Goal: Task Accomplishment & Management: Manage account settings

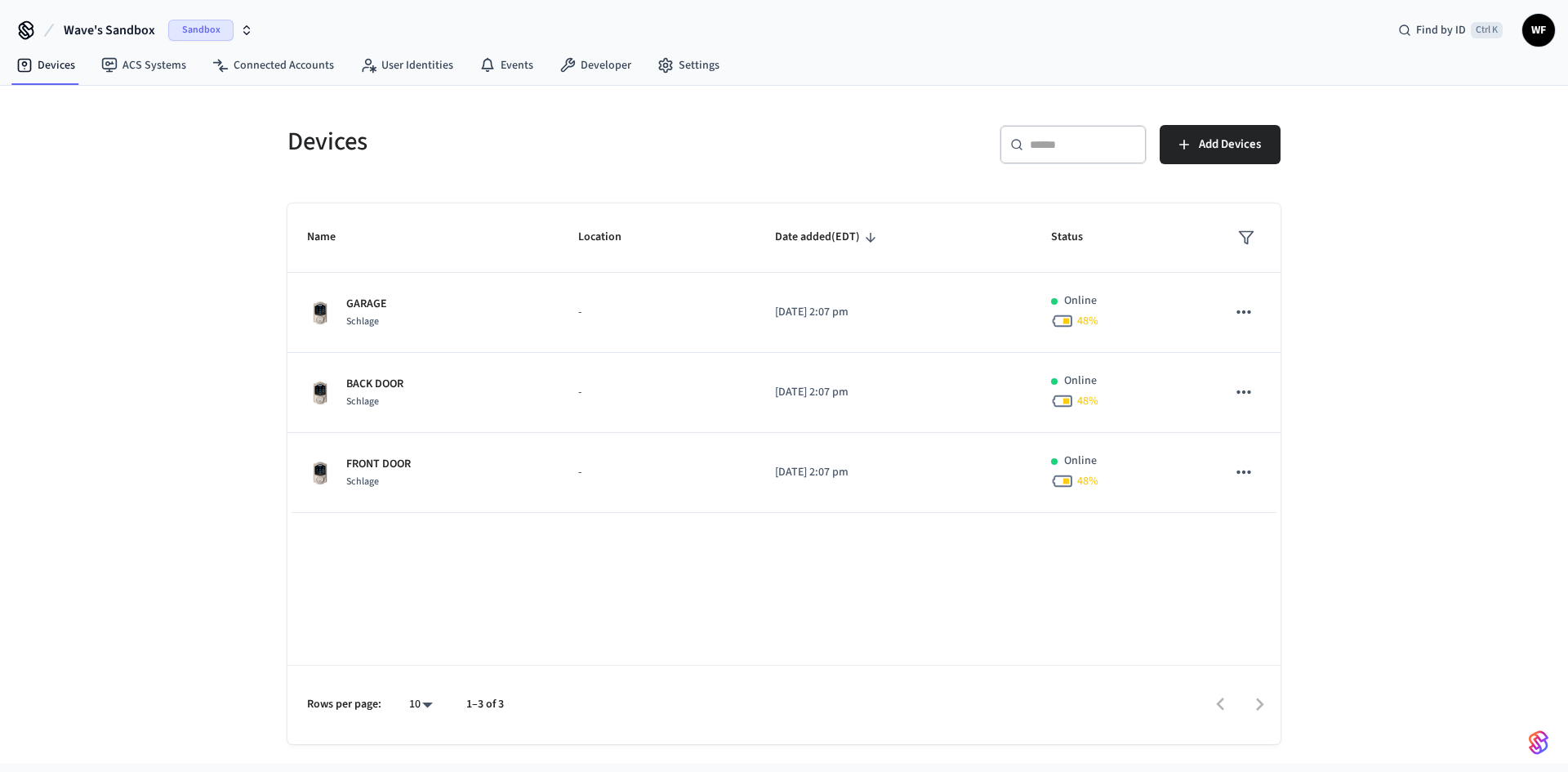
click at [215, 27] on span "Sandbox" at bounding box center [200, 29] width 65 height 21
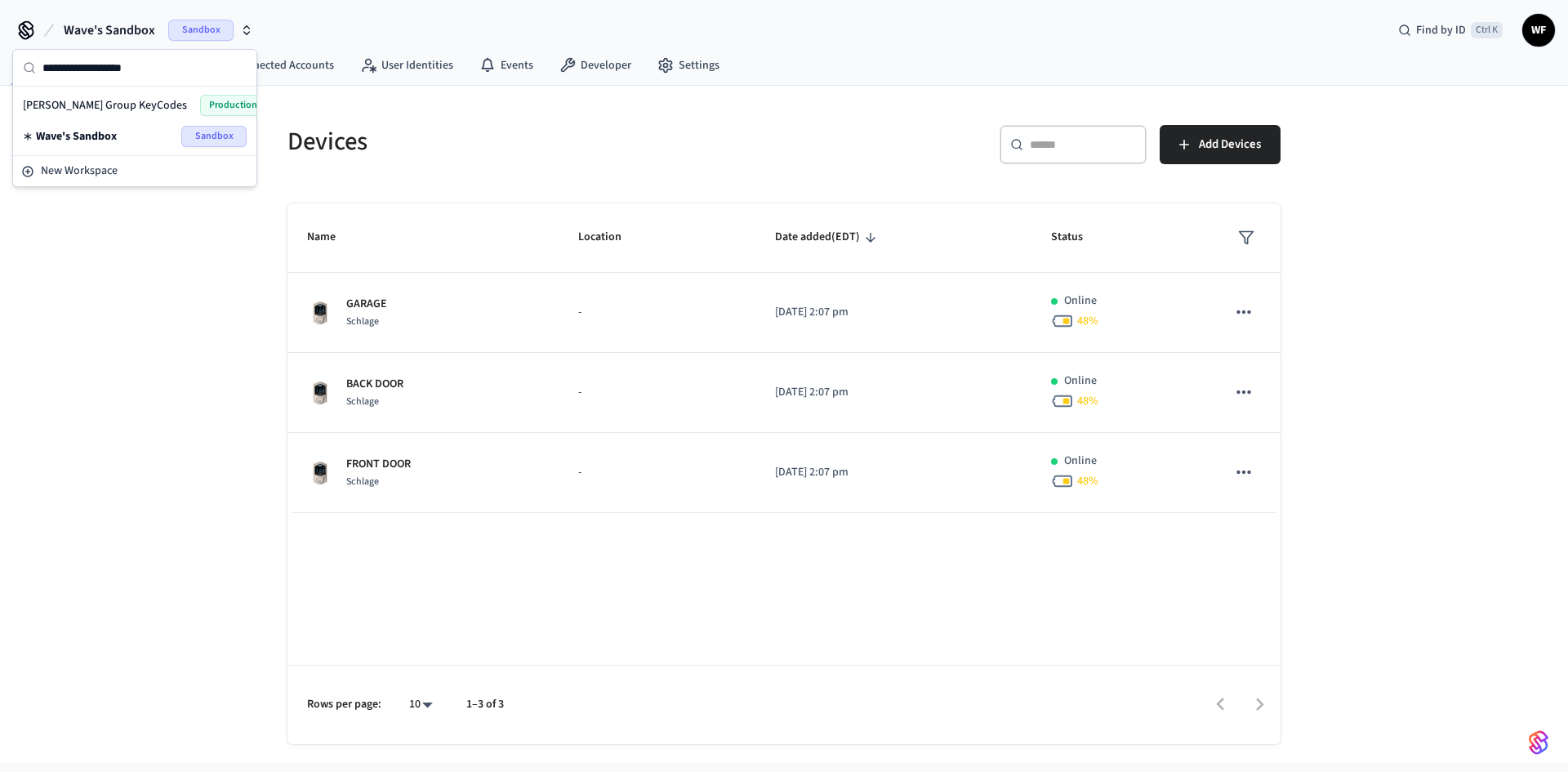
click at [154, 112] on div "Millie Group KeyCodes Production" at bounding box center [135, 105] width 224 height 21
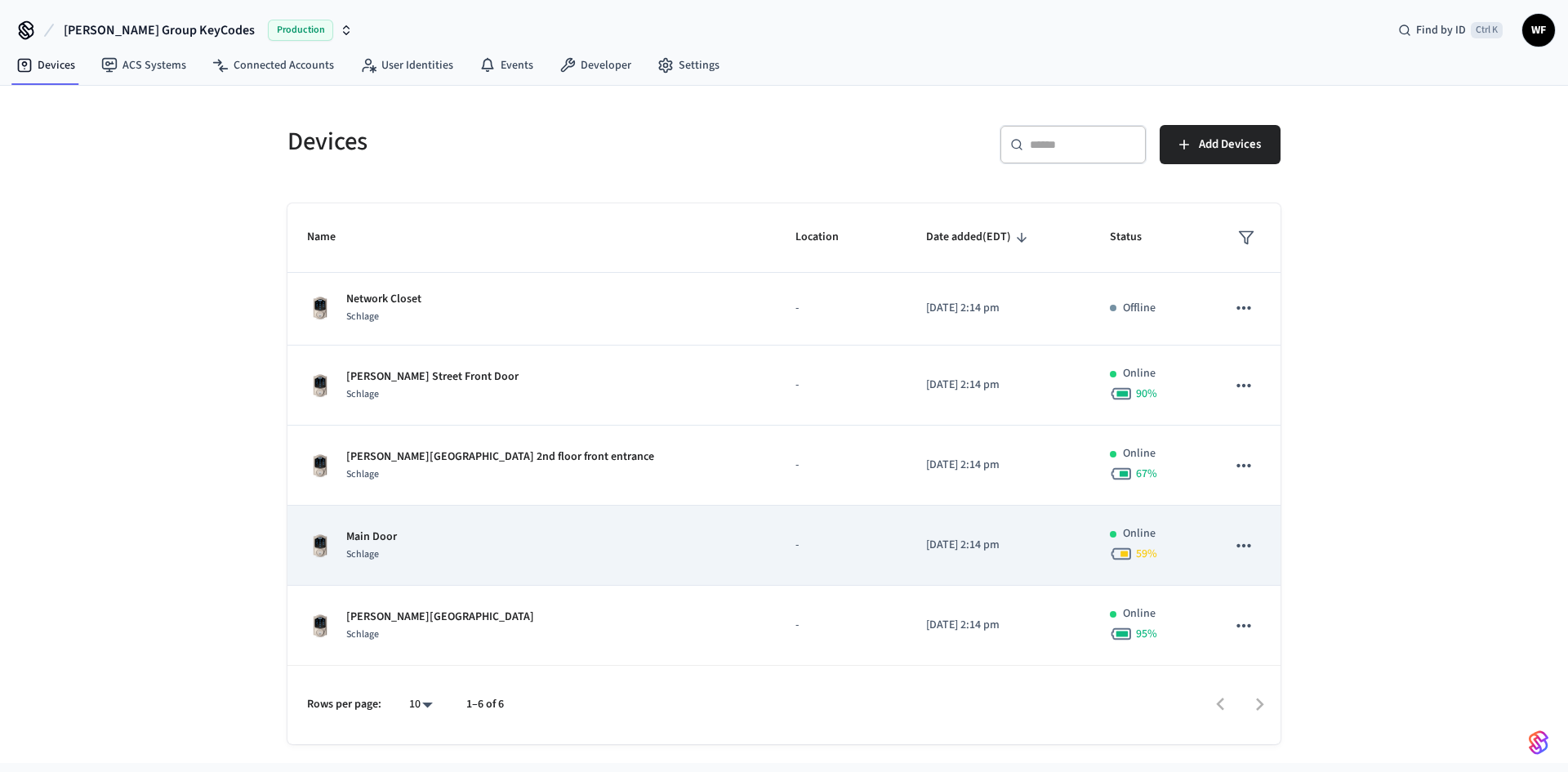
scroll to position [82, 0]
click at [1237, 546] on icon "sticky table" at bounding box center [1243, 545] width 14 height 4
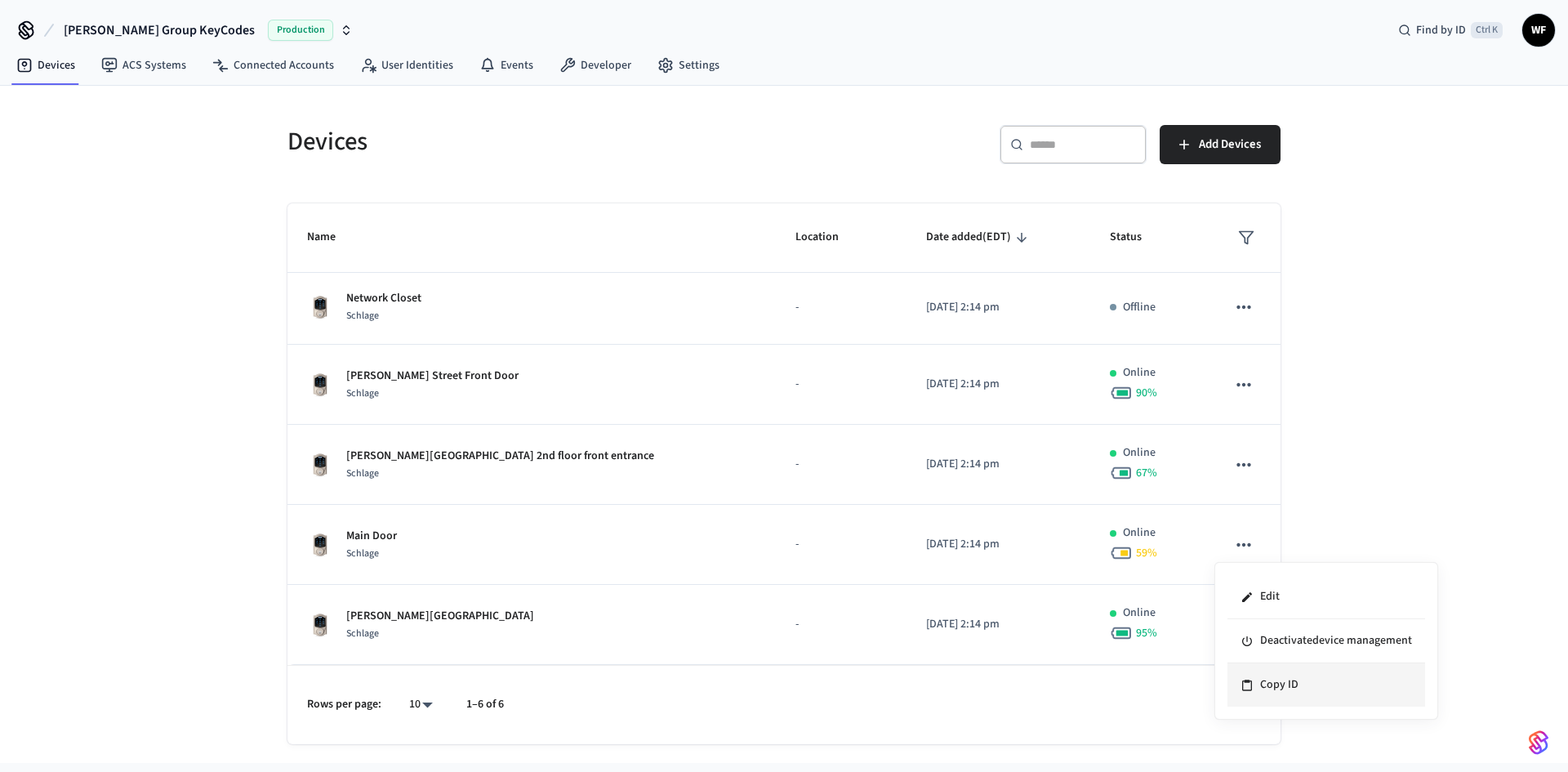
click at [1256, 684] on li "Copy ID" at bounding box center [1326, 685] width 198 height 43
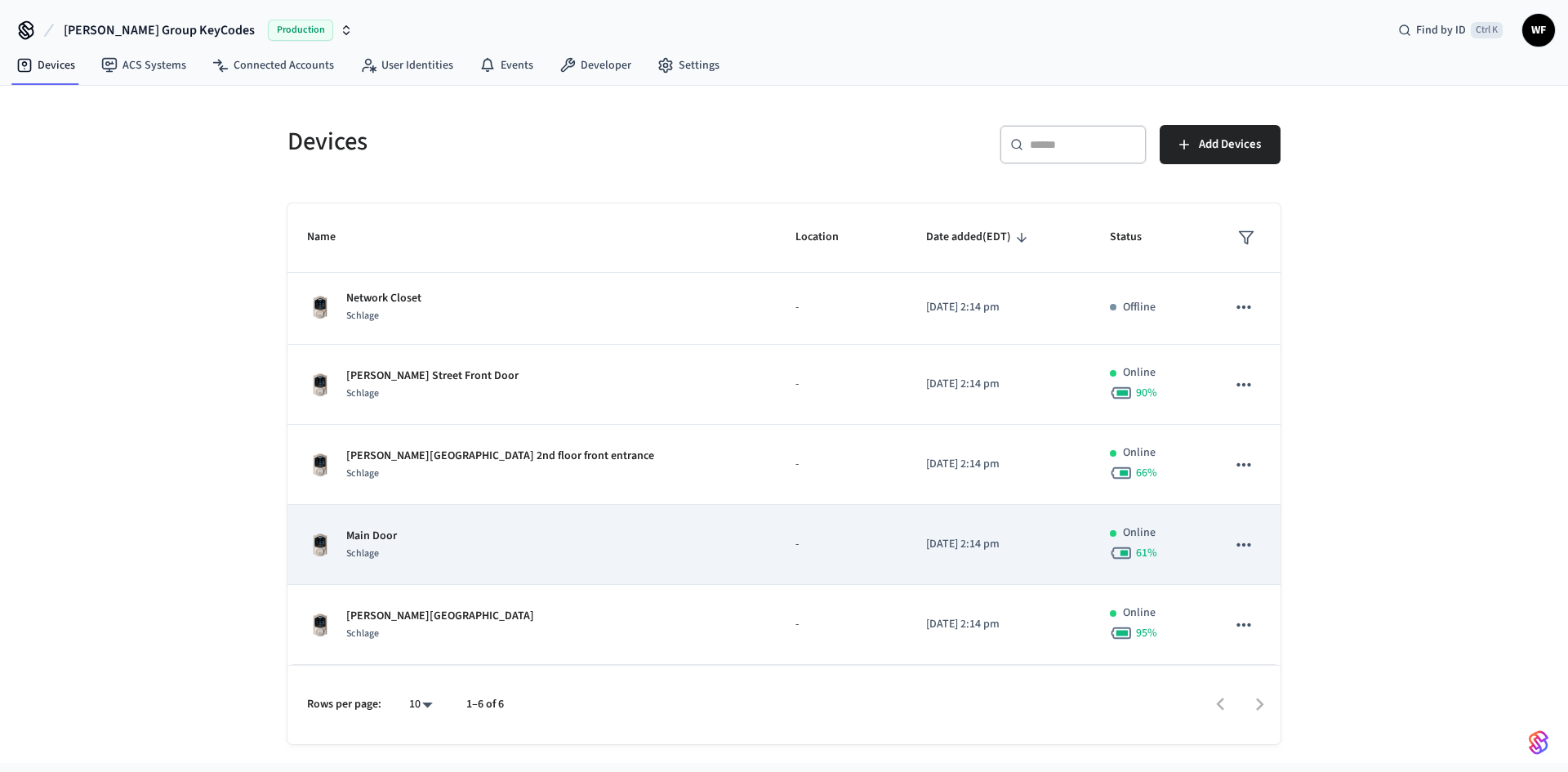
click at [643, 559] on div "Main Door Schlage" at bounding box center [532, 545] width 449 height 34
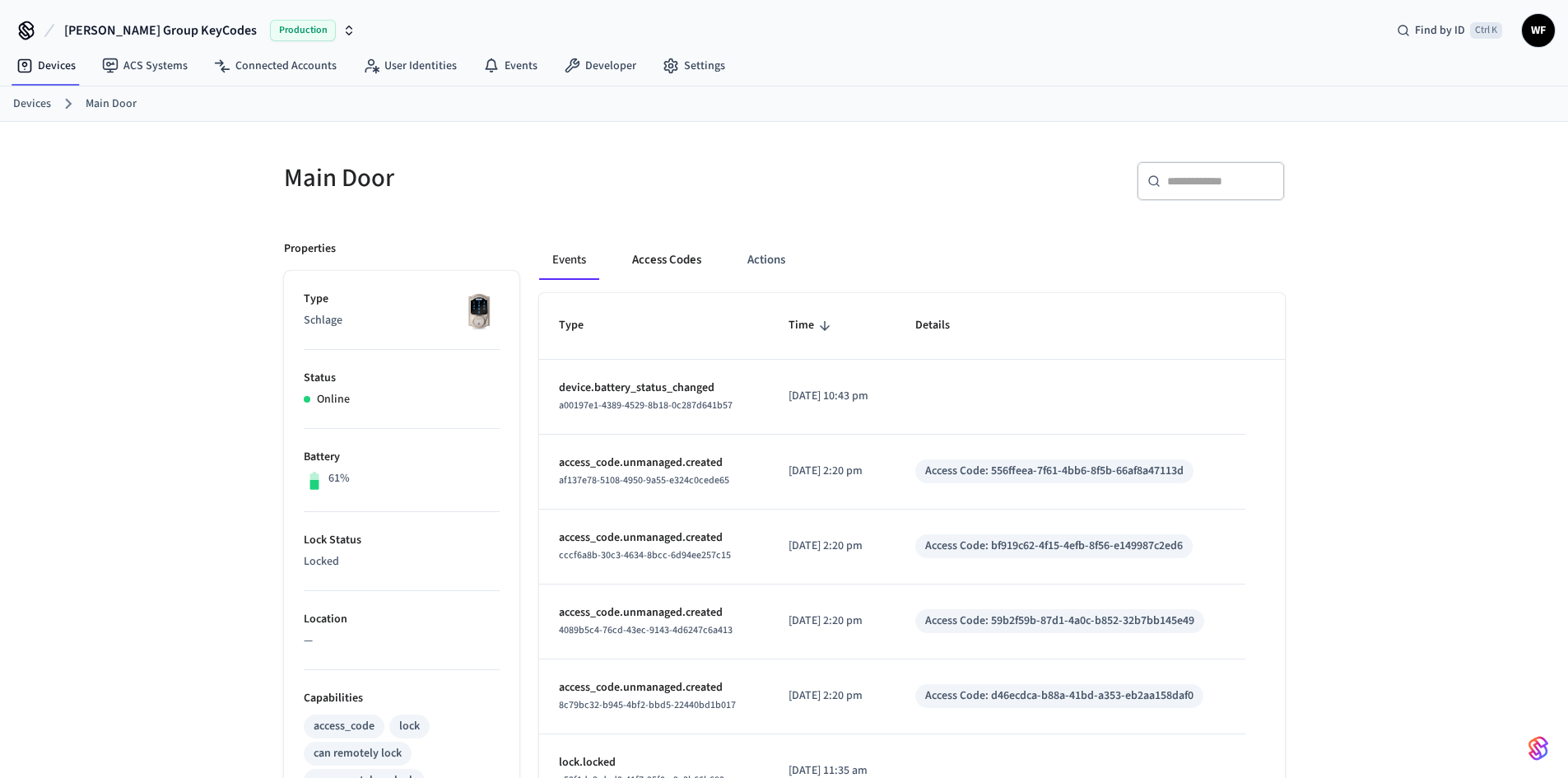
click at [669, 272] on button "Access Codes" at bounding box center [667, 260] width 96 height 40
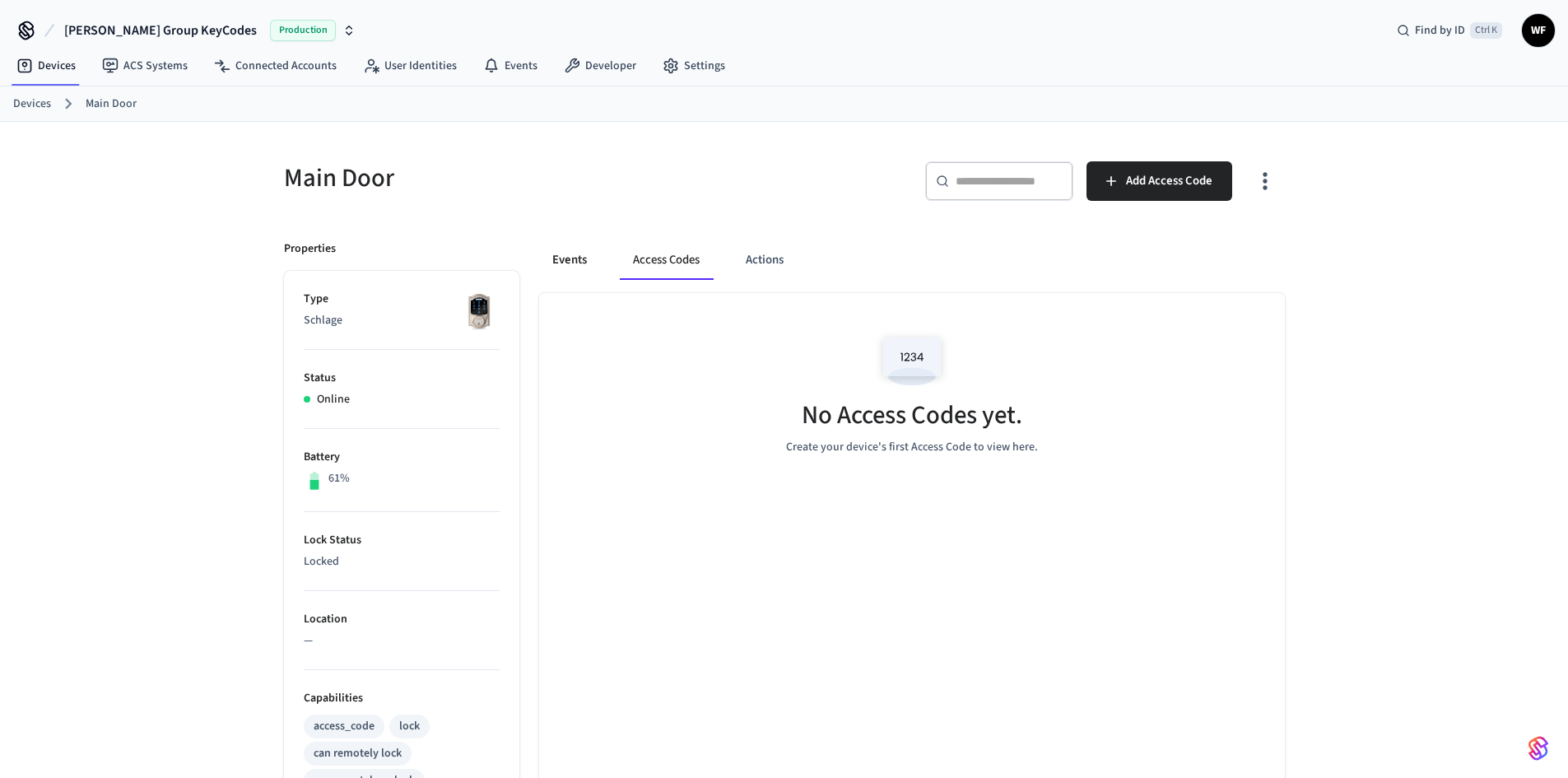
click at [583, 275] on button "Events" at bounding box center [570, 260] width 61 height 40
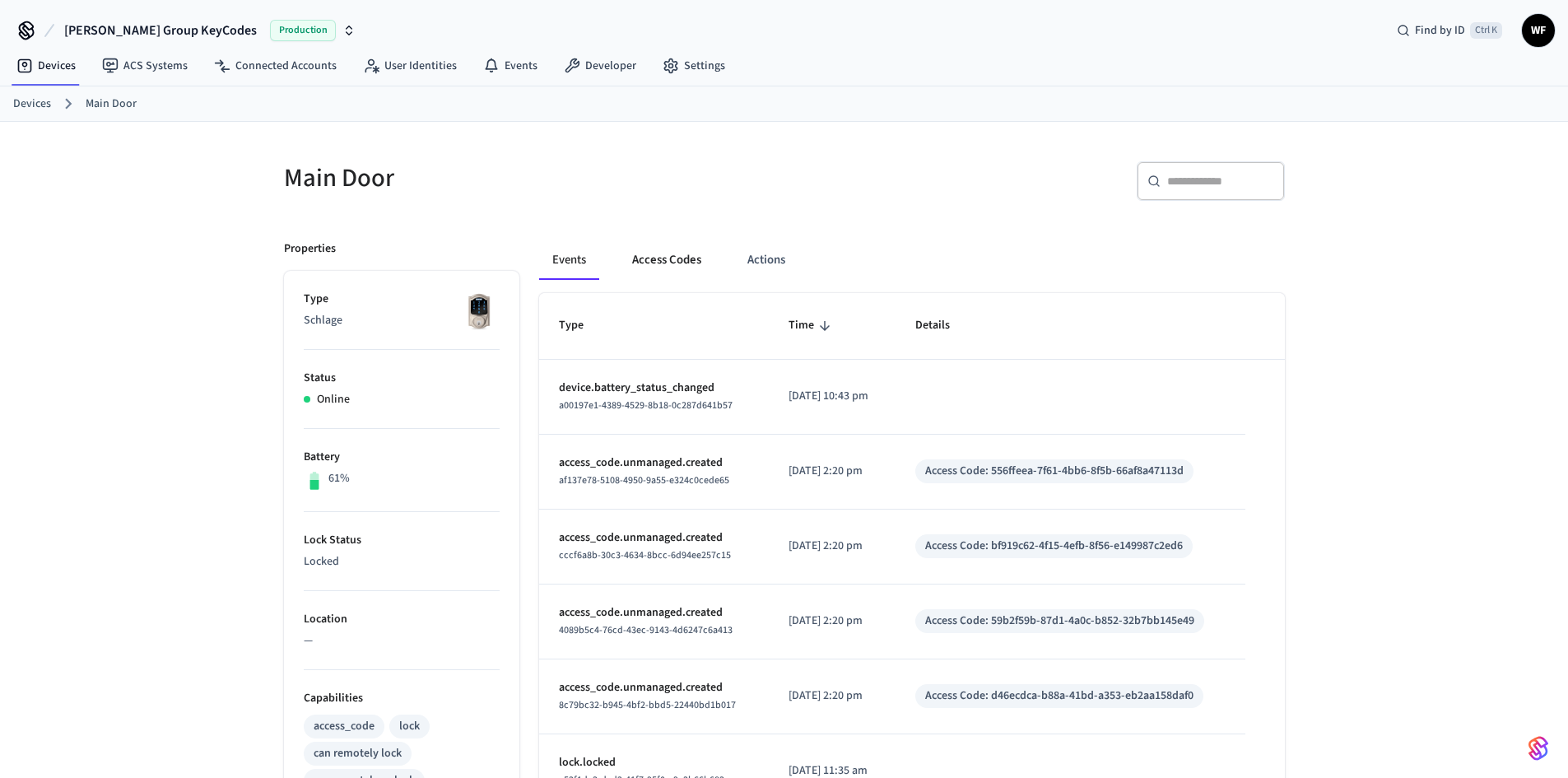
click at [685, 268] on button "Access Codes" at bounding box center [667, 260] width 96 height 40
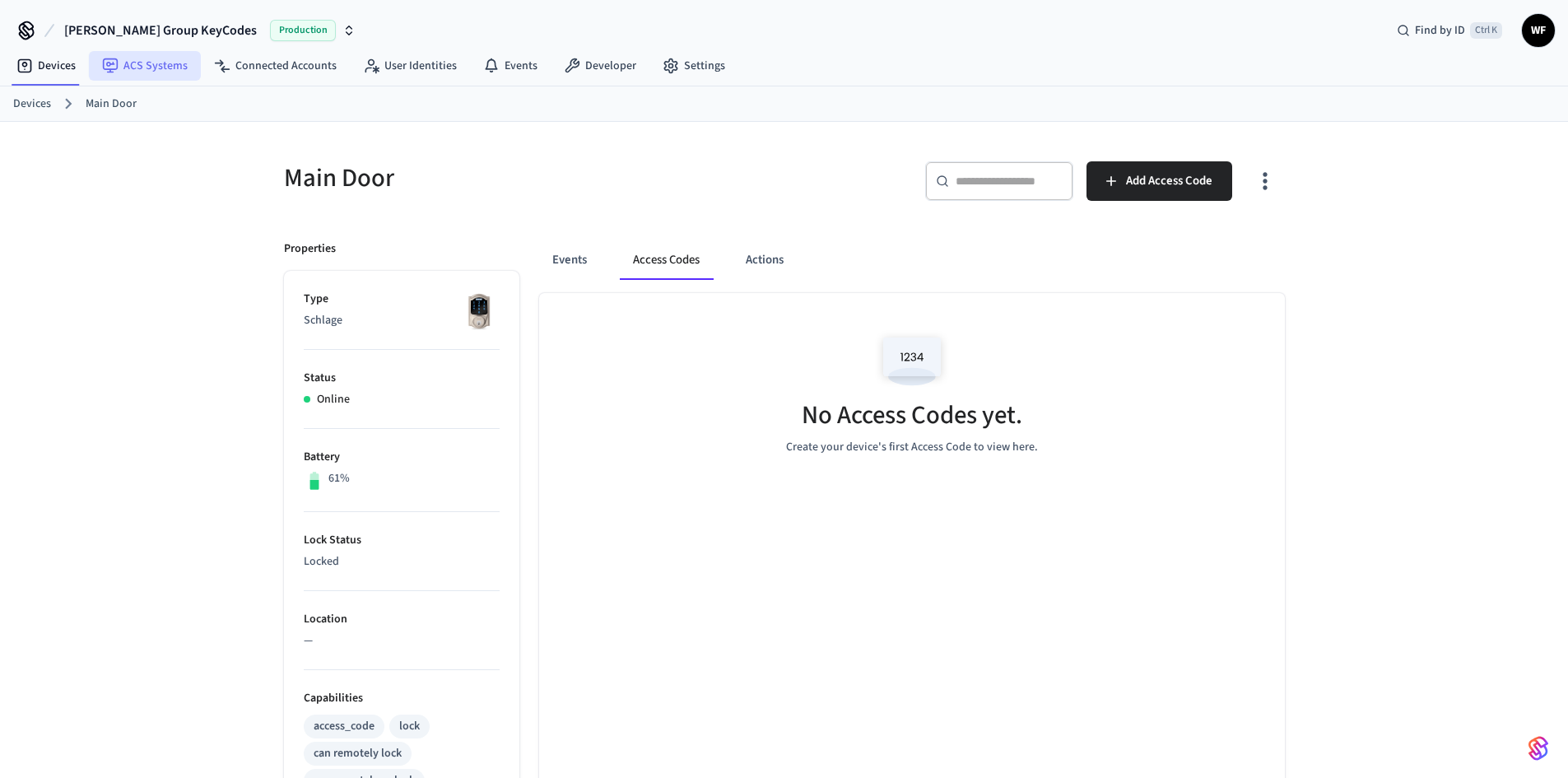
click at [110, 69] on icon at bounding box center [111, 66] width 15 height 15
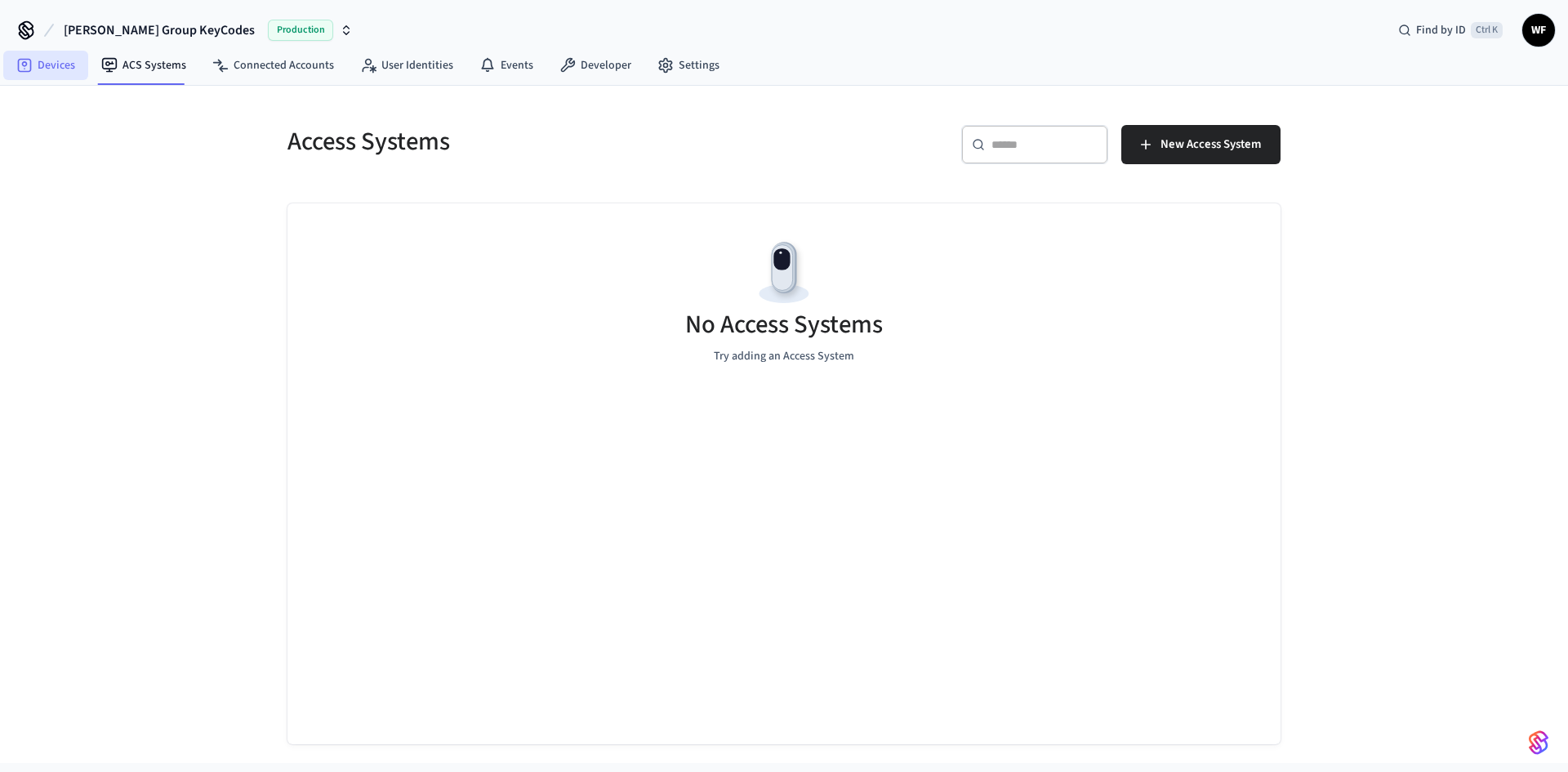
click at [16, 74] on link "Devices" at bounding box center [46, 65] width 85 height 29
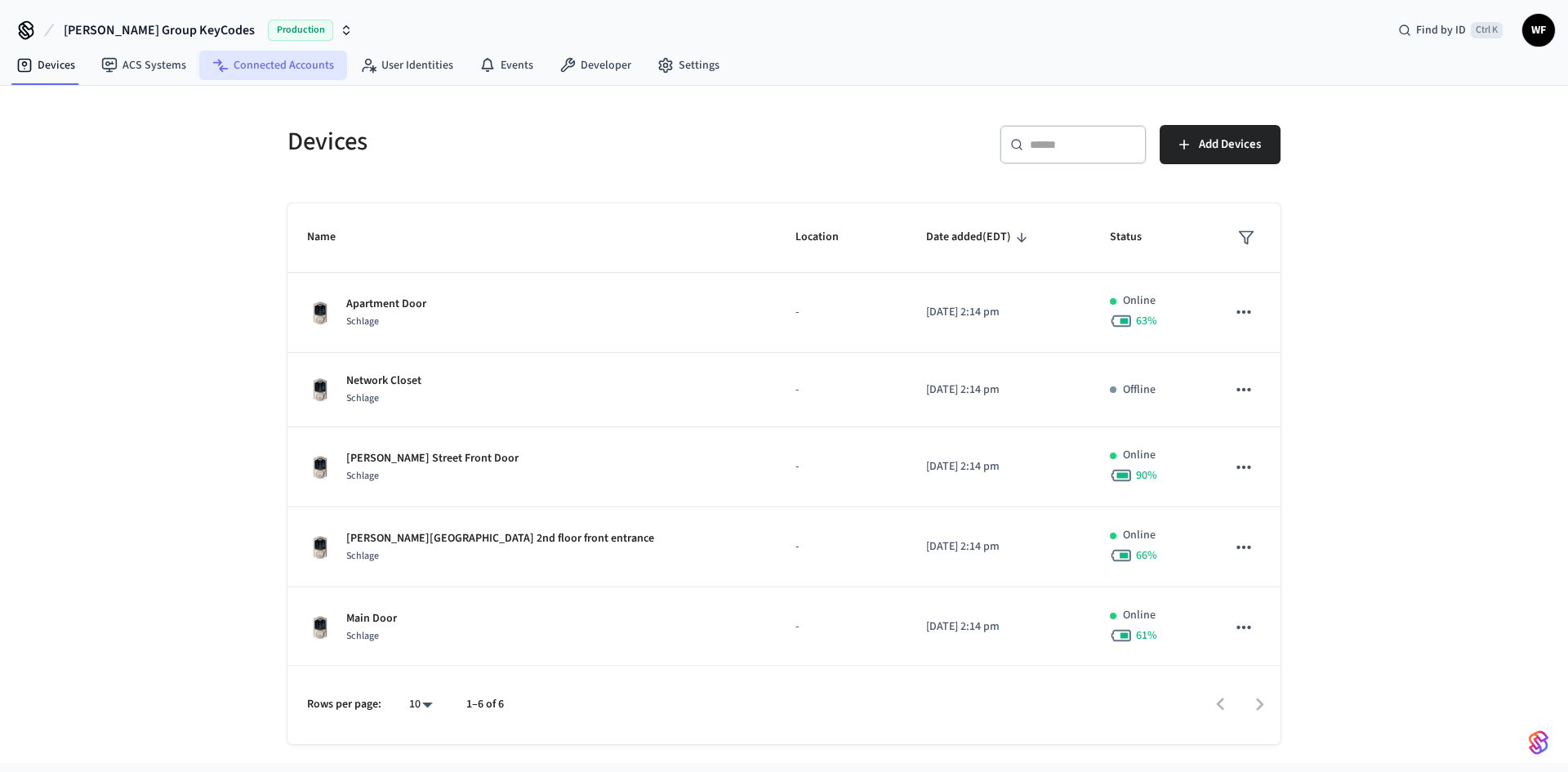
click at [234, 56] on link "Connected Accounts" at bounding box center [274, 65] width 148 height 29
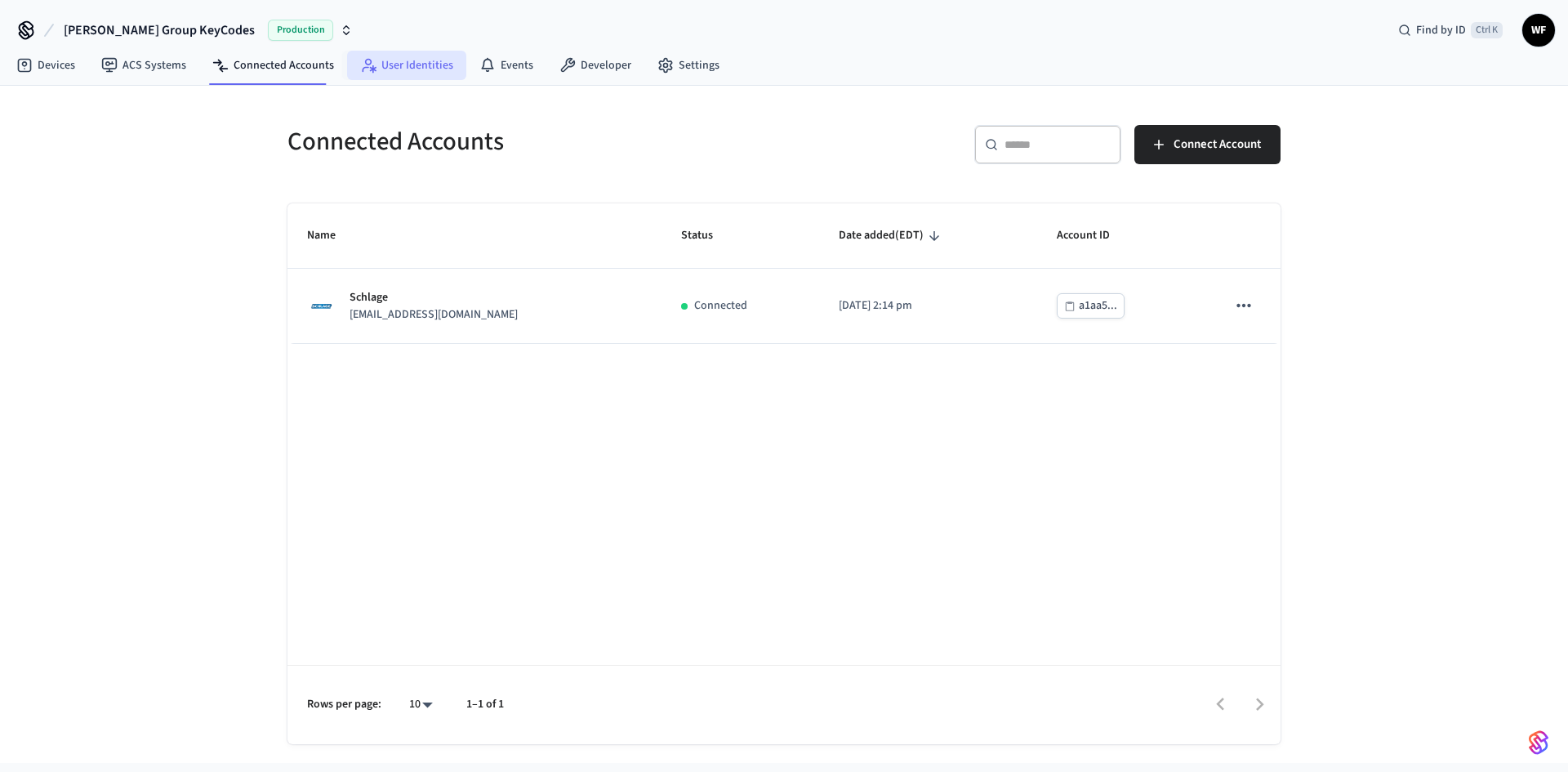
click at [410, 61] on link "User Identities" at bounding box center [406, 65] width 119 height 29
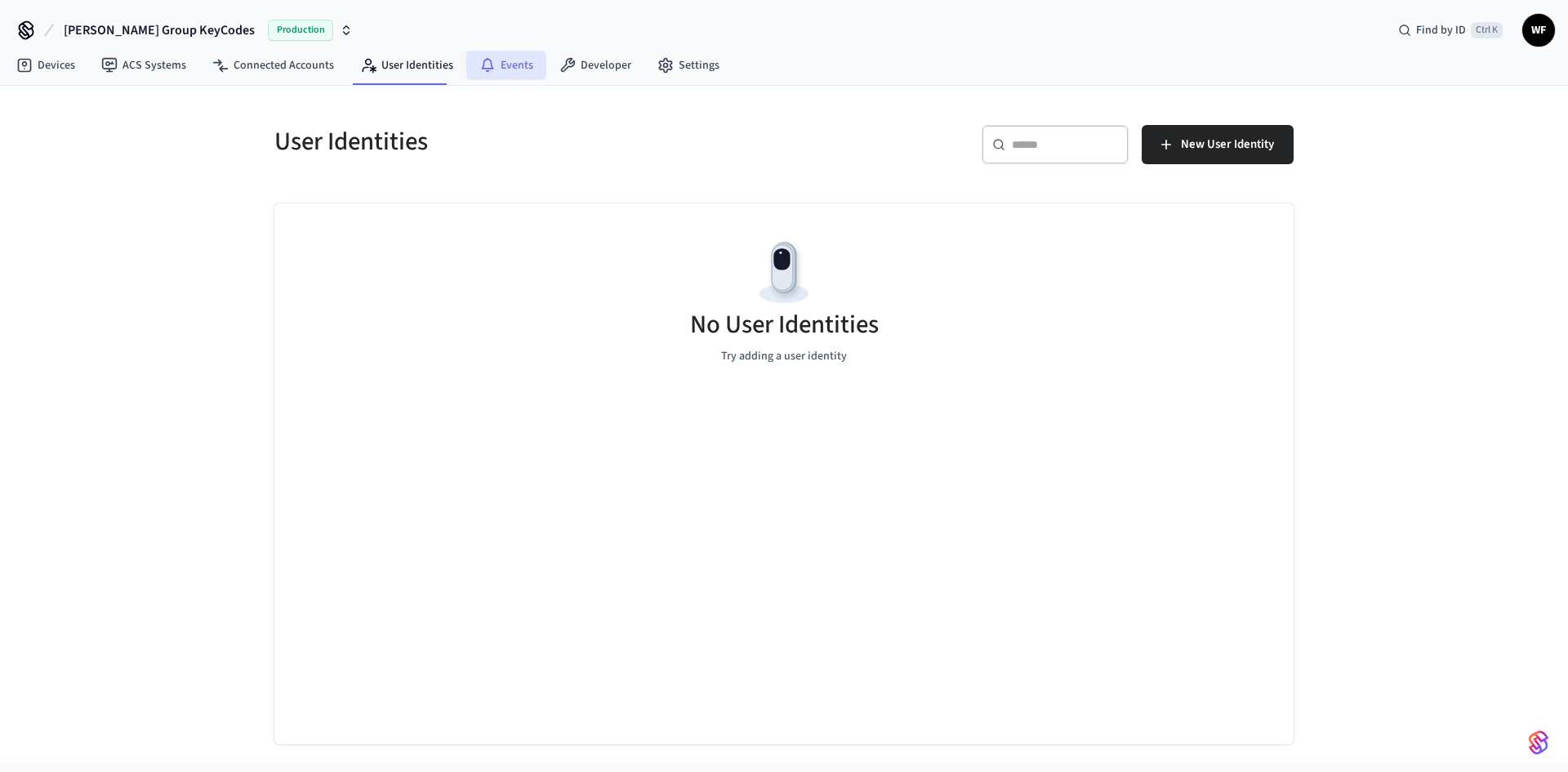
click at [503, 64] on link "Events" at bounding box center [506, 65] width 80 height 29
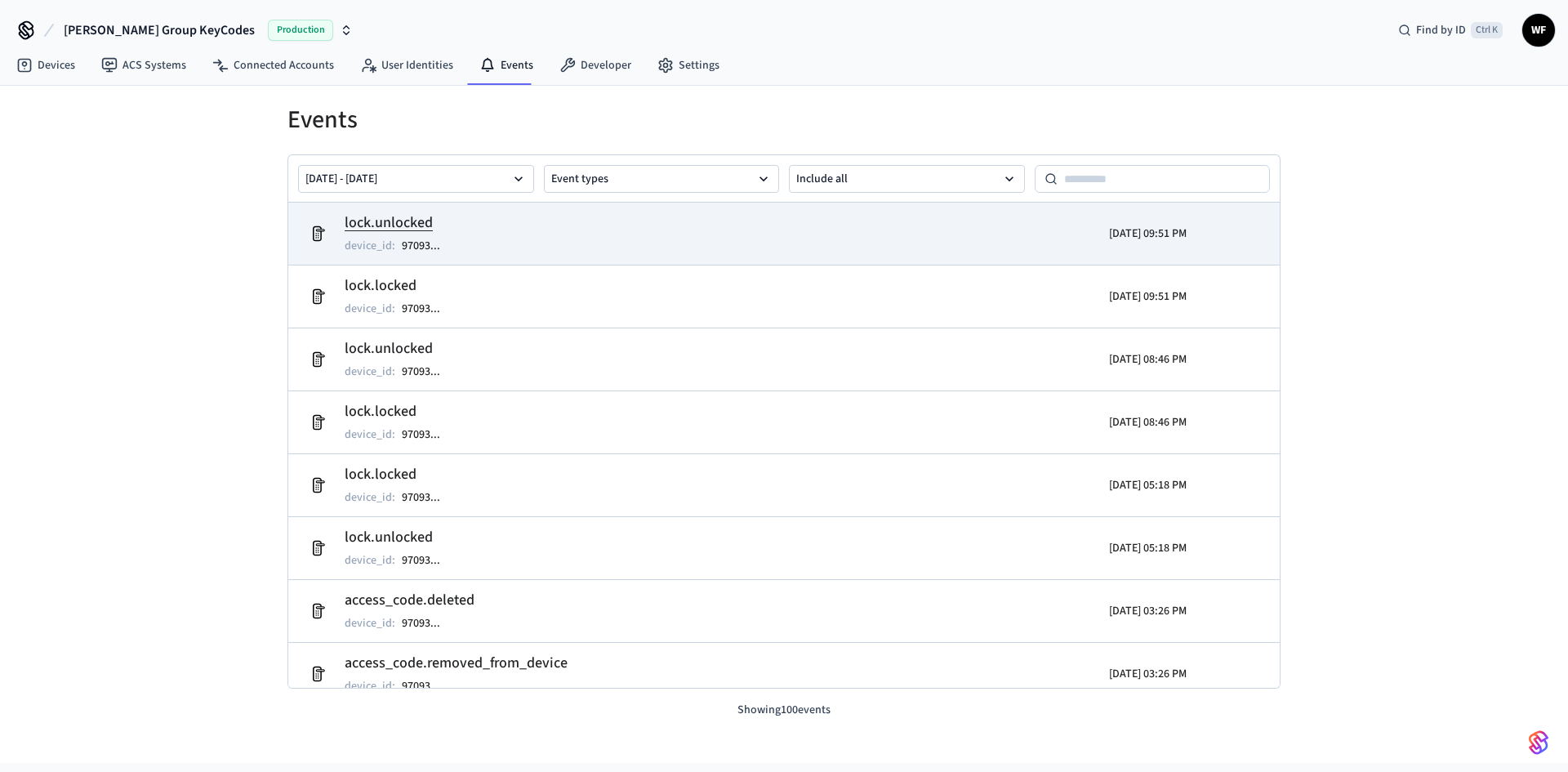
click at [528, 230] on td "lock.unlocked device_id : 97093 ..." at bounding box center [622, 234] width 643 height 46
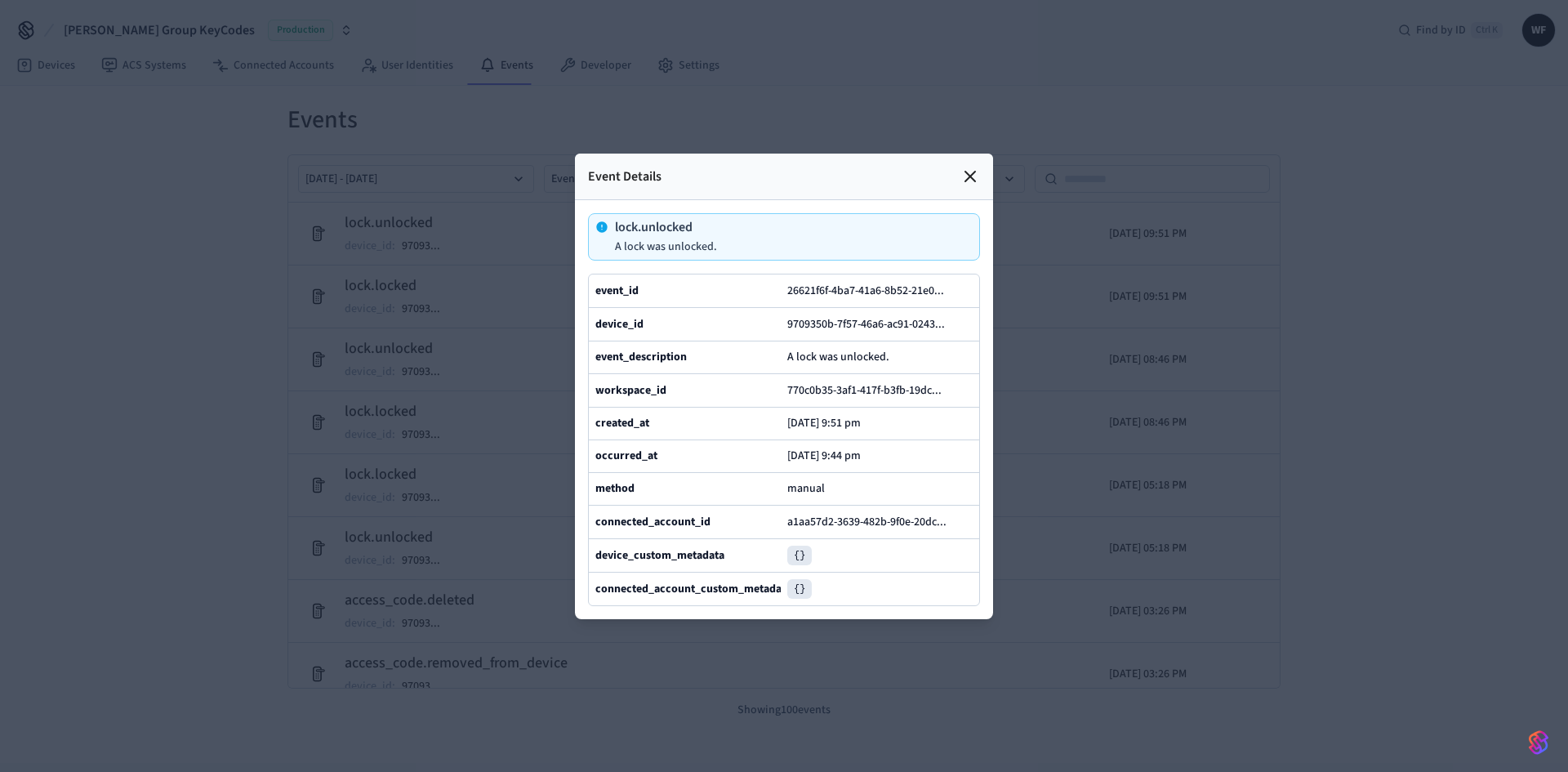
click at [970, 171] on icon at bounding box center [970, 176] width 10 height 10
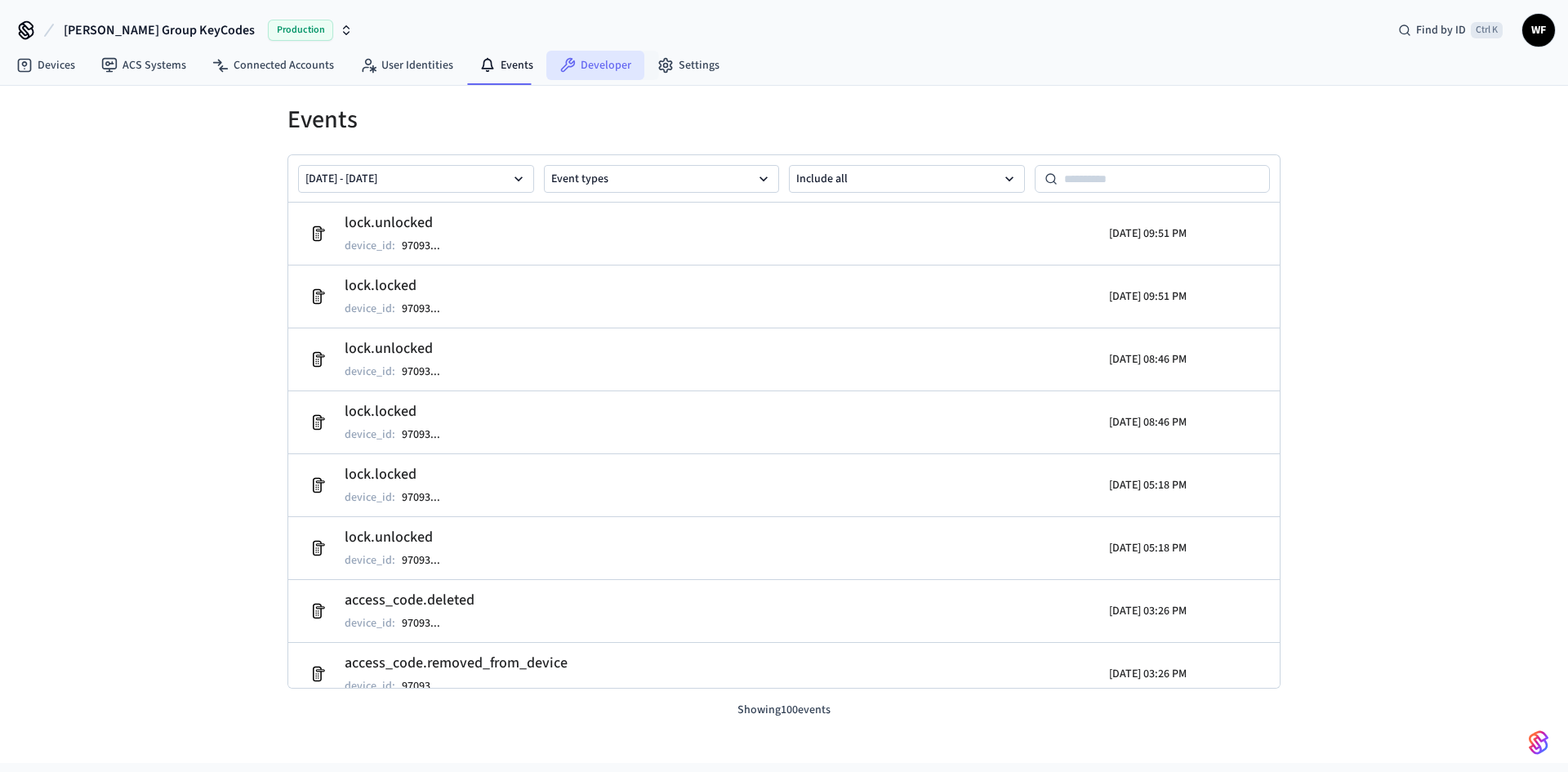
click at [609, 70] on link "Developer" at bounding box center [595, 65] width 98 height 29
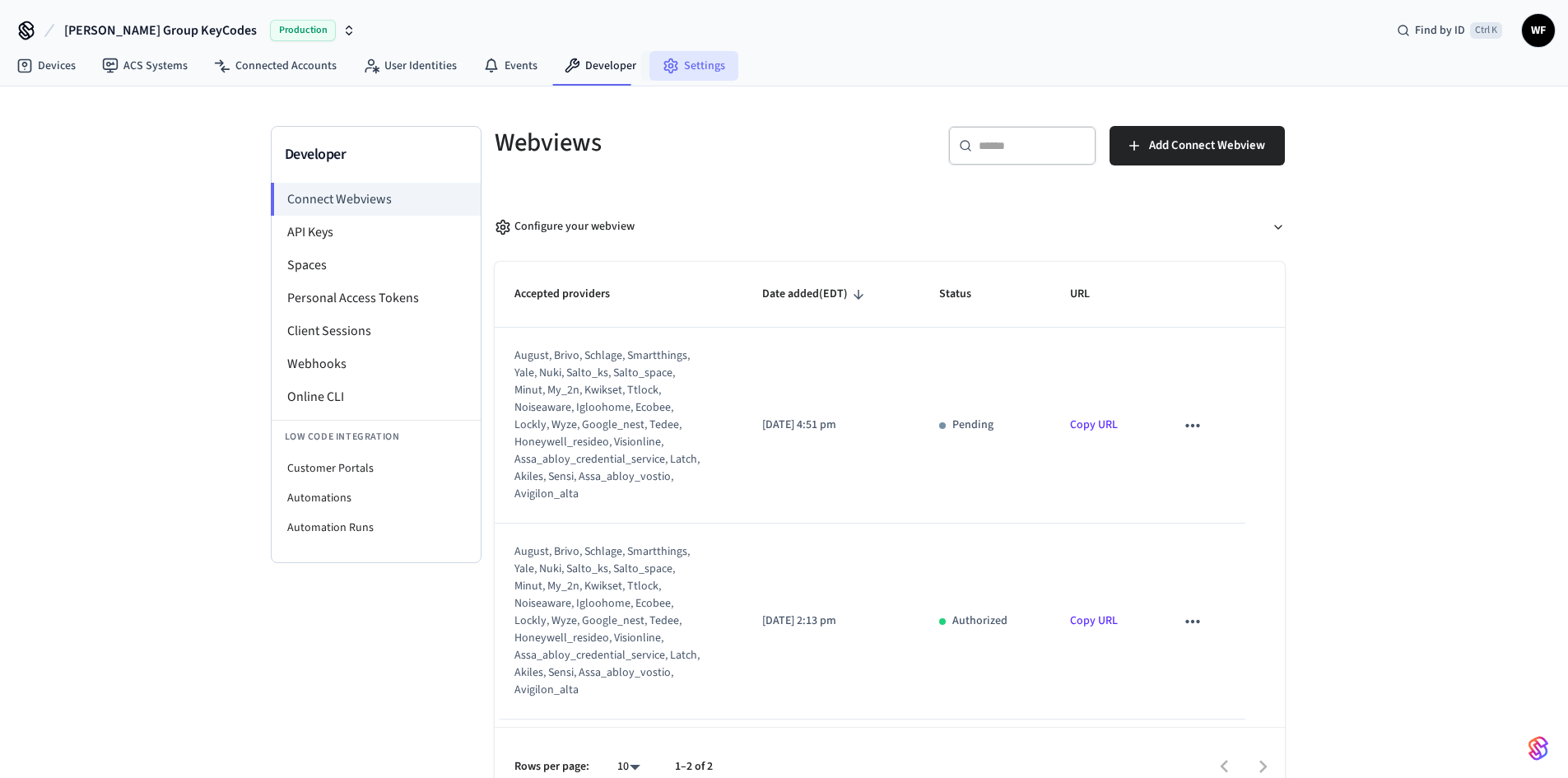
click at [699, 64] on link "Settings" at bounding box center [694, 66] width 89 height 30
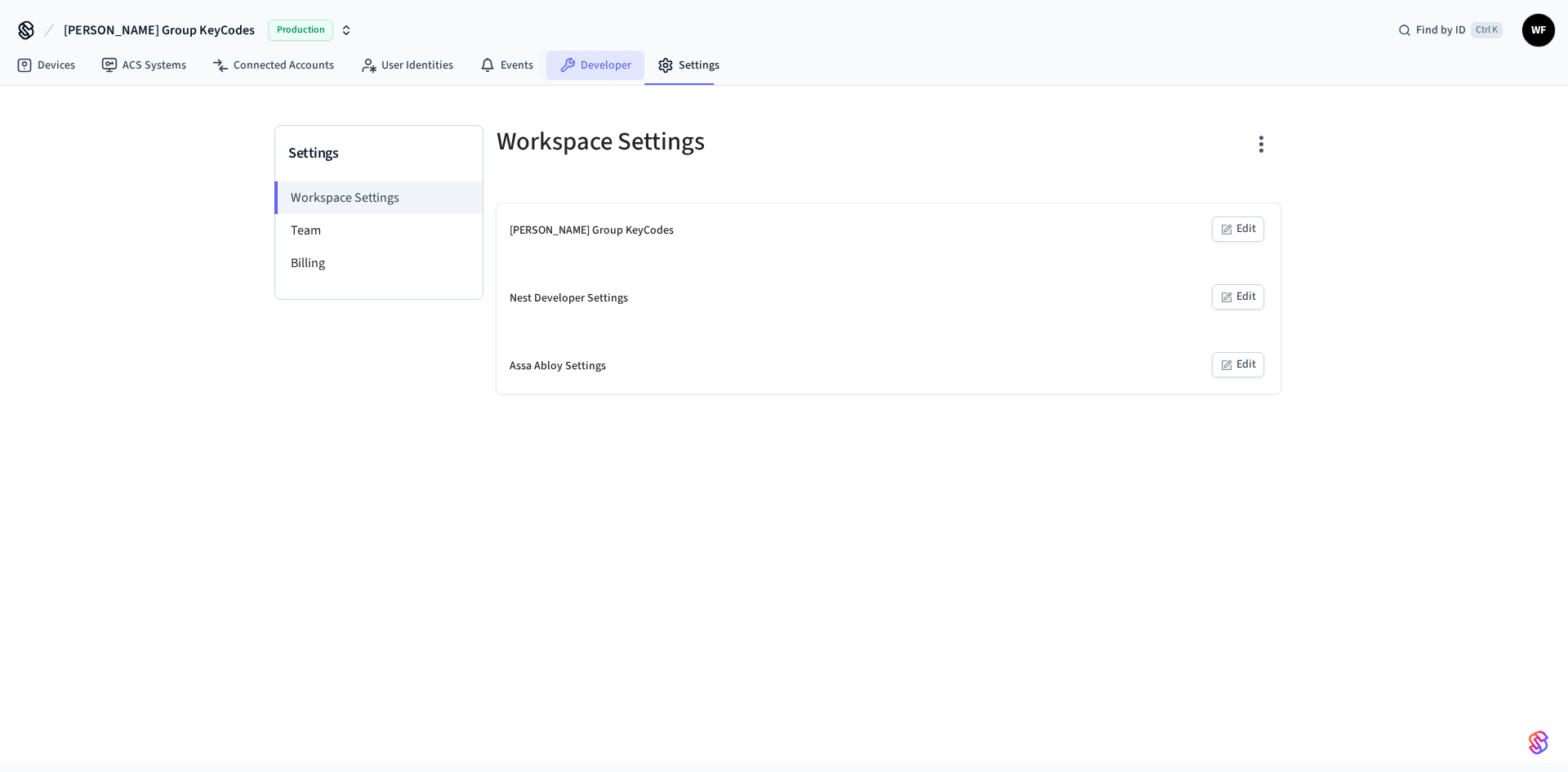
click at [579, 71] on link "Developer" at bounding box center [595, 65] width 98 height 29
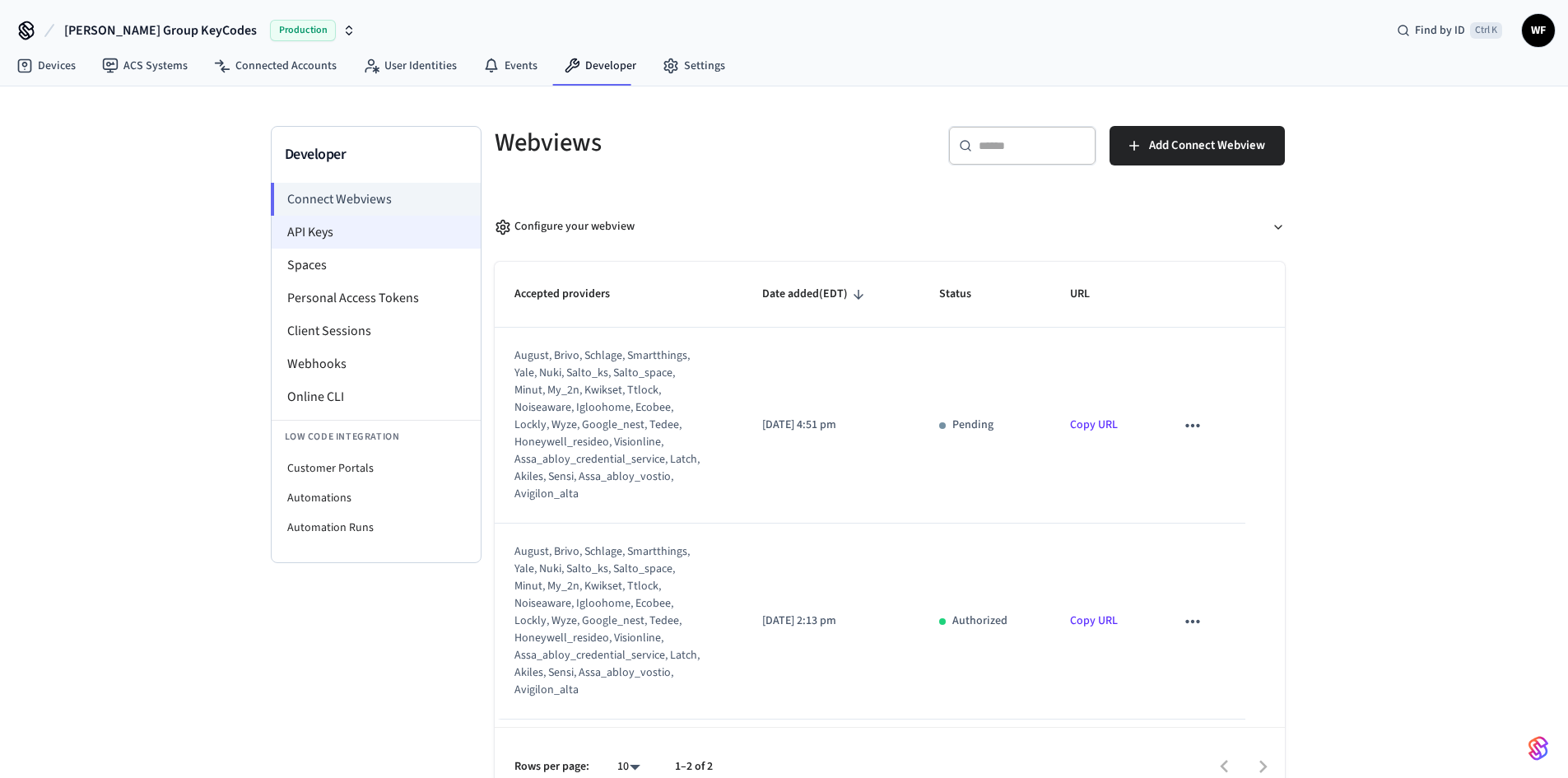
click at [379, 237] on li "API Keys" at bounding box center [376, 233] width 209 height 33
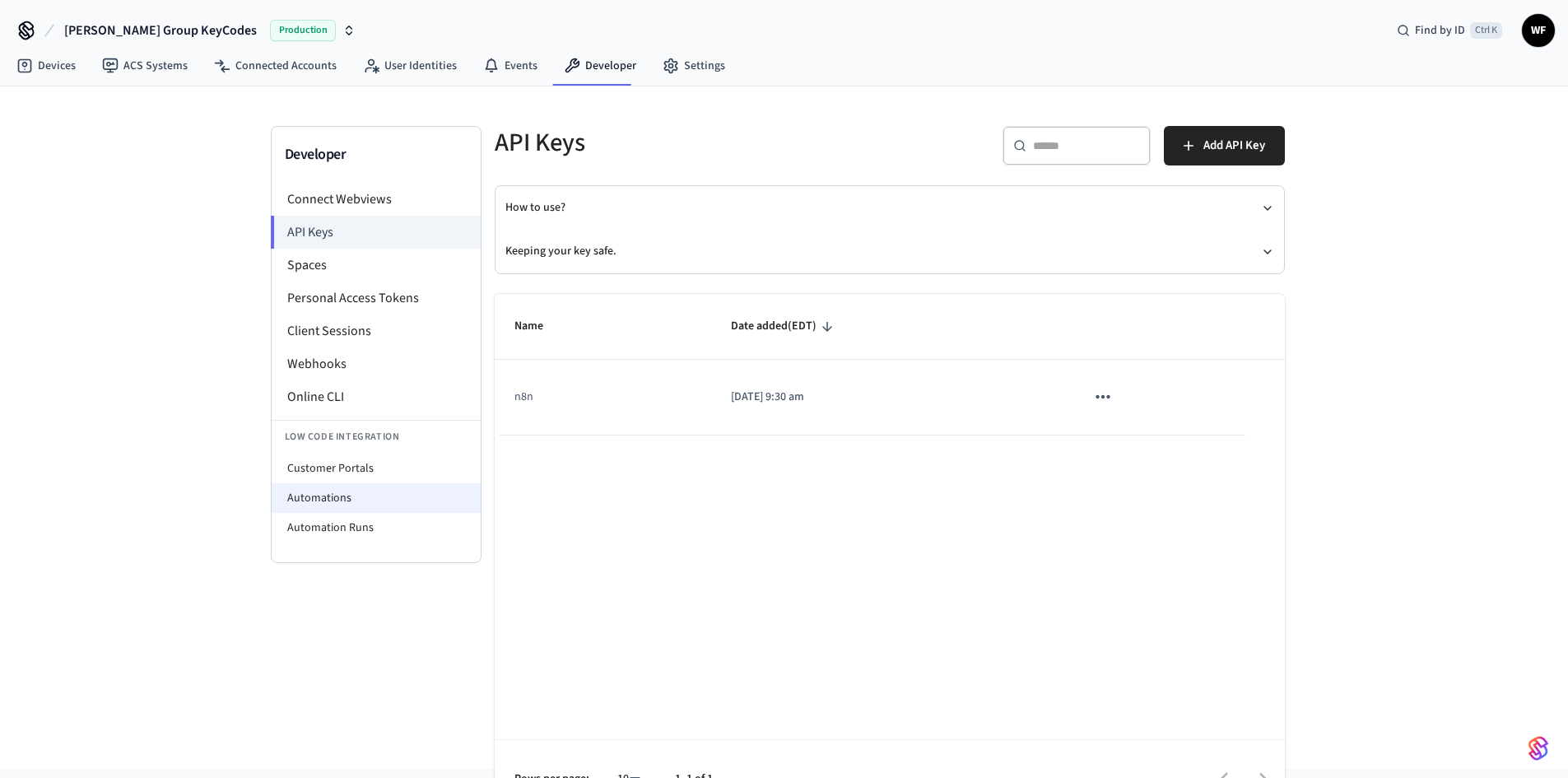
click at [374, 494] on li "Automations" at bounding box center [376, 498] width 209 height 30
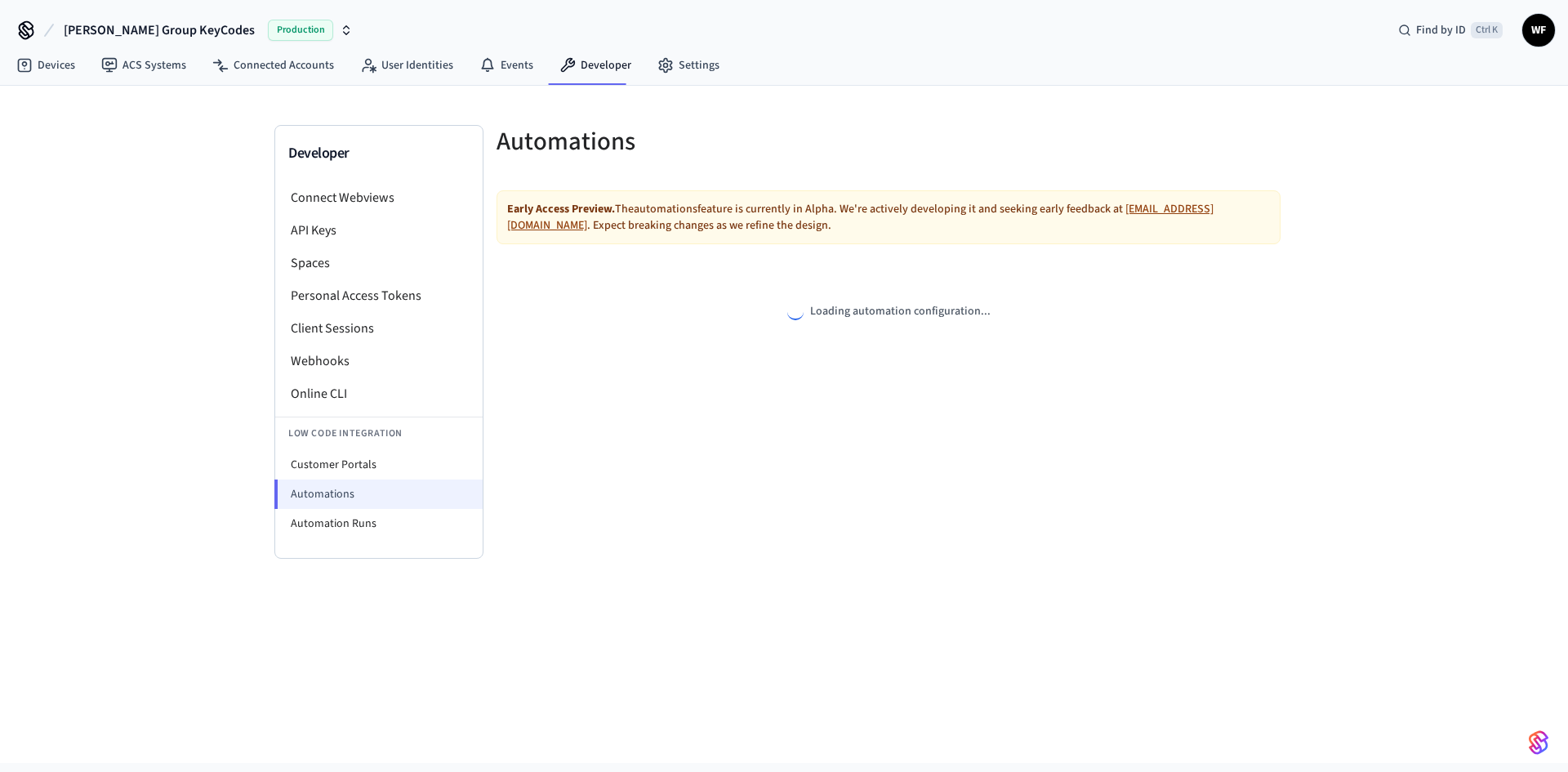
select select "**********"
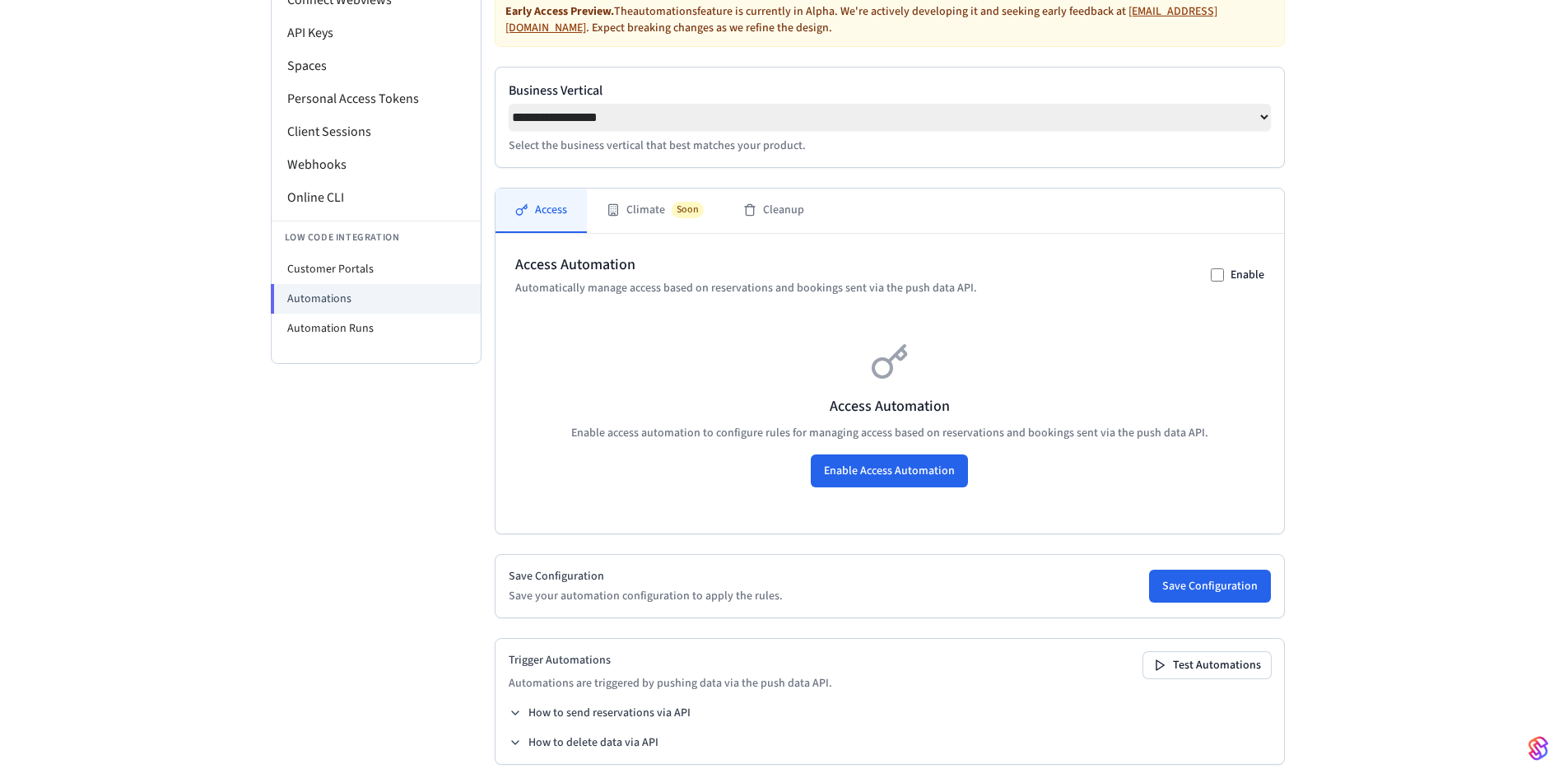
scroll to position [218, 0]
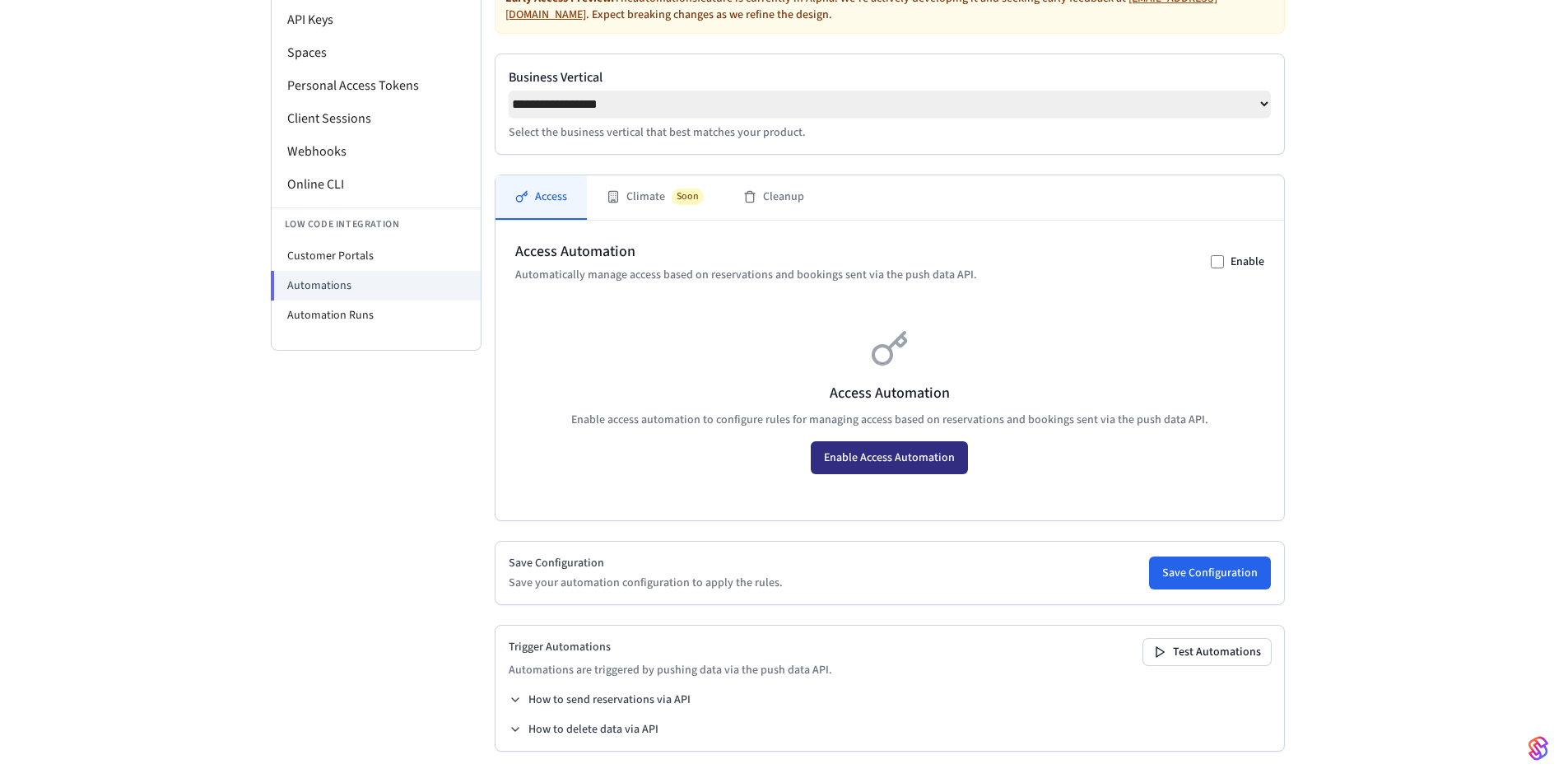
click at [944, 461] on button "Enable Access Automation" at bounding box center [889, 458] width 157 height 33
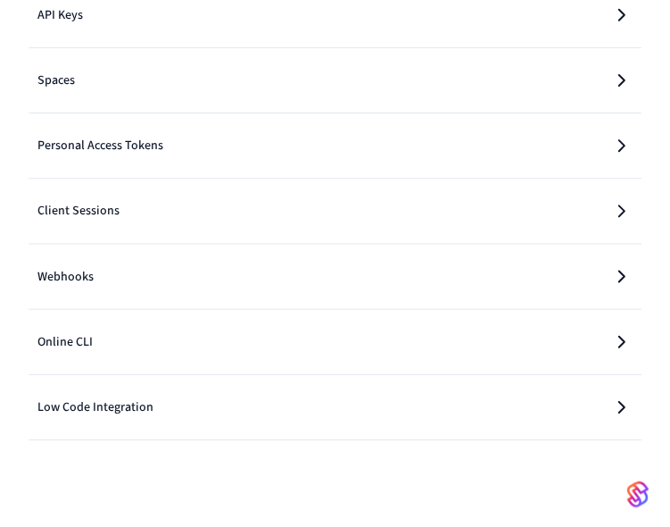
scroll to position [239, 0]
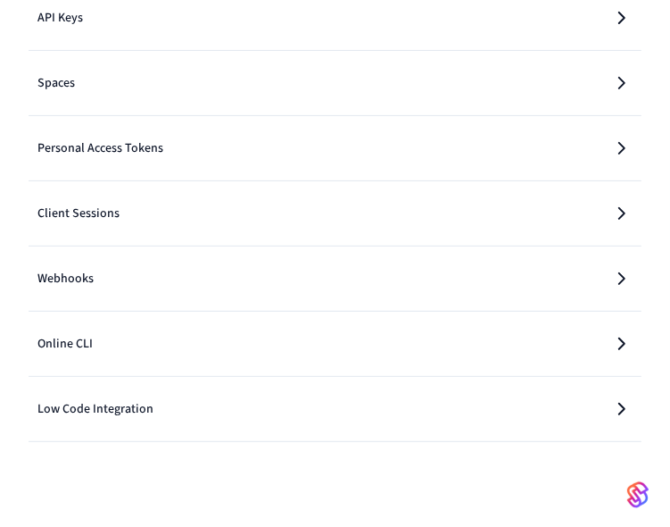
select select "**********"
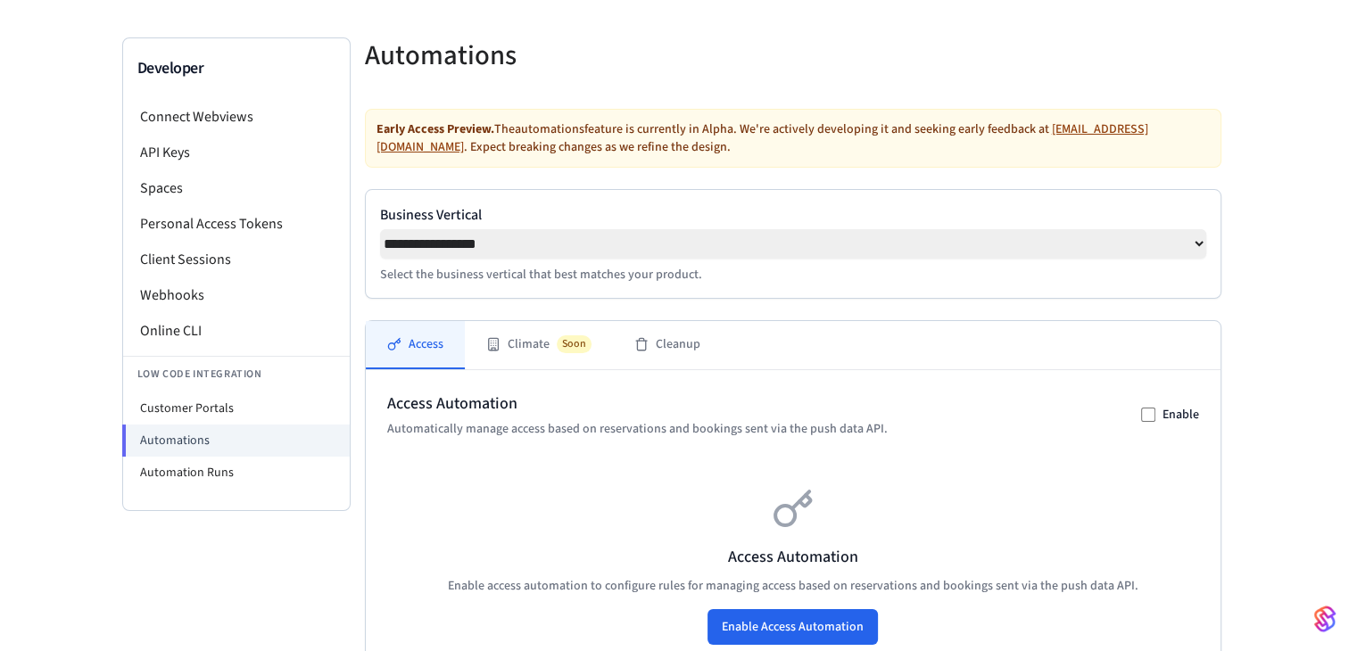
scroll to position [128, 0]
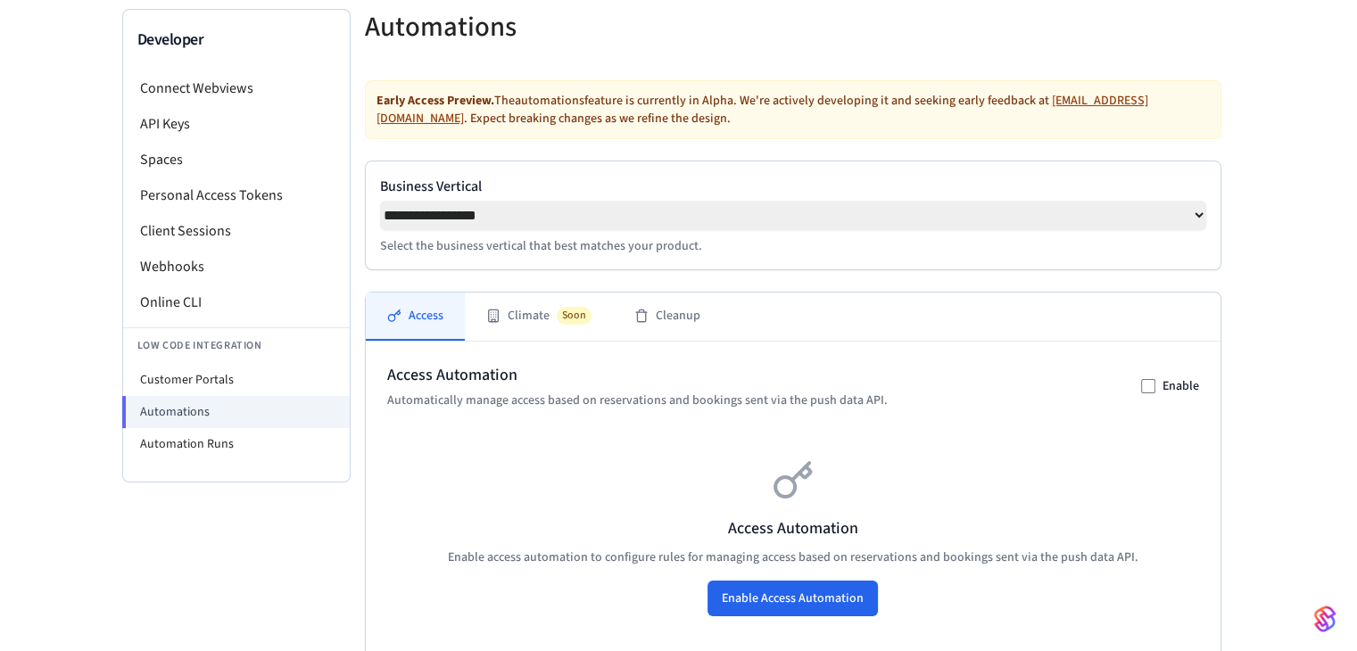
click at [1195, 215] on select "**********" at bounding box center [793, 215] width 826 height 29
click at [1243, 224] on div "**********" at bounding box center [679, 456] width 1142 height 980
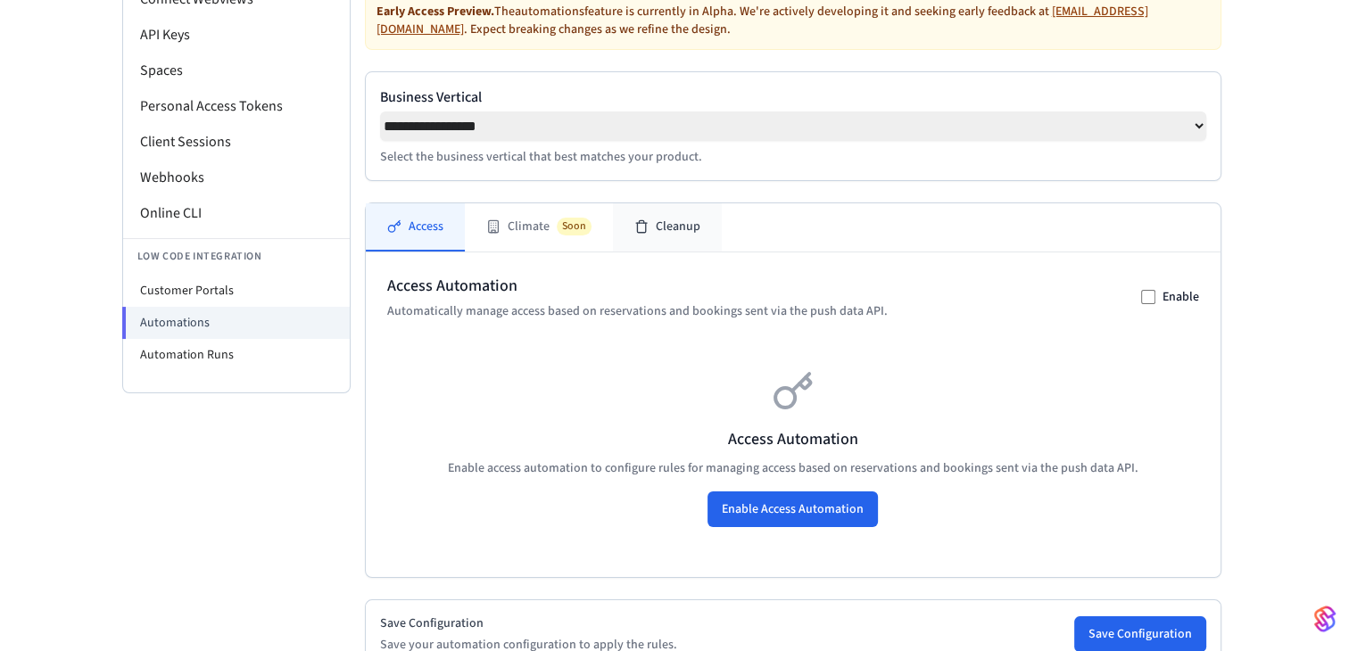
click at [660, 225] on button "Cleanup" at bounding box center [667, 227] width 109 height 48
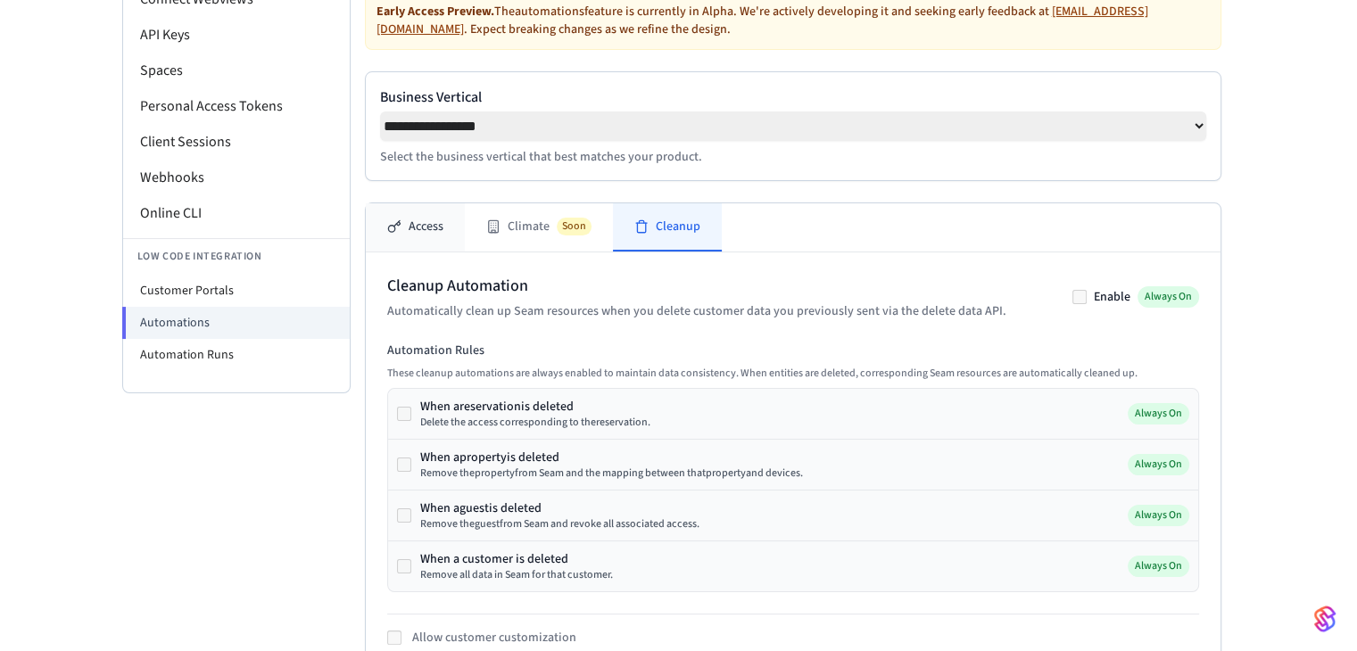
click at [463, 236] on button "Access" at bounding box center [415, 227] width 99 height 48
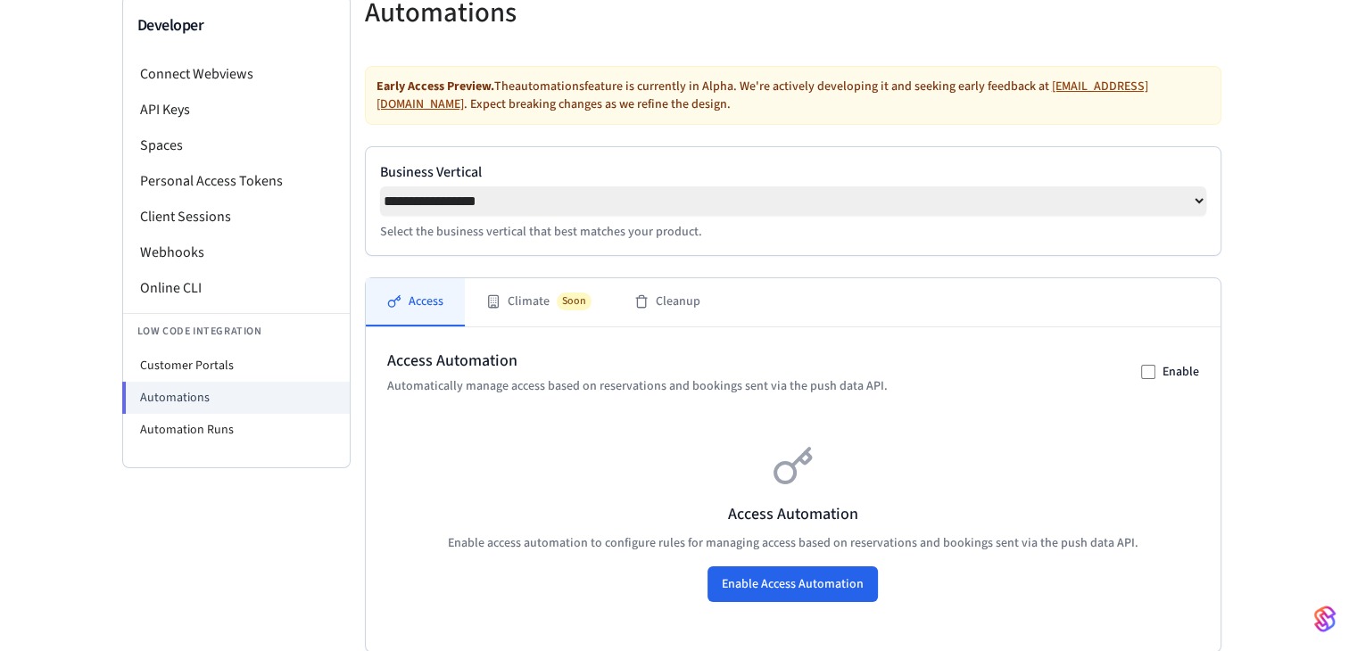
scroll to position [178, 0]
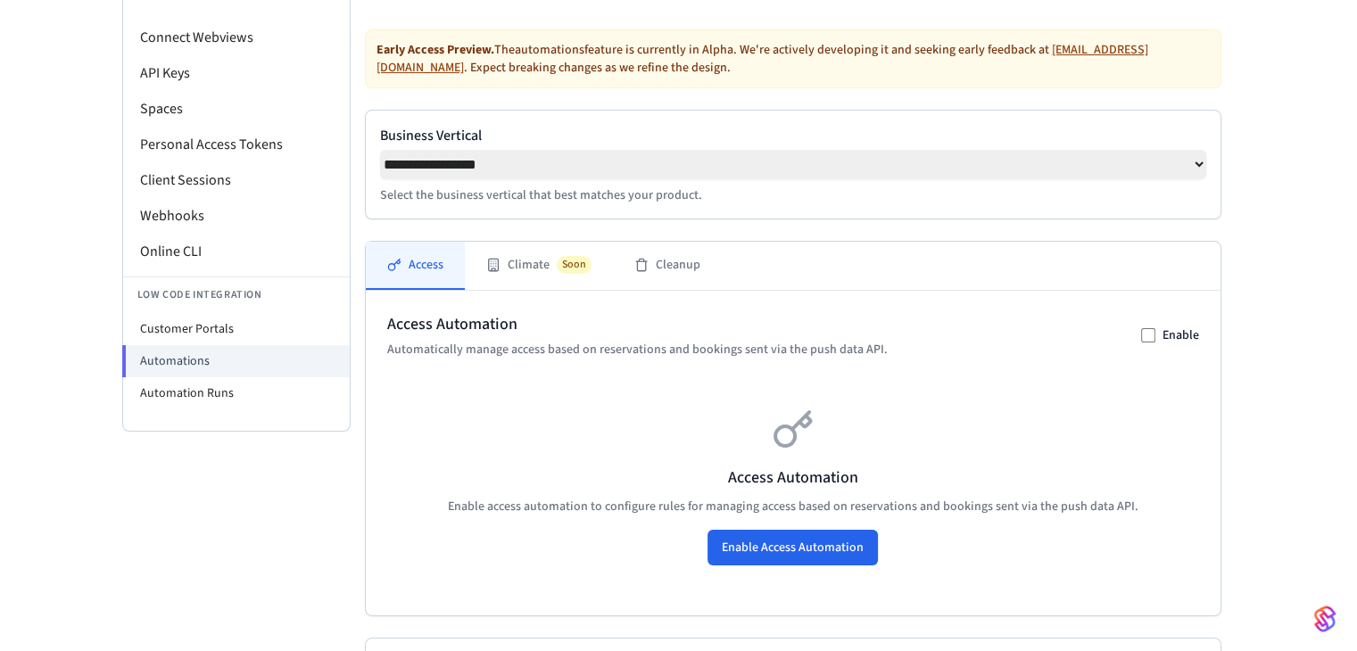
click at [1156, 333] on div "Enable" at bounding box center [1170, 336] width 58 height 18
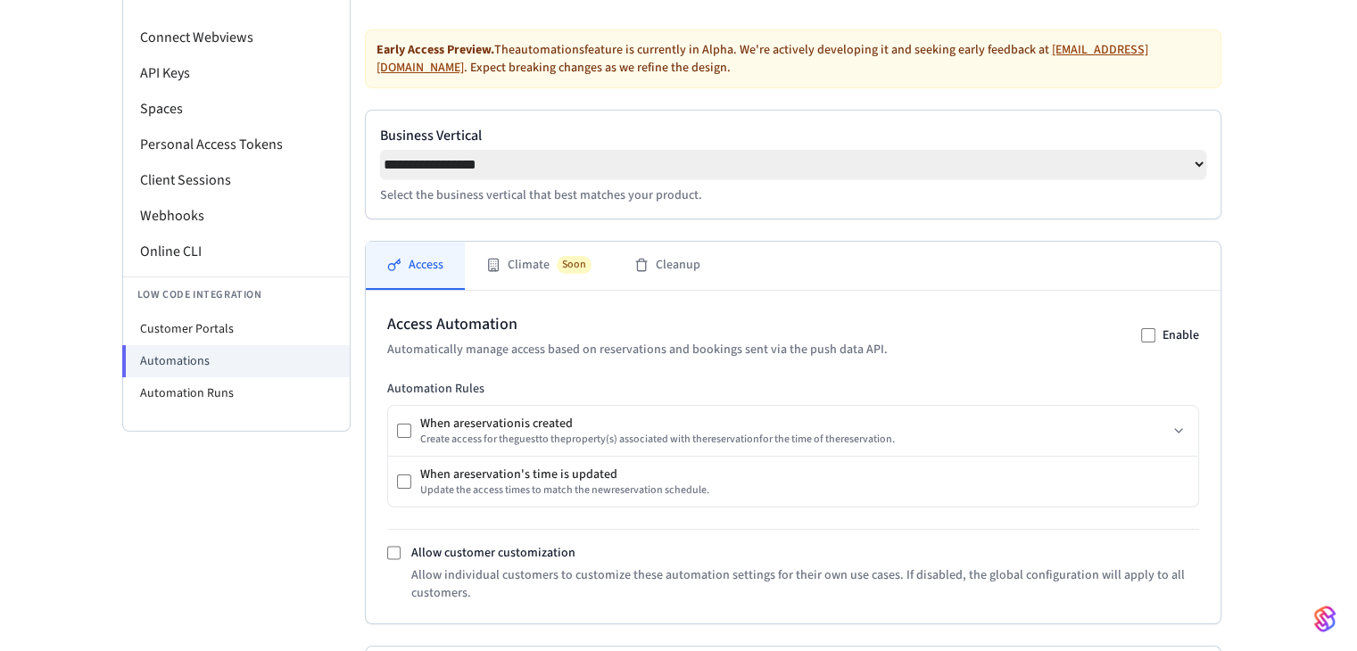
scroll to position [268, 0]
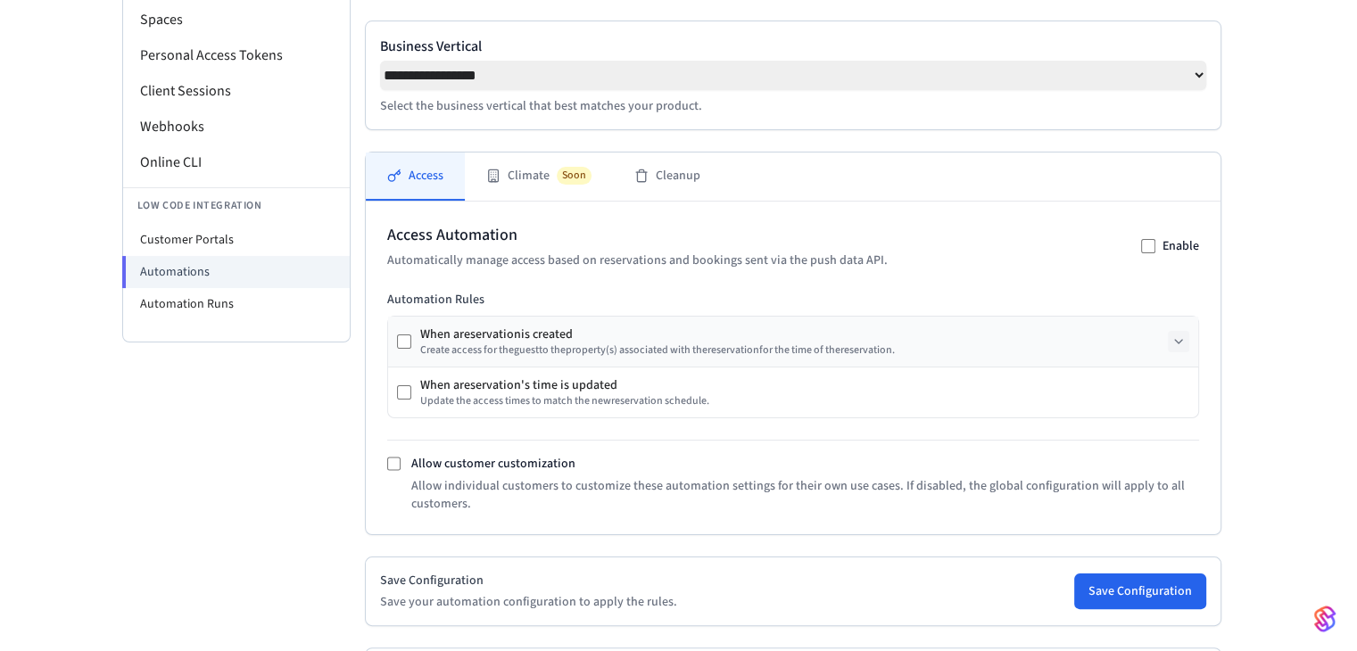
click at [1178, 344] on icon at bounding box center [1179, 342] width 14 height 14
click at [1174, 346] on icon at bounding box center [1179, 342] width 14 height 14
click at [1164, 253] on label "Enable" at bounding box center [1181, 246] width 37 height 18
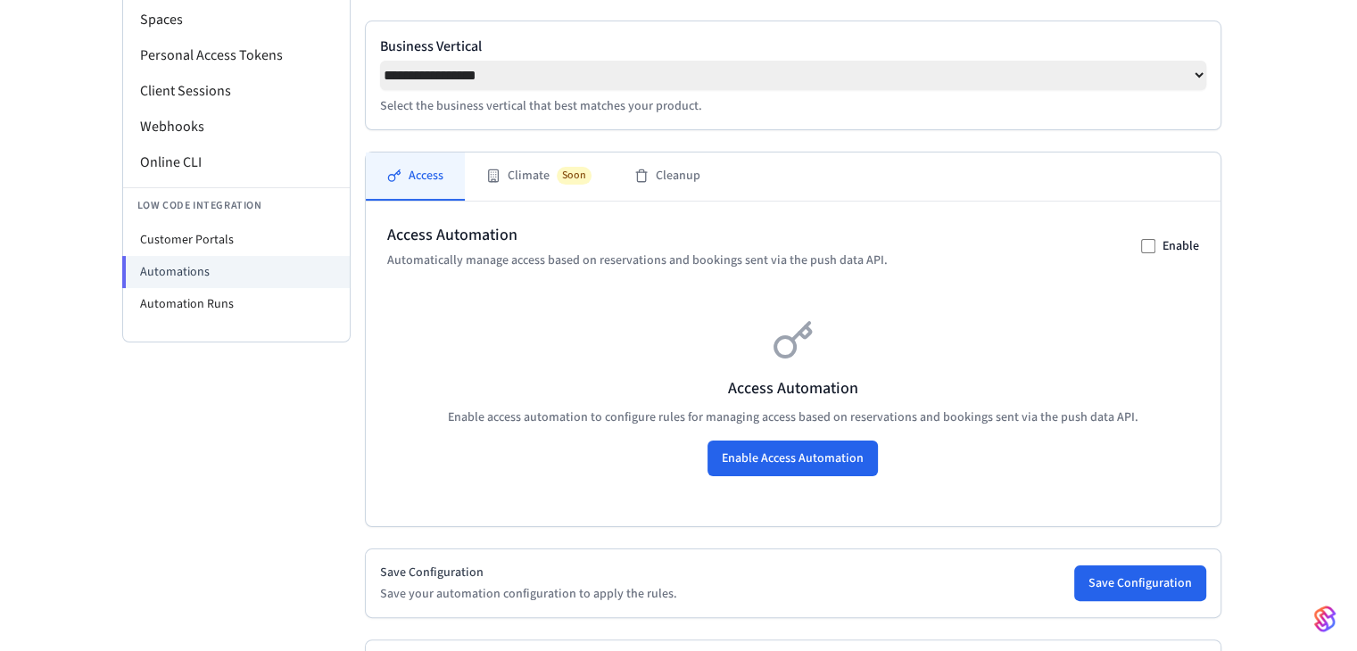
click at [1322, 609] on img "button" at bounding box center [1325, 619] width 21 height 29
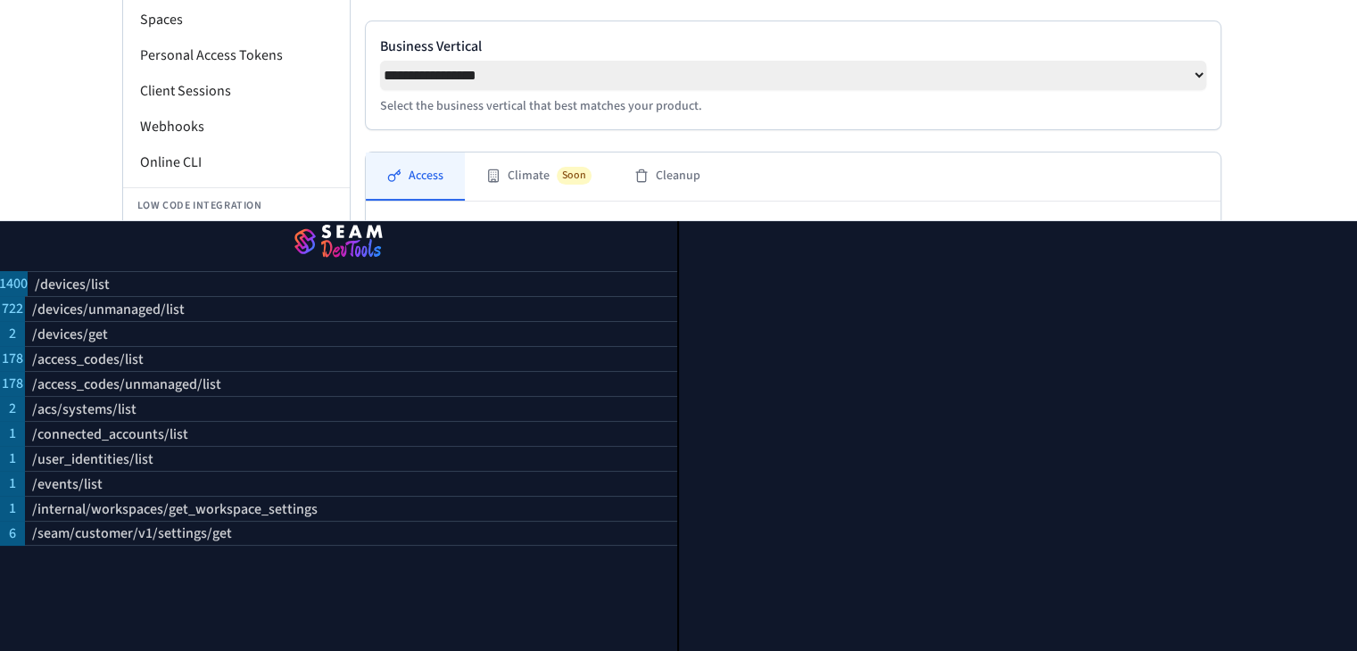
click at [1282, 137] on div "**********" at bounding box center [678, 316] width 1357 height 980
click at [71, 115] on div "**********" at bounding box center [678, 316] width 1357 height 980
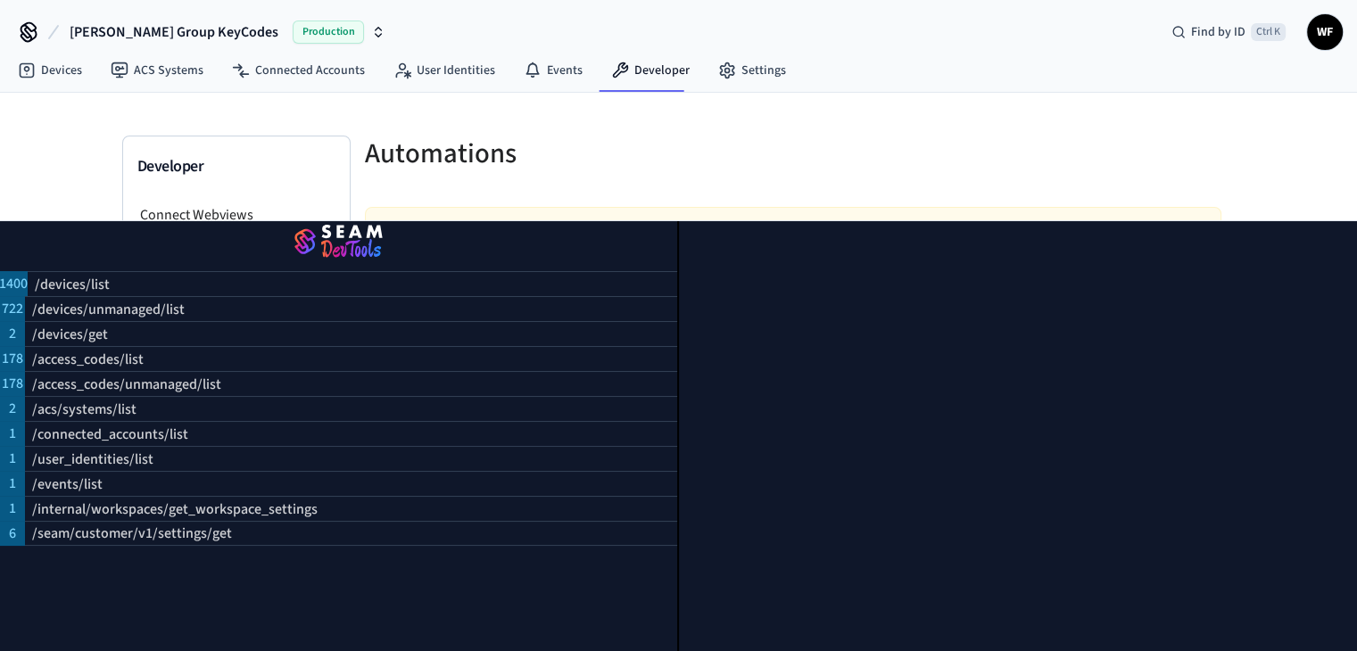
scroll to position [0, 0]
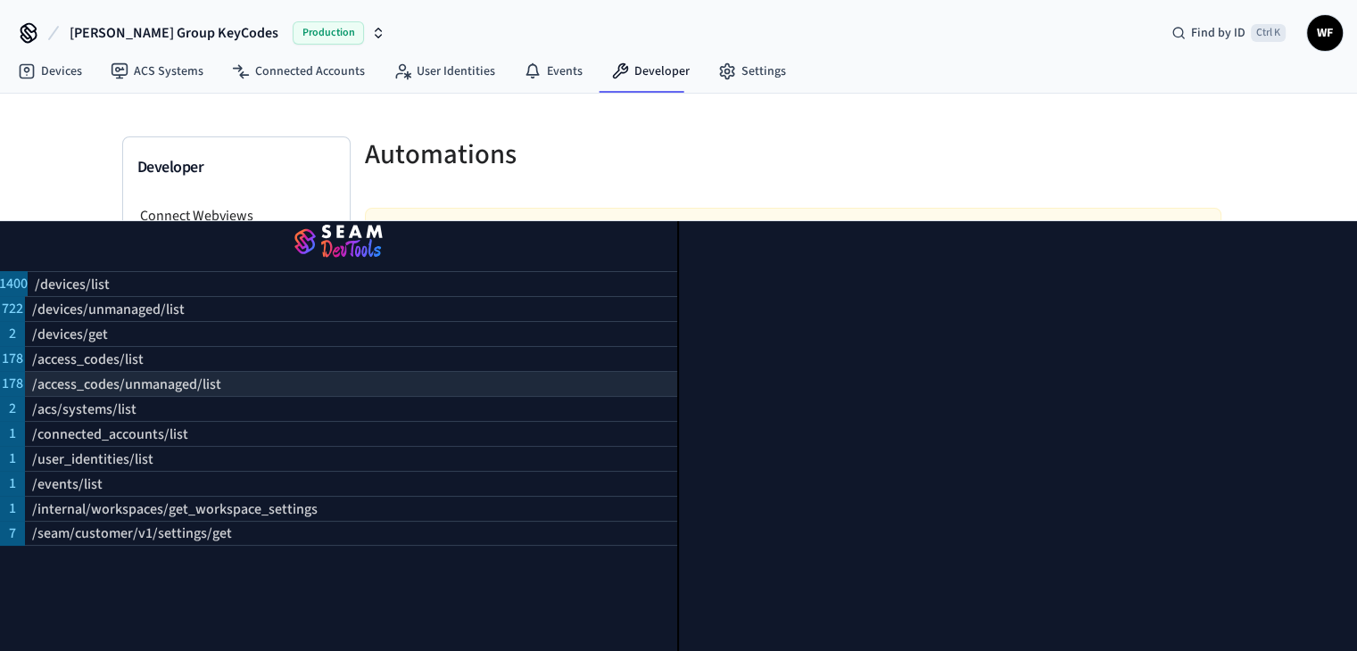
click at [198, 375] on p "/access_codes/unmanaged/list" at bounding box center [126, 384] width 189 height 21
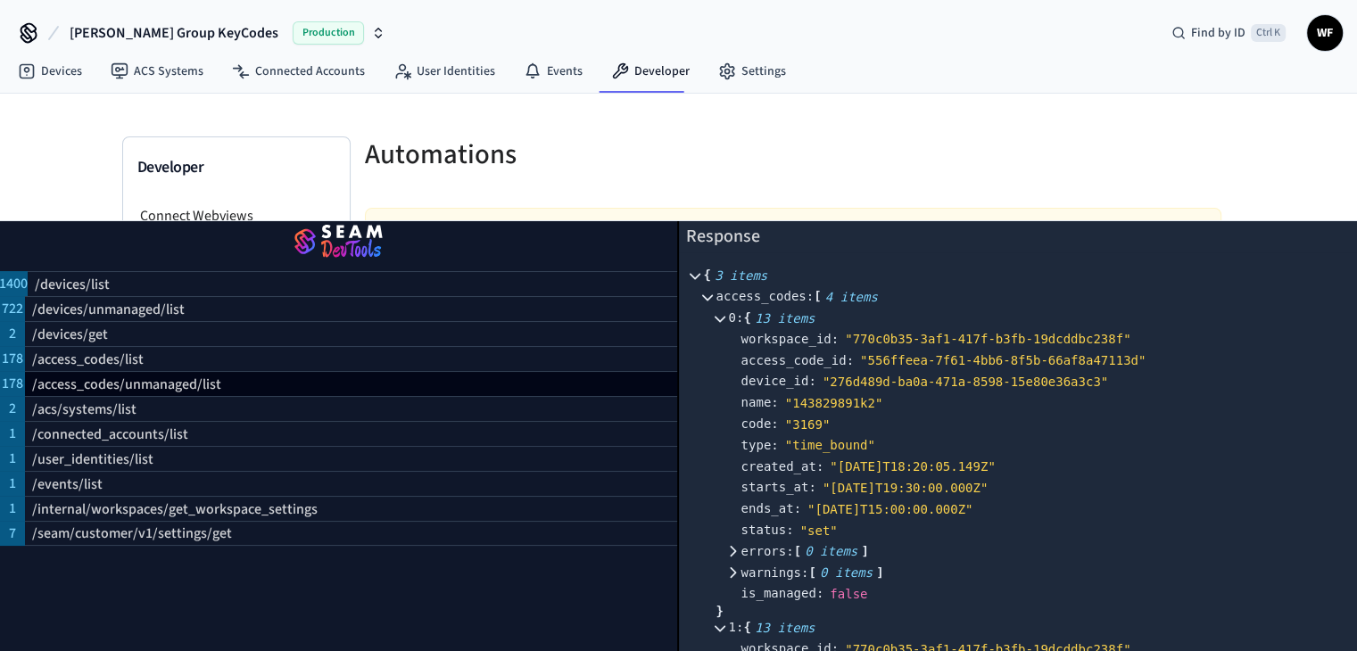
scroll to position [323, 0]
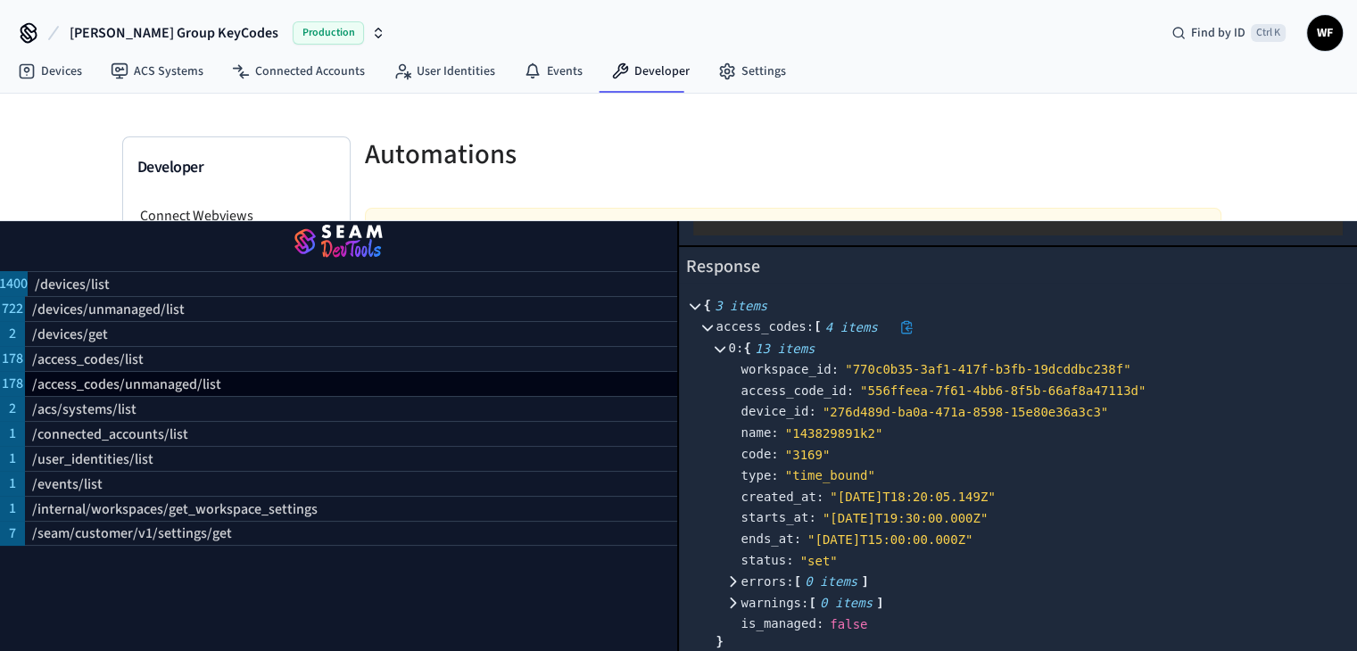
click at [713, 325] on icon at bounding box center [707, 328] width 11 height 6
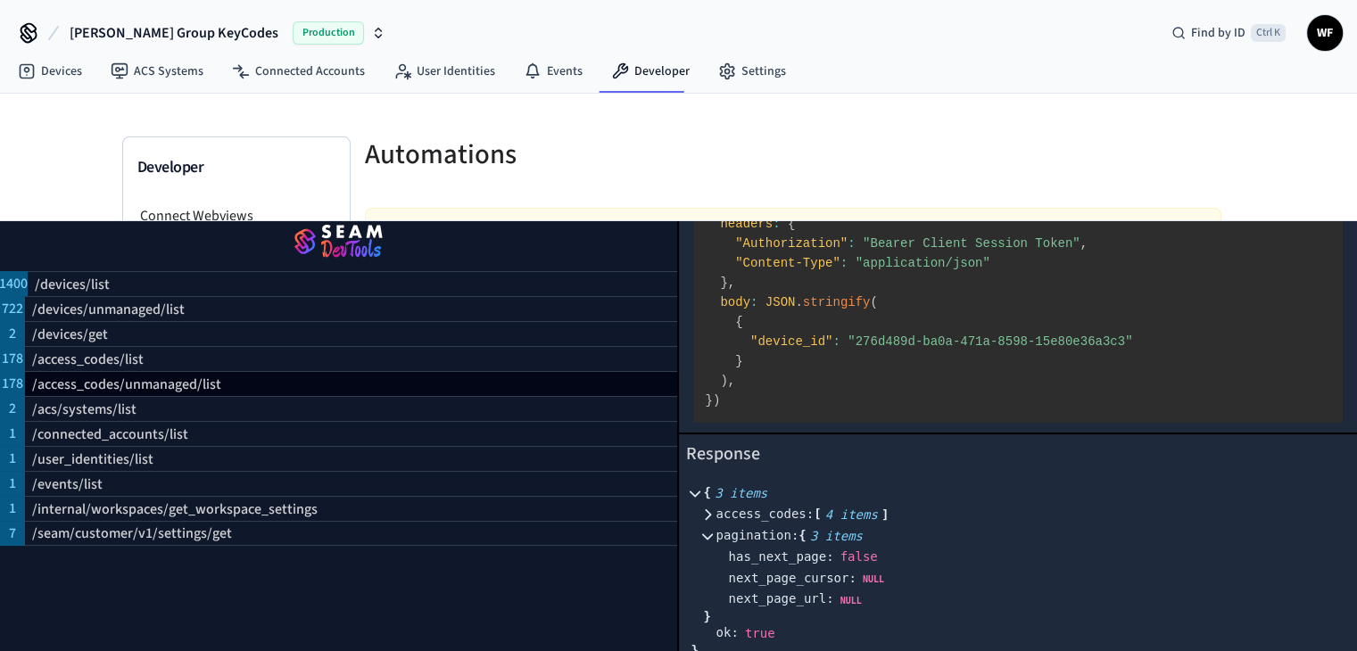
scroll to position [142, 0]
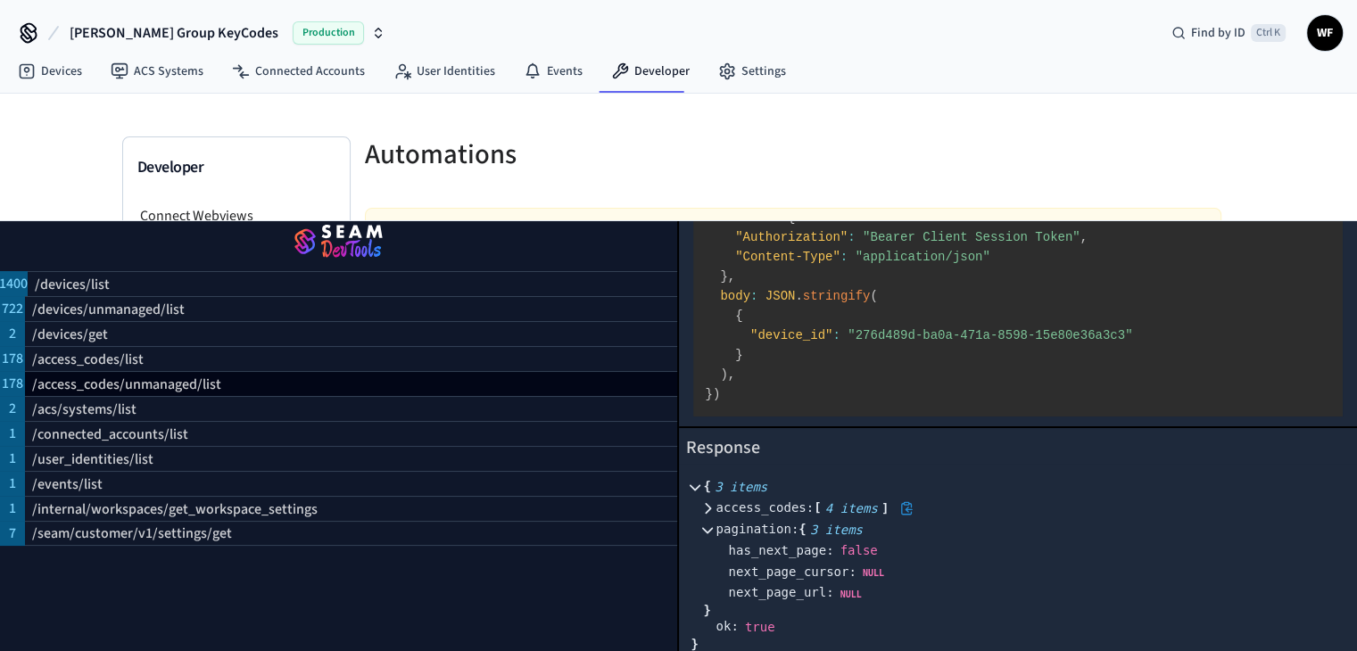
click at [711, 503] on icon at bounding box center [708, 508] width 6 height 11
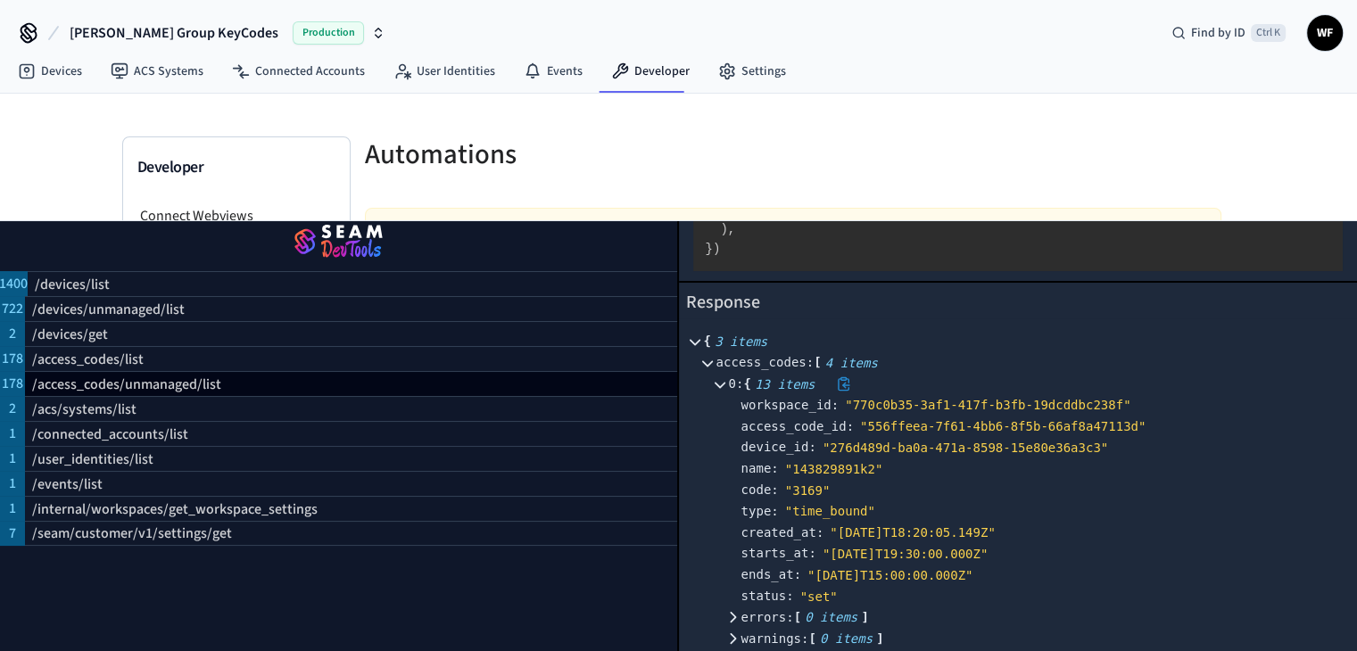
scroll to position [0, 0]
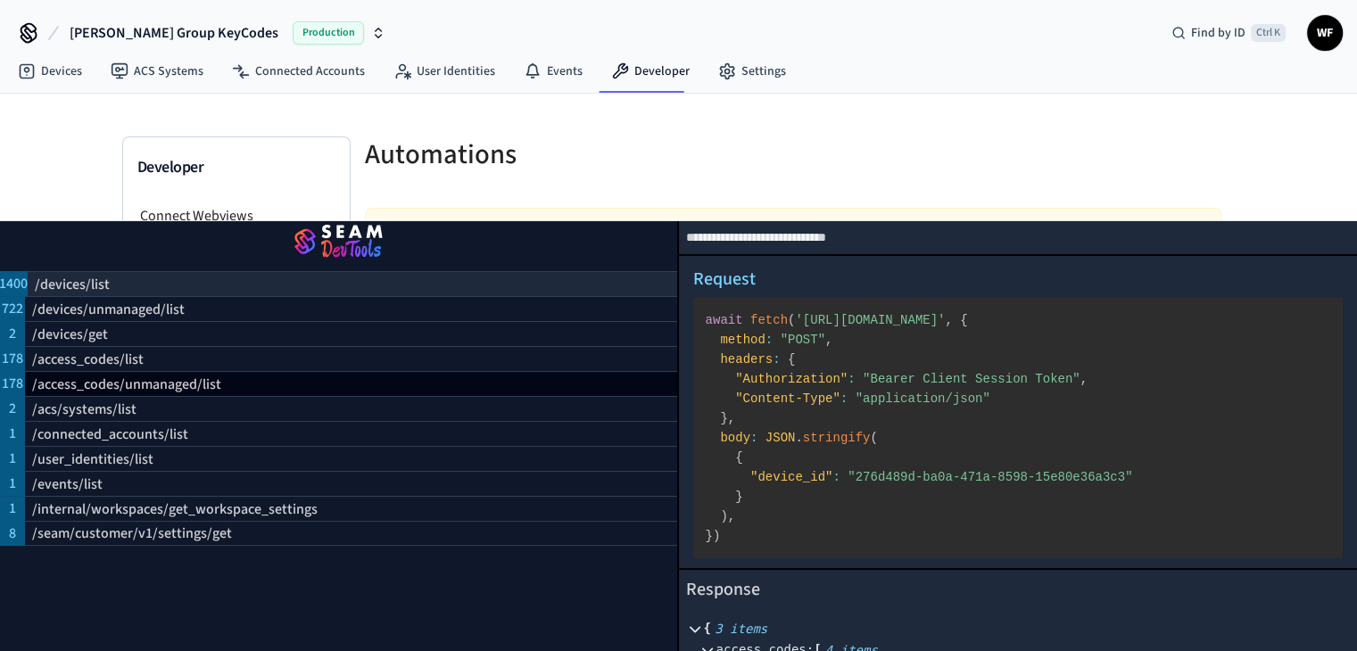
click at [201, 271] on div "/devices/list" at bounding box center [353, 283] width 650 height 25
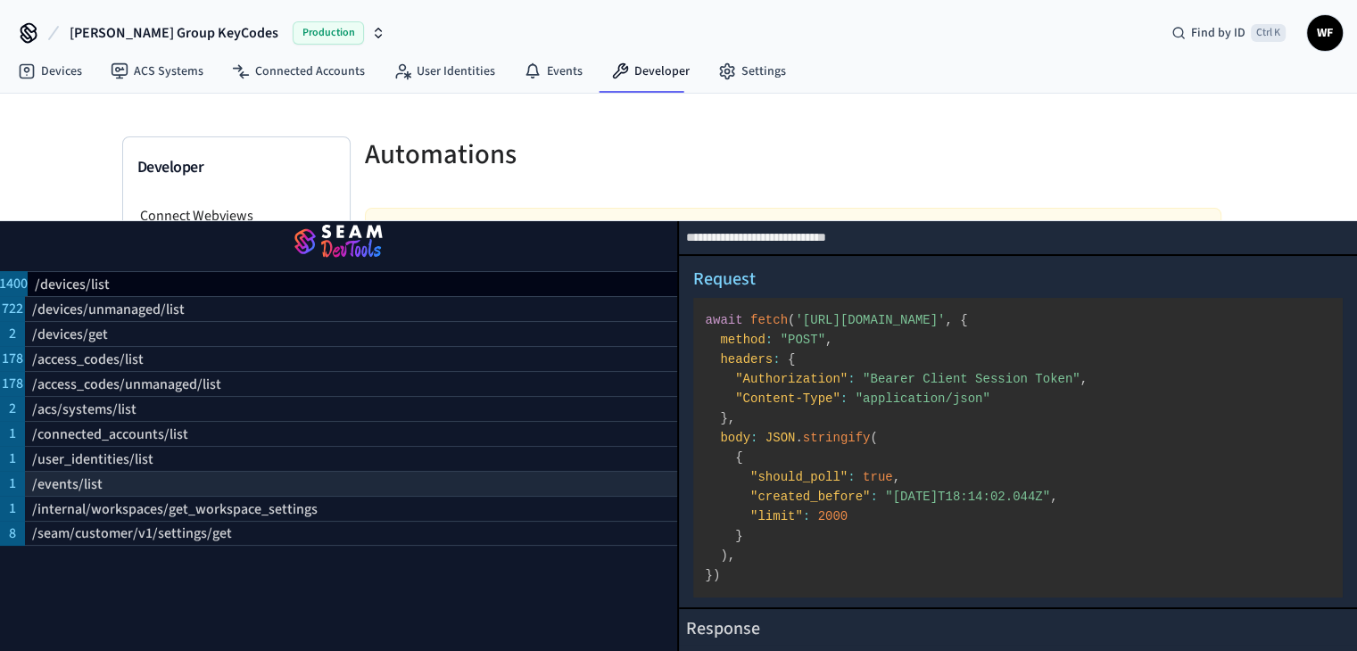
click at [215, 471] on div "/events/list" at bounding box center [351, 483] width 652 height 25
select select "**********"
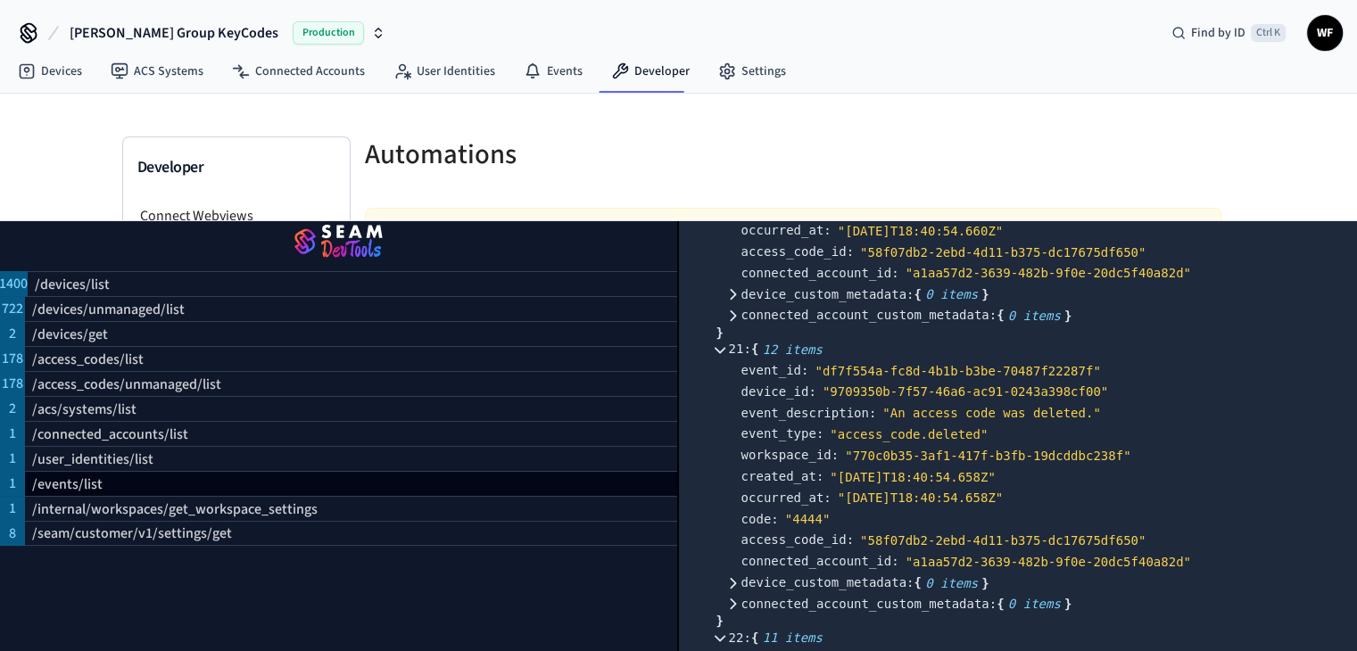
scroll to position [6158, 0]
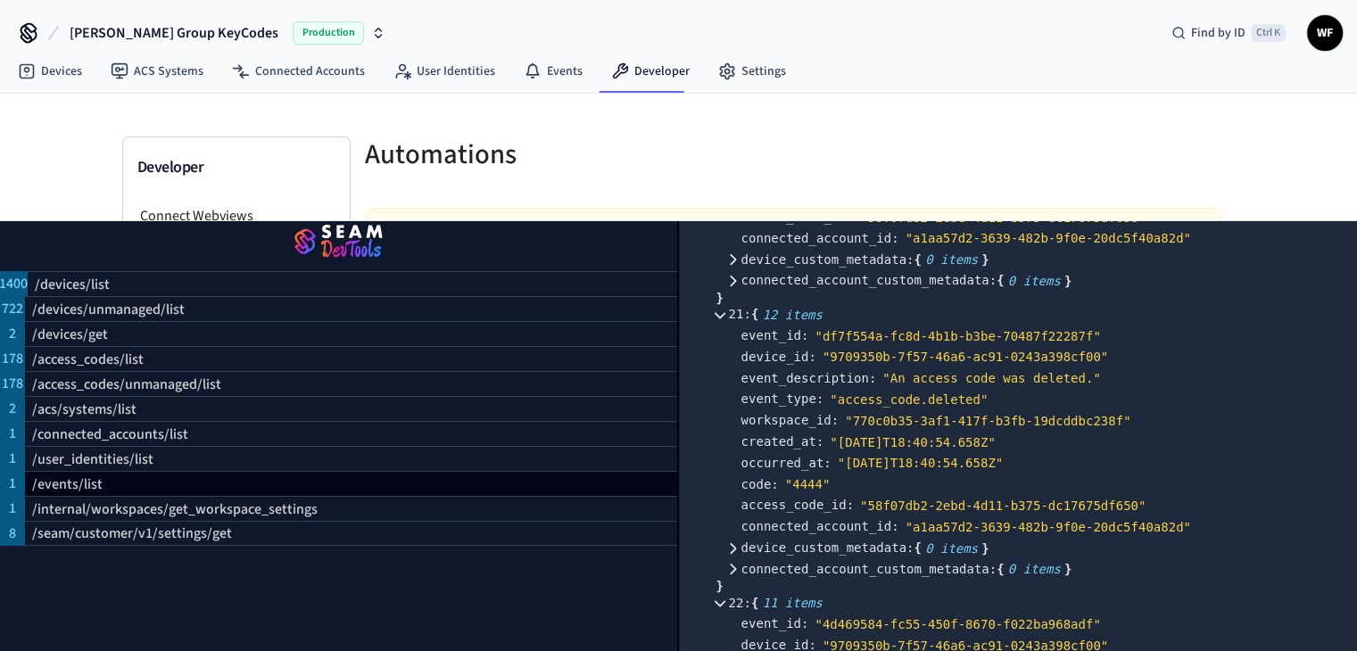
click at [519, 172] on div "Automations" at bounding box center [563, 154] width 439 height 79
click at [1113, 162] on div at bounding box center [1013, 165] width 418 height 57
click at [810, 137] on div at bounding box center [1013, 165] width 418 height 57
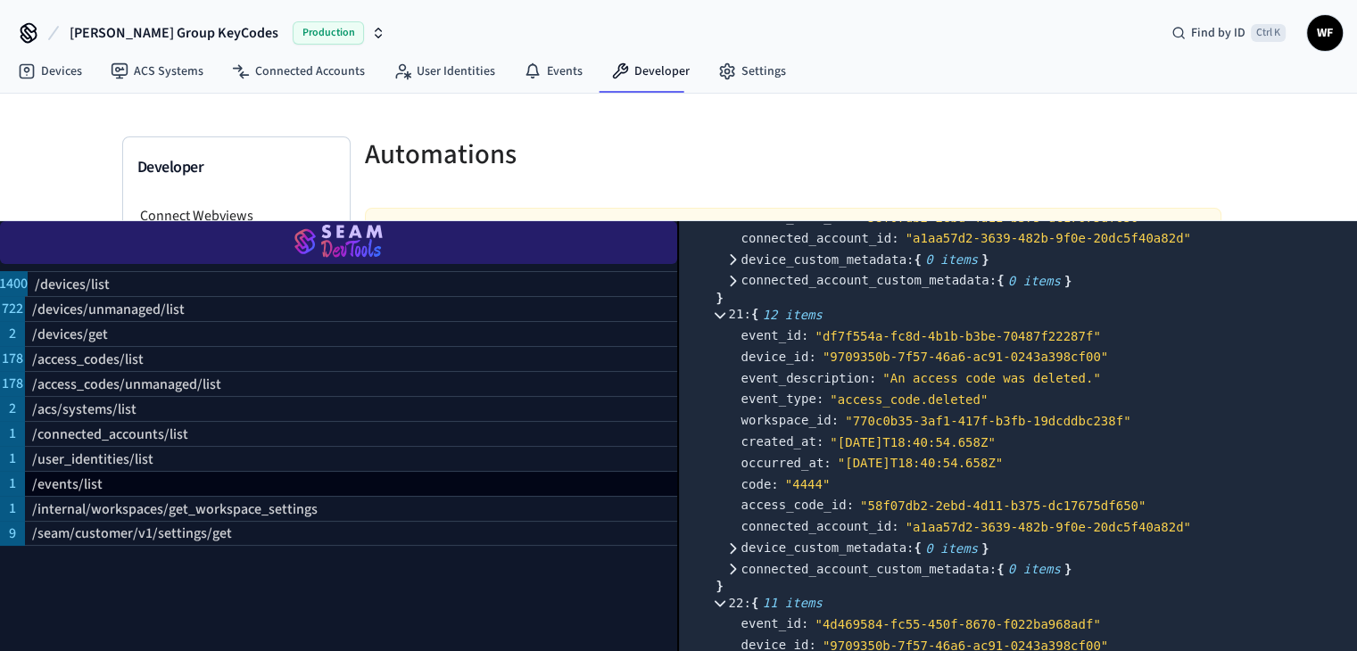
click at [343, 240] on img "button" at bounding box center [338, 243] width 635 height 50
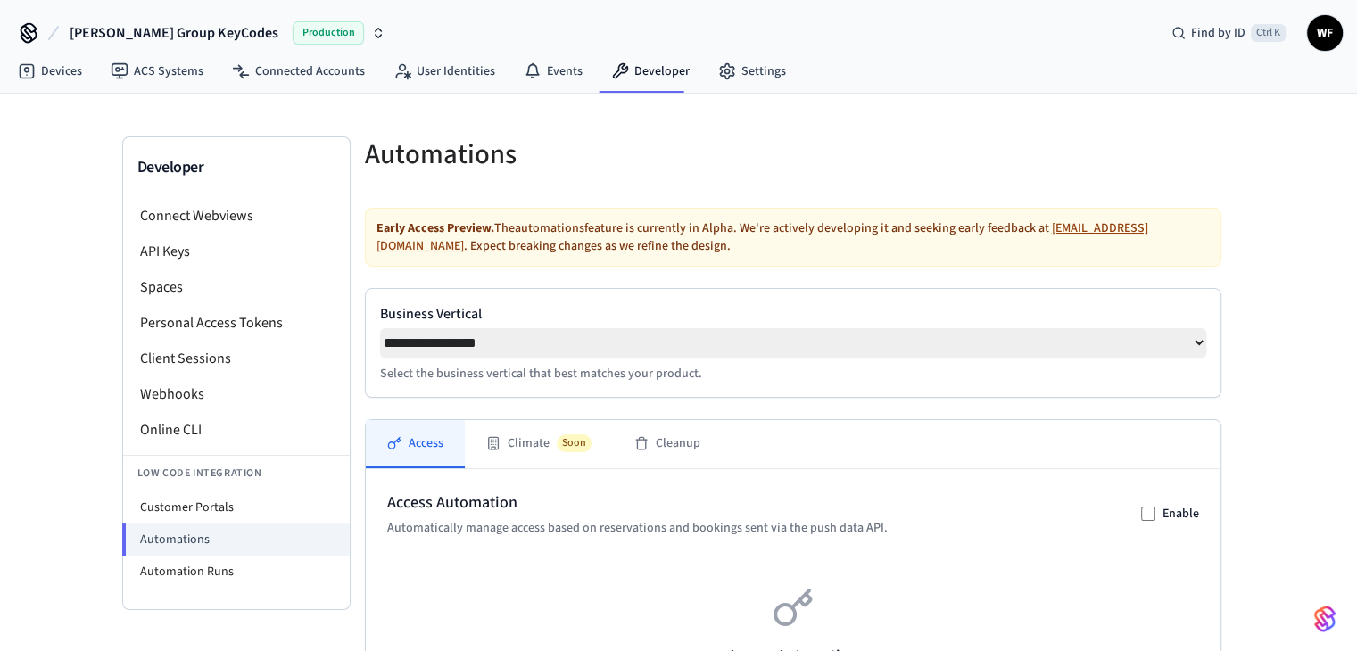
click at [344, 225] on li "Connect Webviews" at bounding box center [236, 216] width 227 height 36
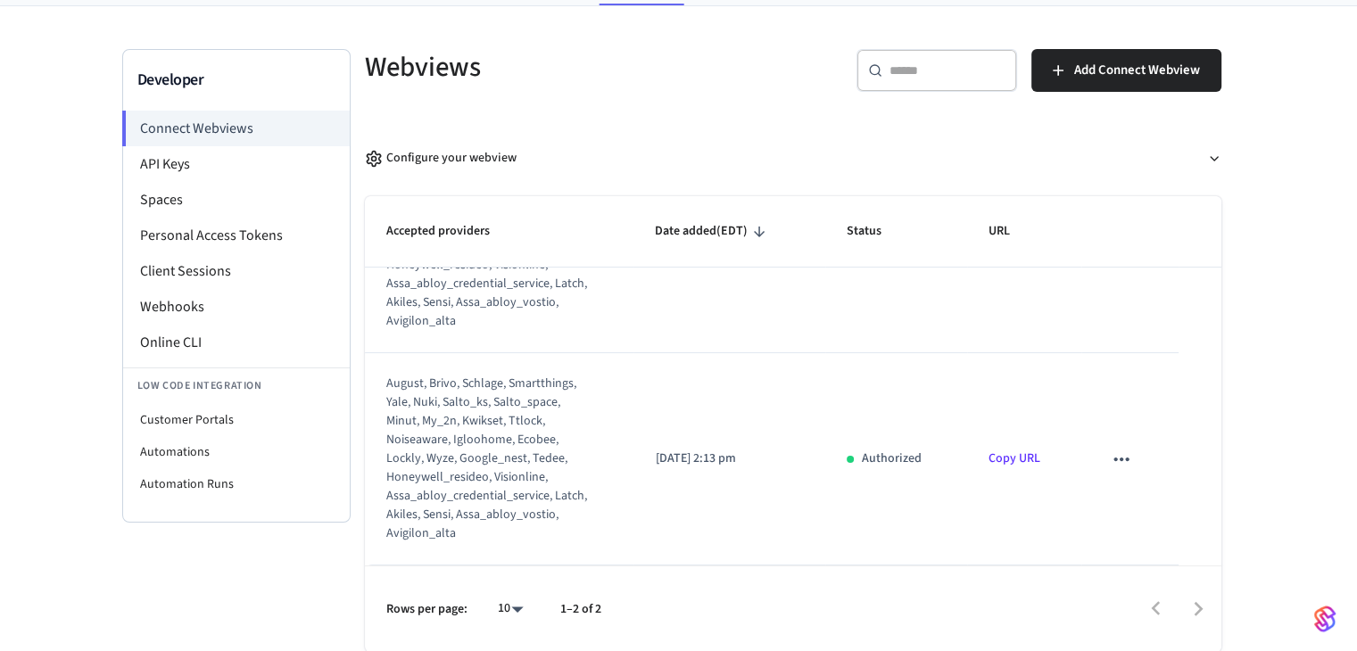
scroll to position [128, 0]
click at [231, 171] on li "API Keys" at bounding box center [236, 164] width 227 height 36
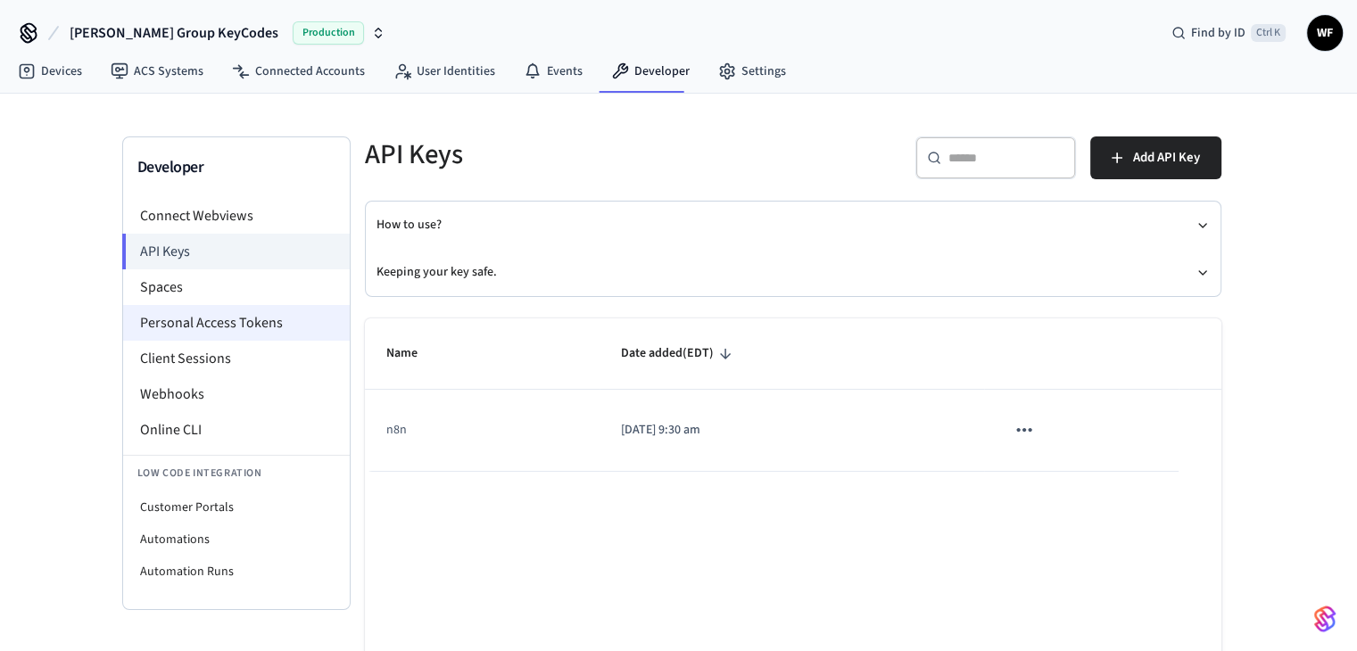
click at [258, 330] on li "Personal Access Tokens" at bounding box center [236, 323] width 227 height 36
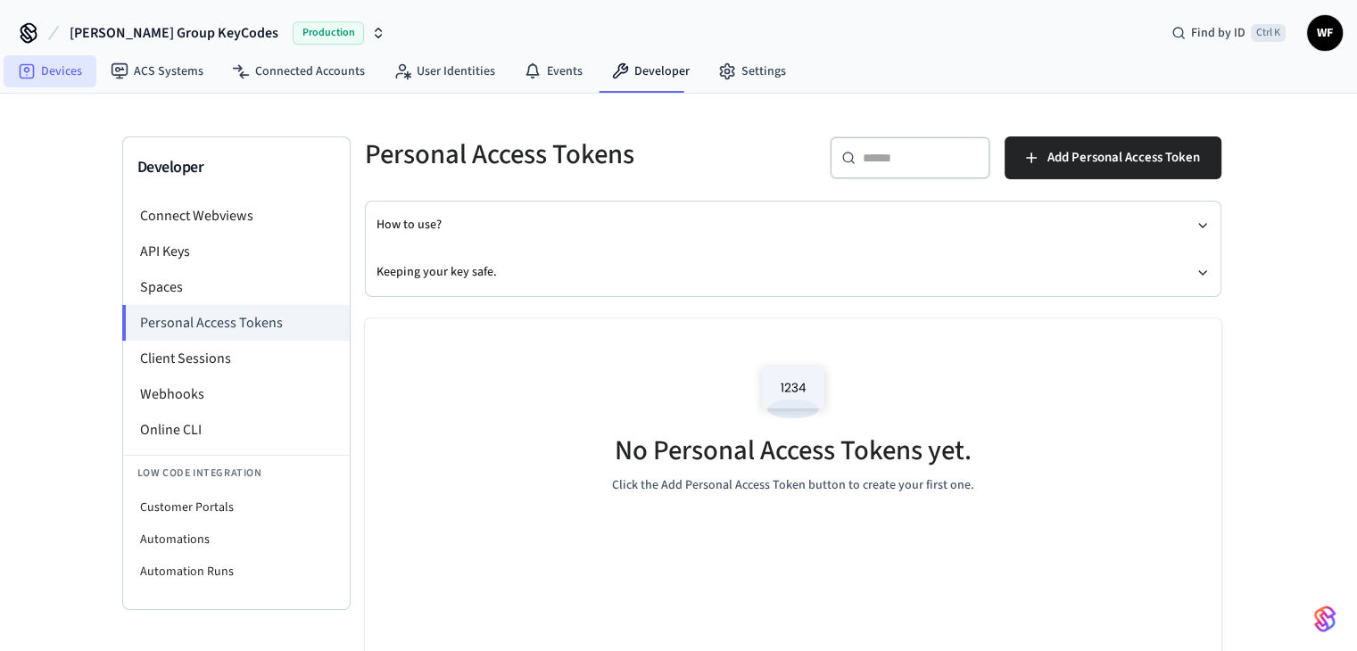
click at [15, 58] on link "Devices" at bounding box center [50, 71] width 93 height 32
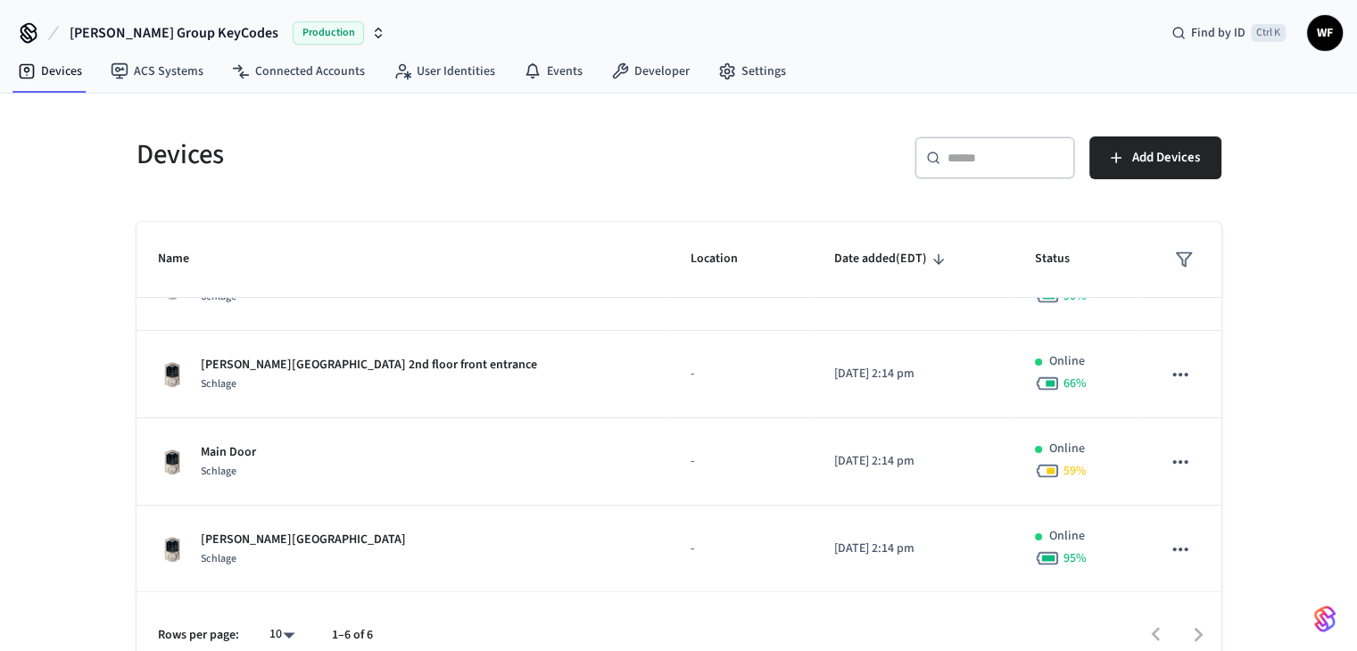
scroll to position [26, 0]
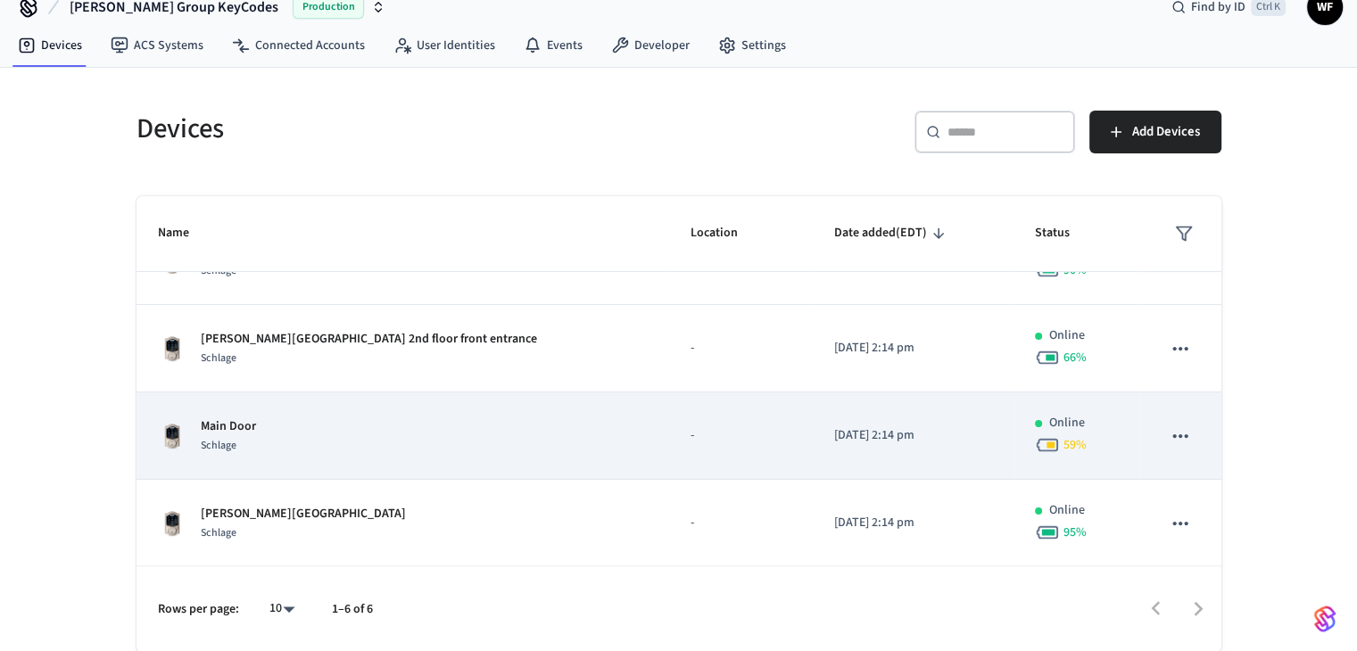
click at [1169, 434] on icon "sticky table" at bounding box center [1180, 436] width 23 height 23
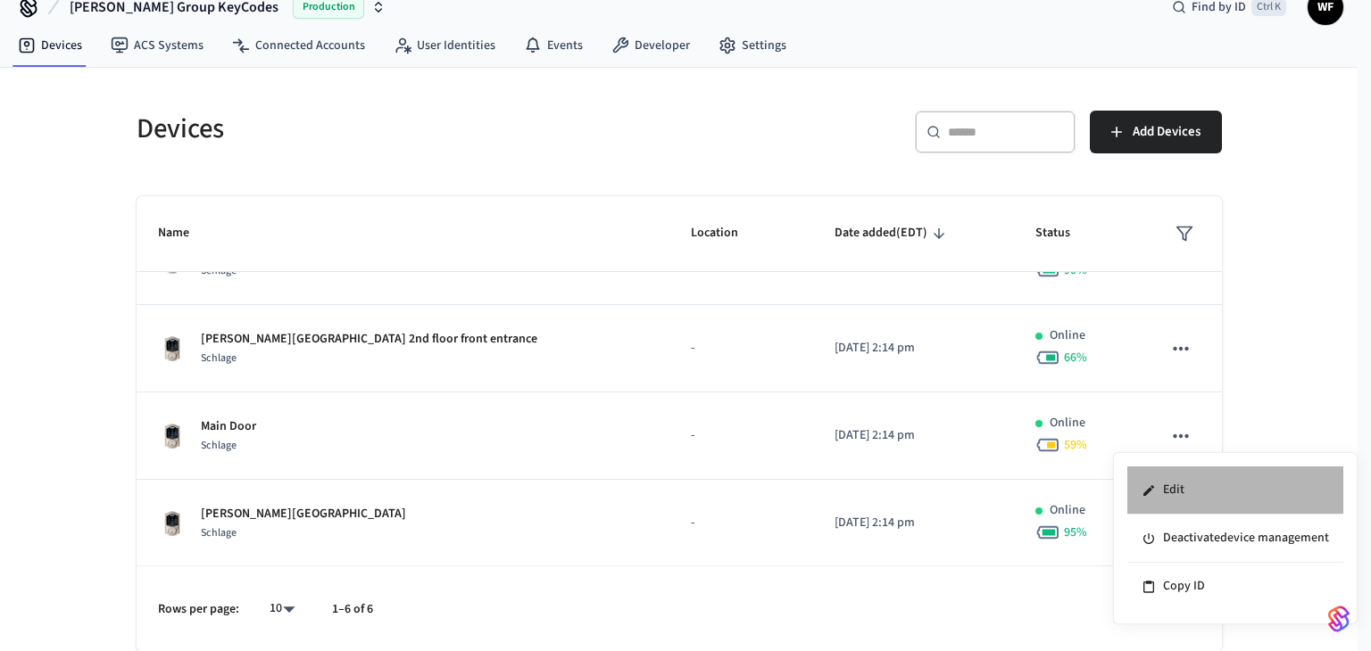
click at [1289, 487] on li "Edit" at bounding box center [1235, 491] width 216 height 48
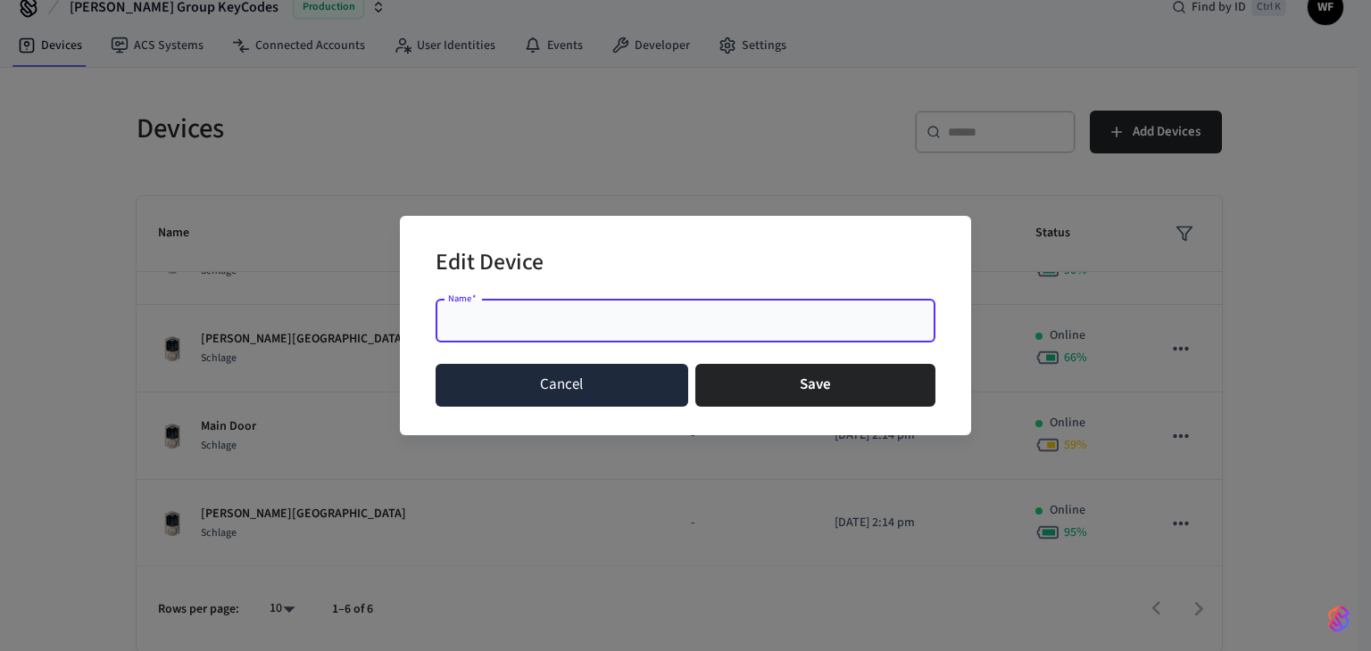
click at [607, 390] on button "Cancel" at bounding box center [562, 385] width 253 height 43
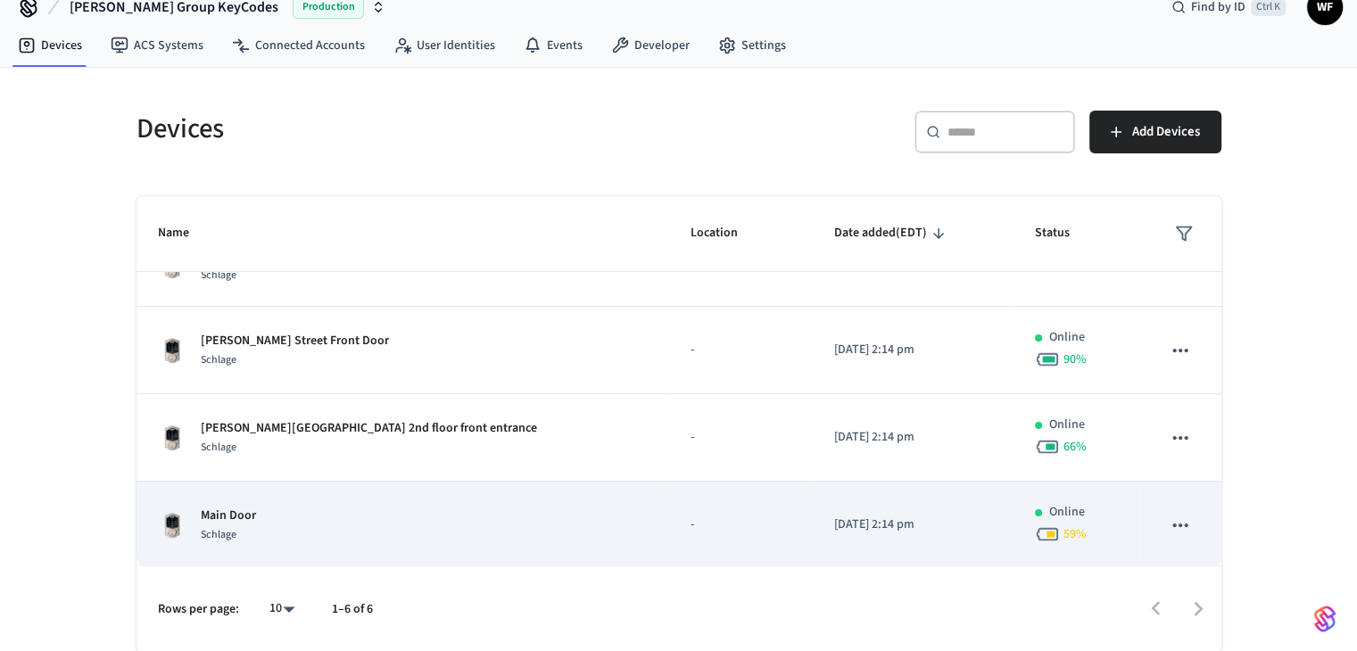
scroll to position [45, 0]
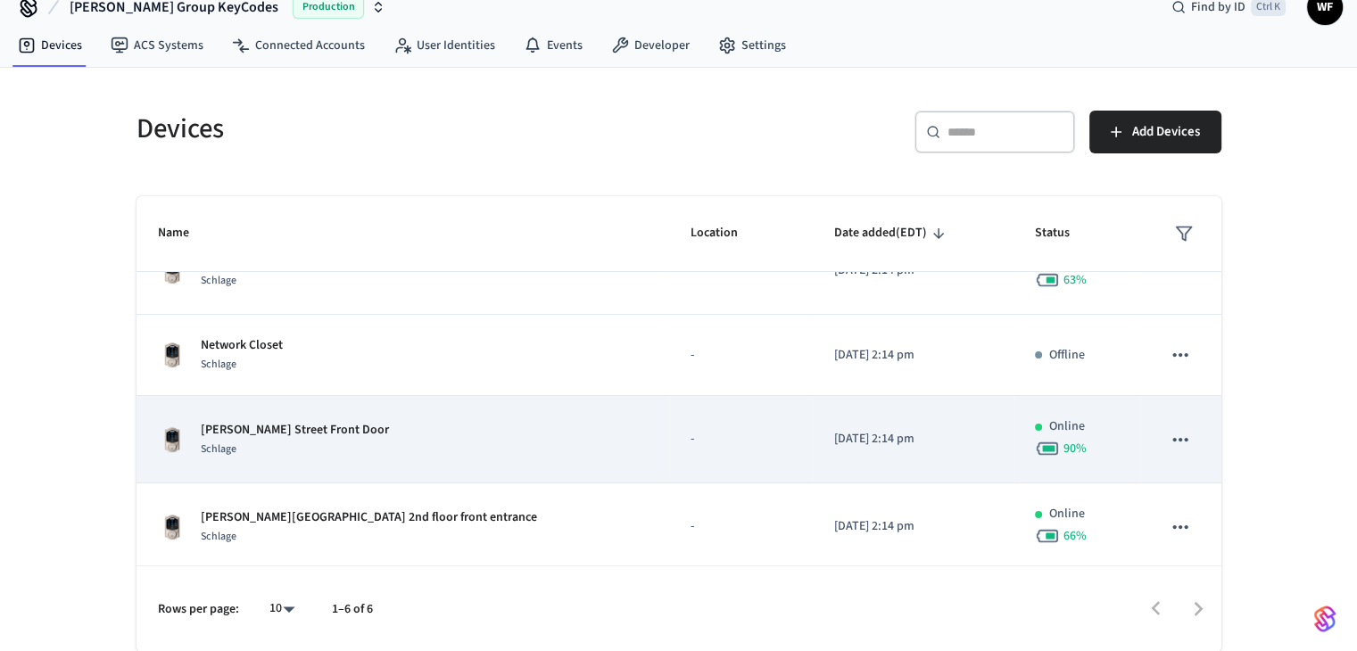
click at [1174, 440] on icon "sticky table" at bounding box center [1180, 439] width 23 height 23
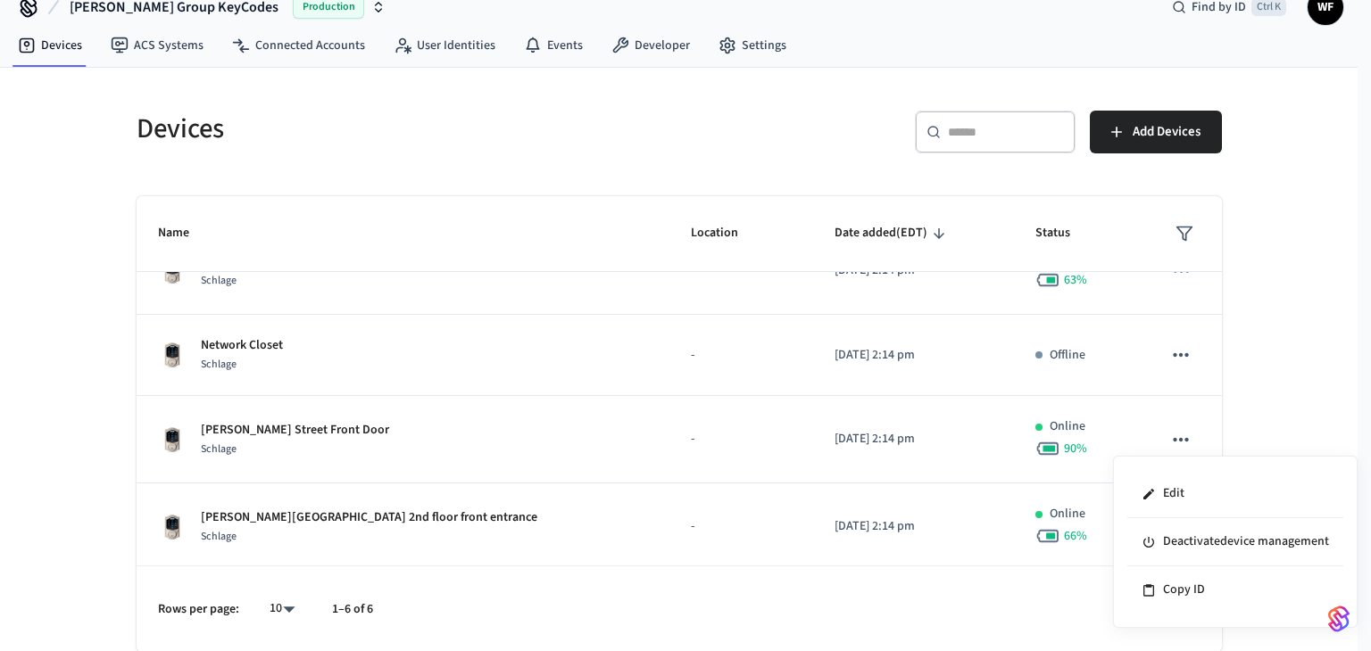
drag, startPoint x: 489, startPoint y: 425, endPoint x: 474, endPoint y: 425, distance: 15.2
click at [488, 425] on div at bounding box center [685, 325] width 1371 height 651
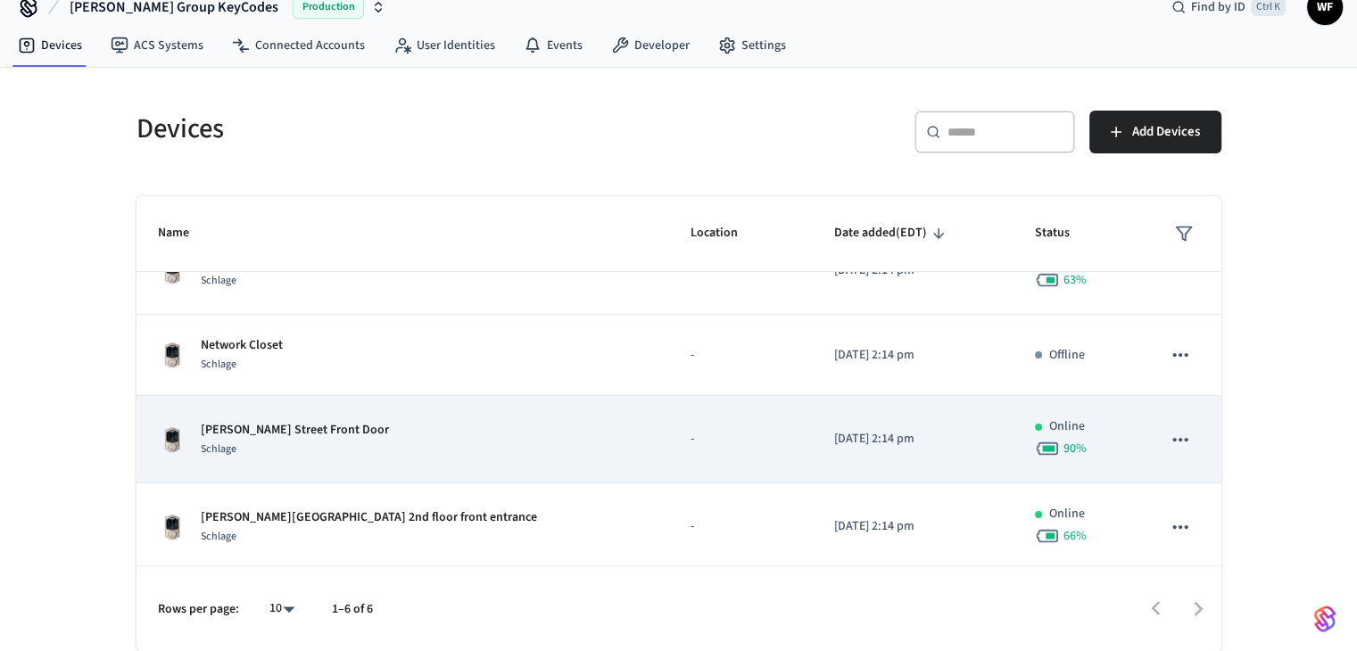
click at [249, 422] on p "[PERSON_NAME] Street Front Door" at bounding box center [295, 430] width 188 height 19
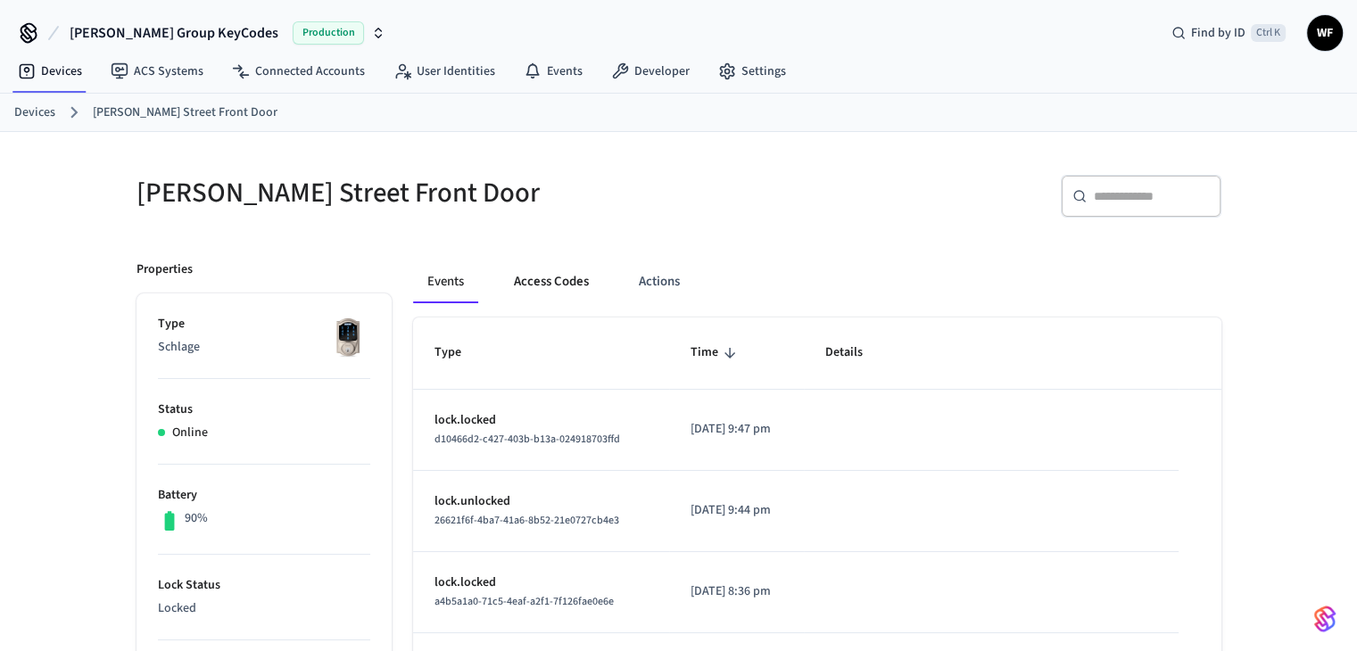
click at [535, 281] on button "Access Codes" at bounding box center [552, 282] width 104 height 43
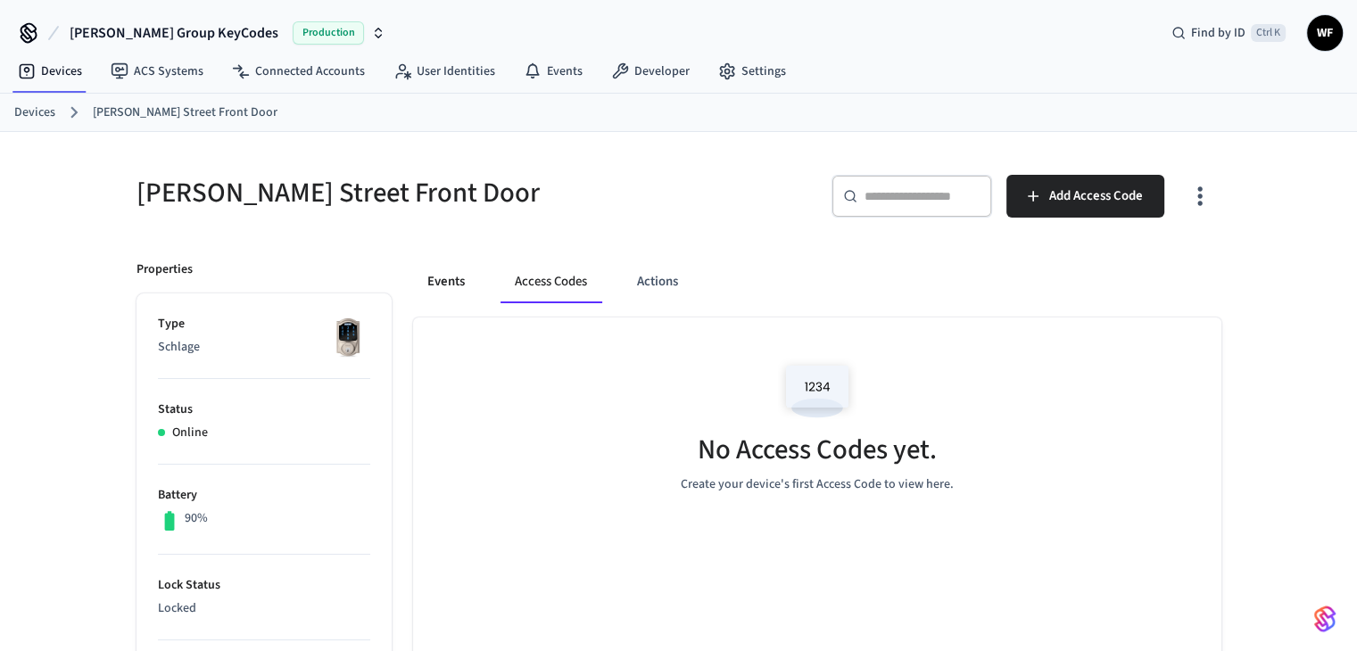
click at [445, 279] on button "Events" at bounding box center [446, 282] width 66 height 43
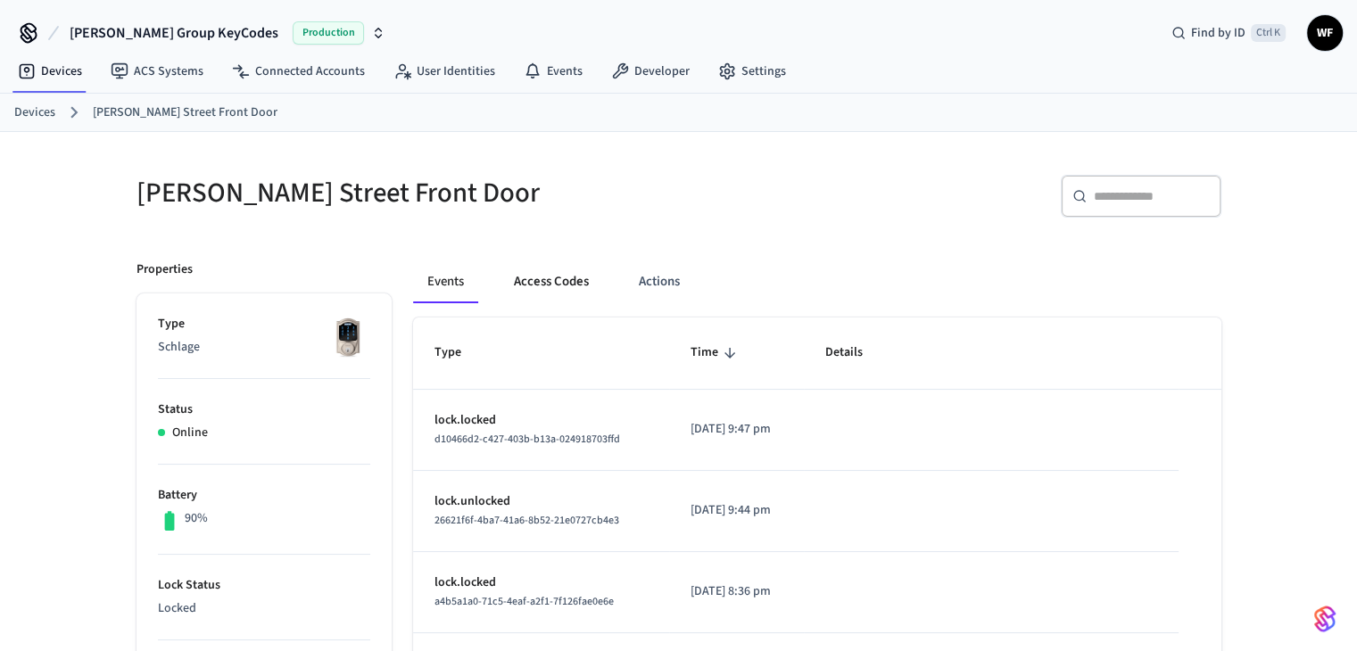
click at [553, 284] on button "Access Codes" at bounding box center [552, 282] width 104 height 43
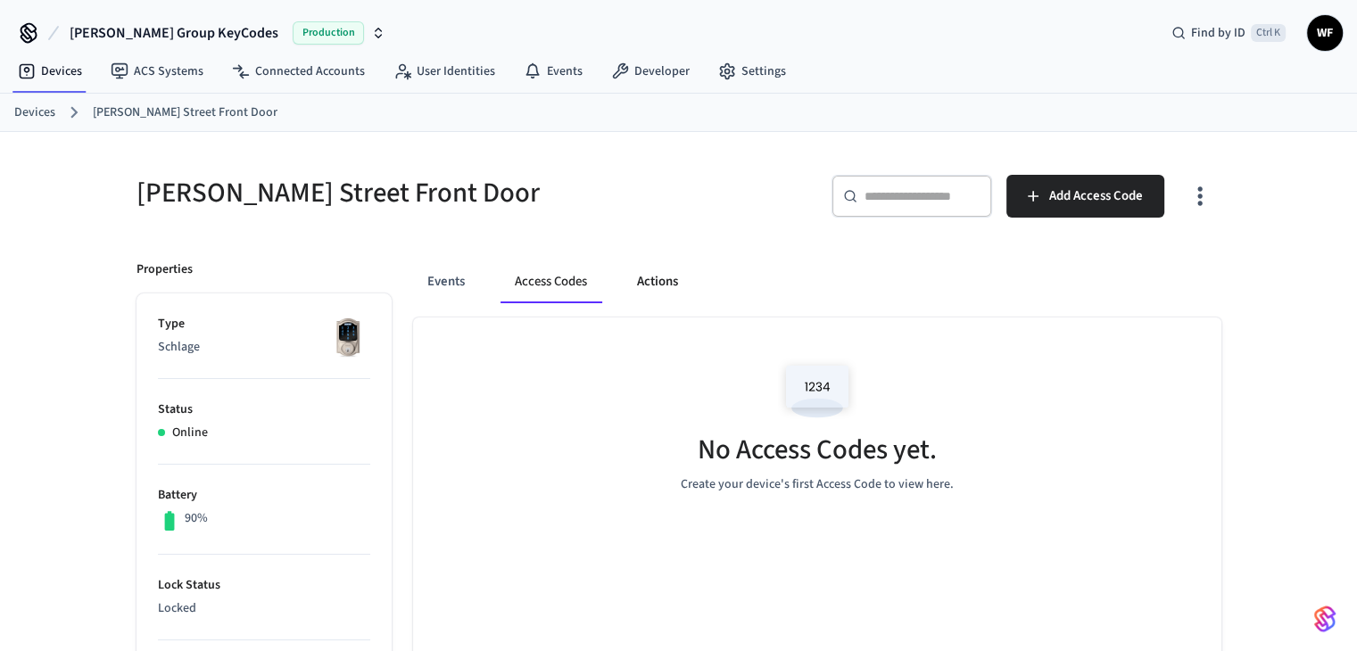
click at [687, 295] on button "Actions" at bounding box center [658, 282] width 70 height 43
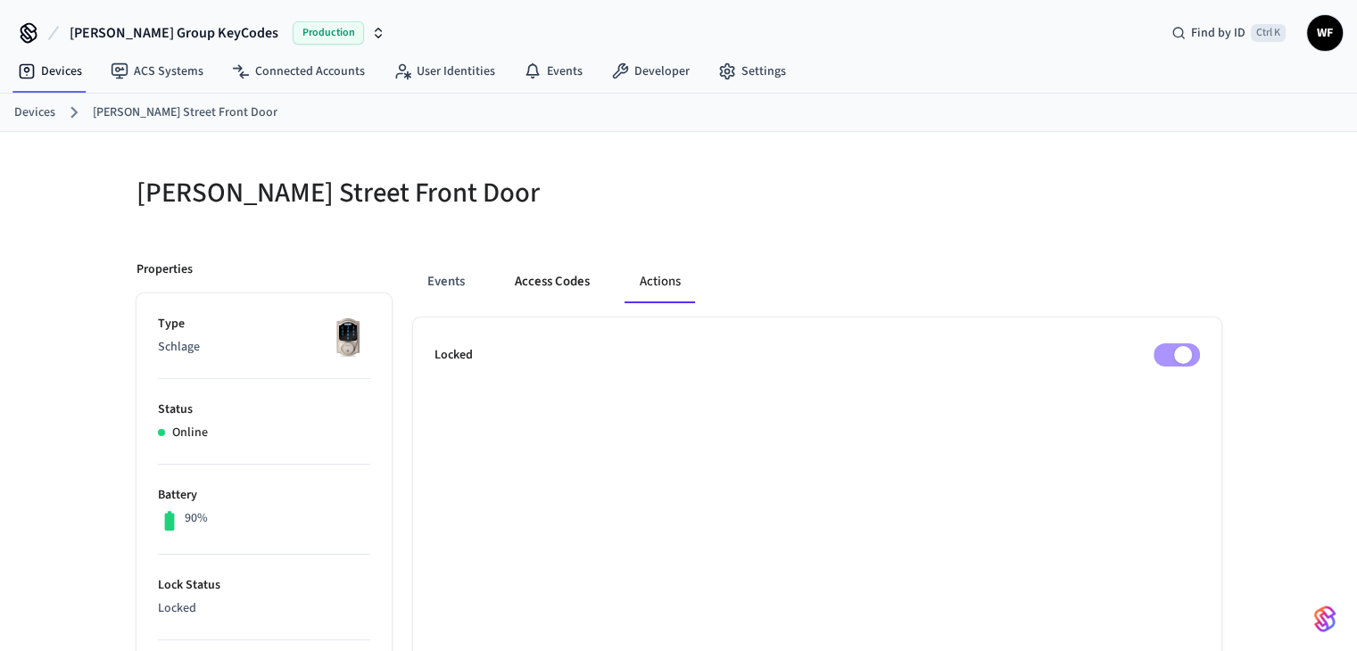
click at [564, 286] on button "Access Codes" at bounding box center [553, 282] width 104 height 43
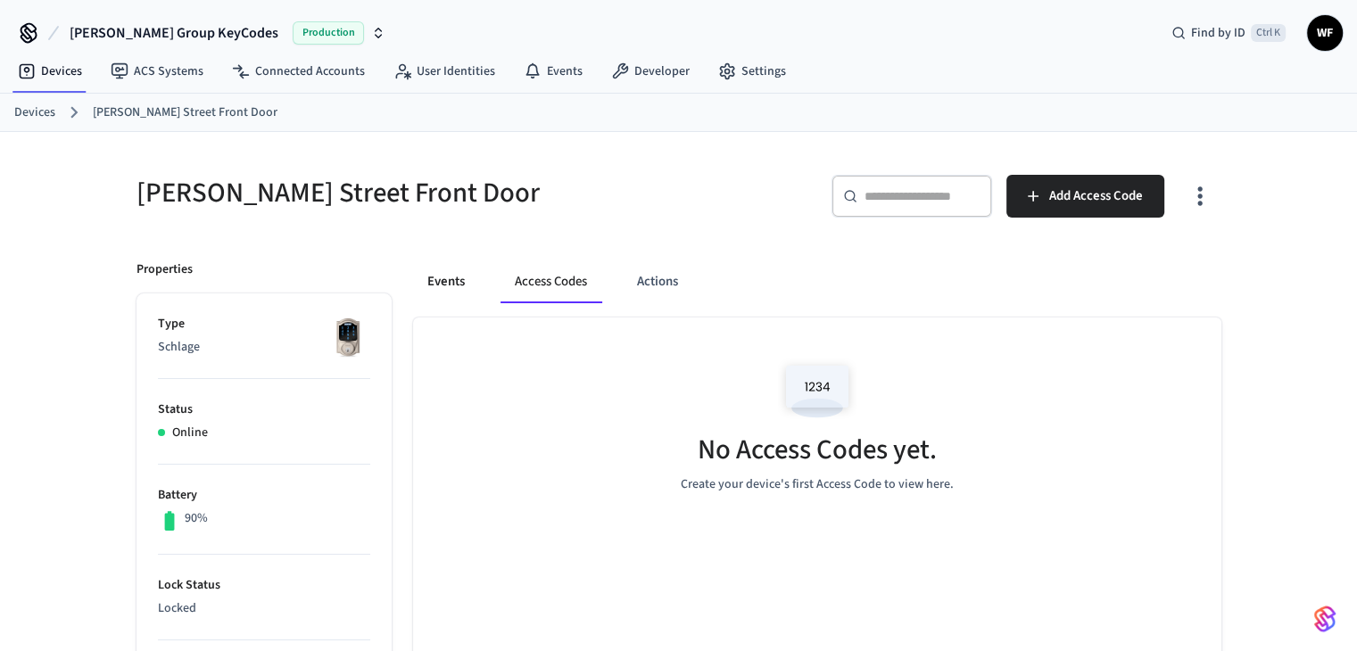
click at [453, 294] on button "Events" at bounding box center [446, 282] width 66 height 43
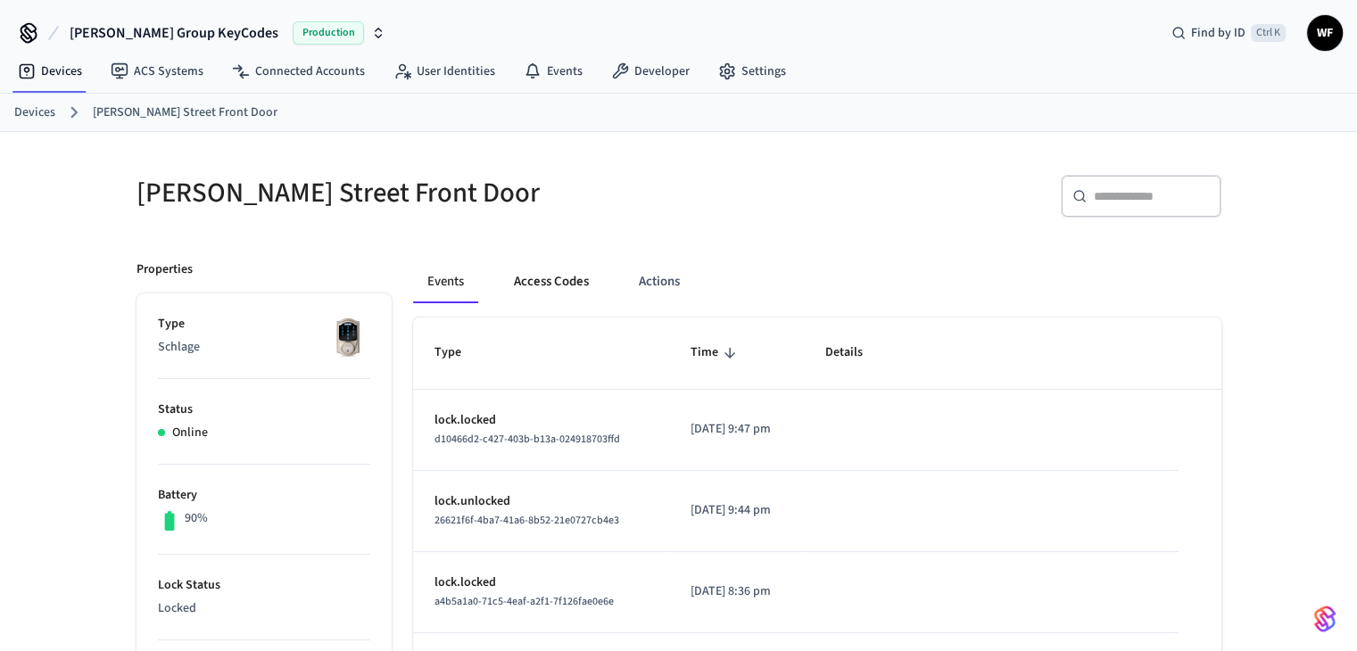
click at [556, 277] on button "Access Codes" at bounding box center [552, 282] width 104 height 43
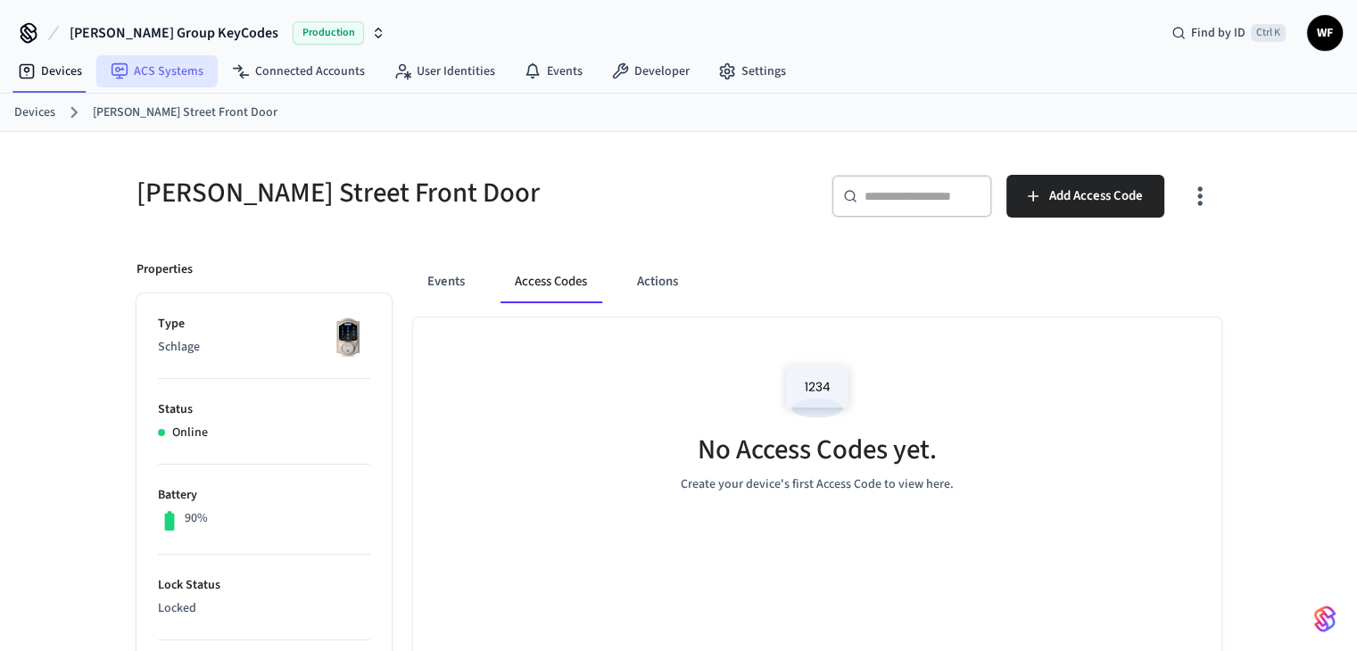
click at [137, 68] on link "ACS Systems" at bounding box center [156, 71] width 121 height 32
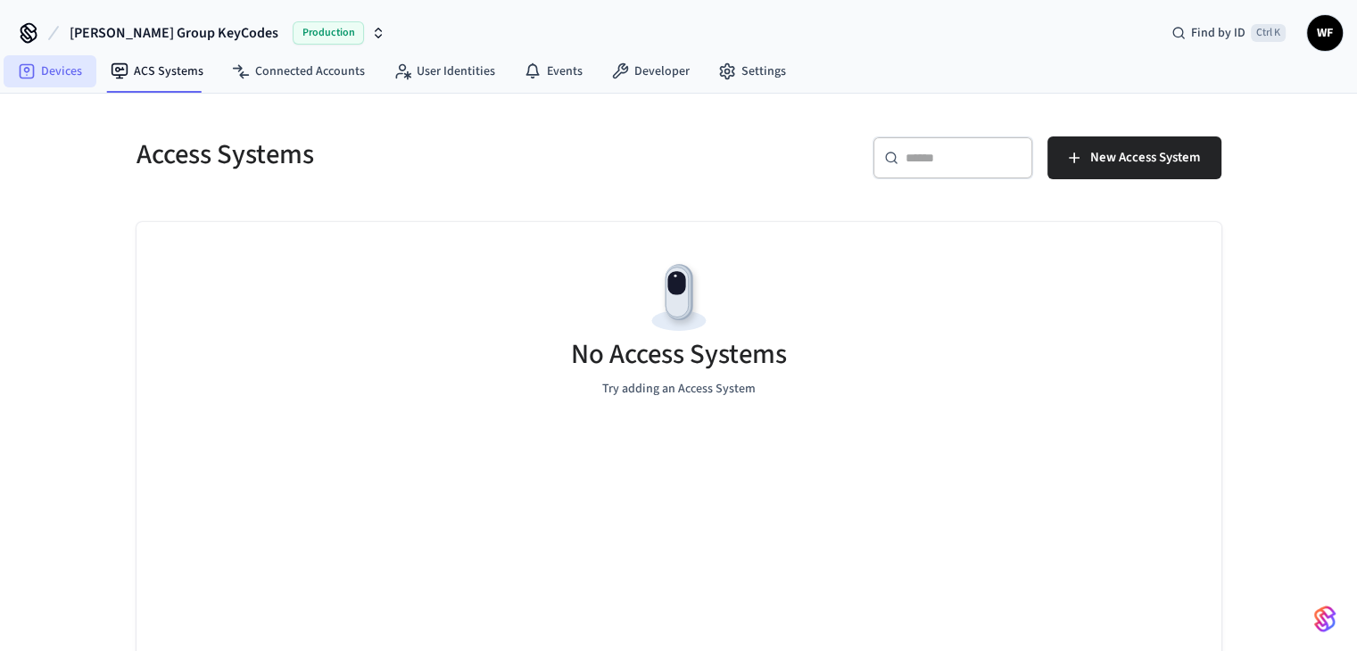
click at [15, 73] on link "Devices" at bounding box center [50, 71] width 93 height 32
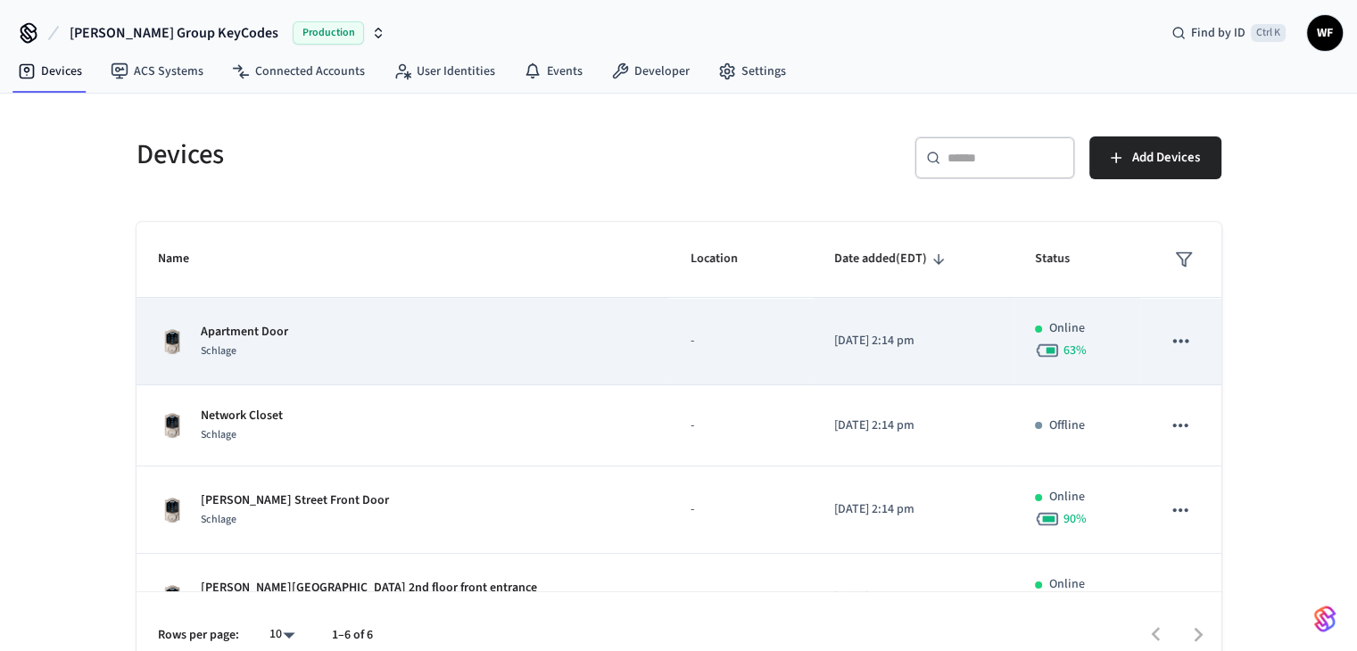
scroll to position [223, 0]
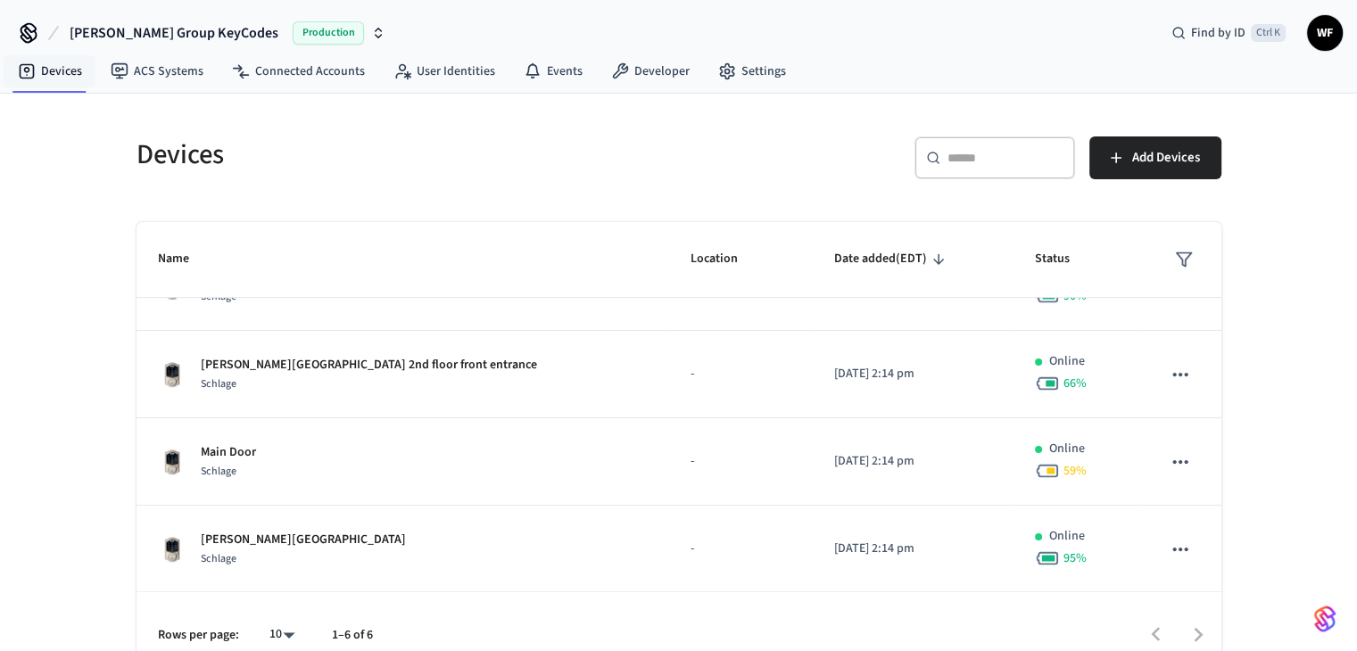
drag, startPoint x: 295, startPoint y: 384, endPoint x: 86, endPoint y: 381, distance: 208.8
click at [86, 381] on div "Devices ​ ​ Add Devices Name Location Date added (EDT) Status Apartment Door Sc…" at bounding box center [678, 386] width 1357 height 585
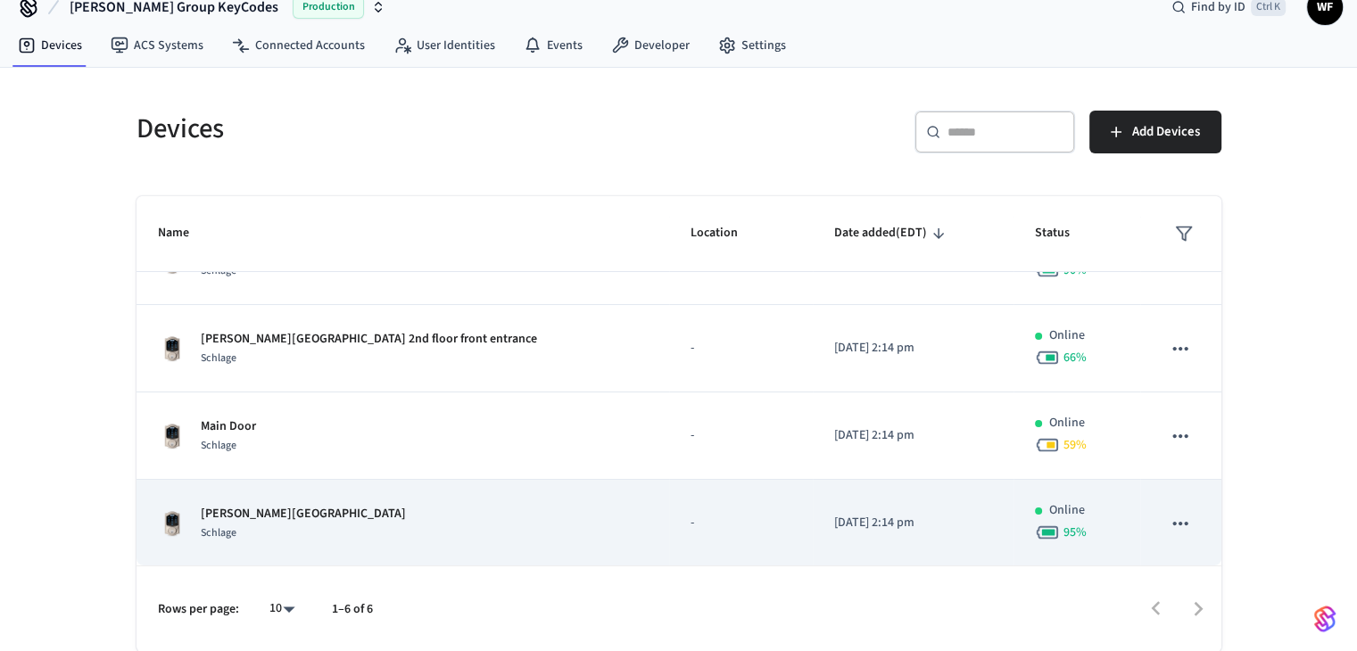
scroll to position [45, 0]
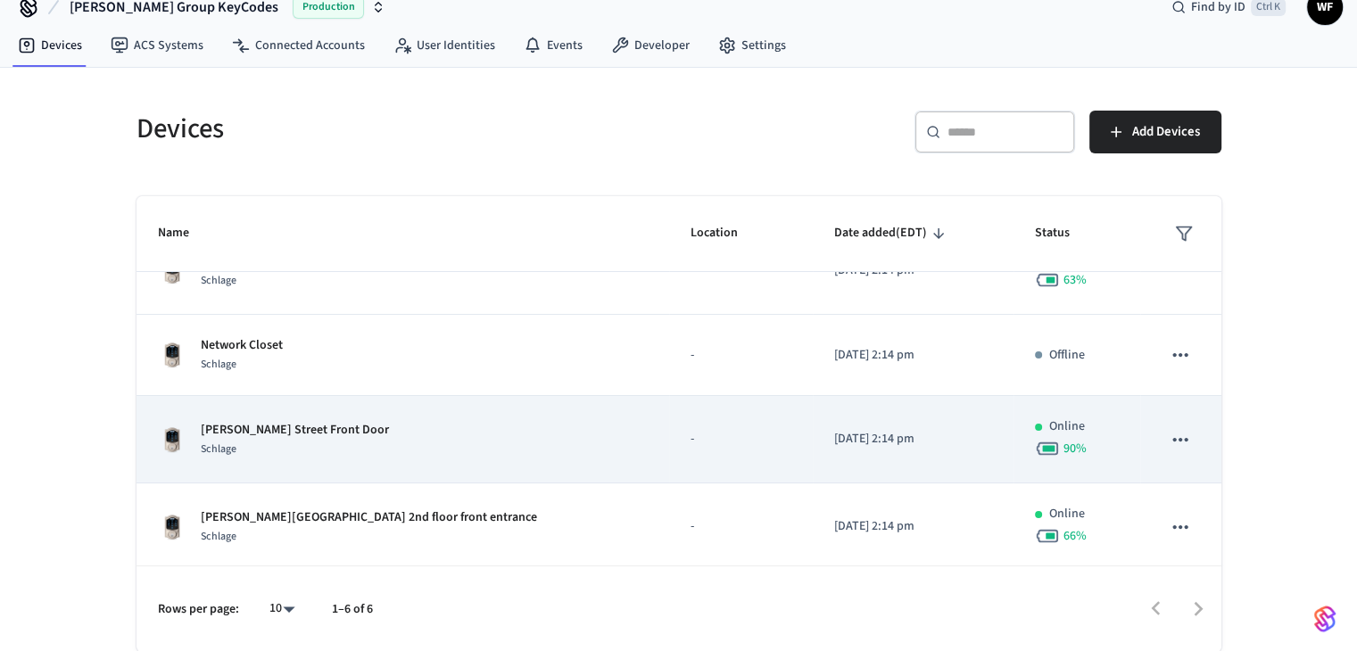
click at [476, 431] on div "Arnold Street Front Door Schlage" at bounding box center [403, 439] width 491 height 37
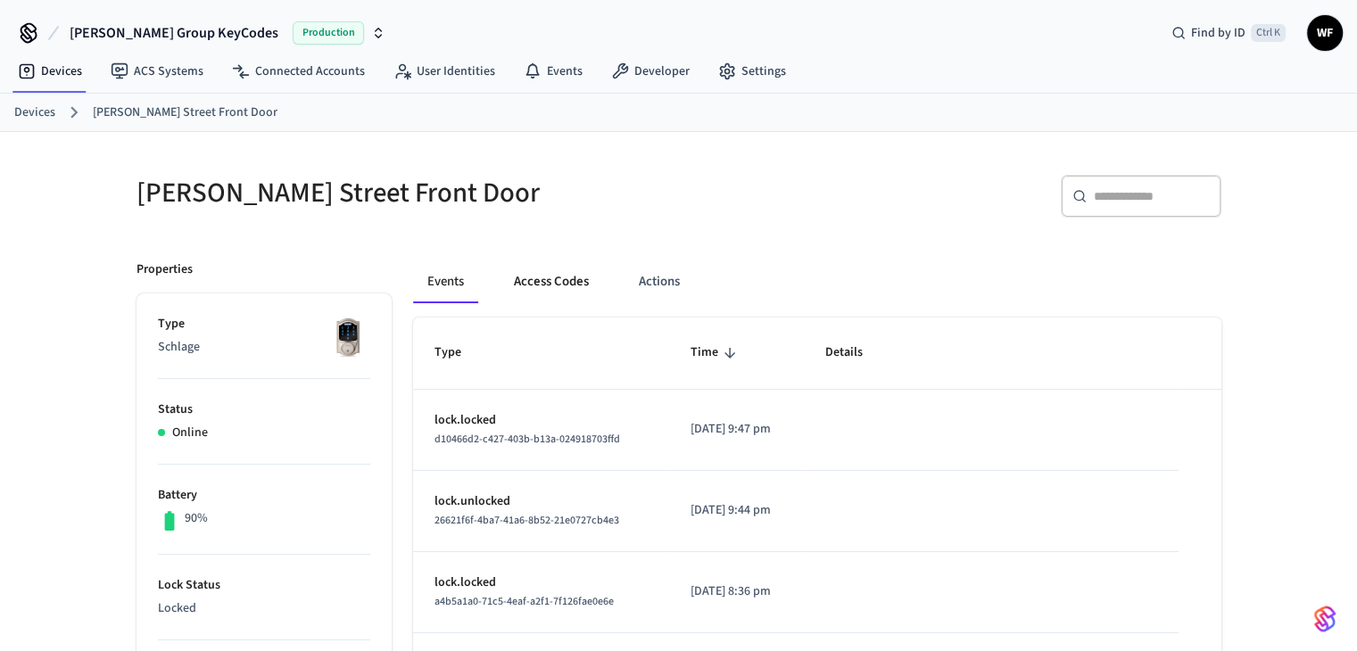
click at [575, 280] on button "Access Codes" at bounding box center [552, 282] width 104 height 43
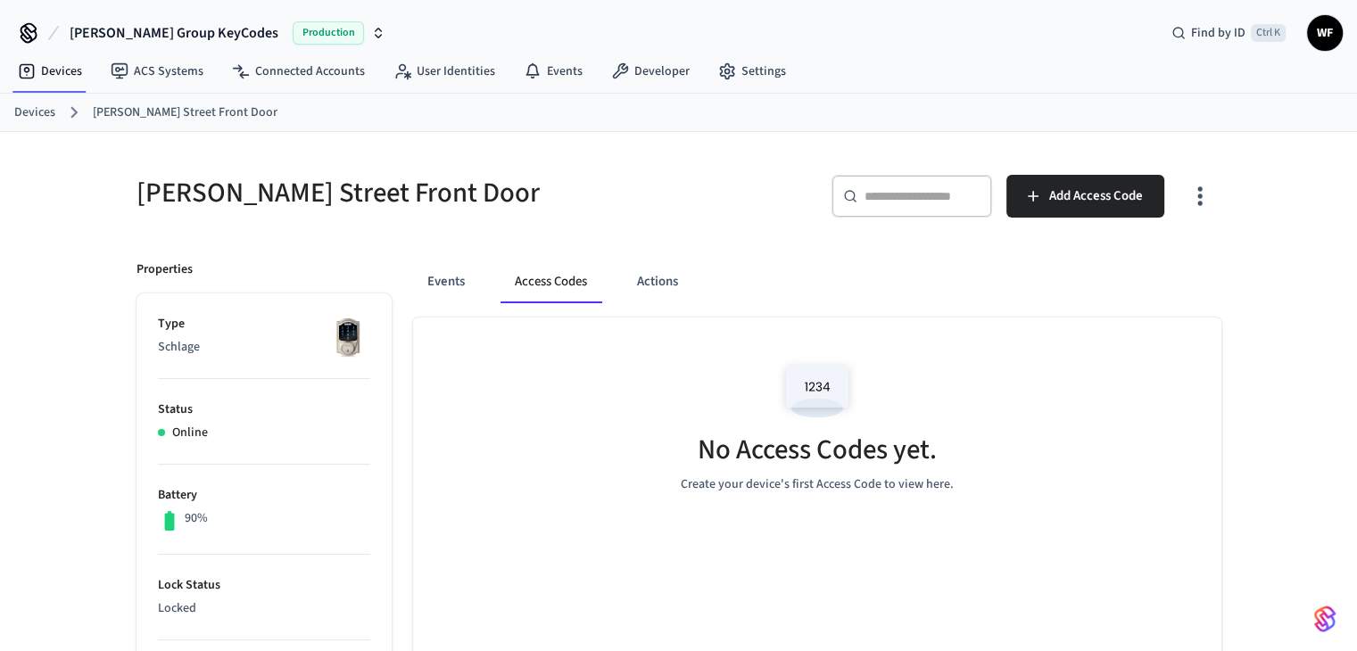
scroll to position [89, 0]
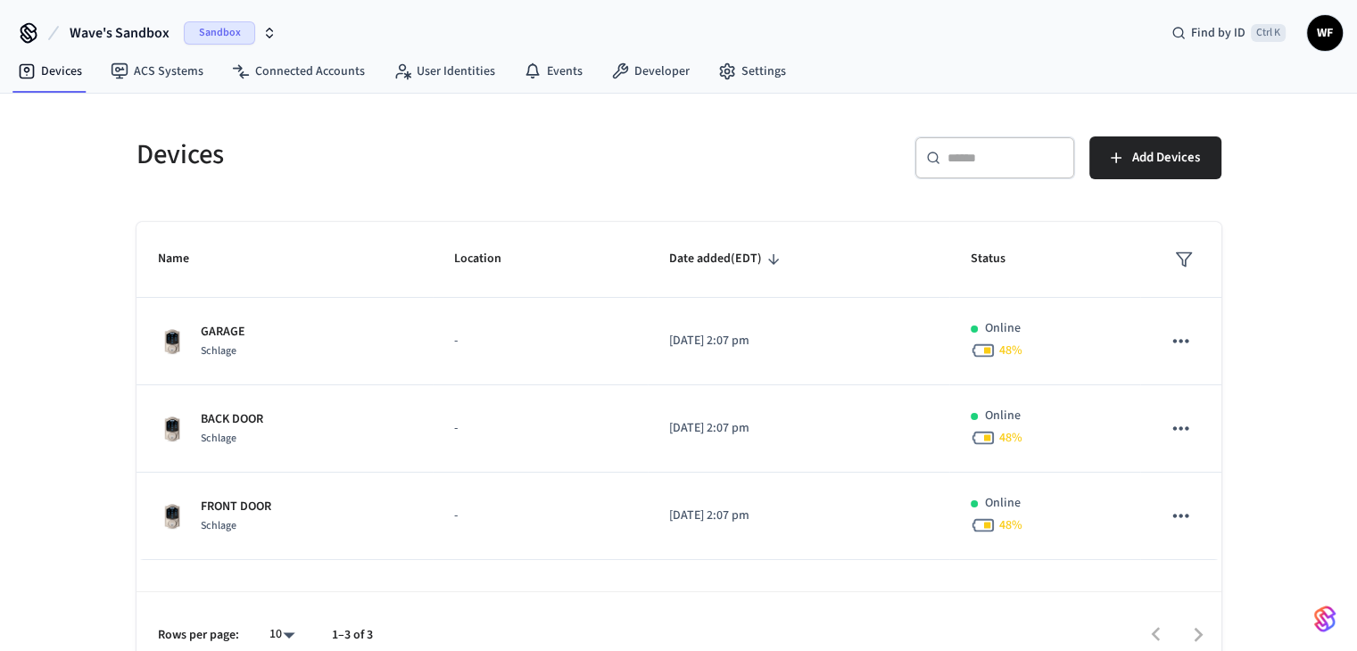
click at [335, 151] on h5 "Devices" at bounding box center [403, 155] width 532 height 37
click at [203, 44] on span "Sandbox" at bounding box center [219, 32] width 71 height 23
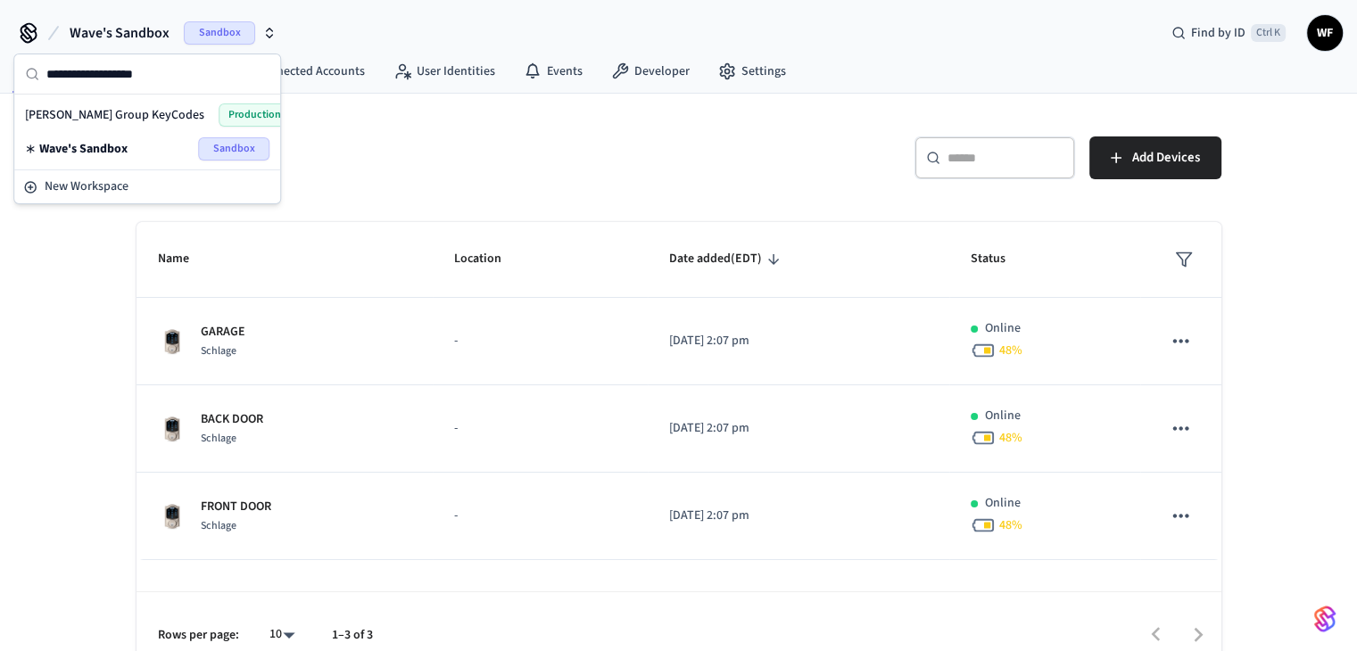
click at [170, 112] on div "[PERSON_NAME] Group KeyCodes Production" at bounding box center [147, 115] width 245 height 23
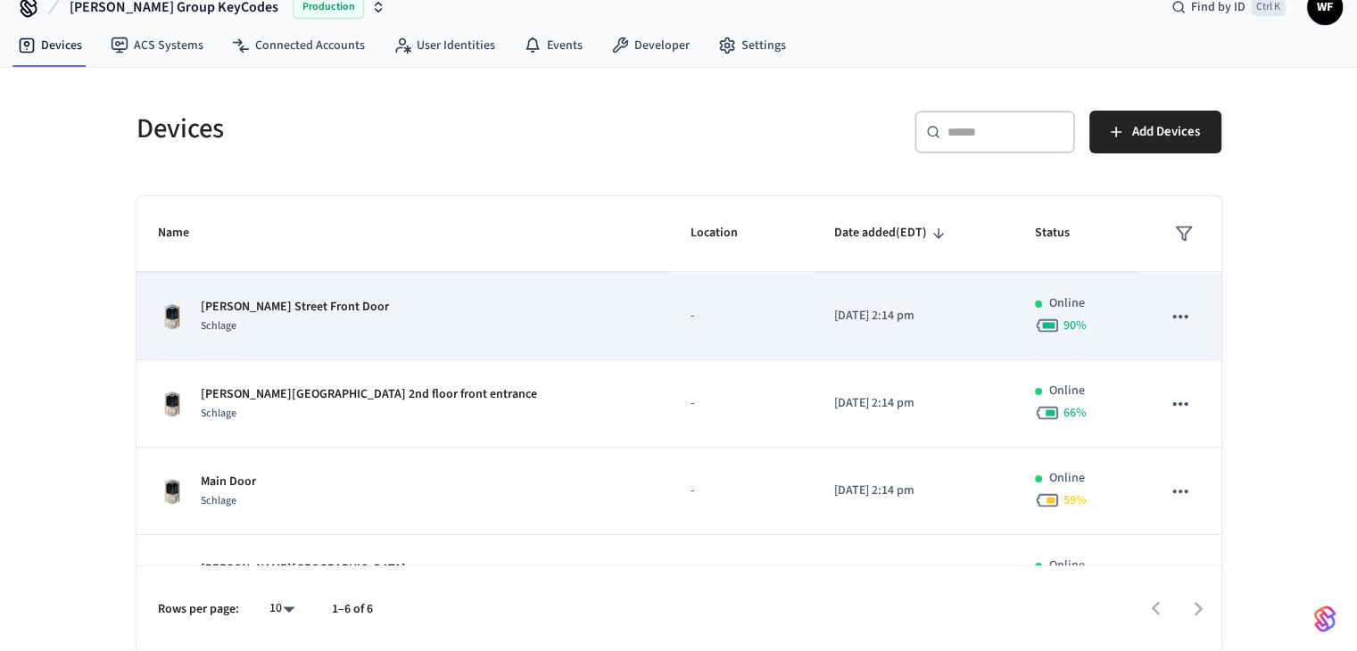
scroll to position [178, 0]
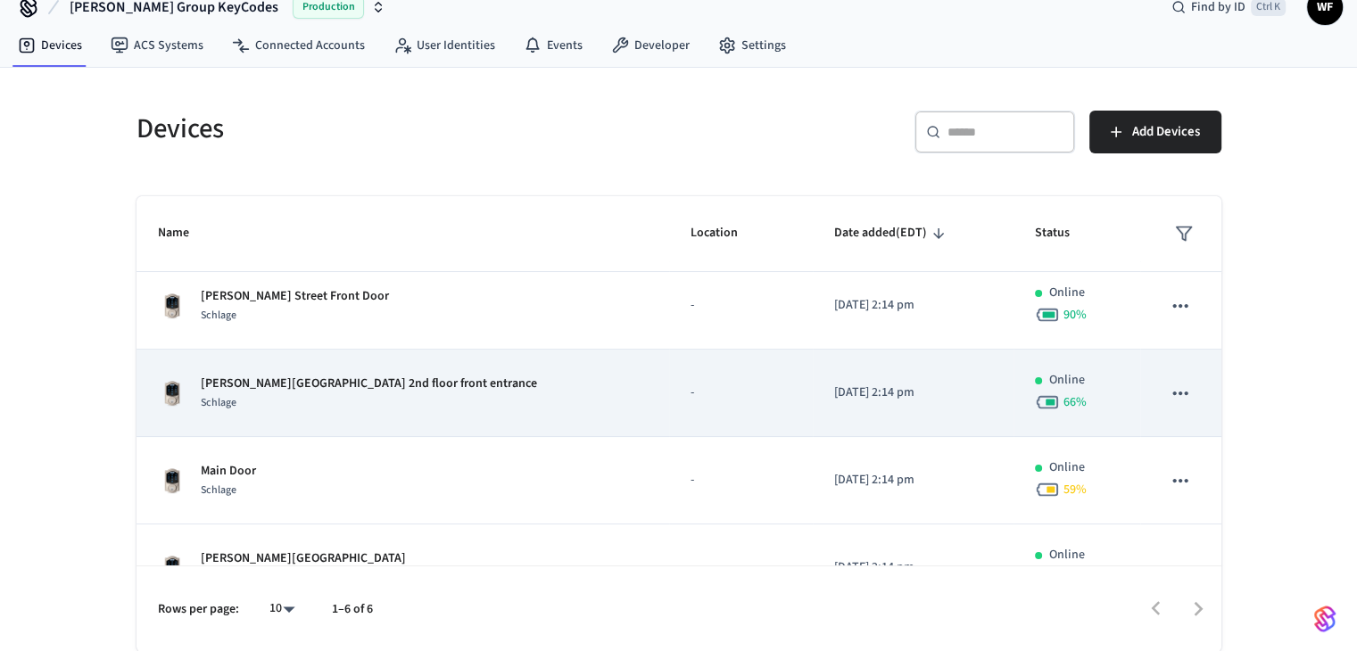
click at [325, 385] on p "Arnold Street 2nd floor front entrance" at bounding box center [369, 384] width 336 height 19
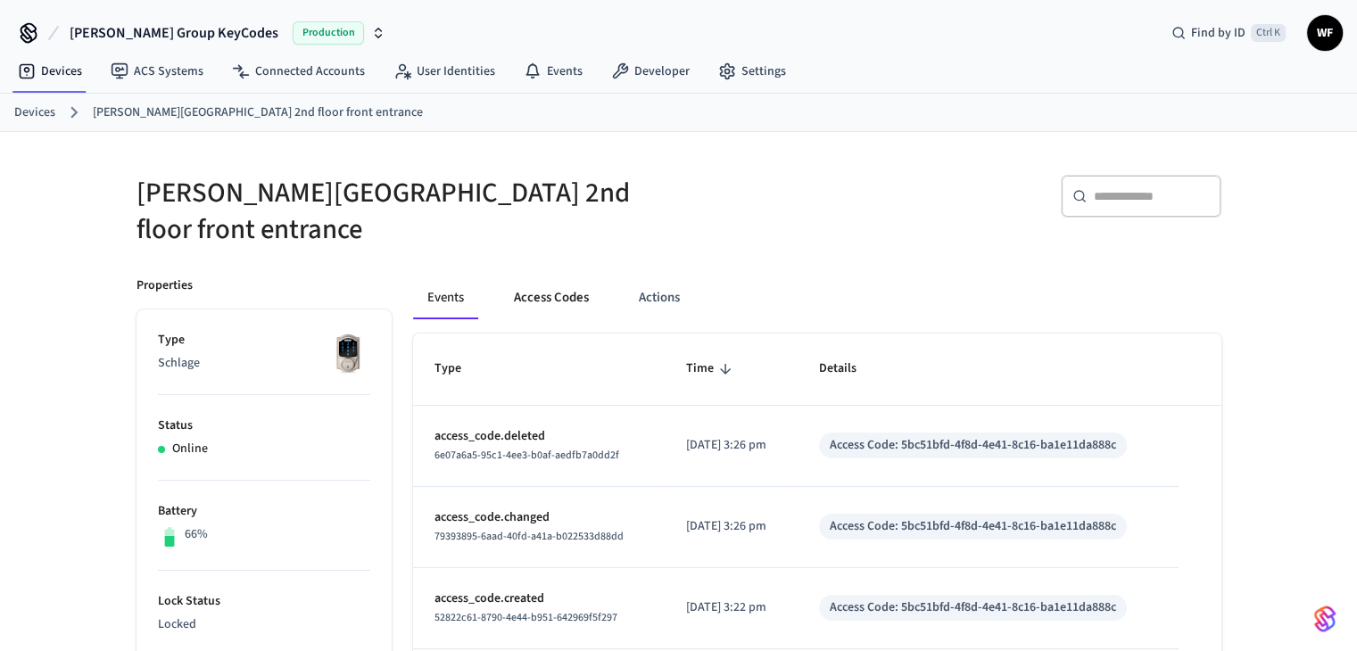
click at [547, 277] on button "Access Codes" at bounding box center [552, 298] width 104 height 43
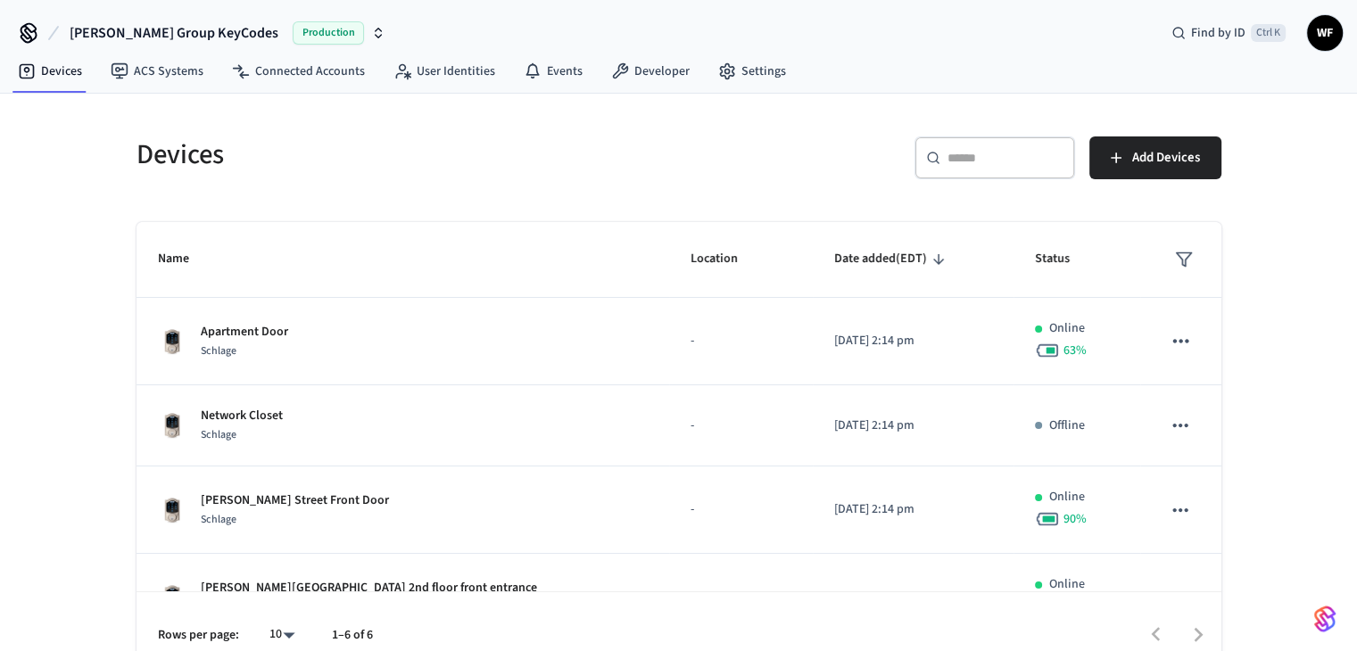
click at [150, 19] on button "[PERSON_NAME] Group KeyCodes Production" at bounding box center [227, 32] width 327 height 37
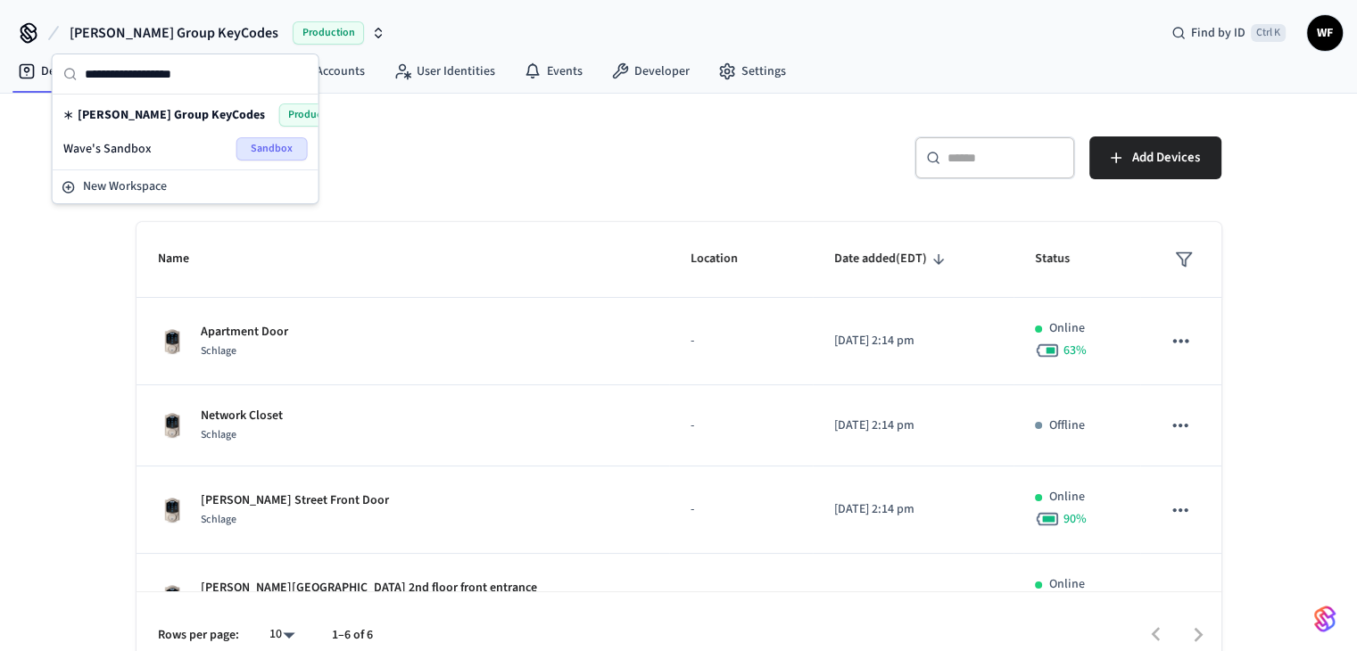
click at [181, 112] on span "[PERSON_NAME] Group KeyCodes" at bounding box center [171, 115] width 187 height 18
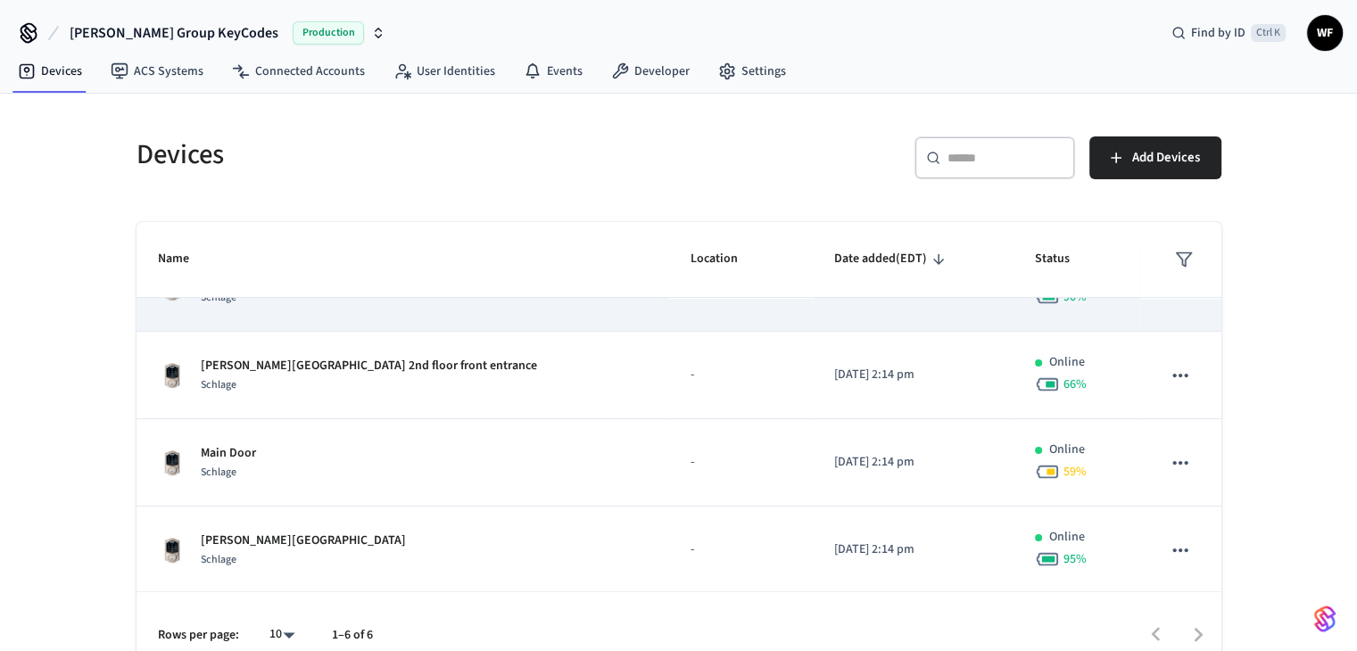
scroll to position [223, 0]
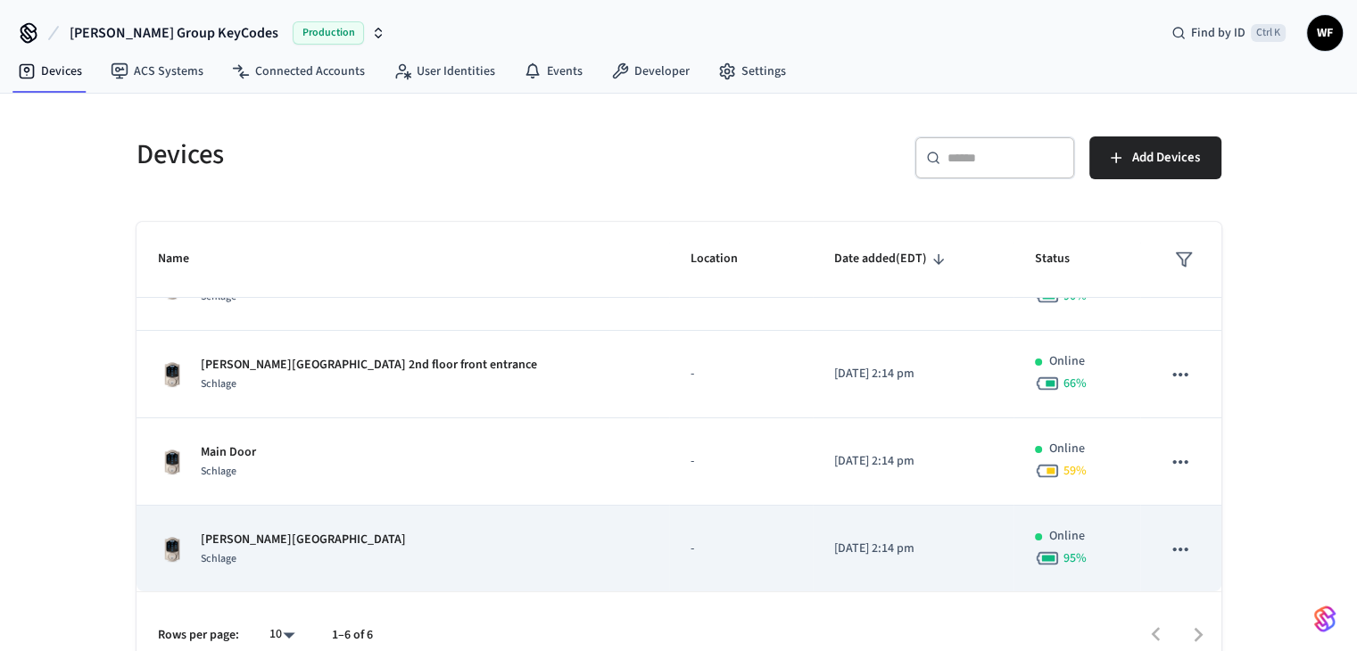
click at [313, 524] on td "Arnold Street 2nd floor Entrance Schlage" at bounding box center [404, 549] width 534 height 87
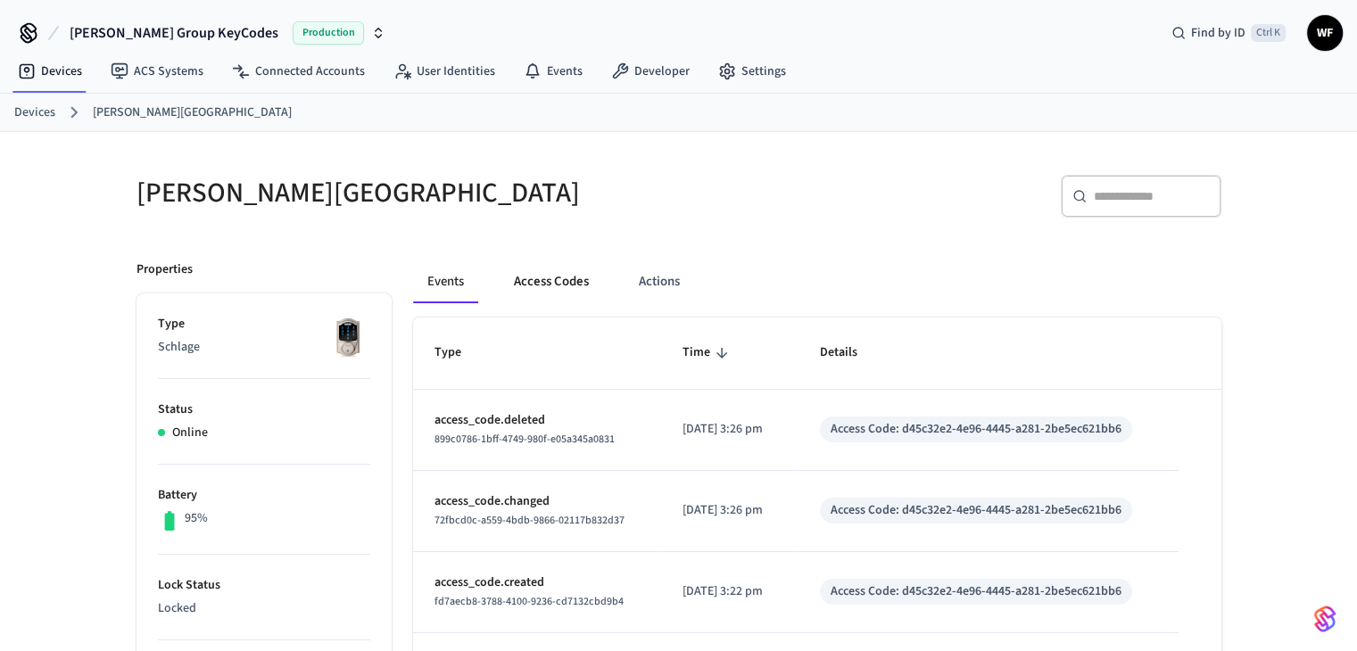
click at [574, 286] on button "Access Codes" at bounding box center [552, 282] width 104 height 43
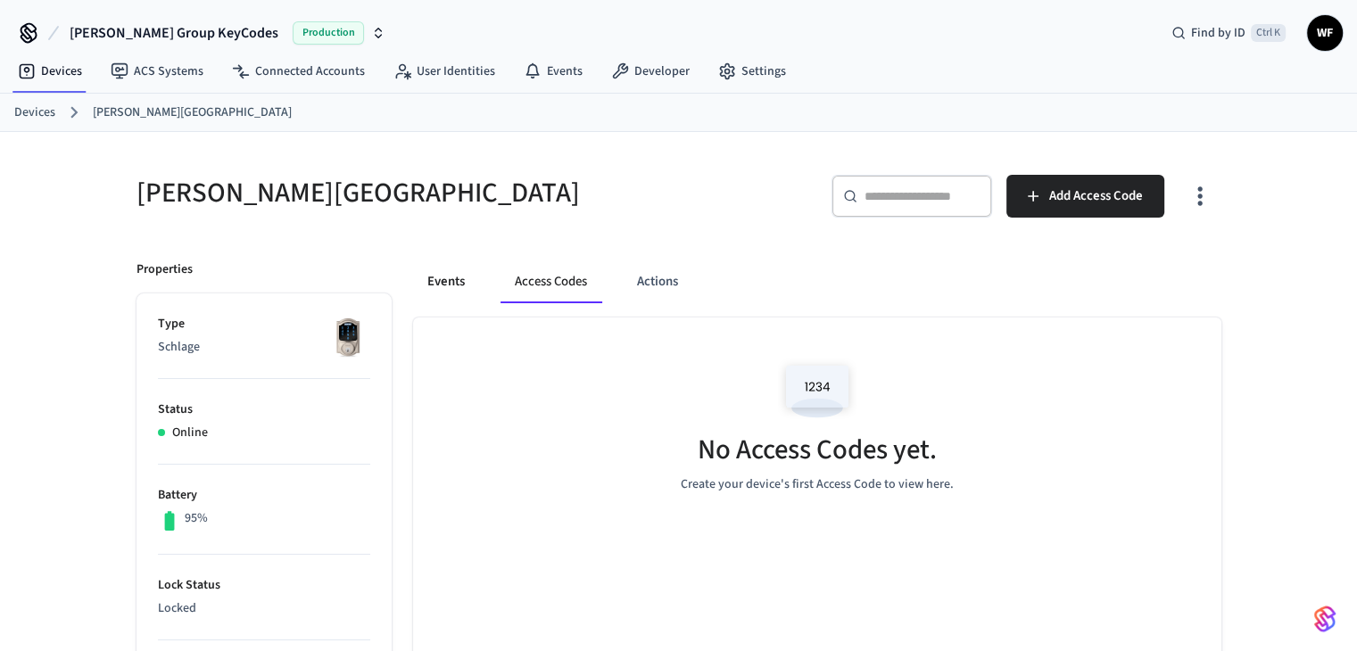
click at [439, 268] on button "Events" at bounding box center [446, 282] width 66 height 43
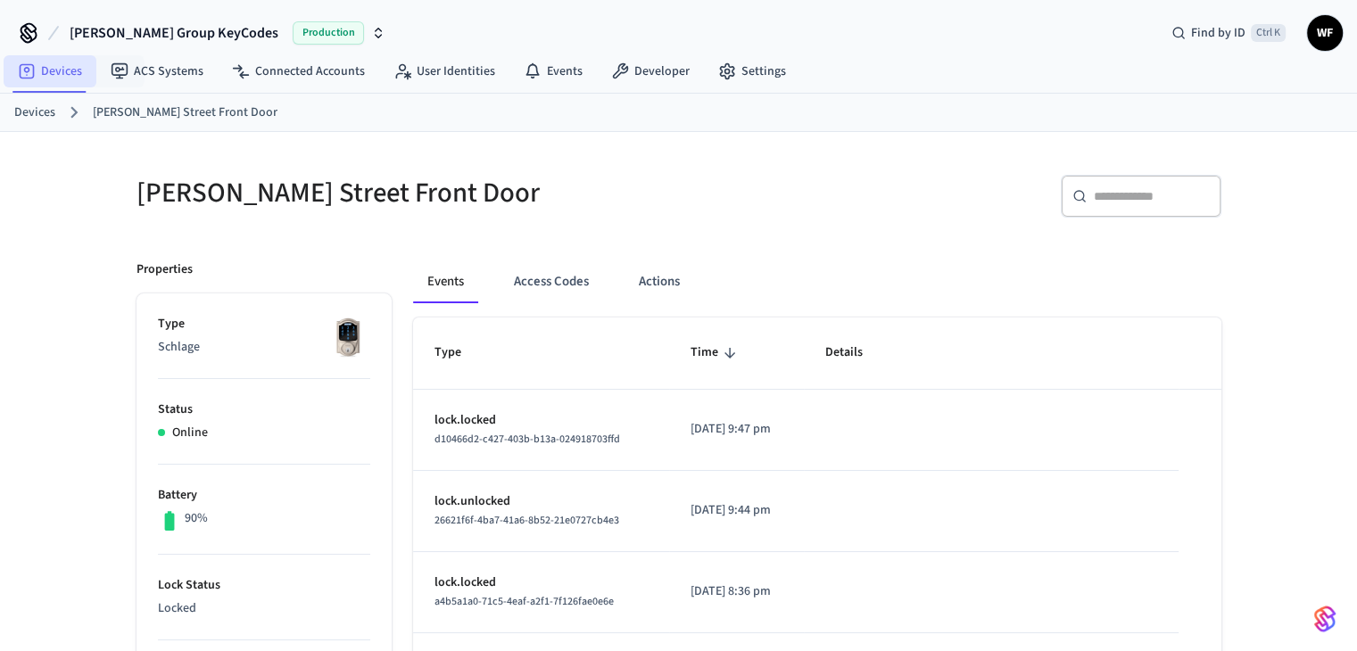
click at [71, 76] on link "Devices" at bounding box center [50, 71] width 93 height 32
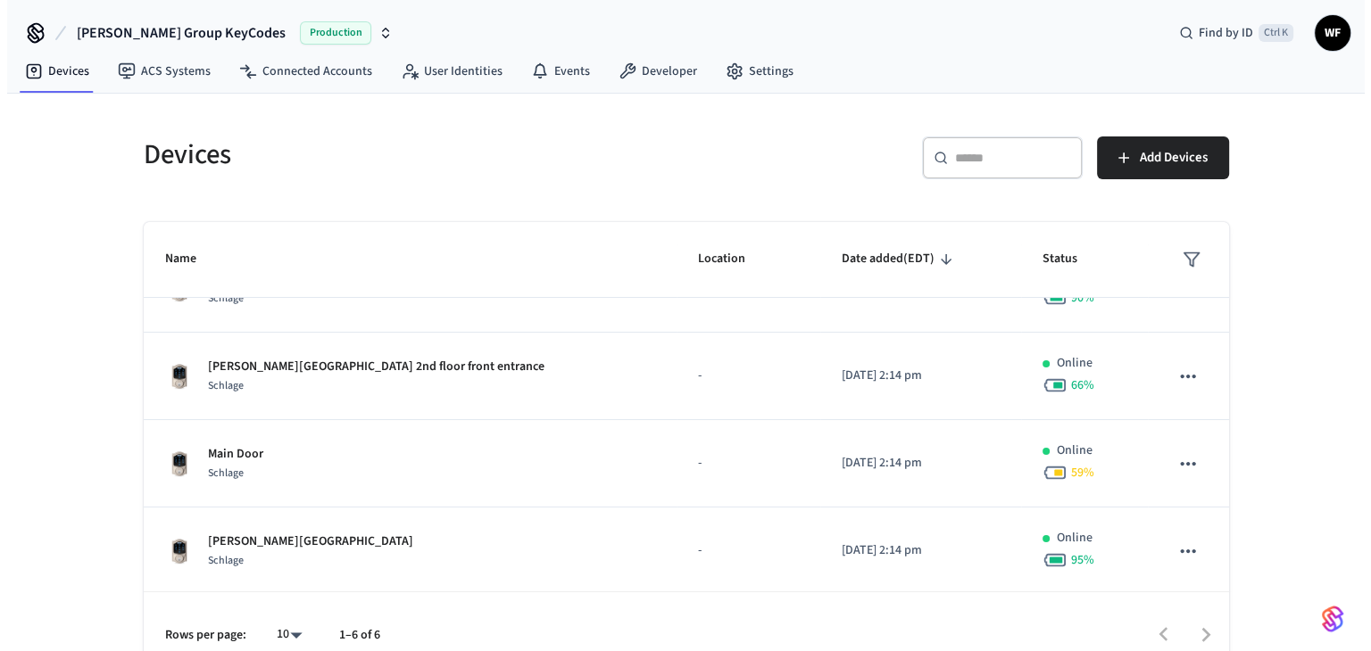
scroll to position [223, 0]
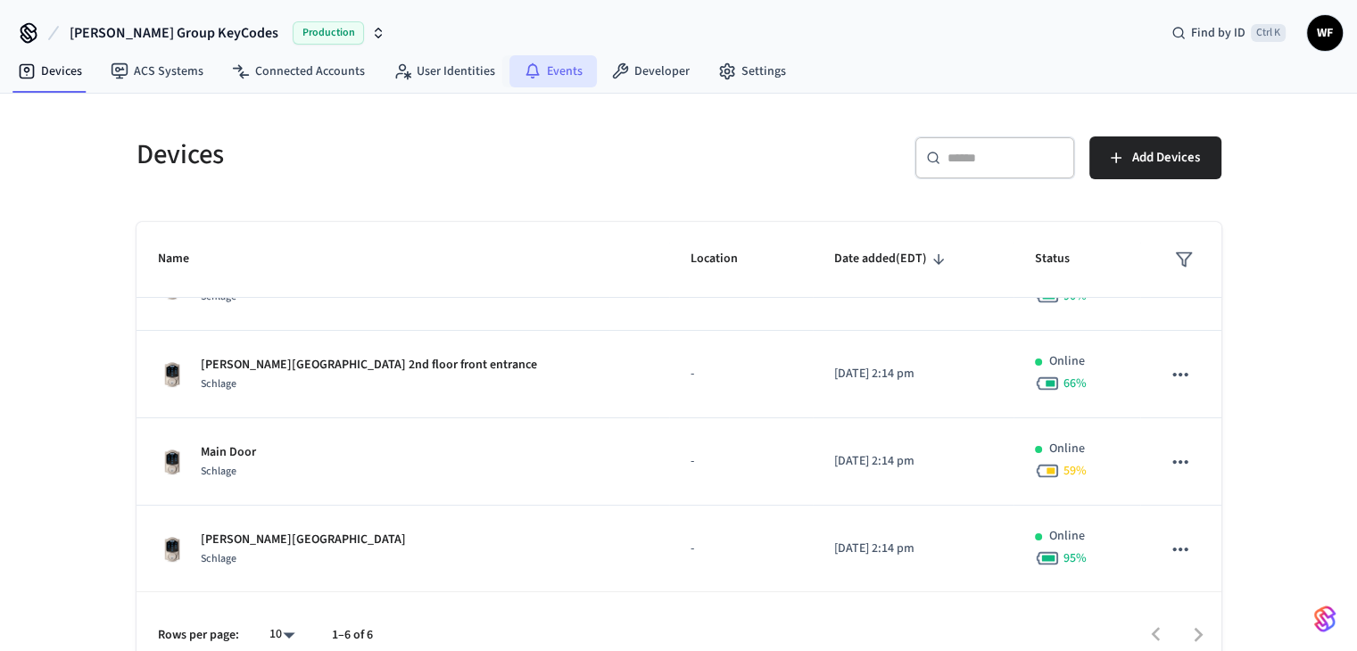
click at [568, 71] on link "Events" at bounding box center [553, 71] width 87 height 32
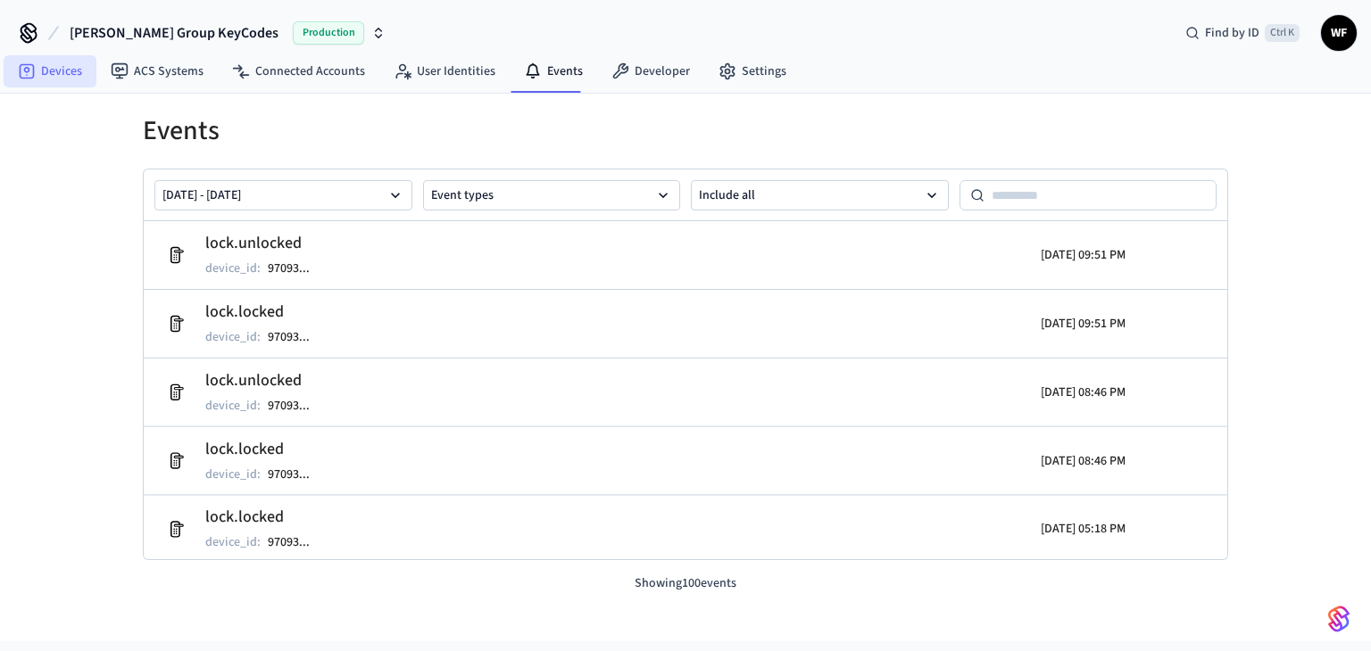
click at [15, 74] on link "Devices" at bounding box center [50, 71] width 93 height 32
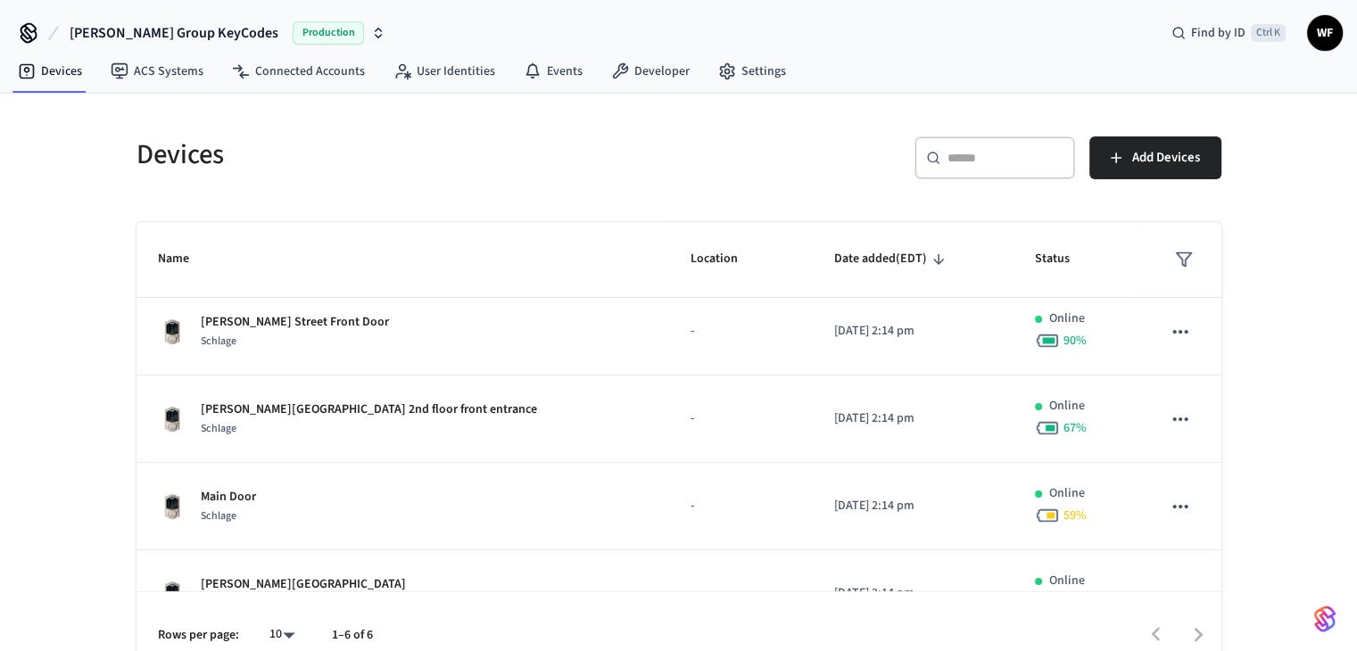
scroll to position [223, 0]
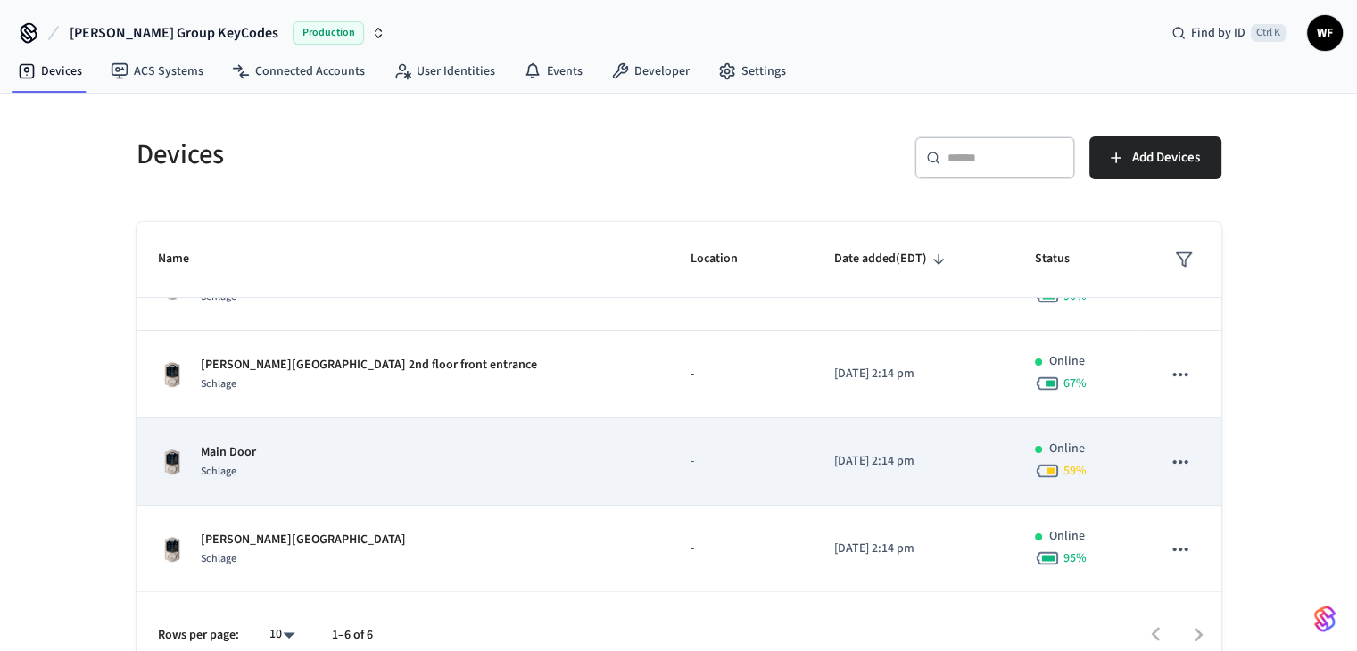
click at [1169, 458] on icon "sticky table" at bounding box center [1180, 462] width 23 height 23
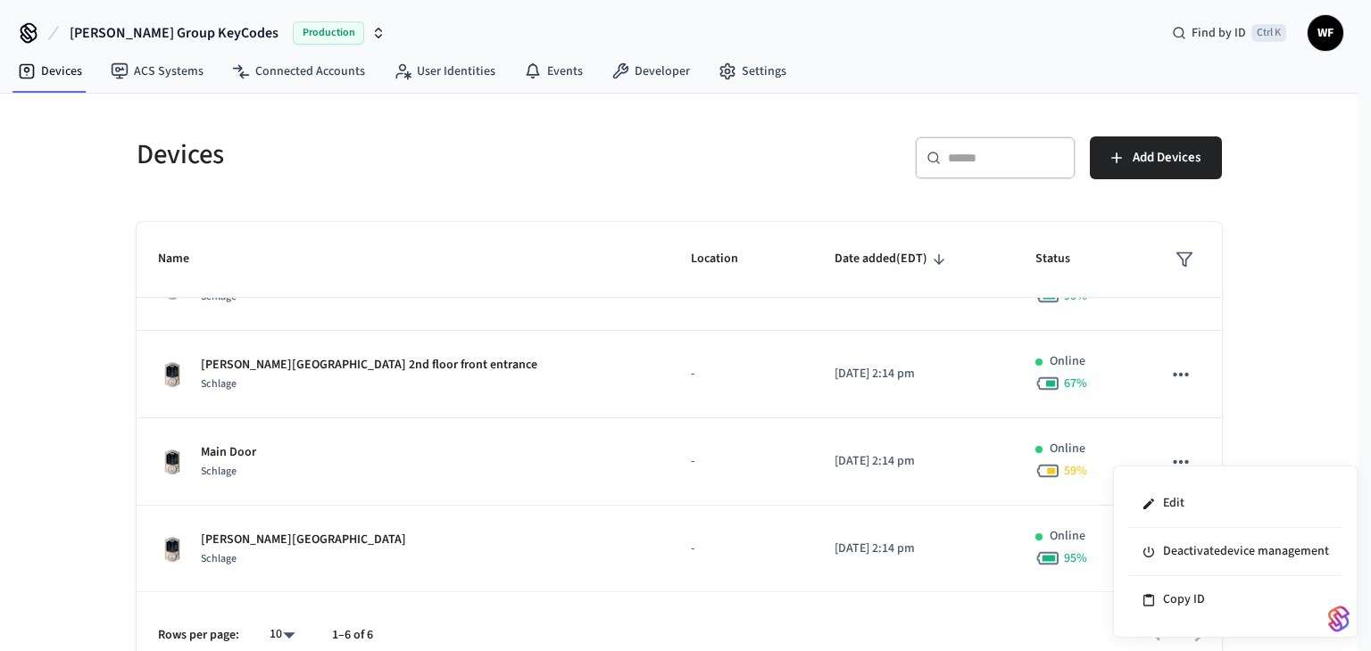
click at [531, 479] on div at bounding box center [685, 325] width 1371 height 651
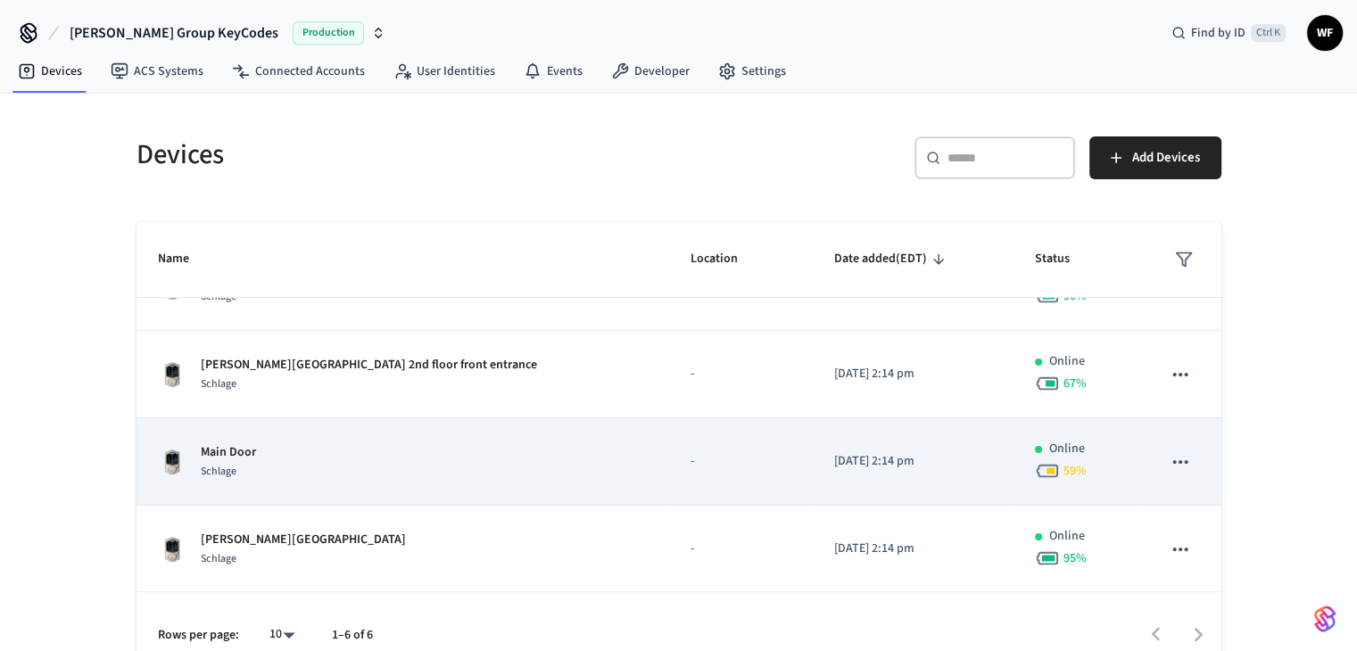
click at [239, 467] on div "Schlage" at bounding box center [228, 471] width 55 height 19
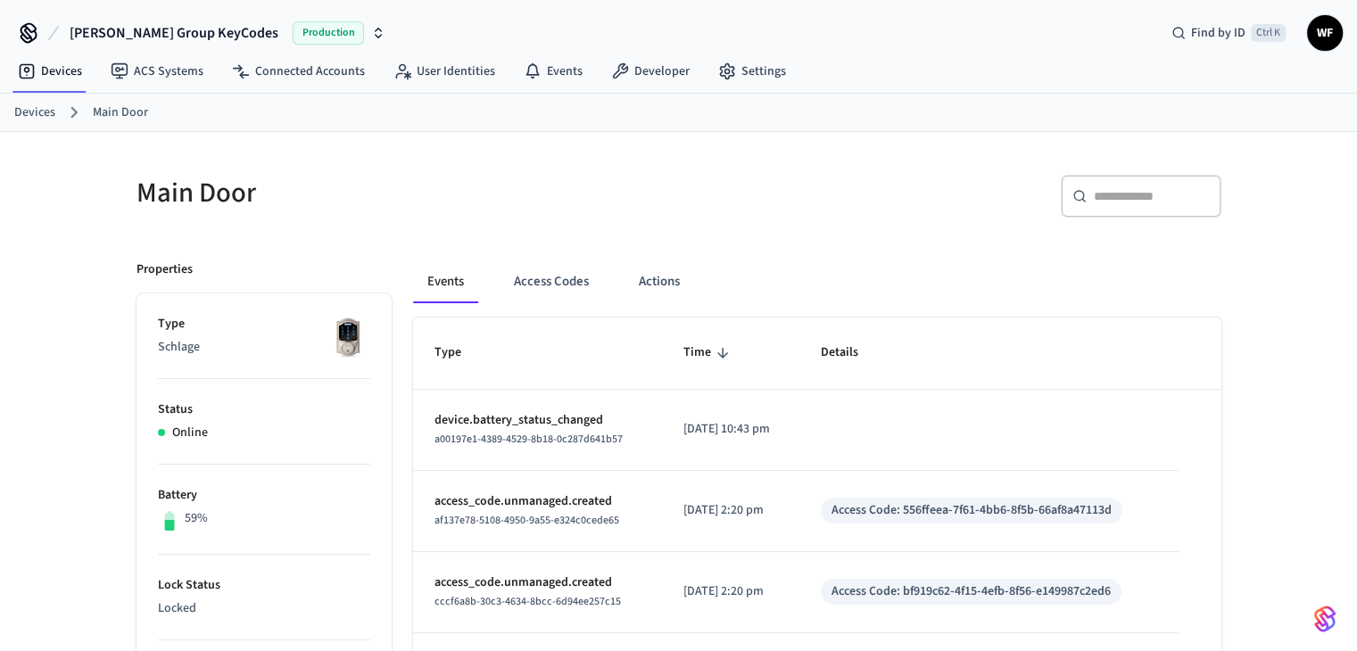
click at [1327, 23] on span "WF" at bounding box center [1325, 33] width 32 height 32
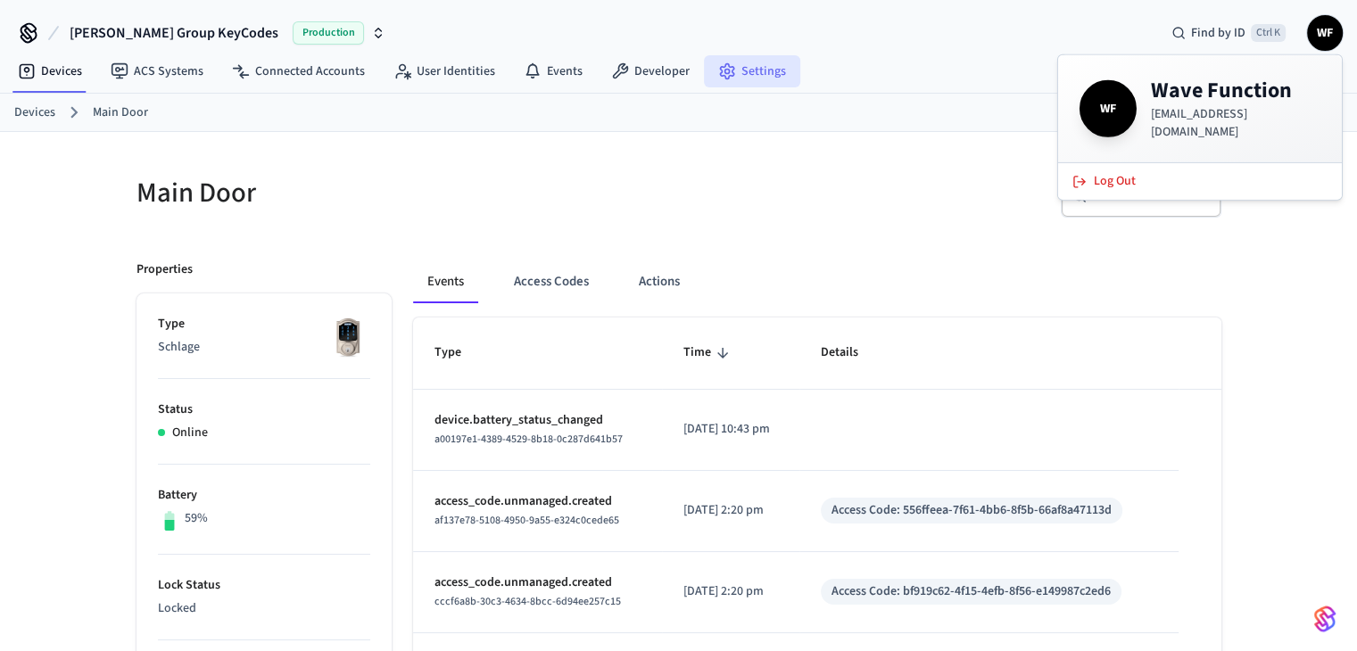
click at [741, 65] on link "Settings" at bounding box center [752, 71] width 96 height 32
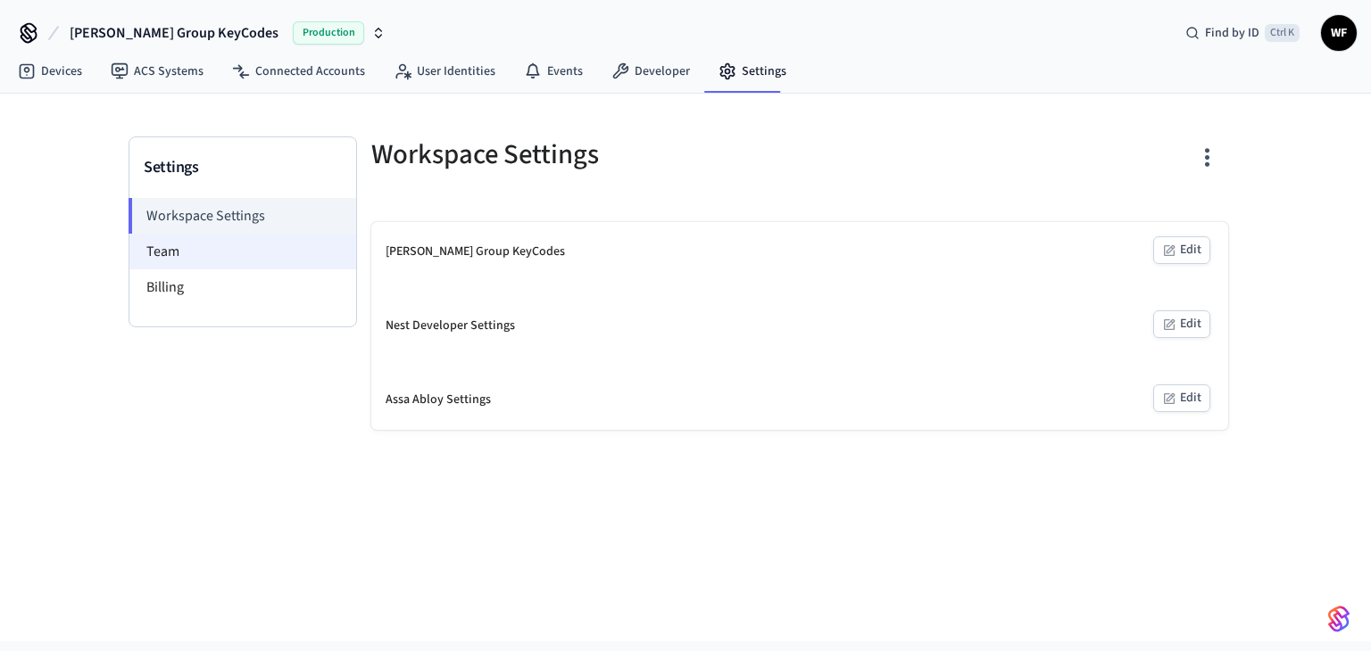
click at [264, 262] on li "Team" at bounding box center [242, 252] width 227 height 36
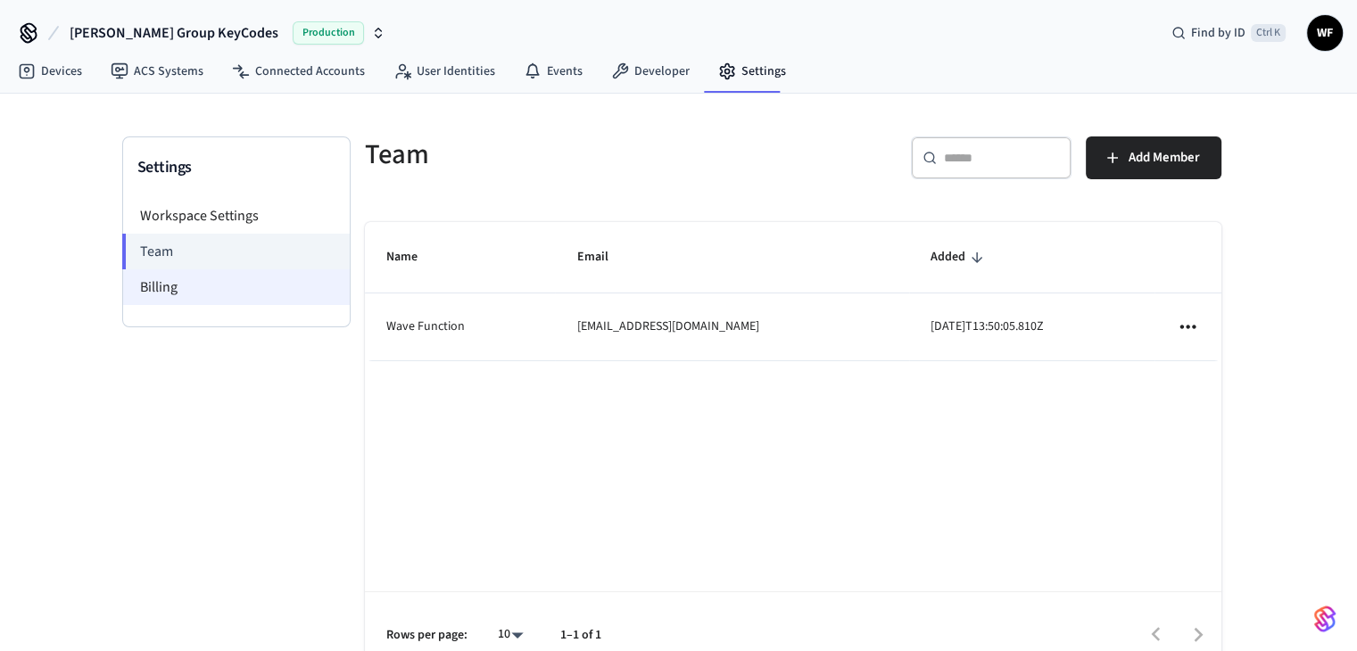
click at [256, 281] on li "Billing" at bounding box center [236, 288] width 227 height 36
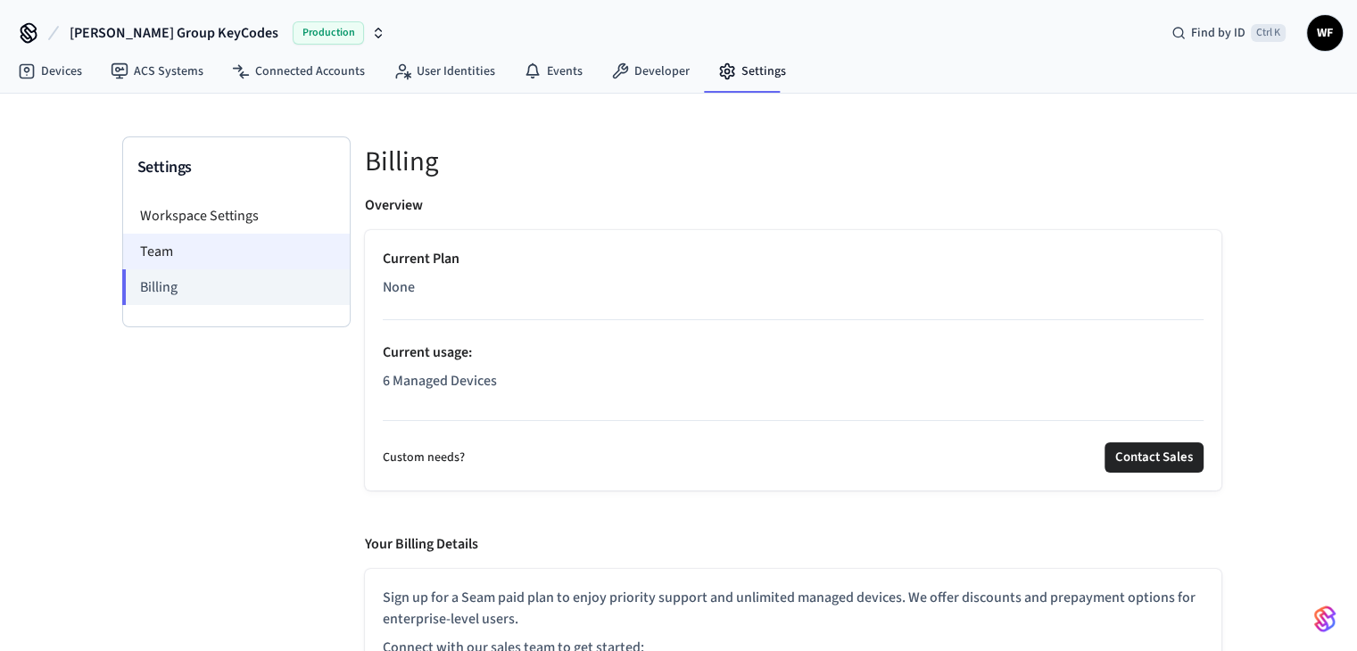
click at [169, 243] on li "Team" at bounding box center [236, 252] width 227 height 36
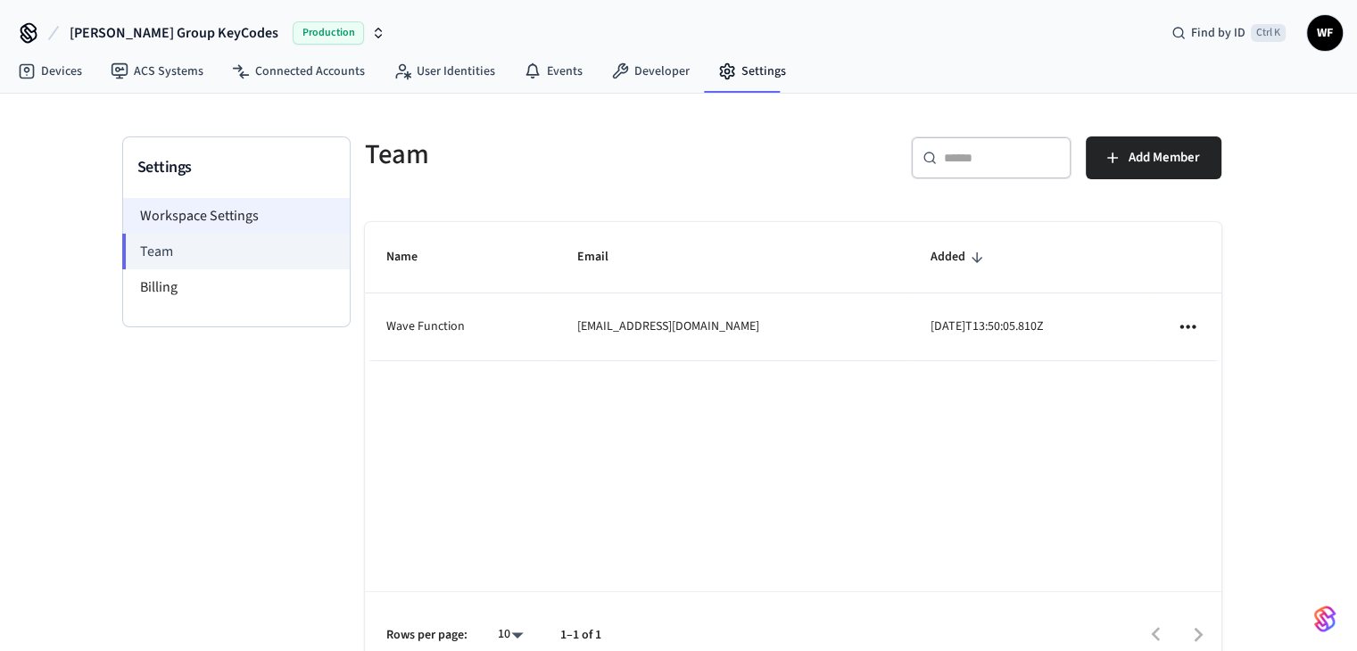
click at [164, 220] on li "Workspace Settings" at bounding box center [236, 216] width 227 height 36
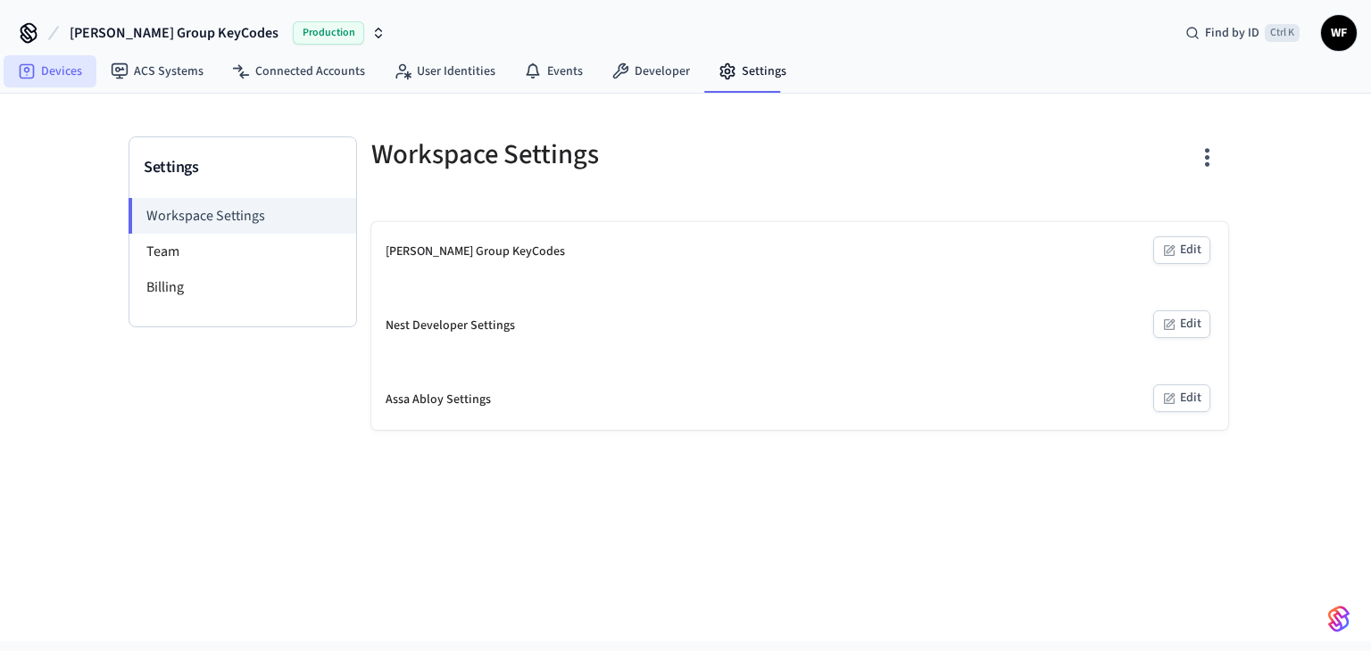
click at [48, 65] on link "Devices" at bounding box center [50, 71] width 93 height 32
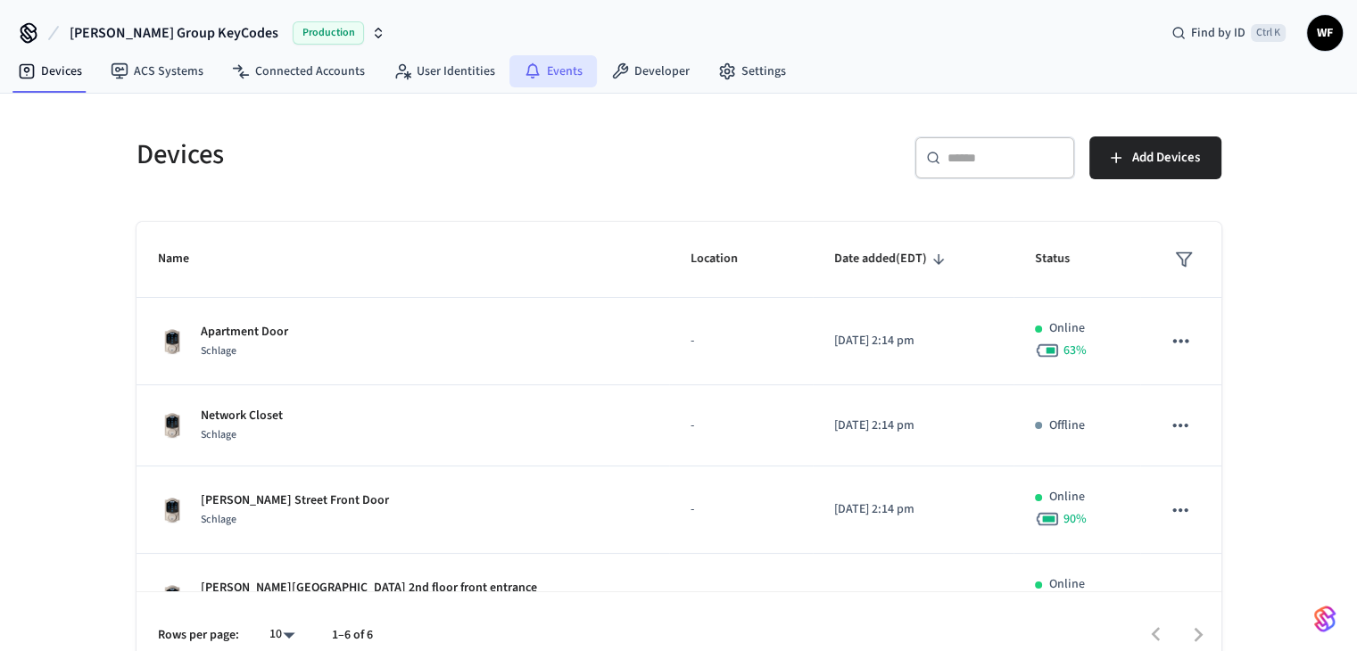
click at [535, 71] on link "Events" at bounding box center [553, 71] width 87 height 32
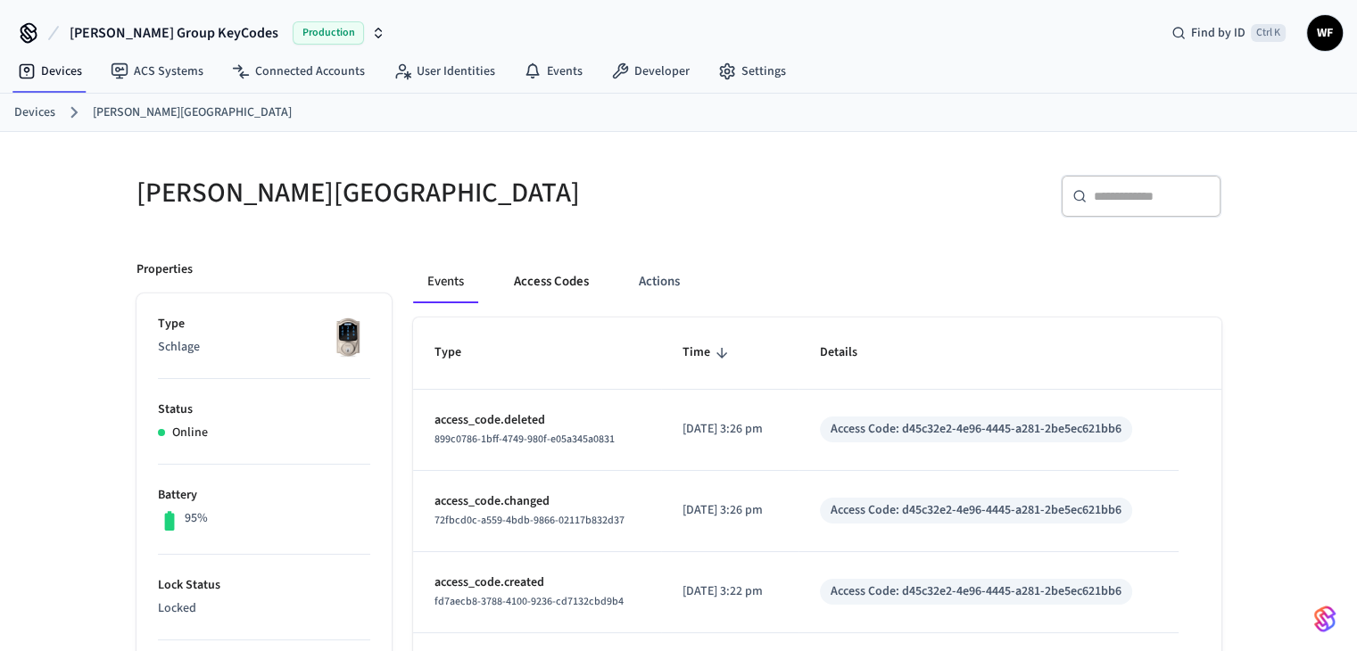
click at [593, 286] on button "Access Codes" at bounding box center [552, 282] width 104 height 43
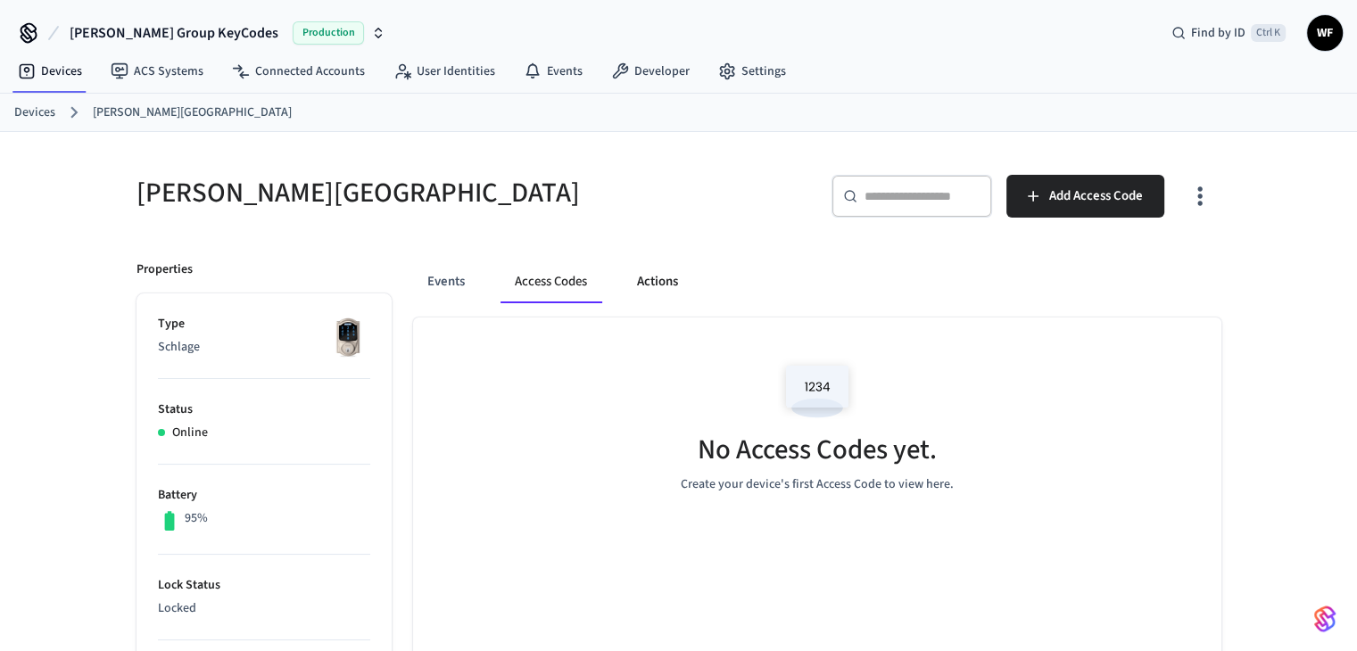
click at [648, 277] on button "Actions" at bounding box center [658, 282] width 70 height 43
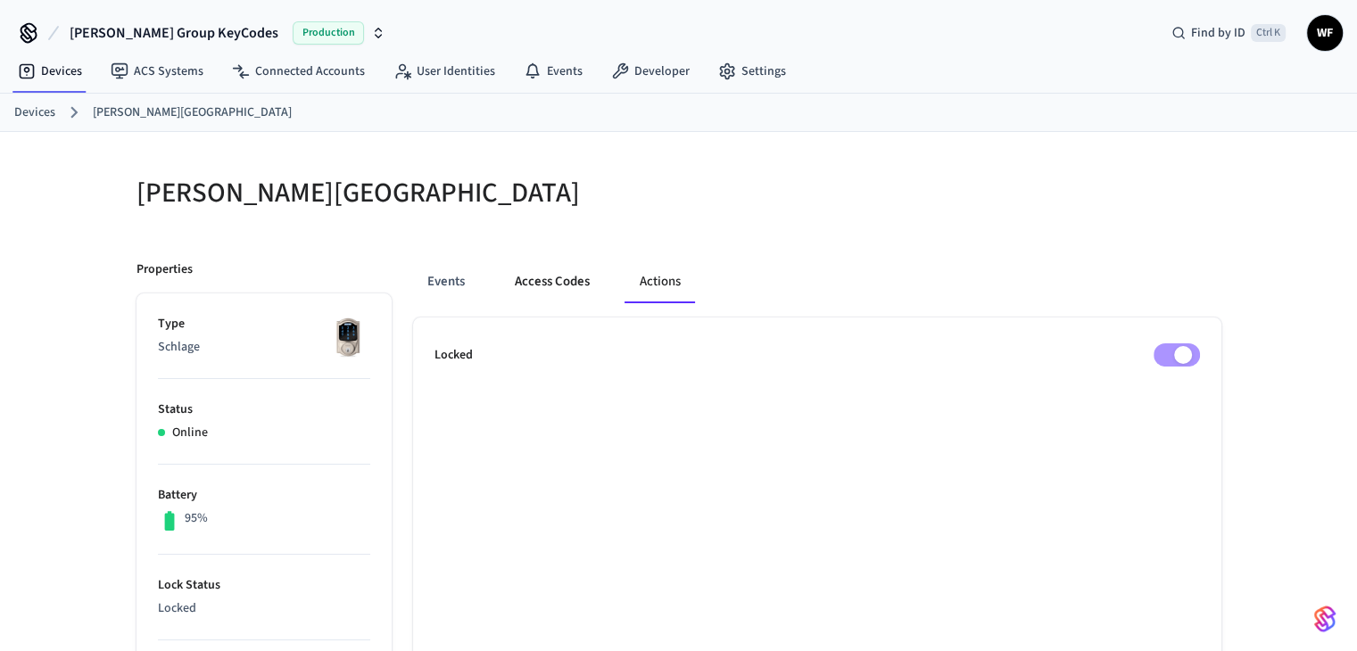
click at [530, 288] on button "Access Codes" at bounding box center [553, 282] width 104 height 43
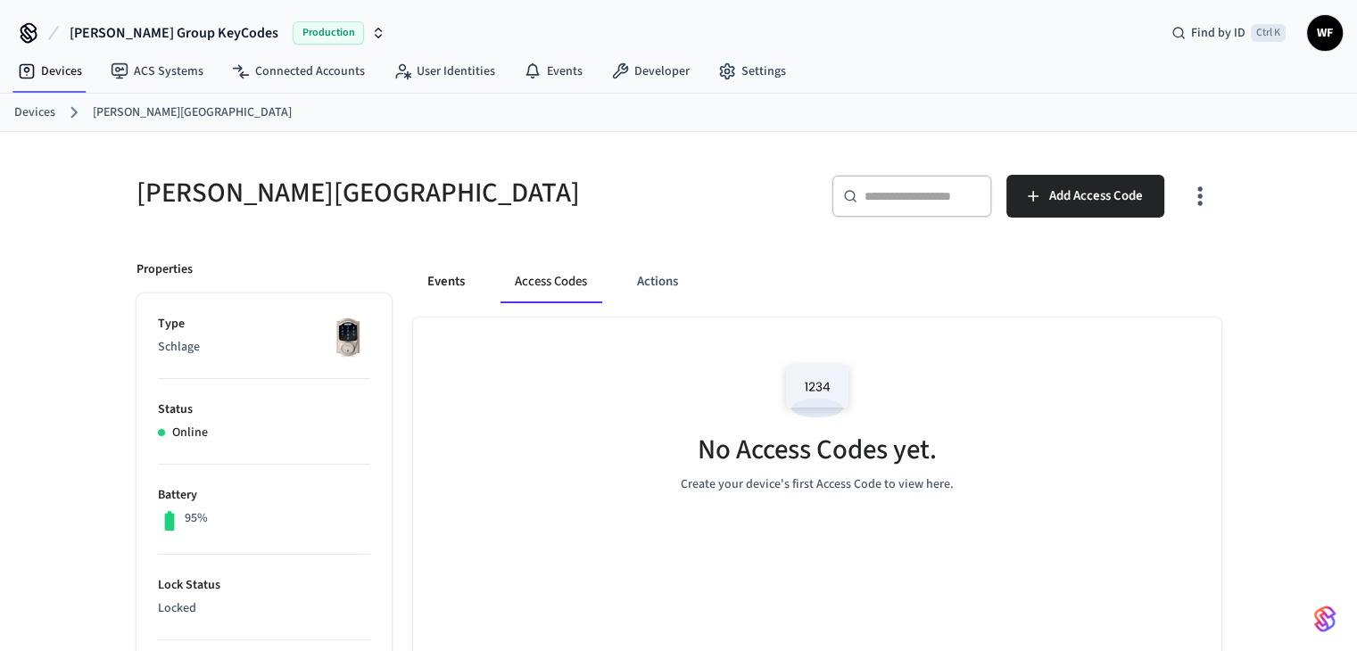
click at [426, 284] on button "Events" at bounding box center [446, 282] width 66 height 43
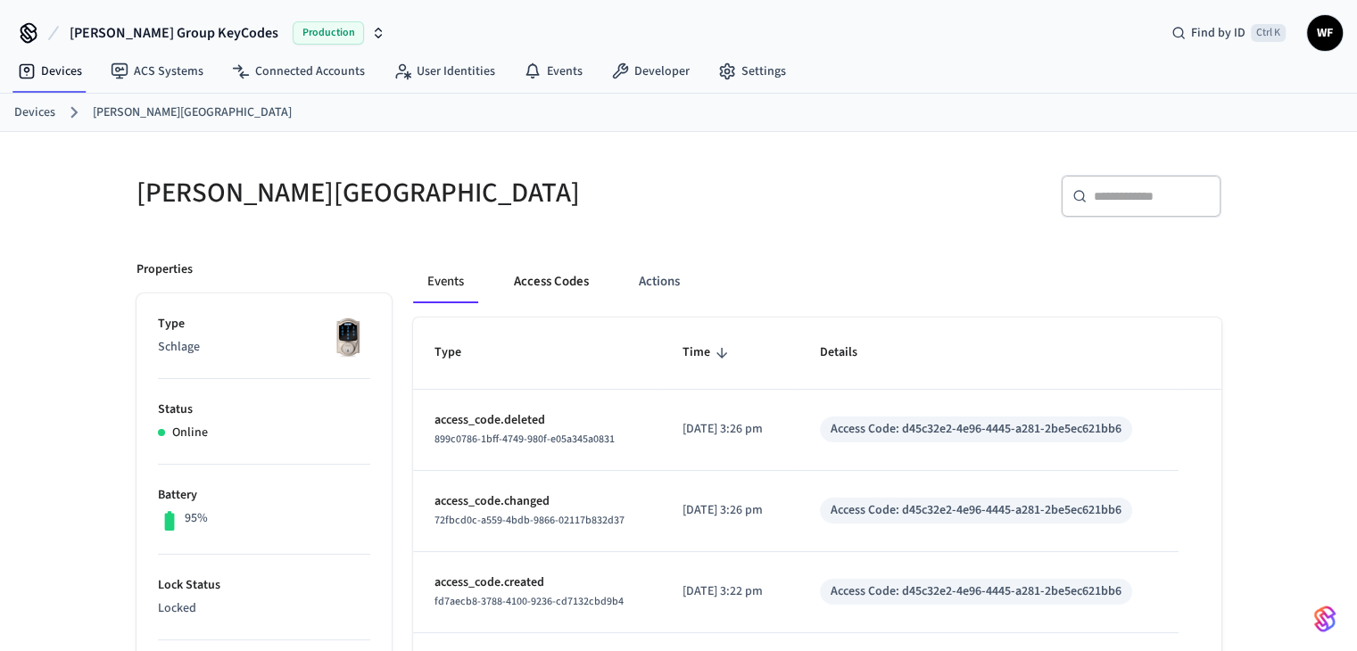
click at [567, 292] on button "Access Codes" at bounding box center [552, 282] width 104 height 43
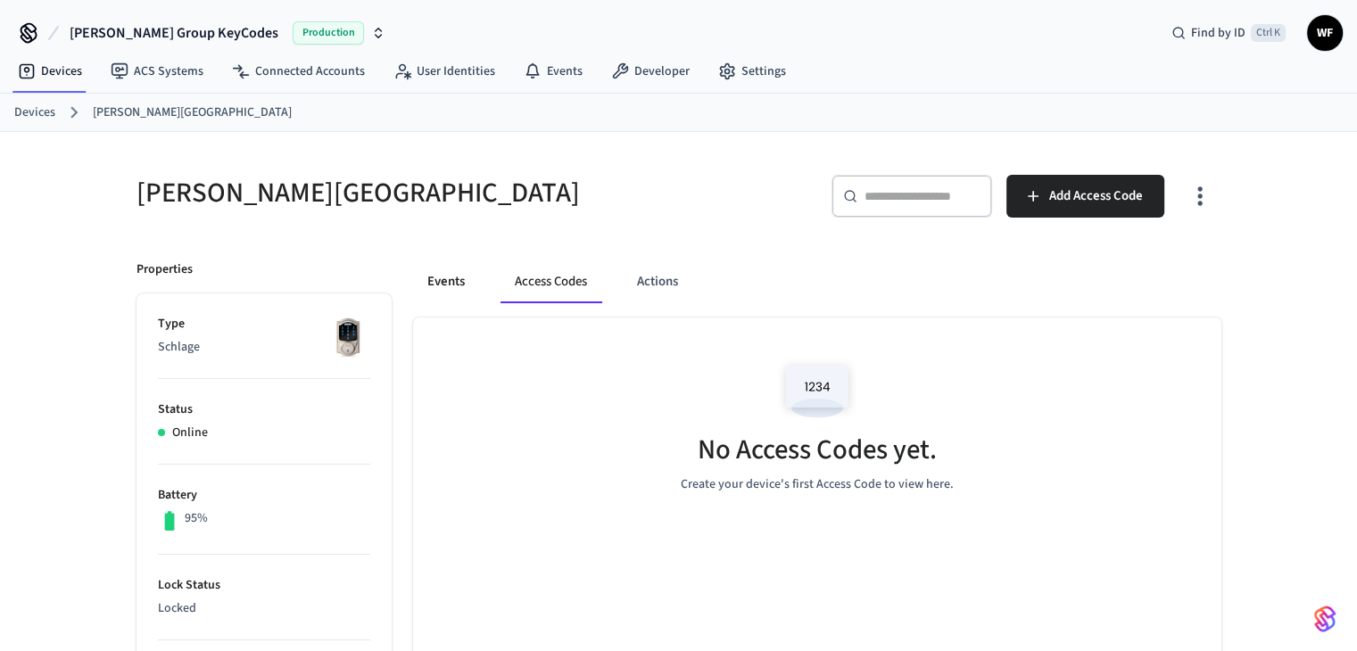
click at [440, 286] on button "Events" at bounding box center [446, 282] width 66 height 43
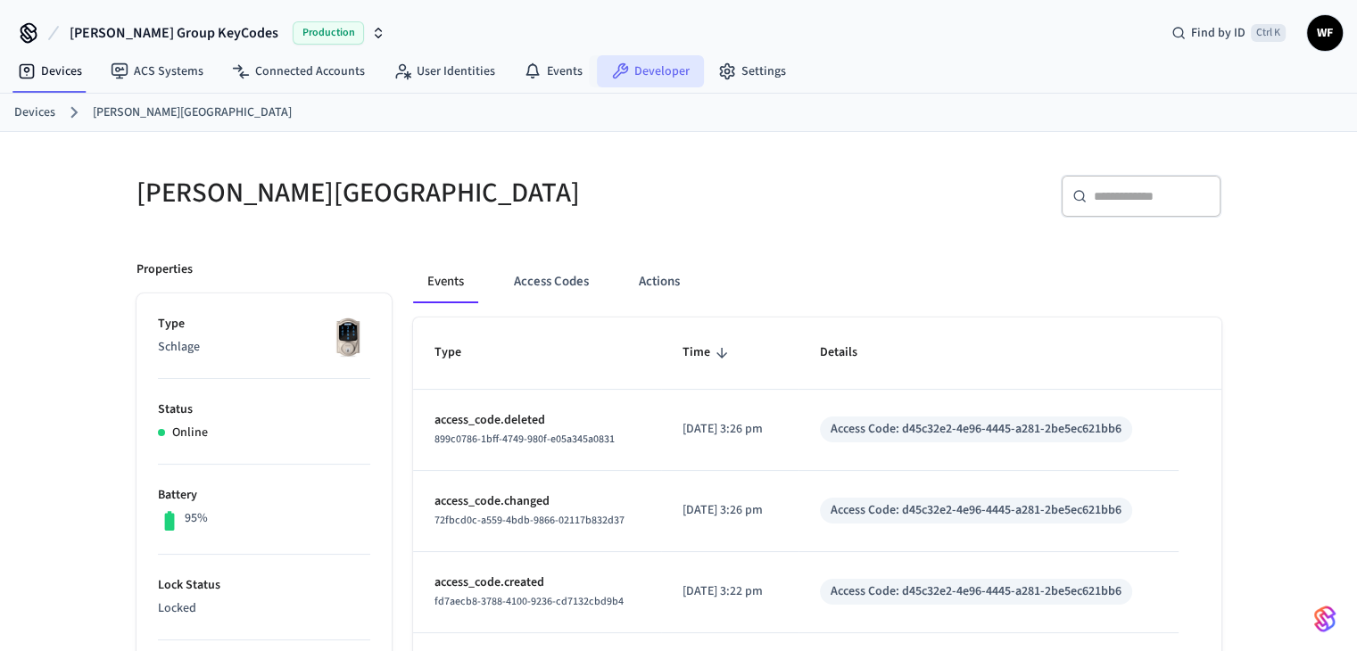
click at [621, 67] on icon at bounding box center [620, 71] width 18 height 18
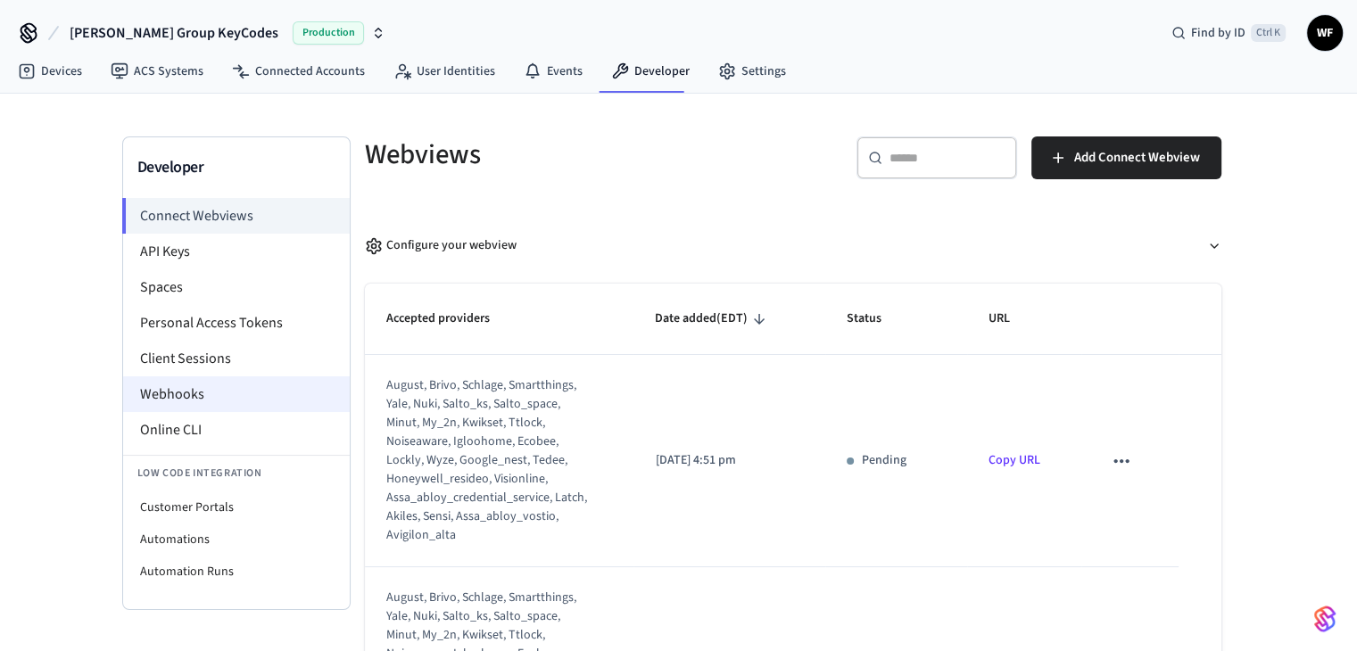
click at [198, 390] on li "Webhooks" at bounding box center [236, 395] width 227 height 36
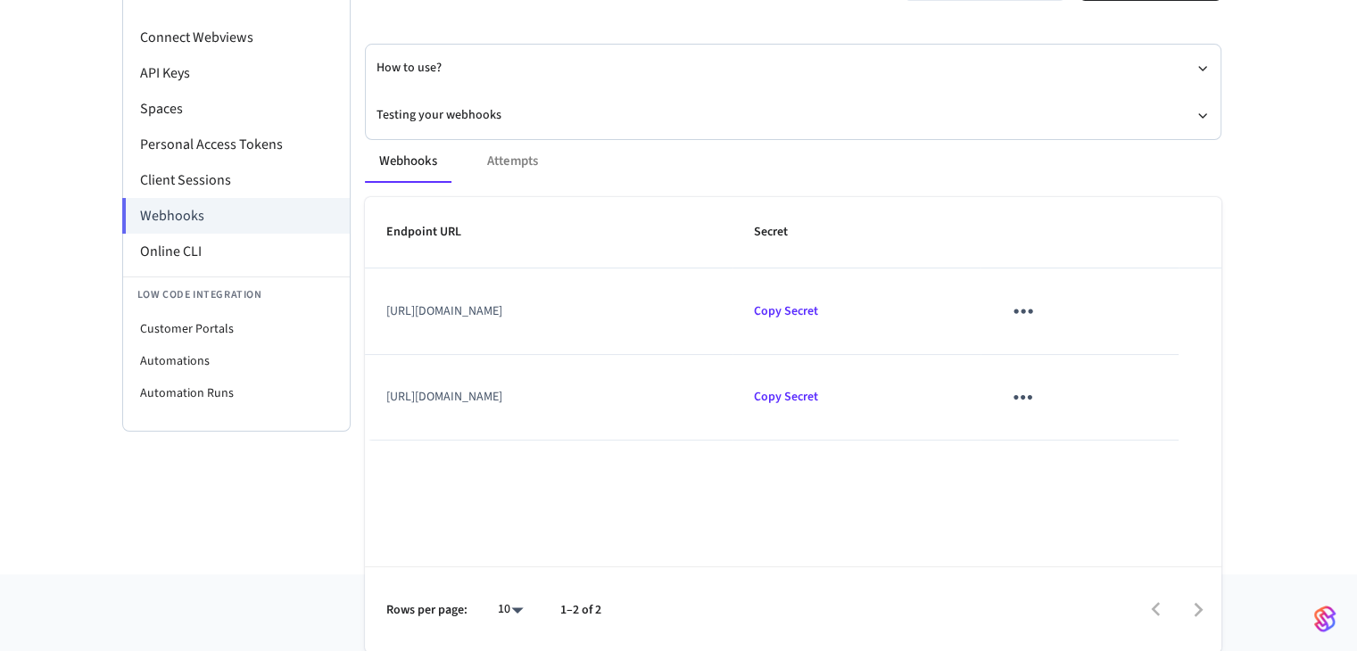
scroll to position [178, 0]
click at [188, 69] on li "API Keys" at bounding box center [236, 73] width 227 height 36
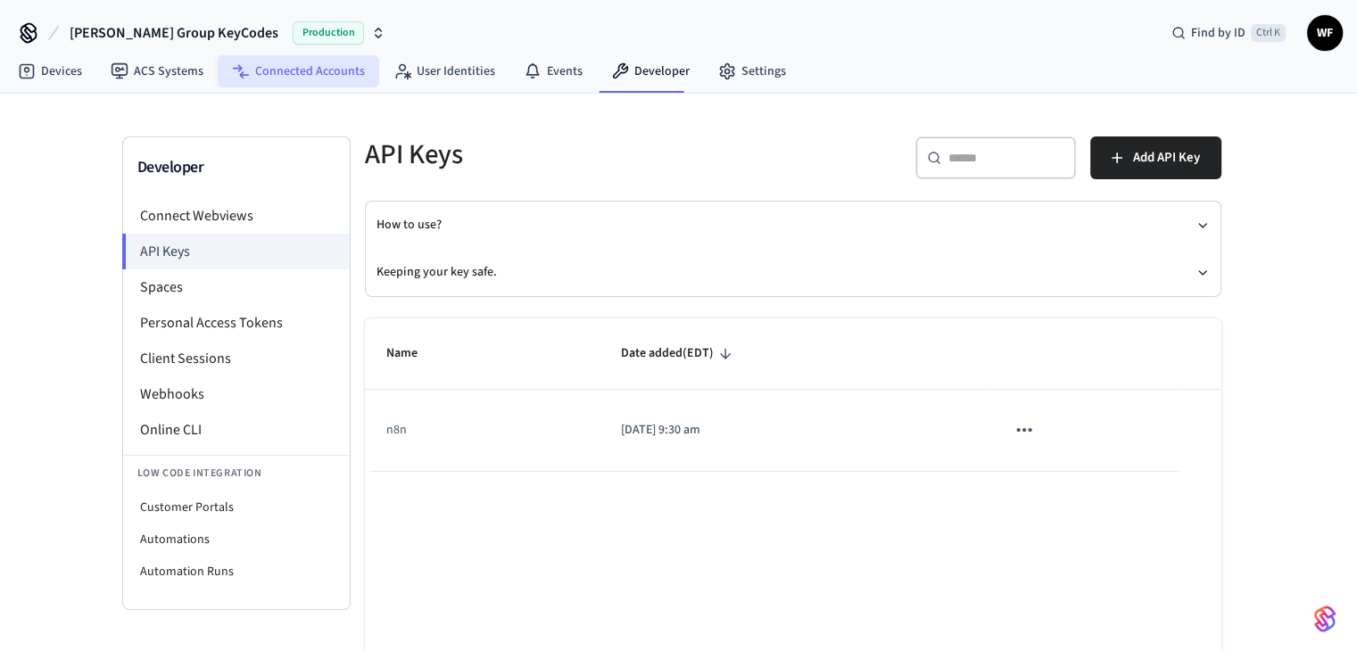
click at [308, 78] on link "Connected Accounts" at bounding box center [299, 71] width 162 height 32
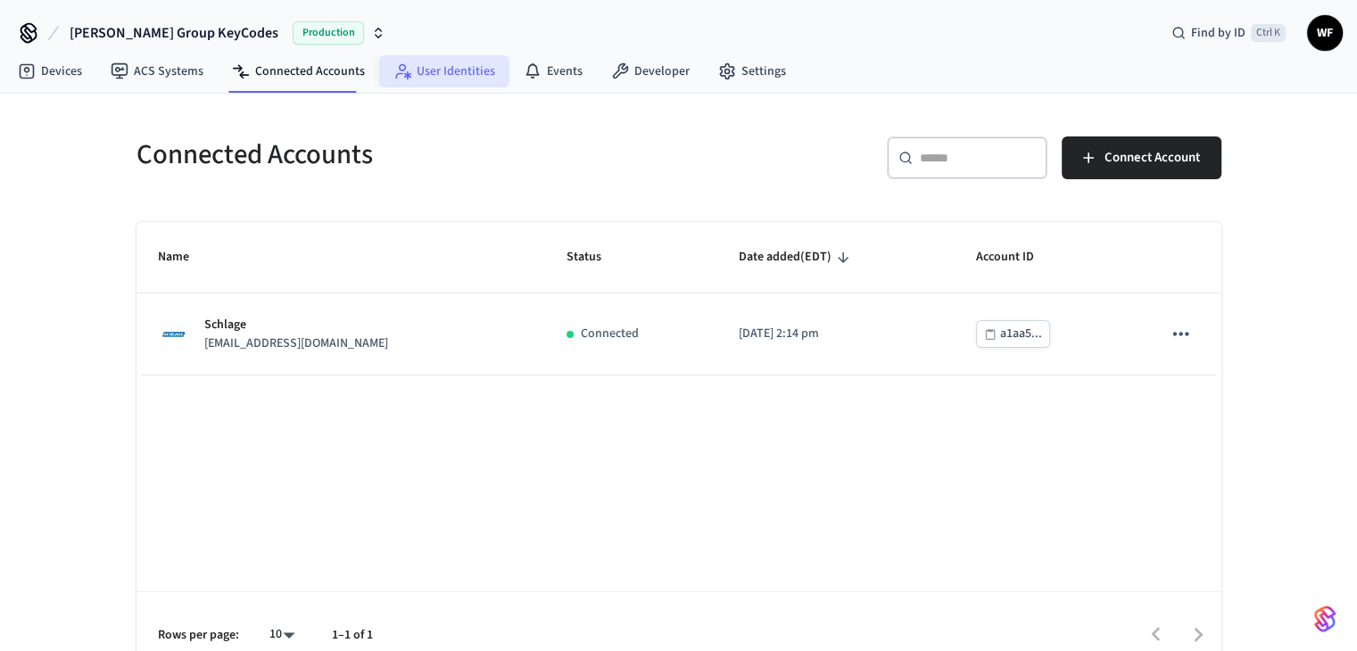
click at [453, 77] on link "User Identities" at bounding box center [444, 71] width 130 height 32
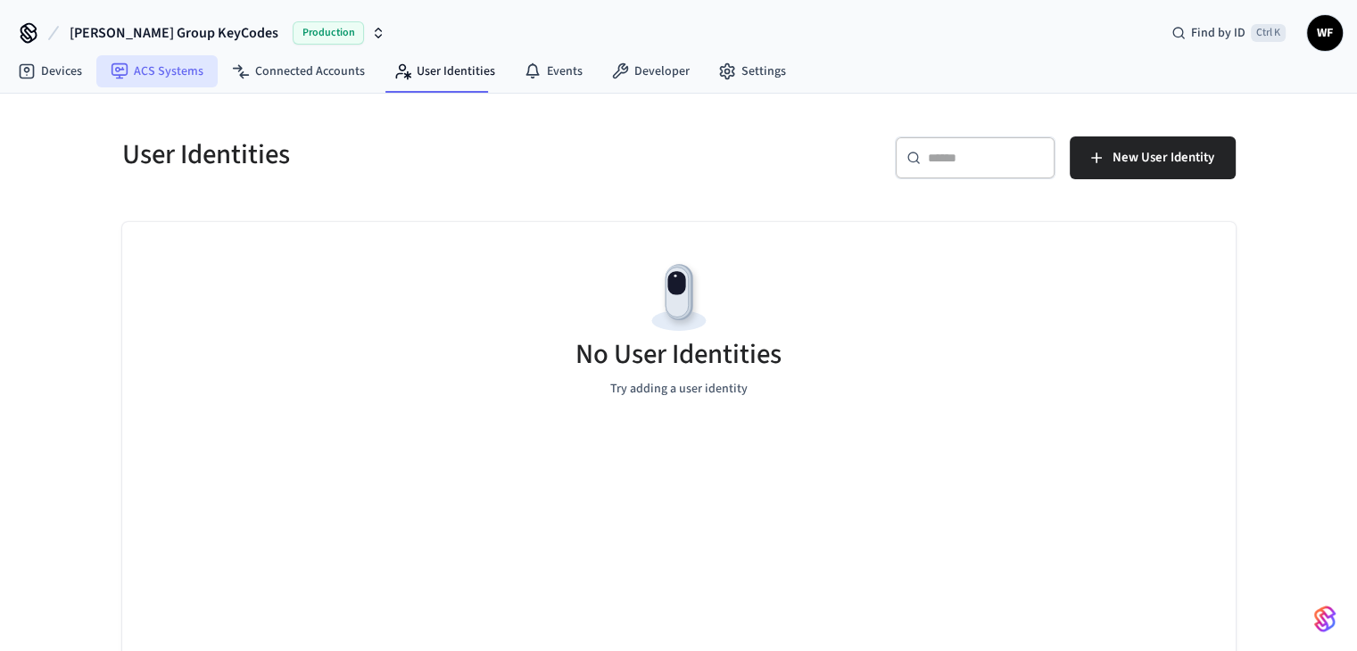
click at [131, 79] on link "ACS Systems" at bounding box center [156, 71] width 121 height 32
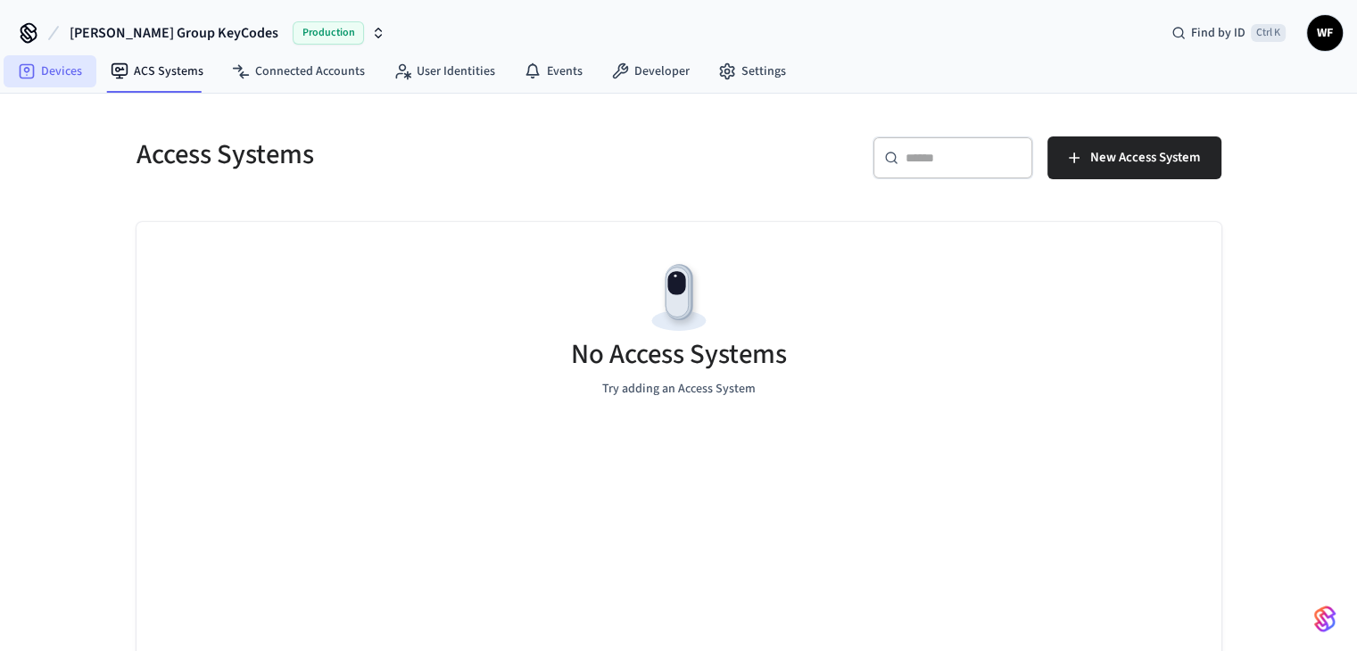
click at [29, 84] on link "Devices" at bounding box center [50, 71] width 93 height 32
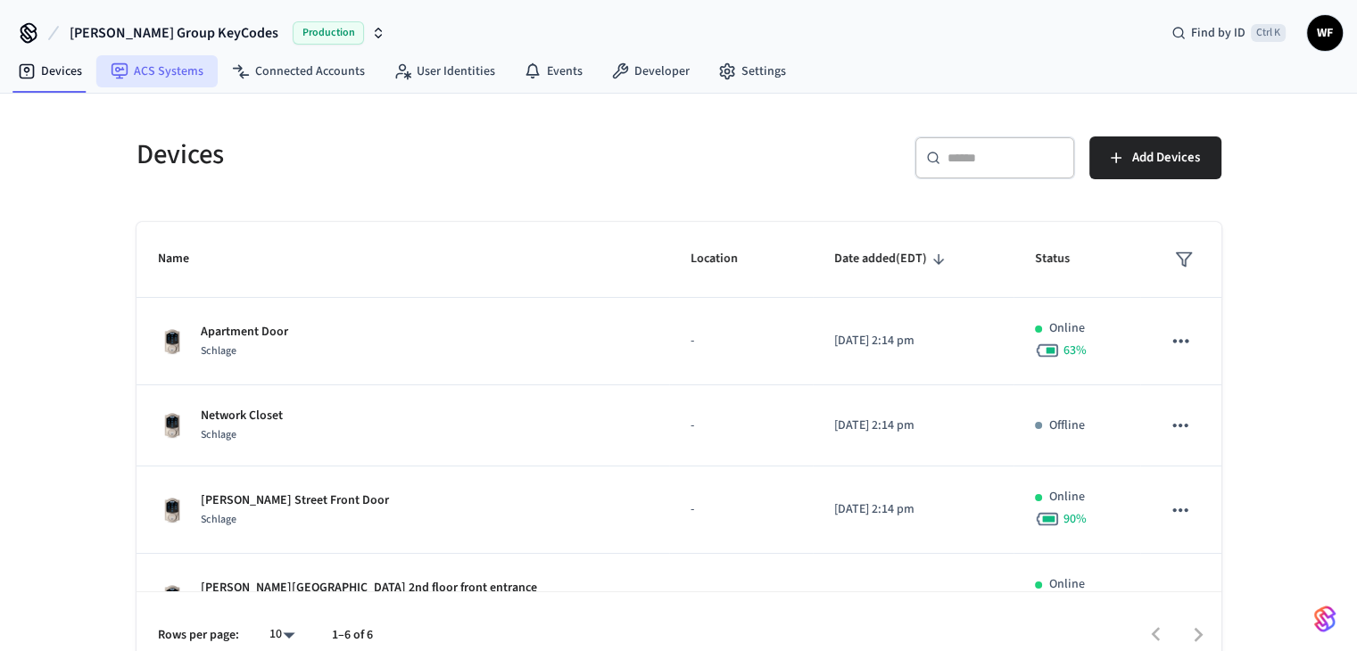
click at [150, 62] on link "ACS Systems" at bounding box center [156, 71] width 121 height 32
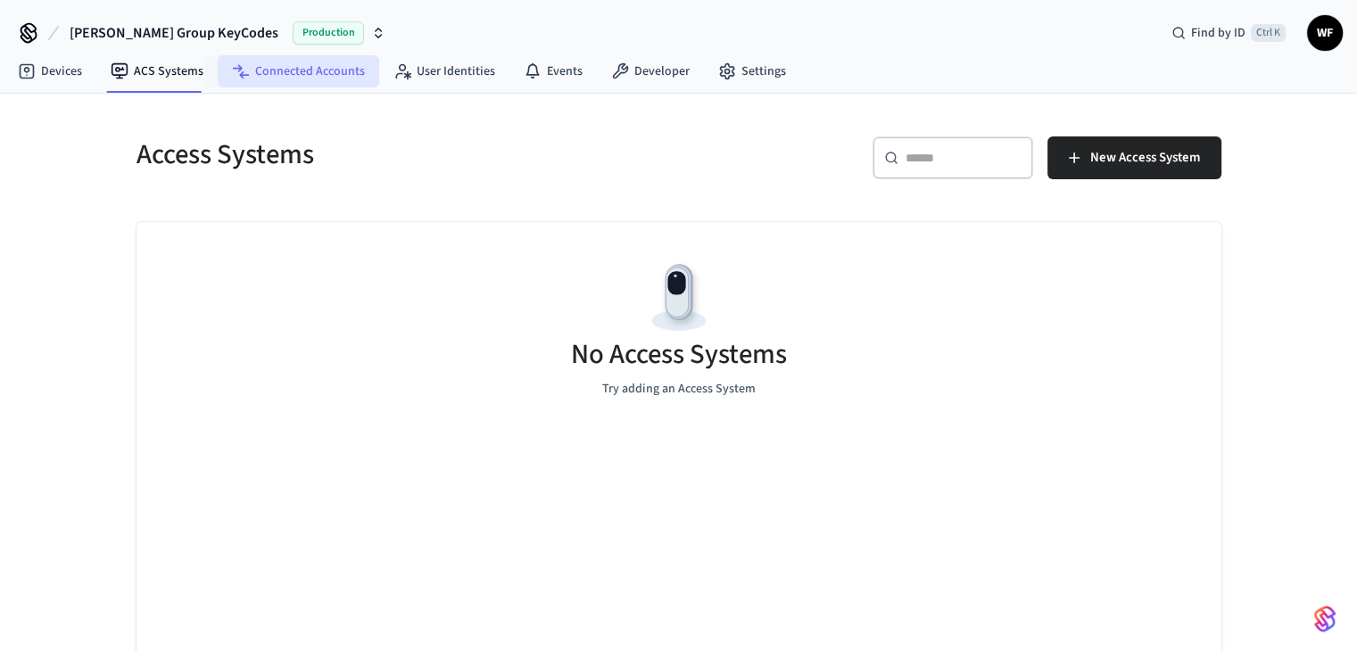
click at [253, 71] on link "Connected Accounts" at bounding box center [299, 71] width 162 height 32
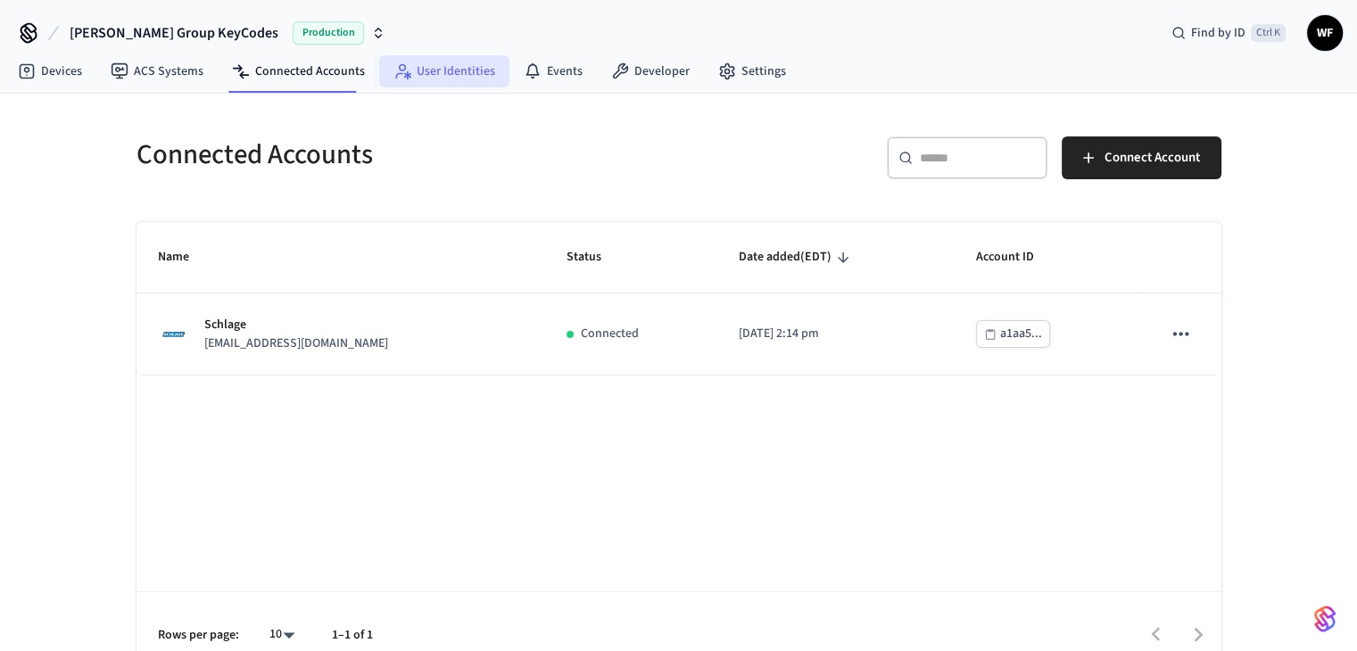
click at [468, 59] on link "User Identities" at bounding box center [444, 71] width 130 height 32
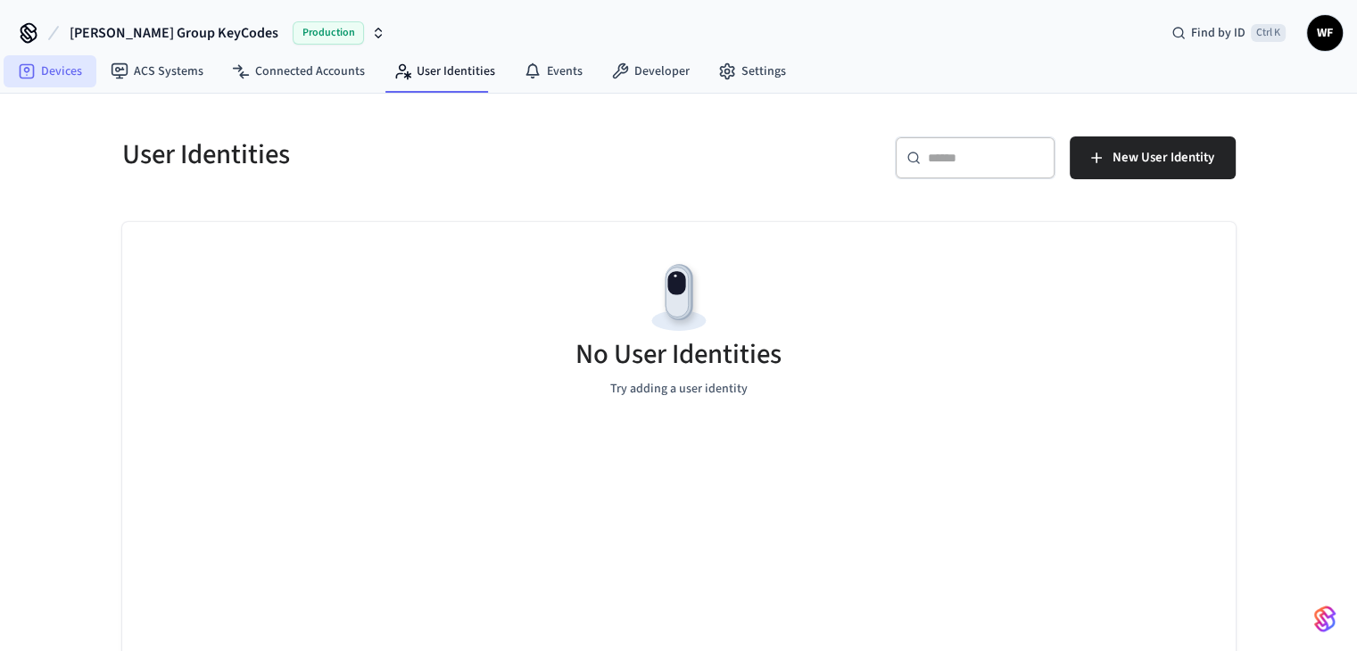
click at [47, 79] on link "Devices" at bounding box center [50, 71] width 93 height 32
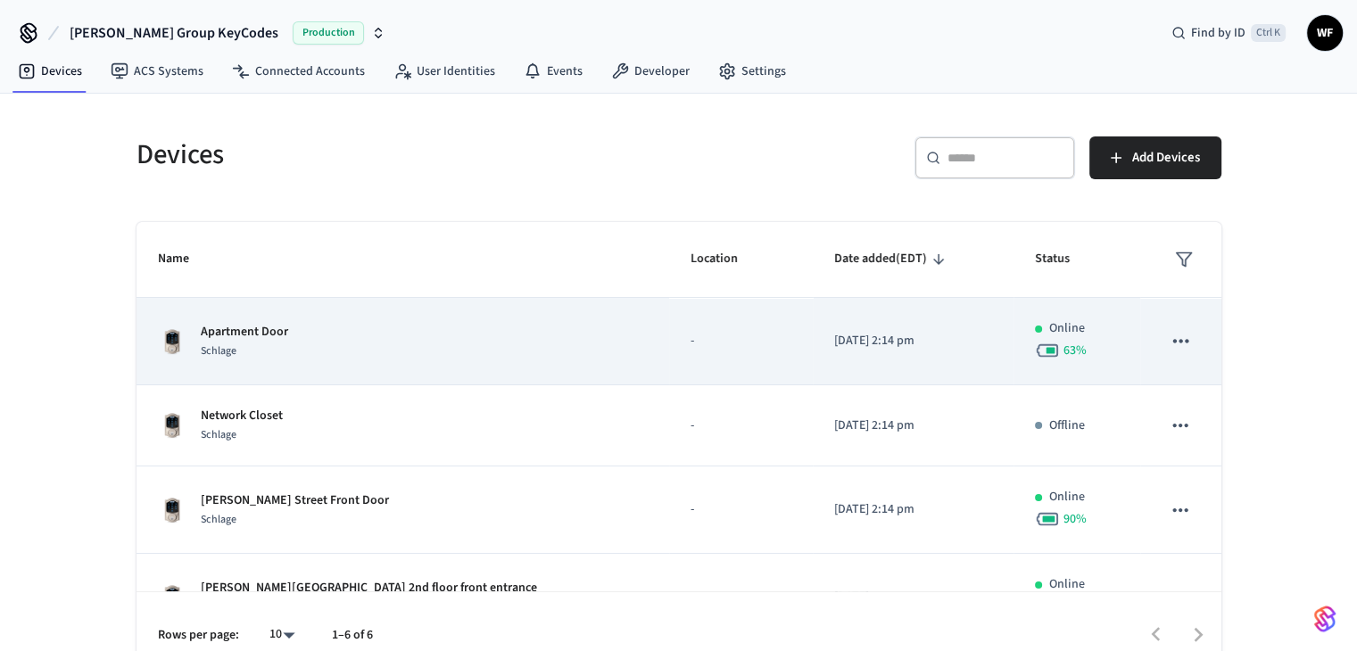
click at [543, 341] on div "Apartment Door Schlage" at bounding box center [403, 341] width 491 height 37
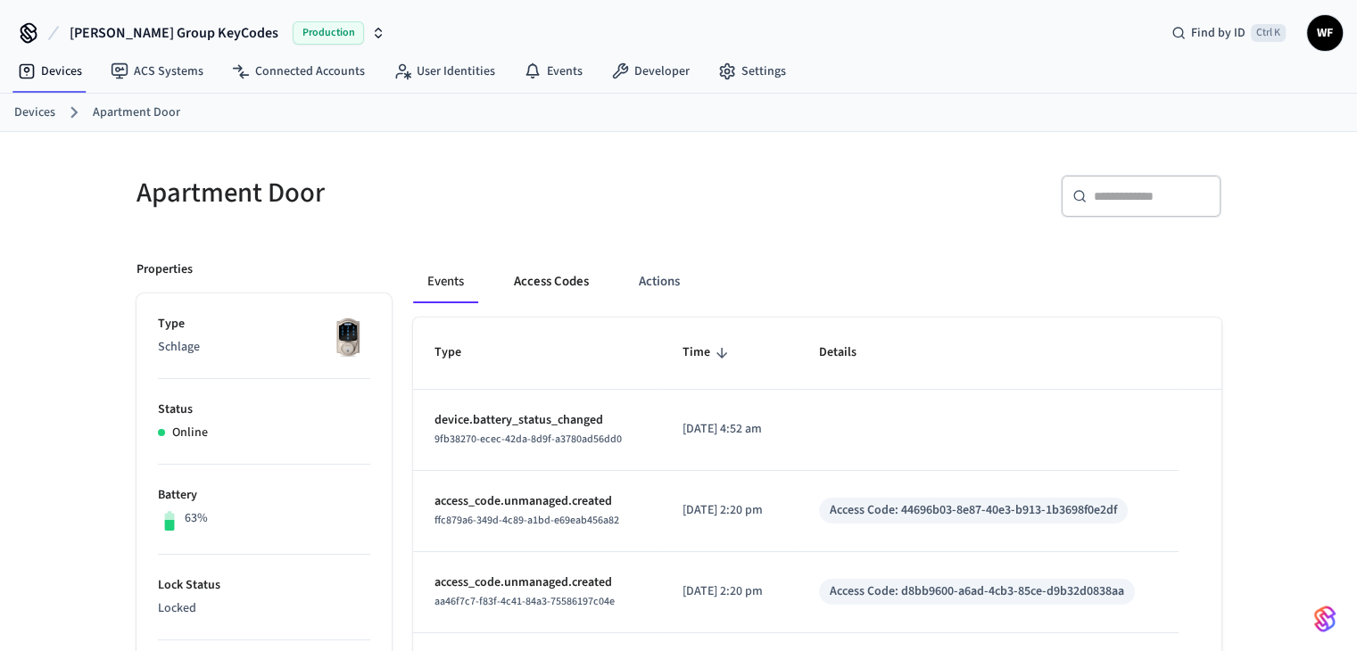
click at [521, 278] on button "Access Codes" at bounding box center [552, 282] width 104 height 43
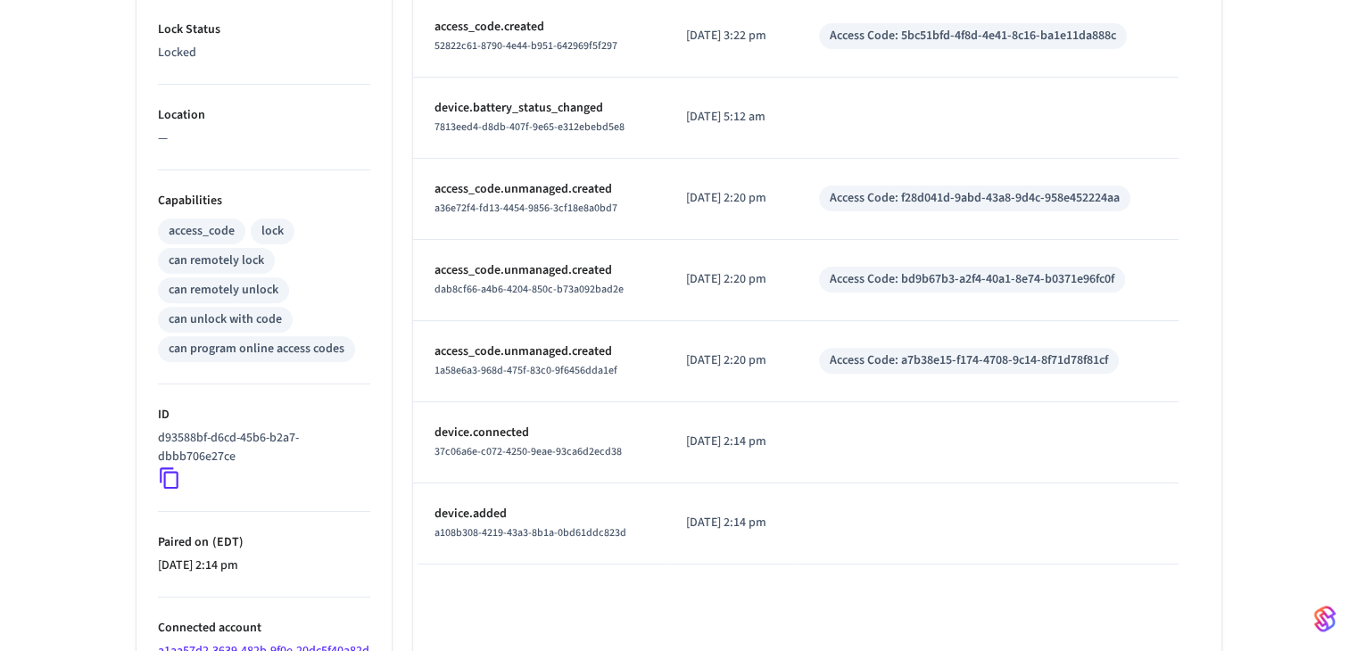
scroll to position [625, 0]
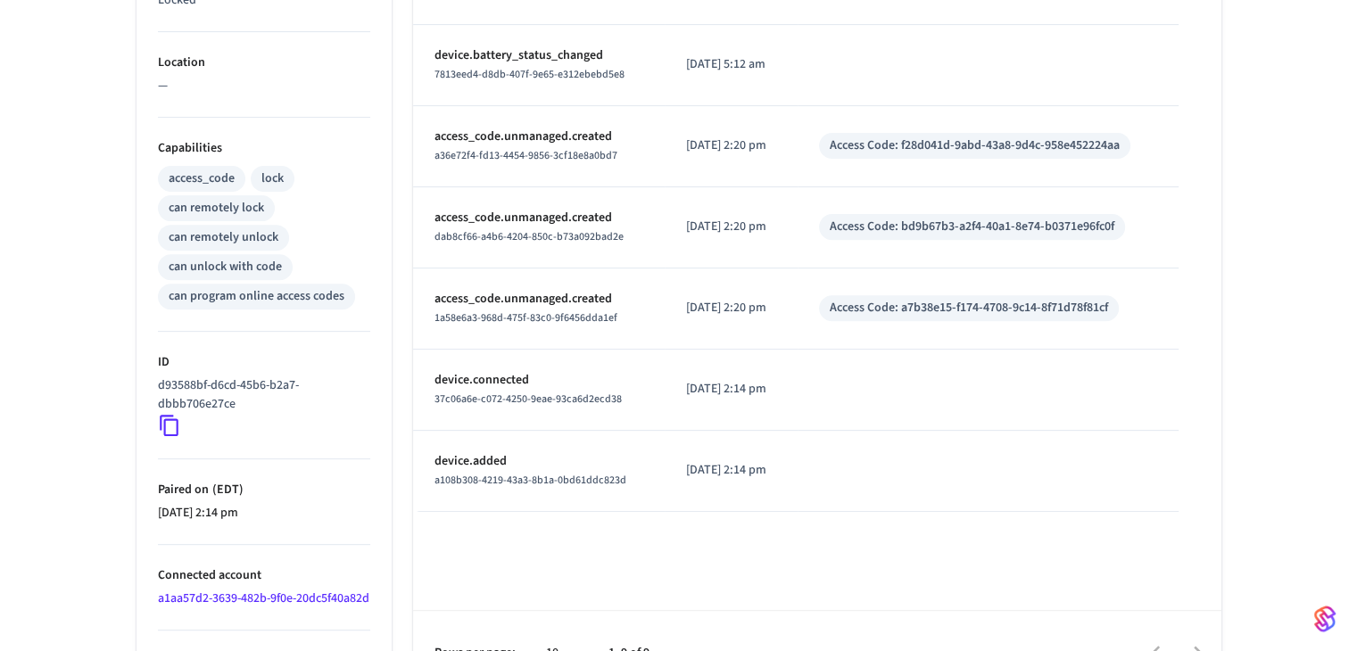
click at [178, 414] on icon at bounding box center [169, 425] width 23 height 23
click at [169, 414] on icon at bounding box center [169, 425] width 23 height 23
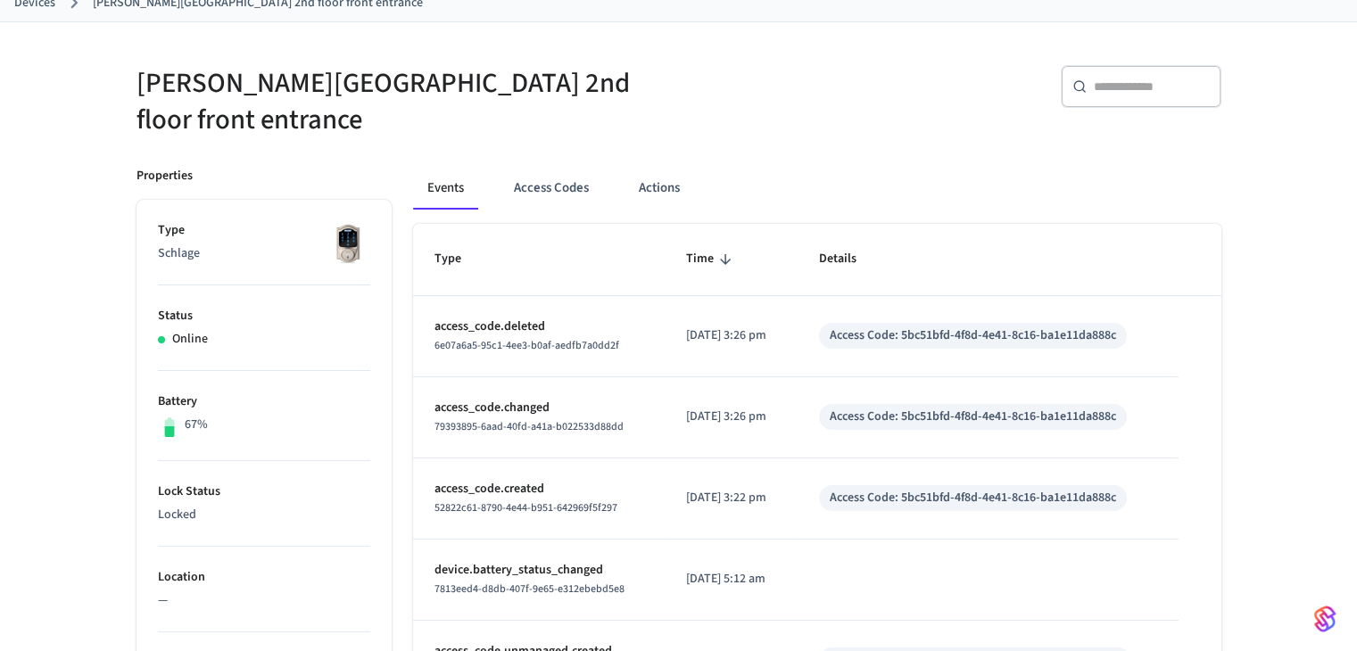
scroll to position [0, 0]
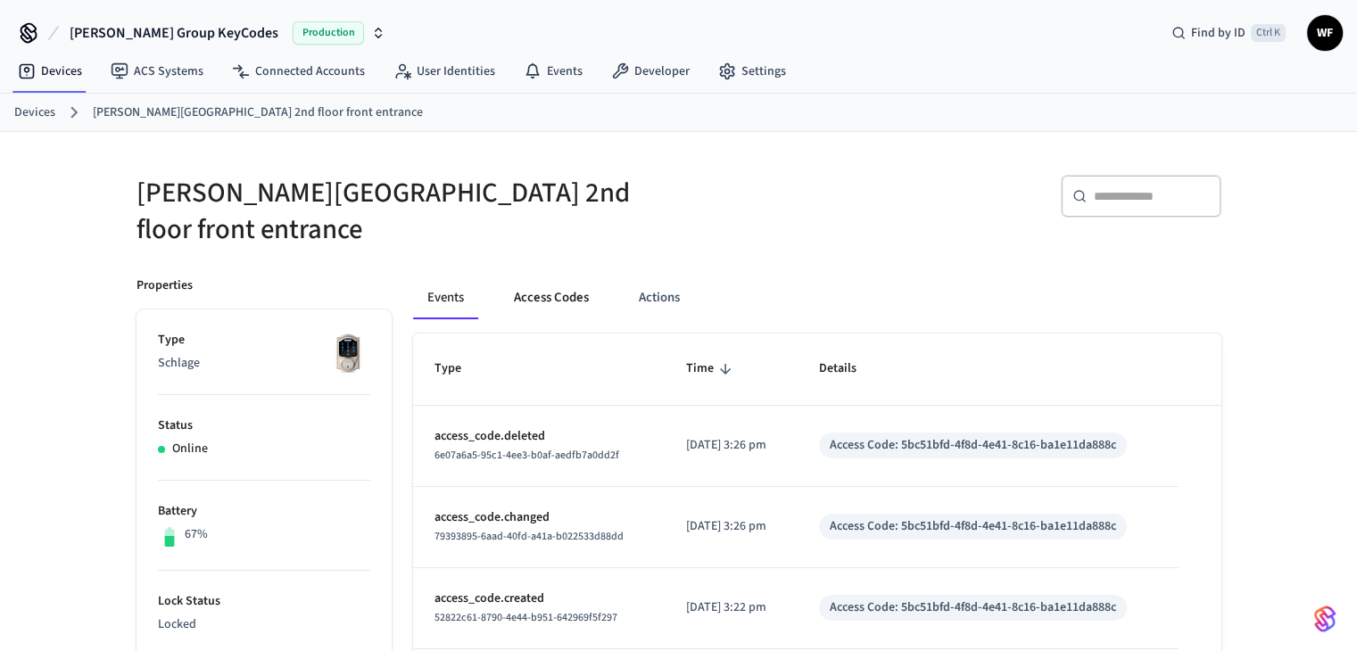
click at [546, 277] on button "Access Codes" at bounding box center [552, 298] width 104 height 43
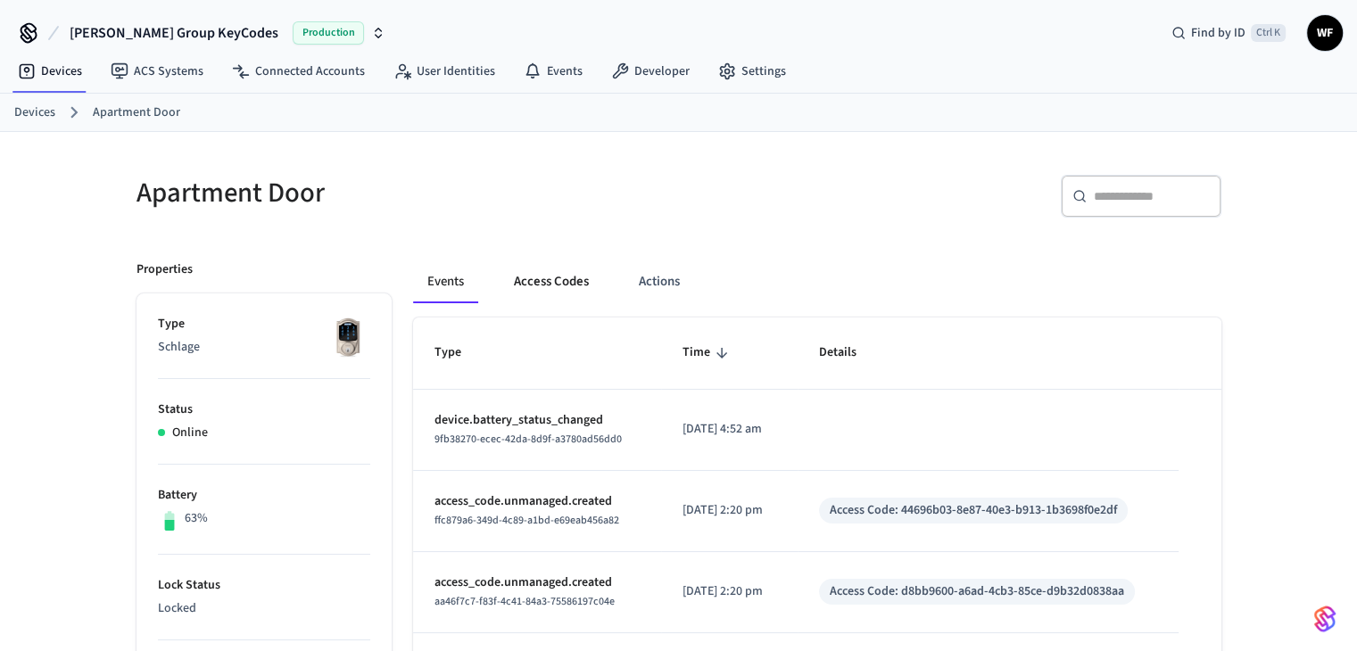
click at [561, 270] on button "Access Codes" at bounding box center [552, 282] width 104 height 43
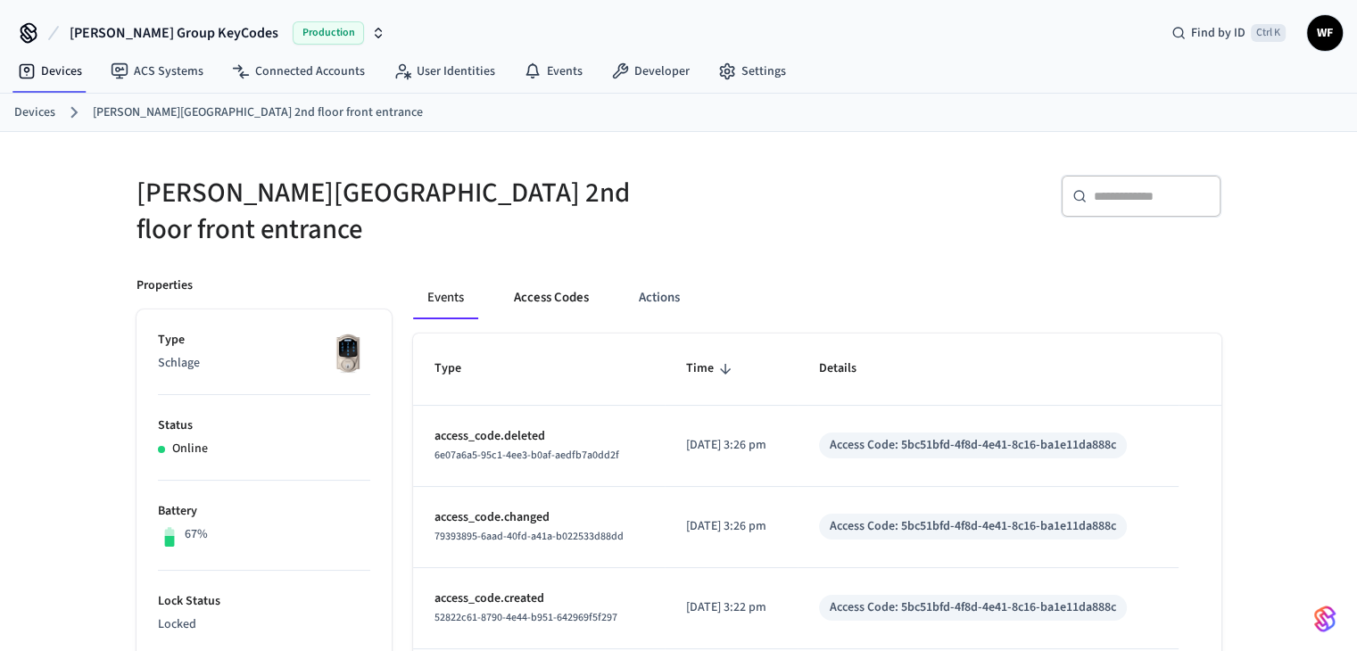
click at [570, 286] on button "Access Codes" at bounding box center [552, 298] width 104 height 43
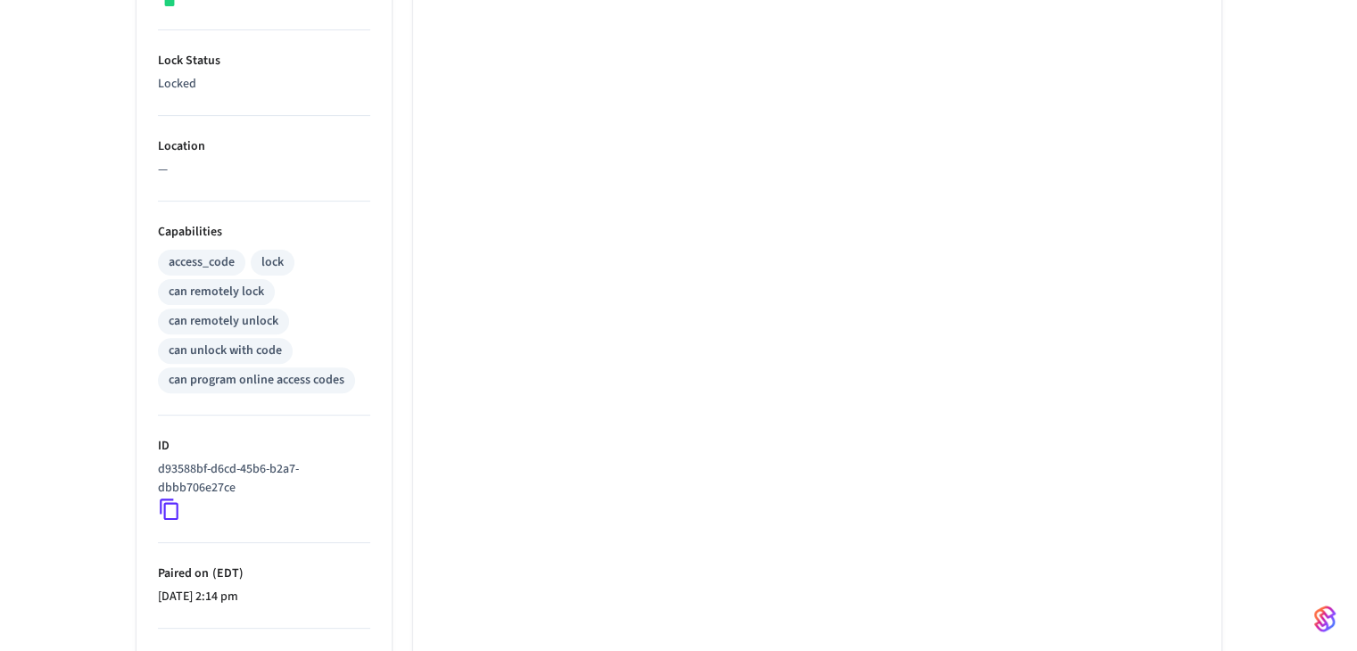
scroll to position [625, 0]
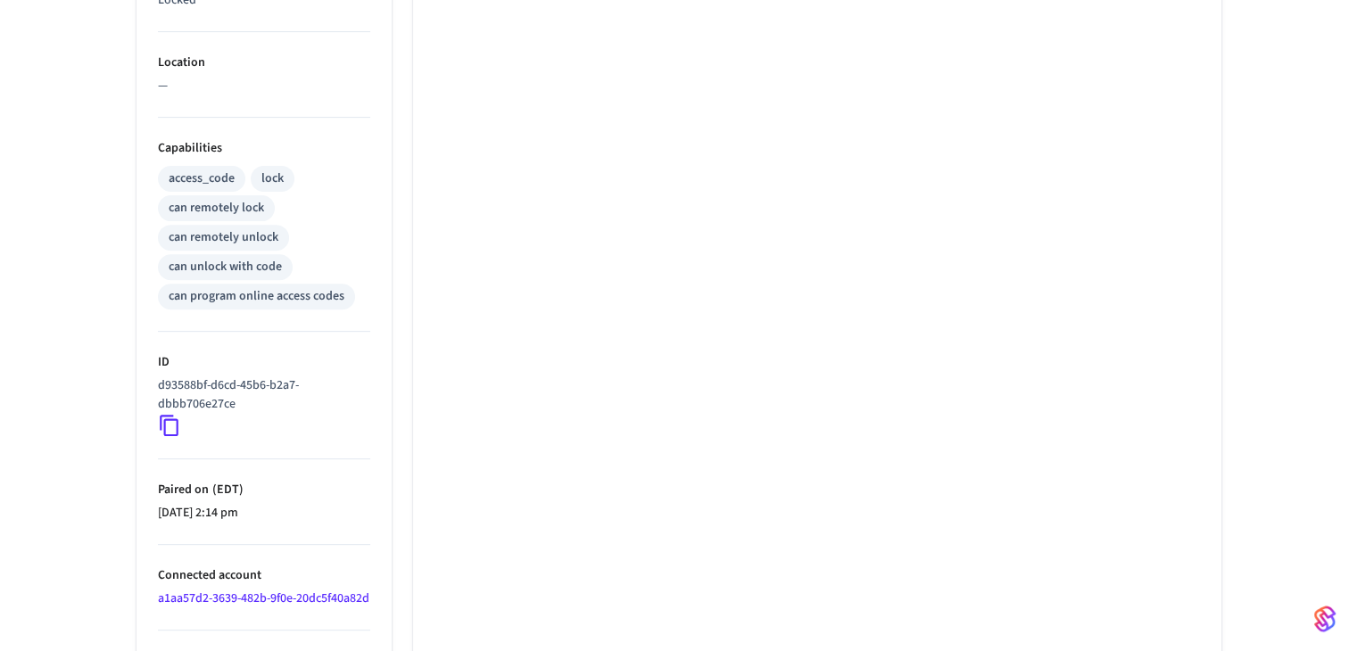
click at [171, 415] on icon at bounding box center [169, 425] width 23 height 23
click at [170, 415] on icon at bounding box center [169, 425] width 19 height 21
drag, startPoint x: 242, startPoint y: 381, endPoint x: 147, endPoint y: 369, distance: 95.4
click at [147, 369] on ul "Type Schlage Status Online Battery 67% Lock Status Locked Location — Capabiliti…" at bounding box center [264, 190] width 255 height 1011
copy p "d93588bf-d6cd-45b6-b2a7-dbbb706e27ce"
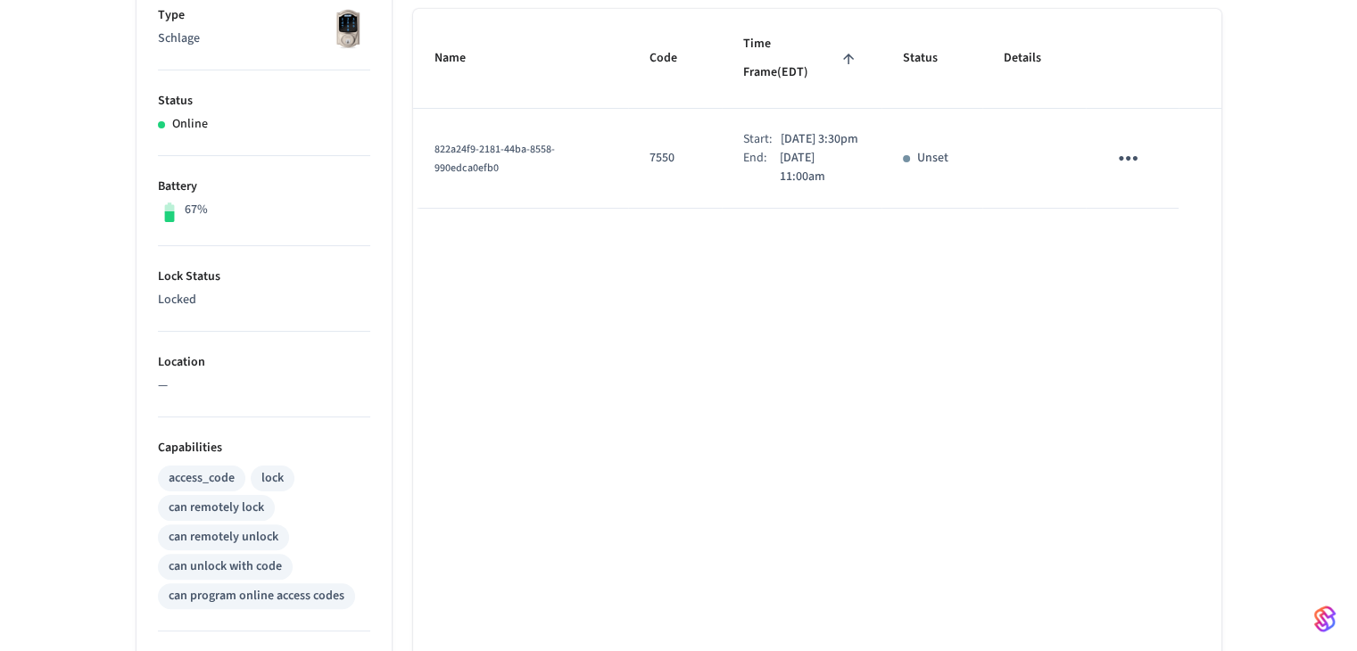
scroll to position [0, 0]
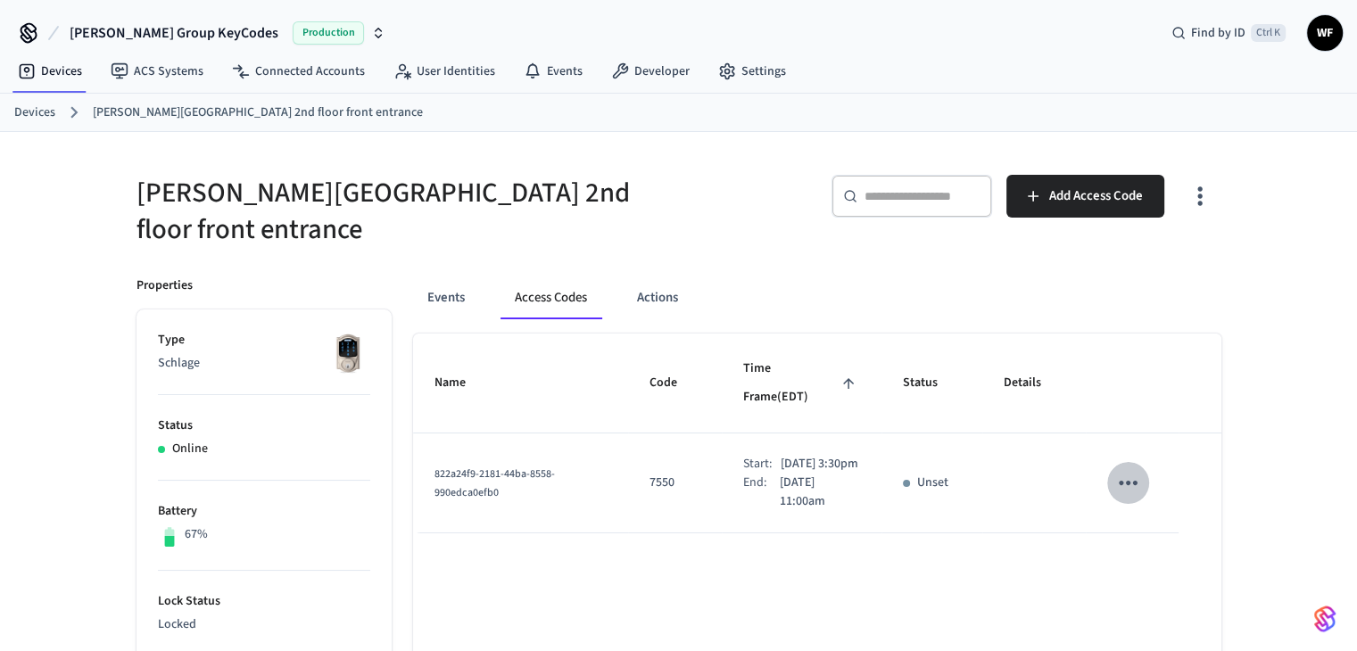
click at [1127, 469] on icon "sticky table" at bounding box center [1129, 483] width 28 height 28
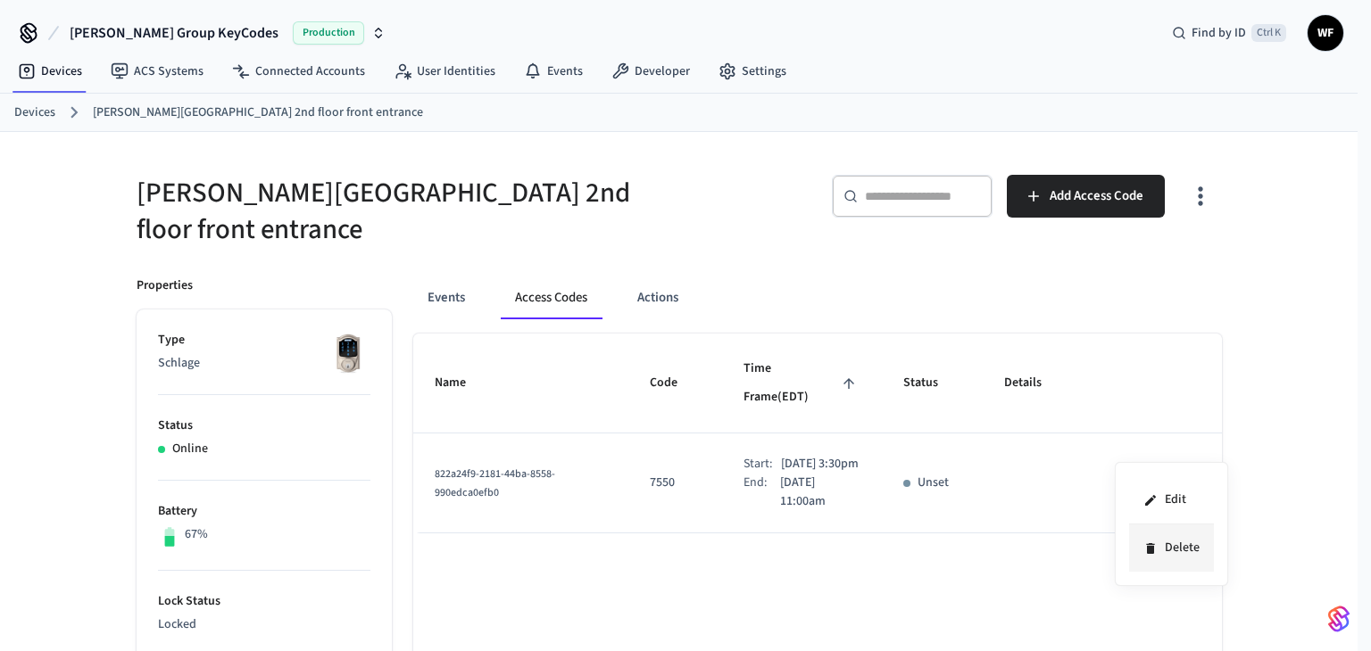
click at [1154, 534] on li "Delete" at bounding box center [1171, 548] width 85 height 47
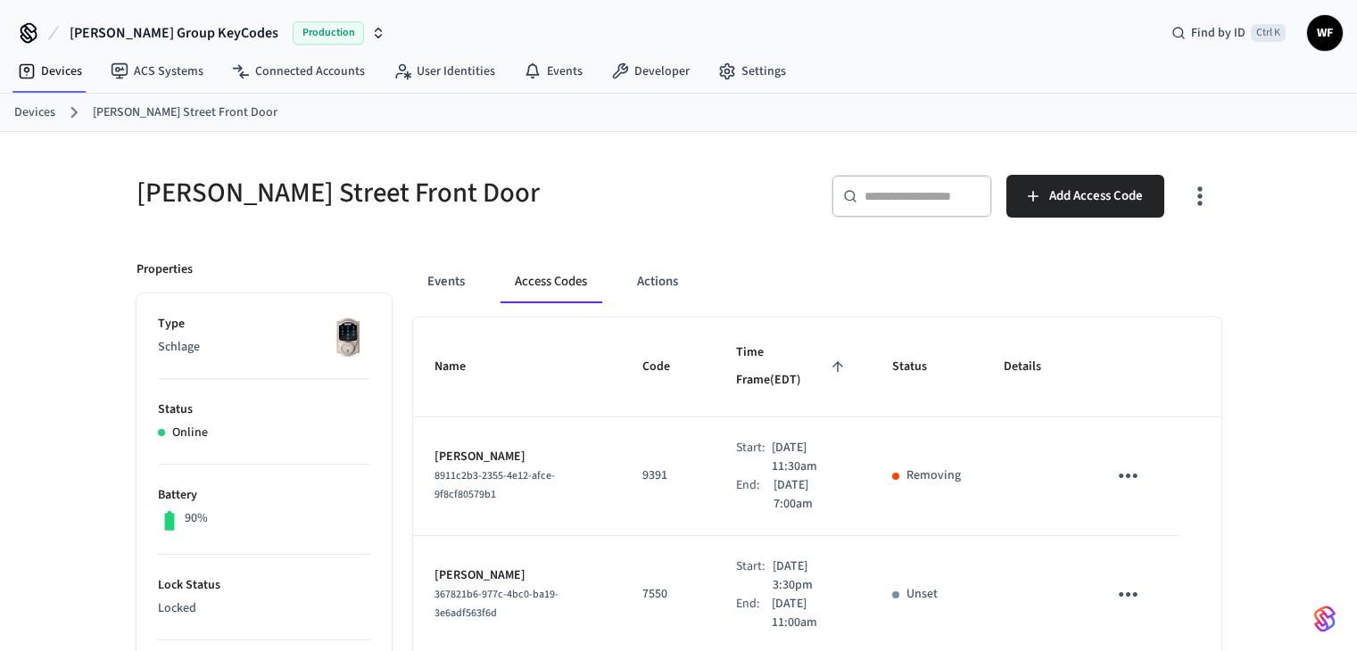
scroll to position [89, 0]
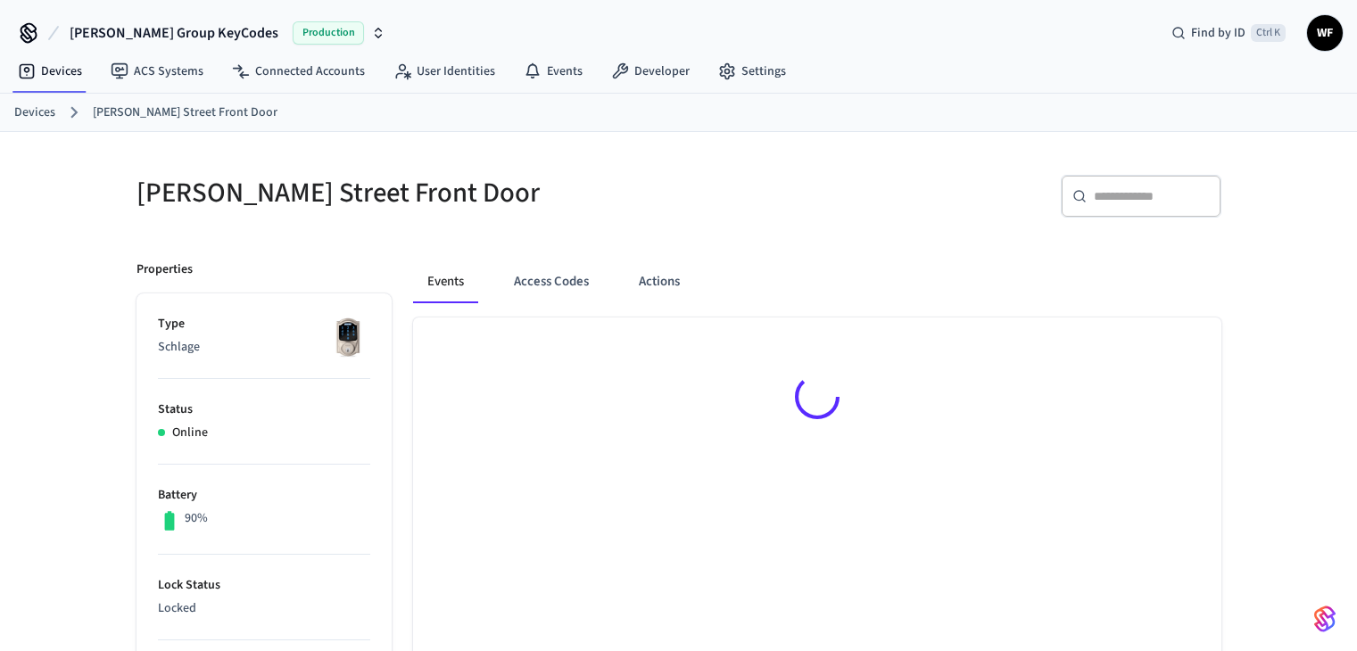
scroll to position [28, 0]
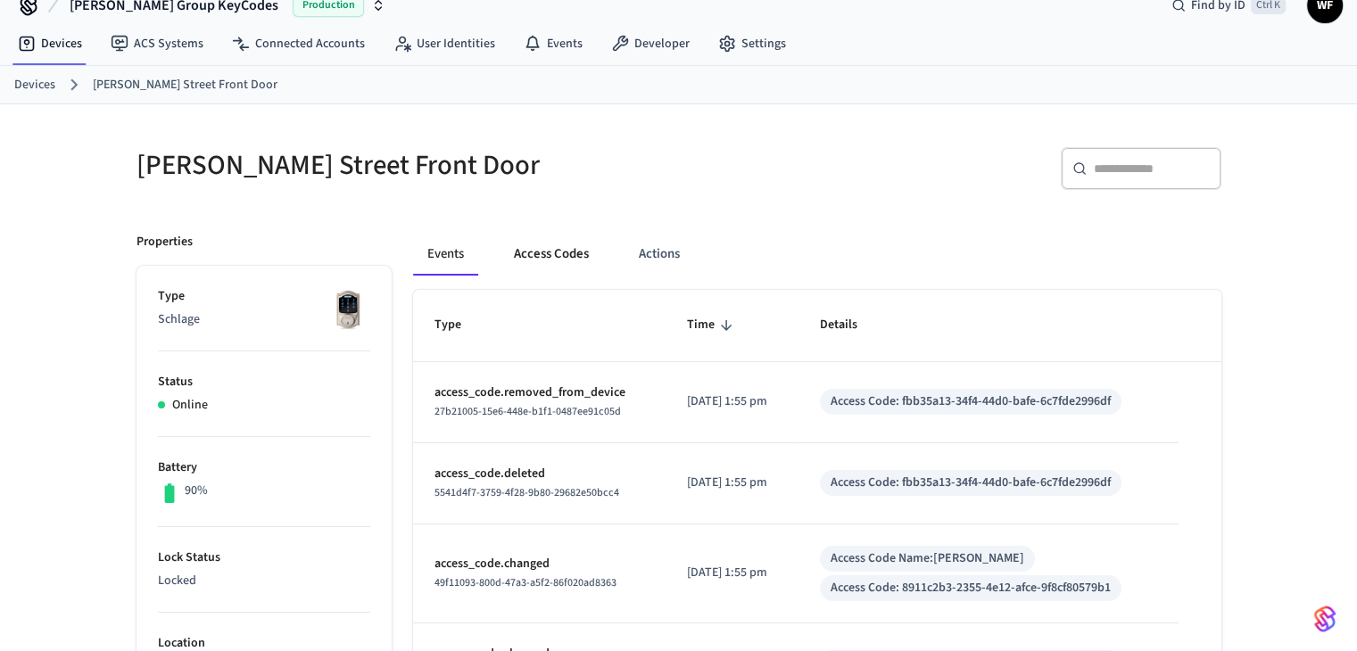
click at [557, 247] on button "Access Codes" at bounding box center [552, 254] width 104 height 43
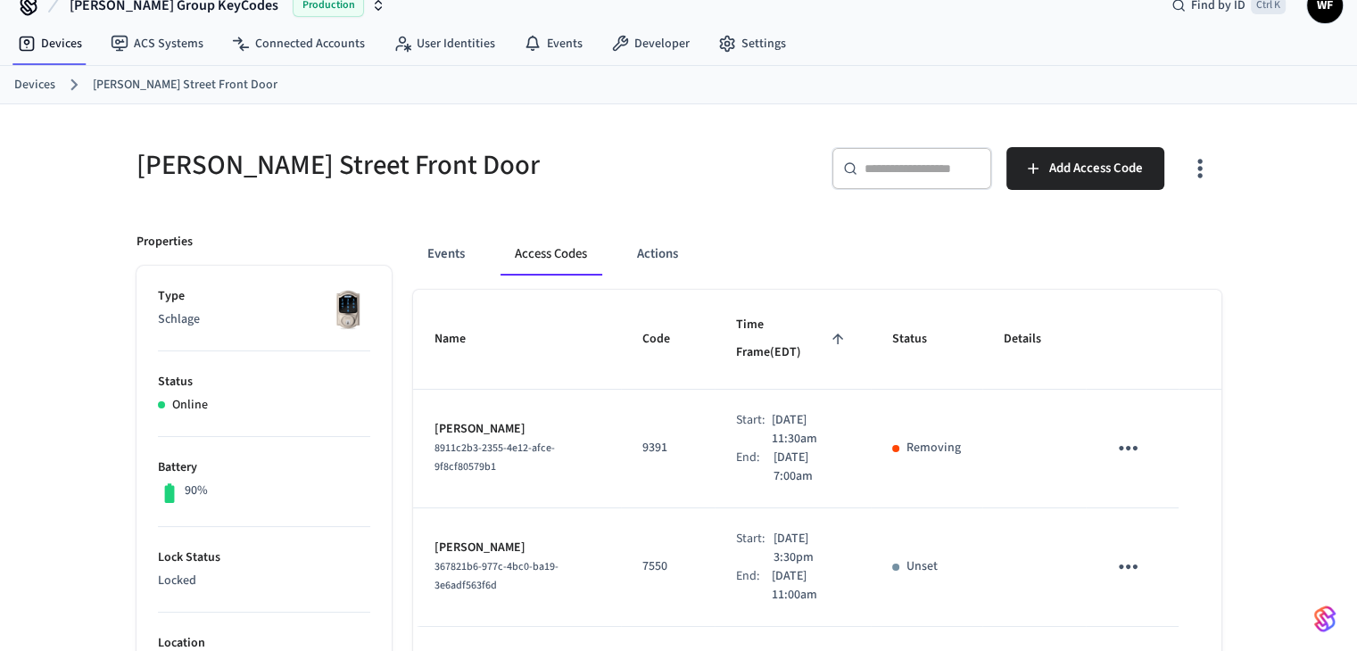
scroll to position [117, 0]
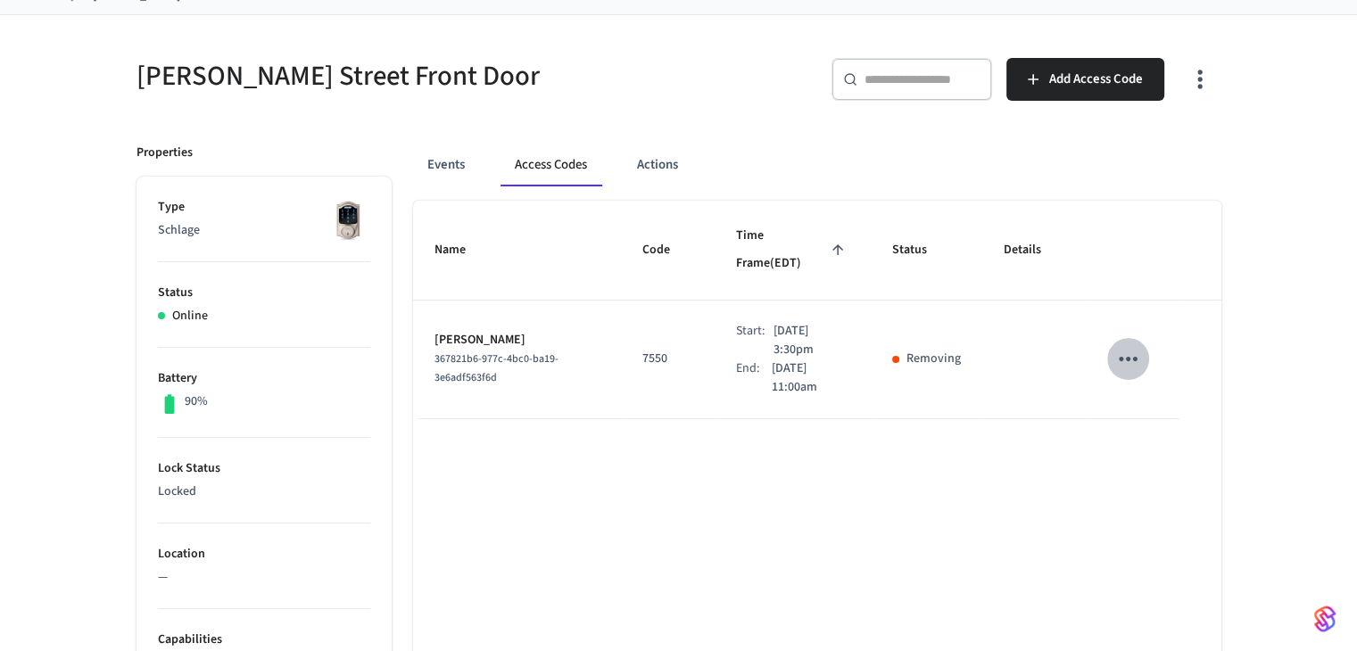
click at [1121, 357] on icon "sticky table" at bounding box center [1128, 359] width 19 height 4
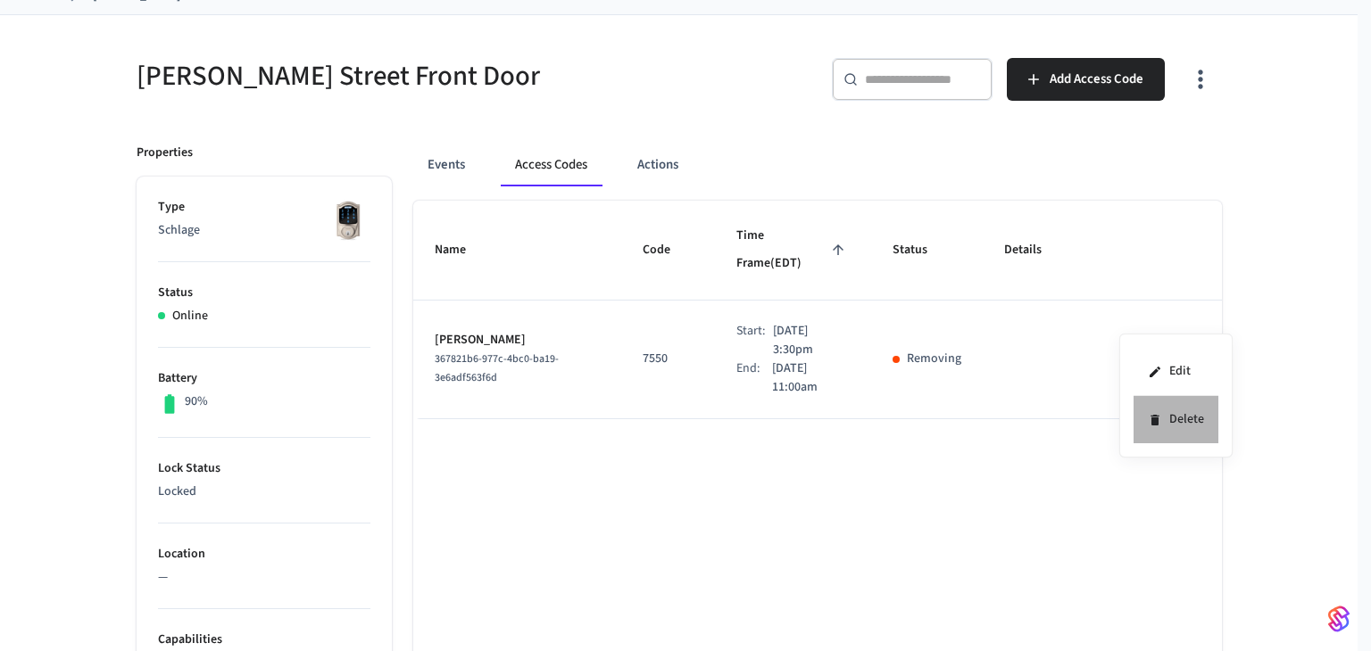
click at [1158, 419] on icon at bounding box center [1155, 420] width 14 height 14
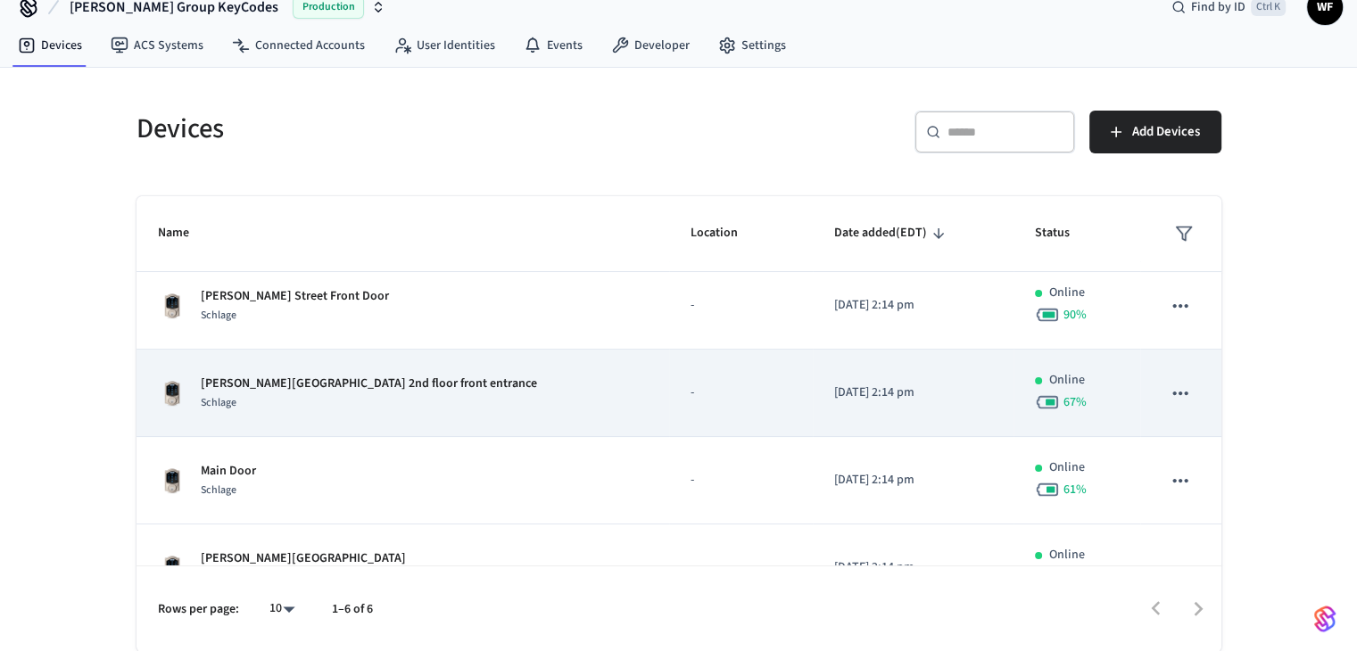
scroll to position [223, 0]
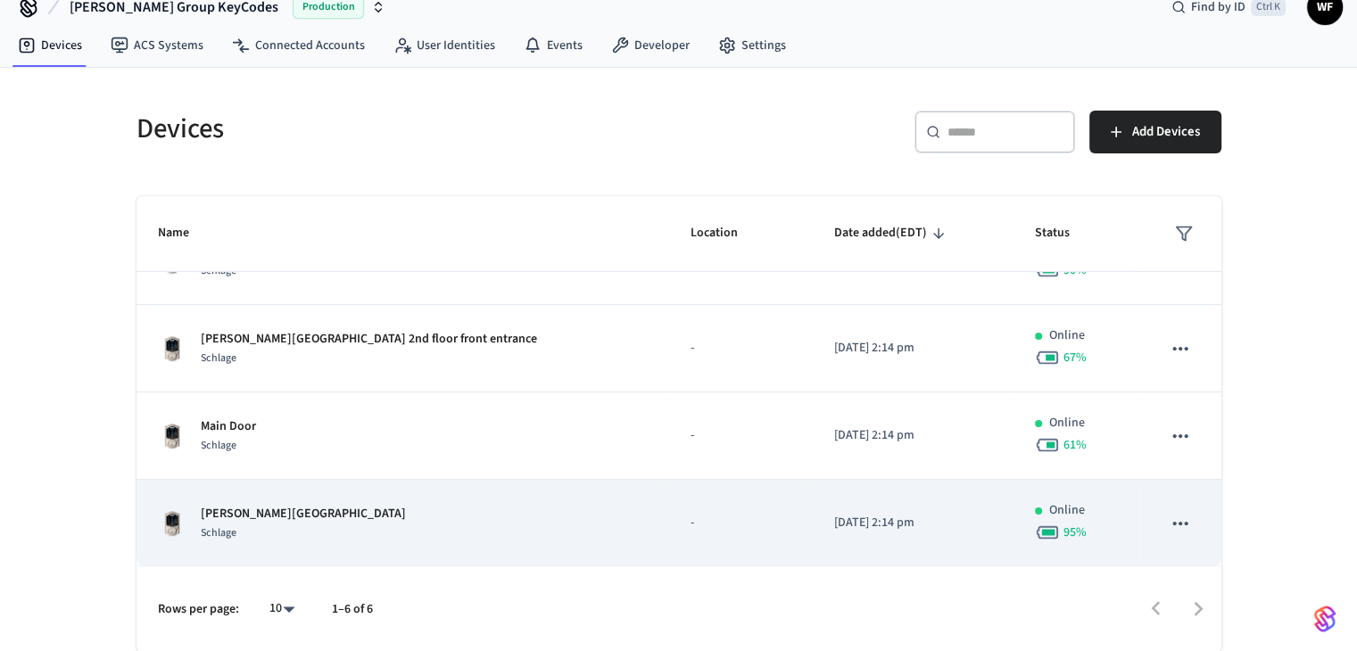
click at [468, 511] on div "Arnold Street 2nd floor Entrance Schlage" at bounding box center [403, 523] width 491 height 37
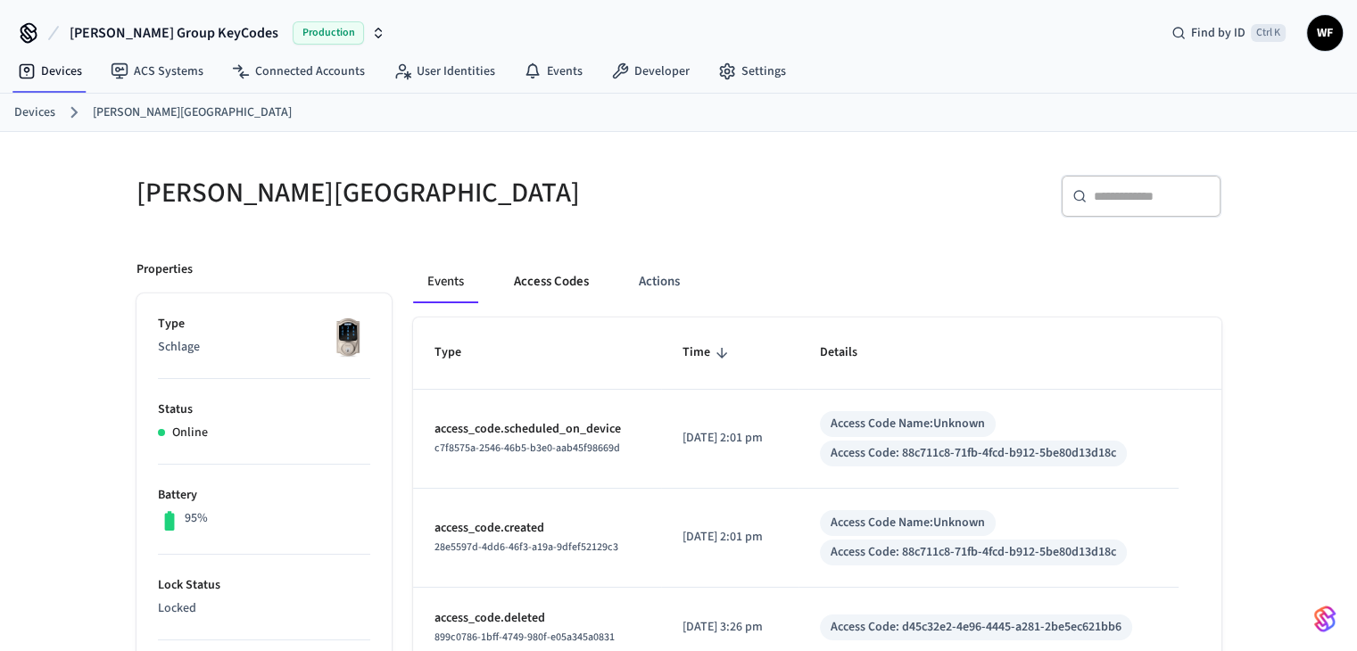
click at [560, 270] on button "Access Codes" at bounding box center [552, 282] width 104 height 43
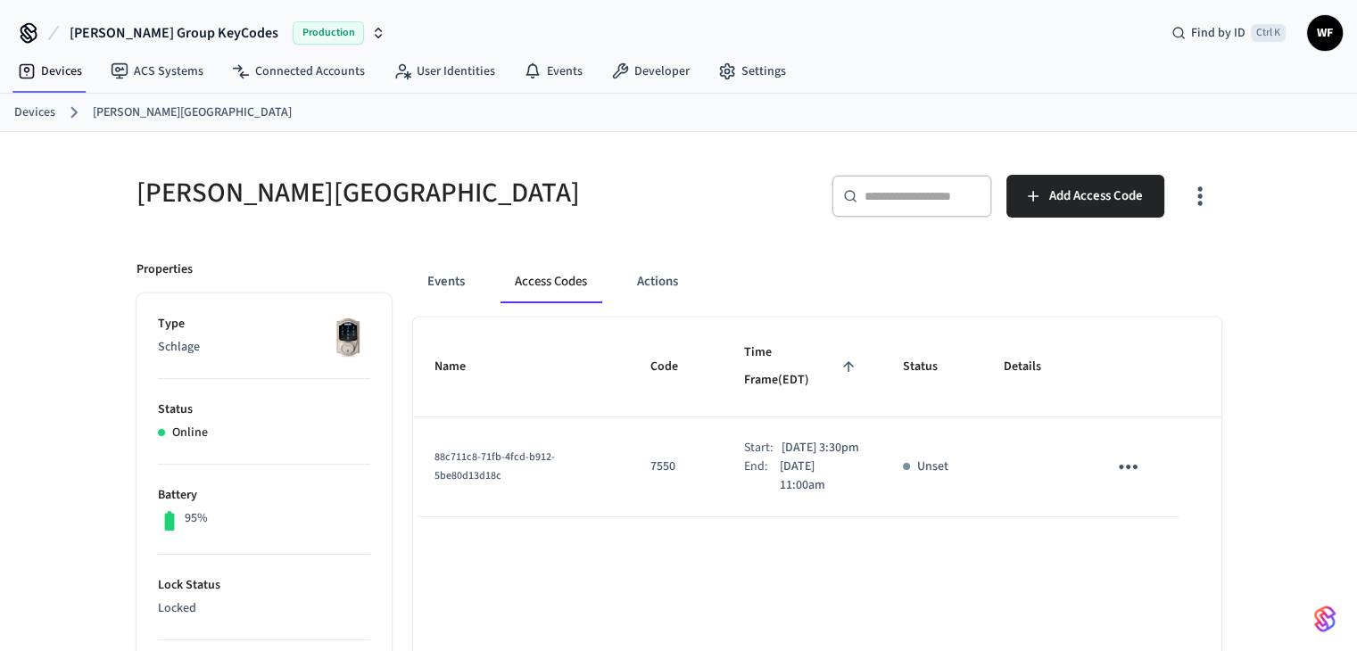
click at [1121, 453] on icon "sticky table" at bounding box center [1129, 467] width 28 height 28
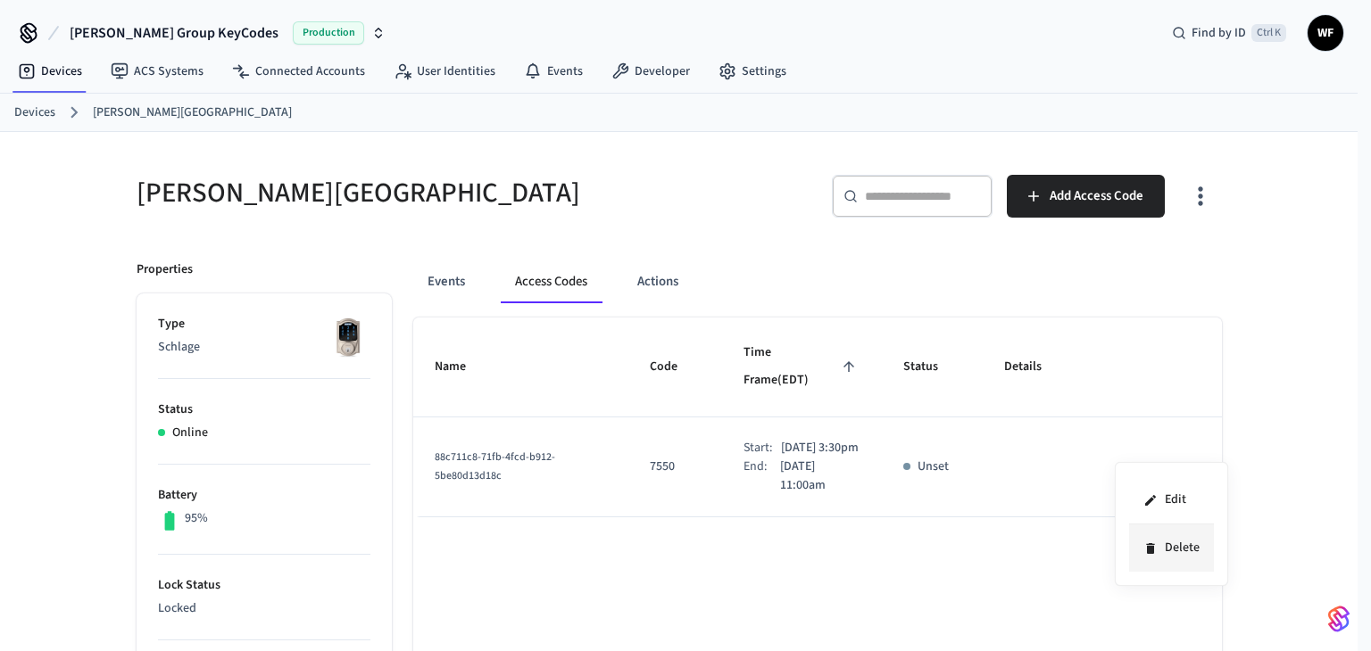
click at [1199, 543] on li "Delete" at bounding box center [1171, 548] width 85 height 47
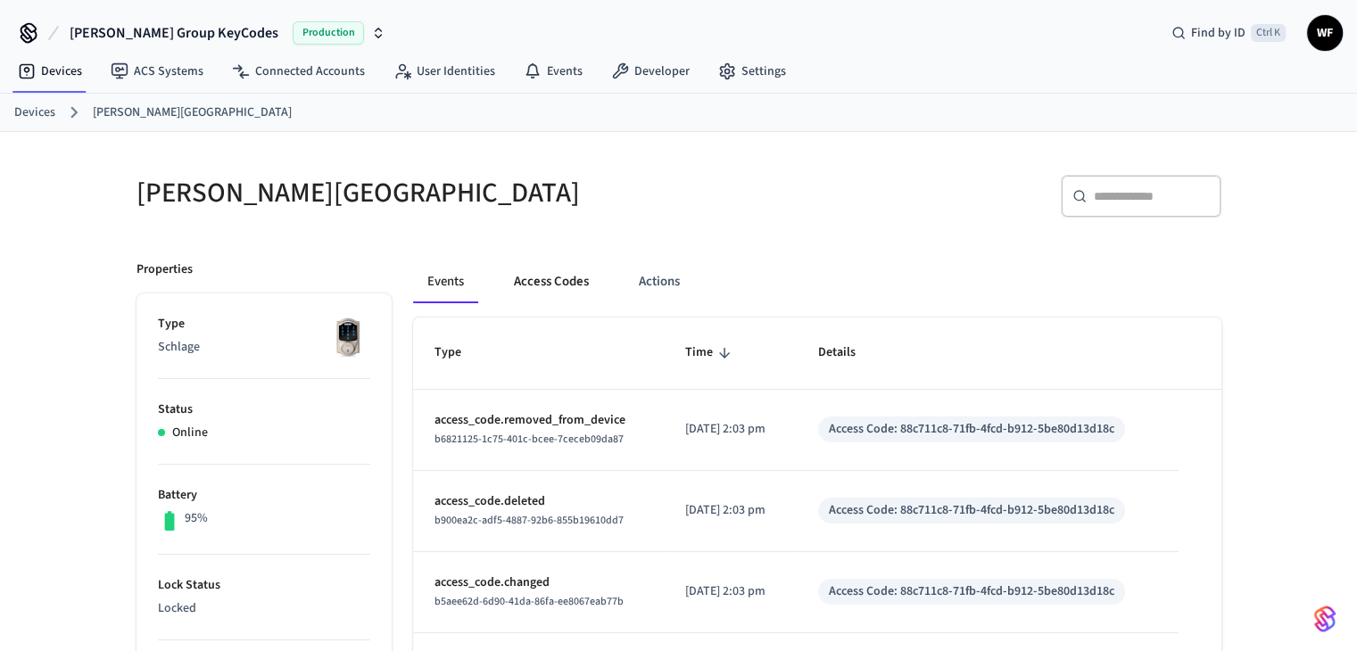
click at [568, 283] on button "Access Codes" at bounding box center [552, 282] width 104 height 43
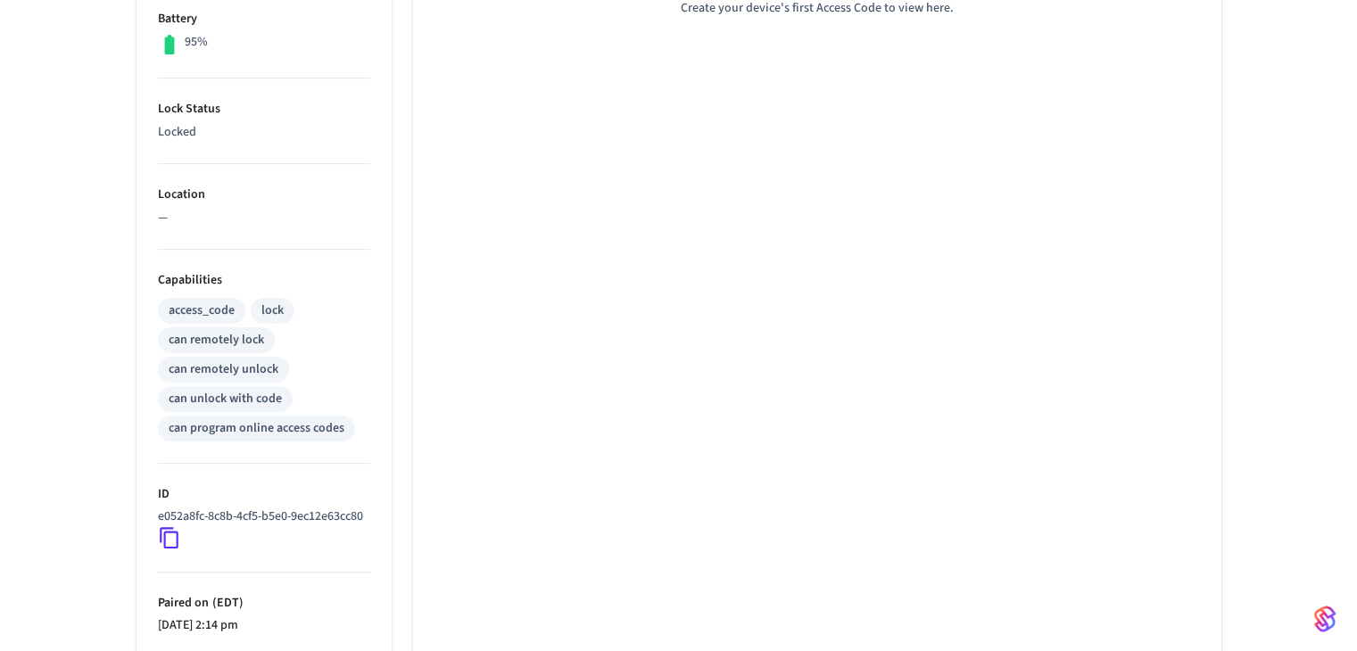
scroll to position [446, 0]
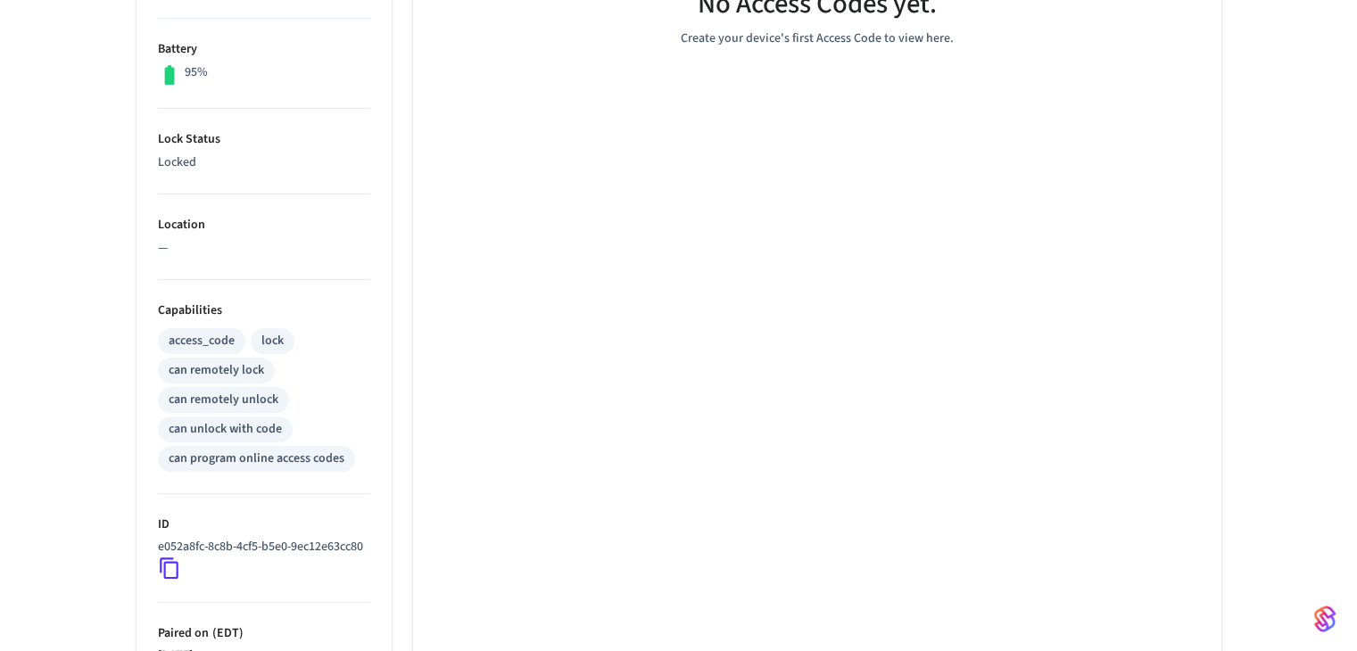
click at [174, 580] on icon at bounding box center [169, 568] width 23 height 23
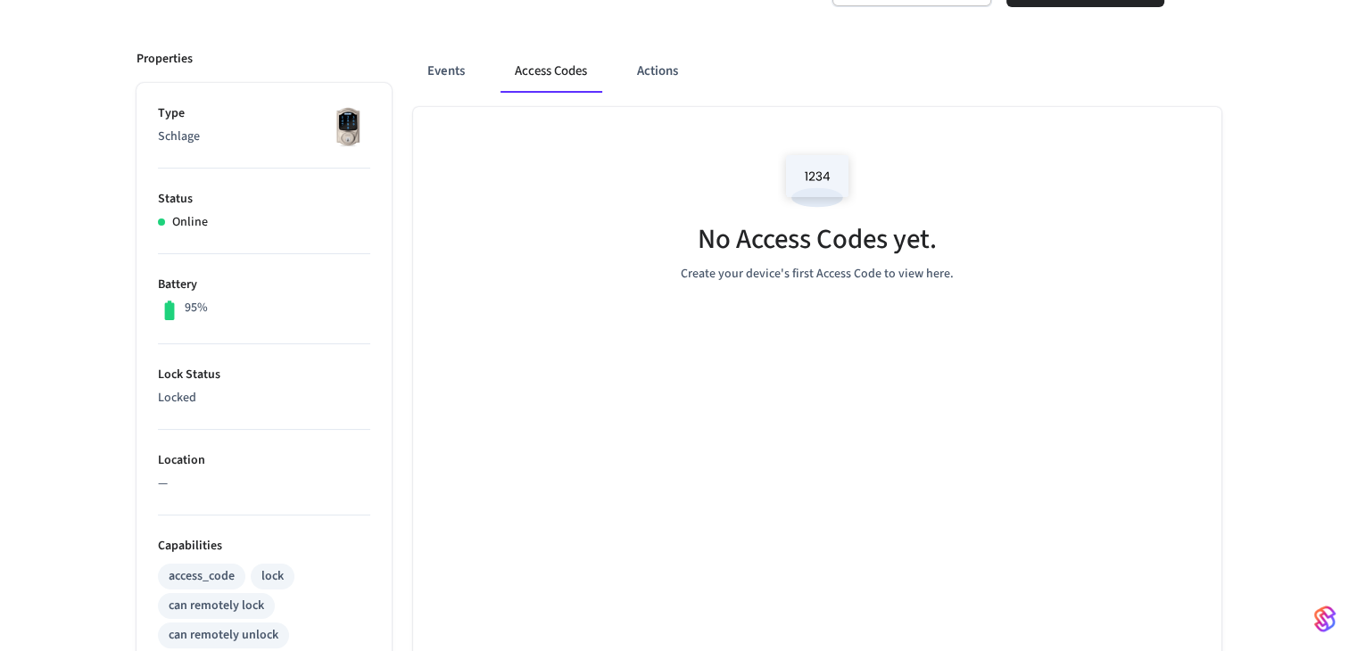
scroll to position [178, 0]
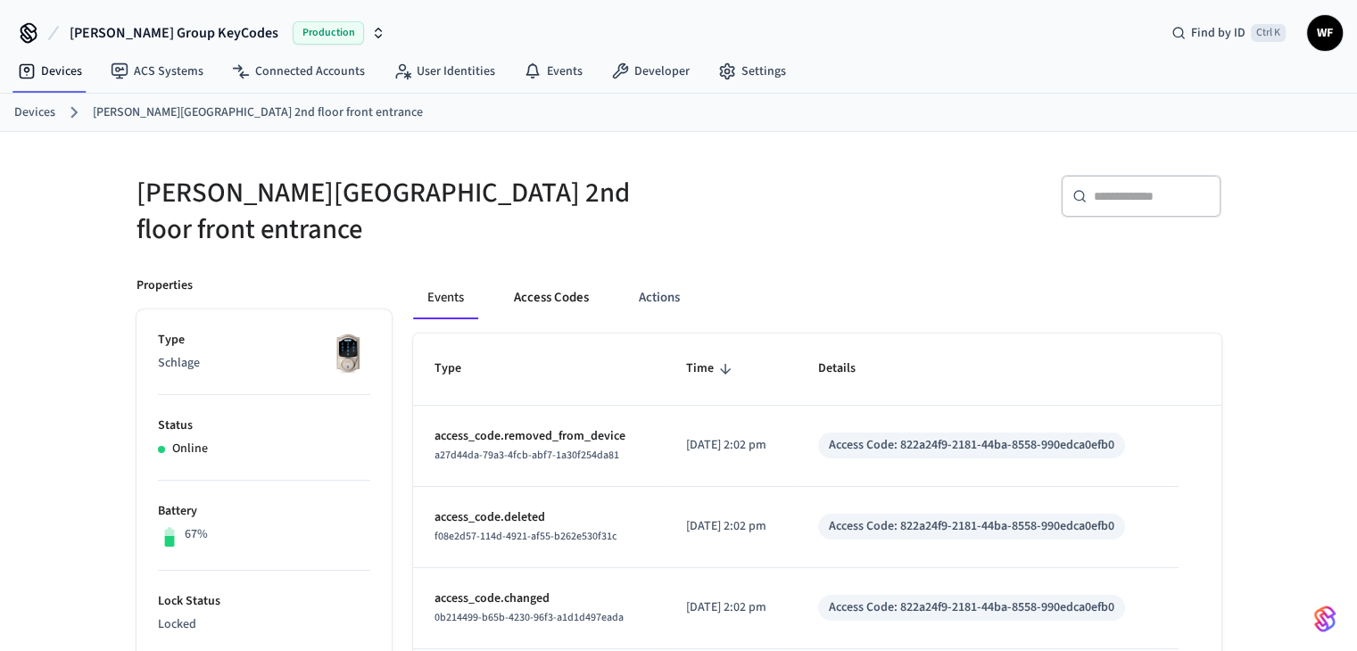
click at [582, 291] on button "Access Codes" at bounding box center [552, 298] width 104 height 43
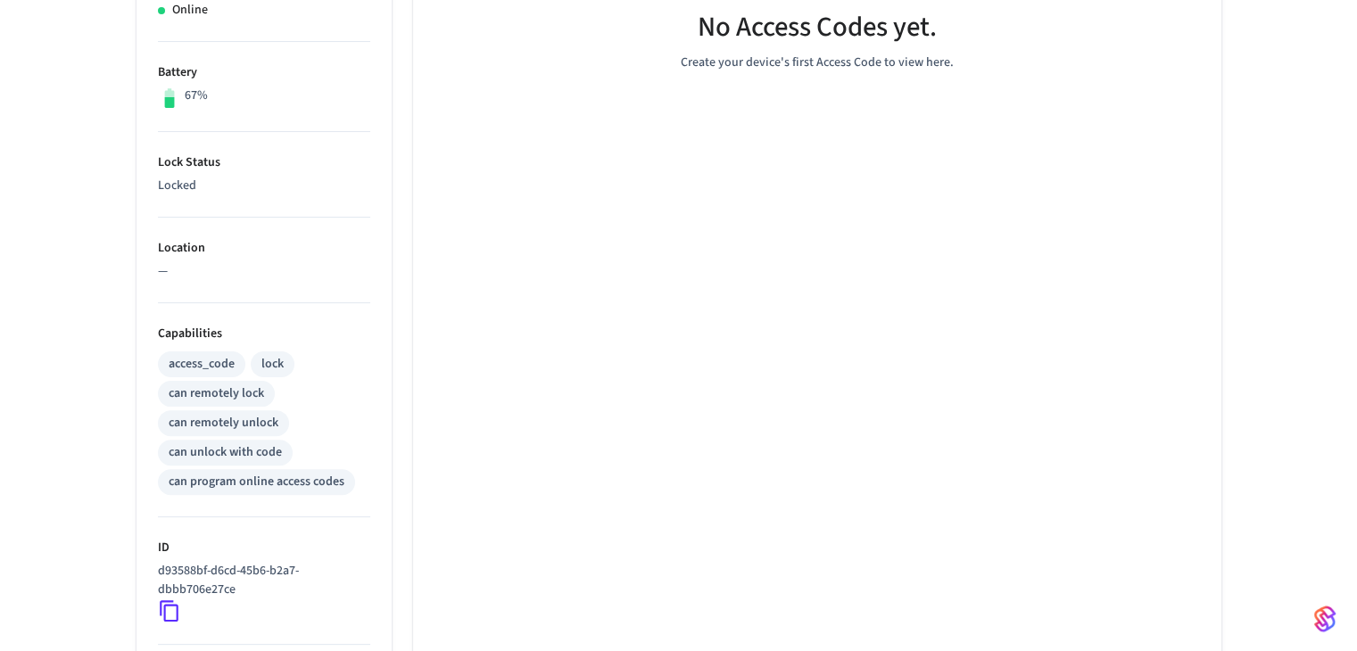
scroll to position [535, 0]
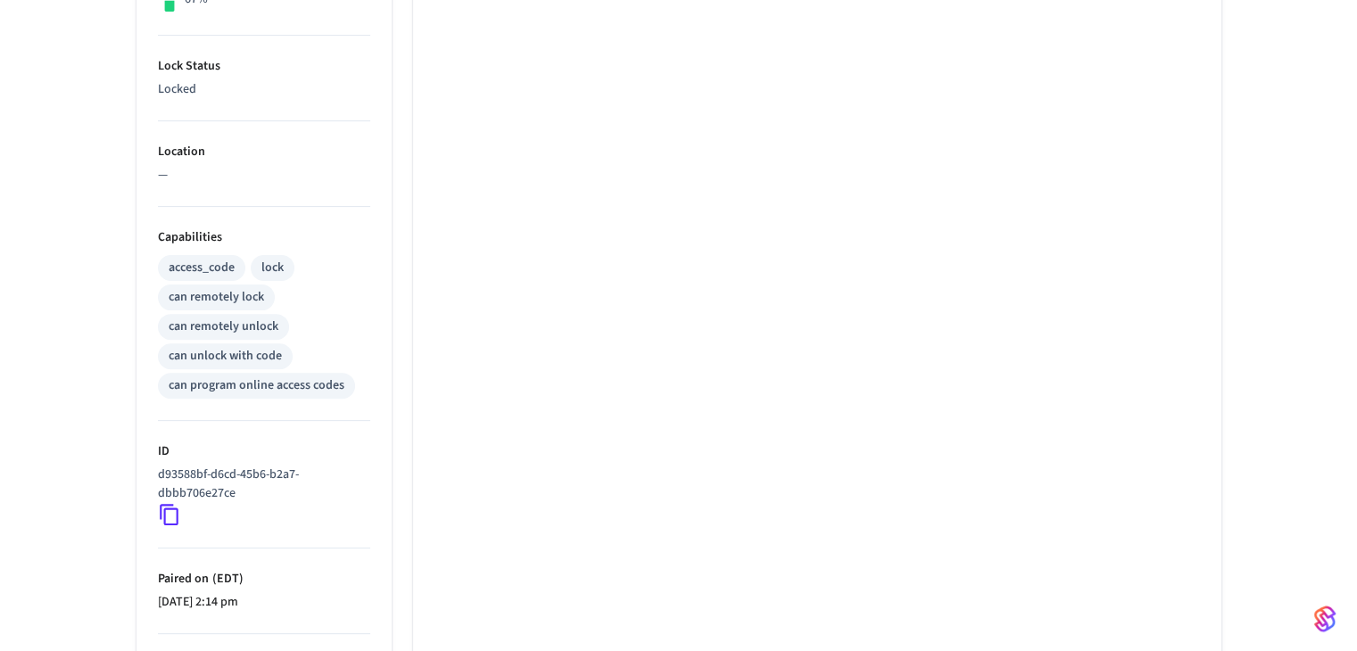
click at [170, 504] on icon at bounding box center [169, 514] width 19 height 21
click at [166, 503] on icon at bounding box center [169, 514] width 23 height 23
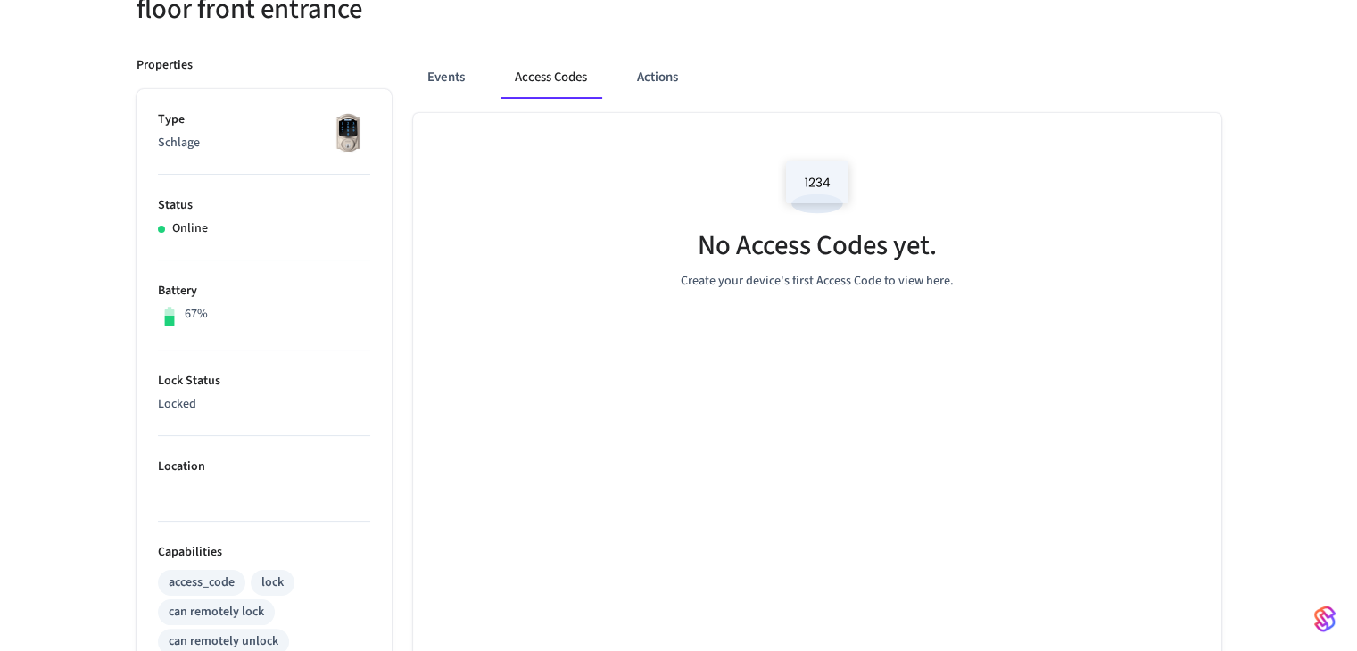
scroll to position [0, 0]
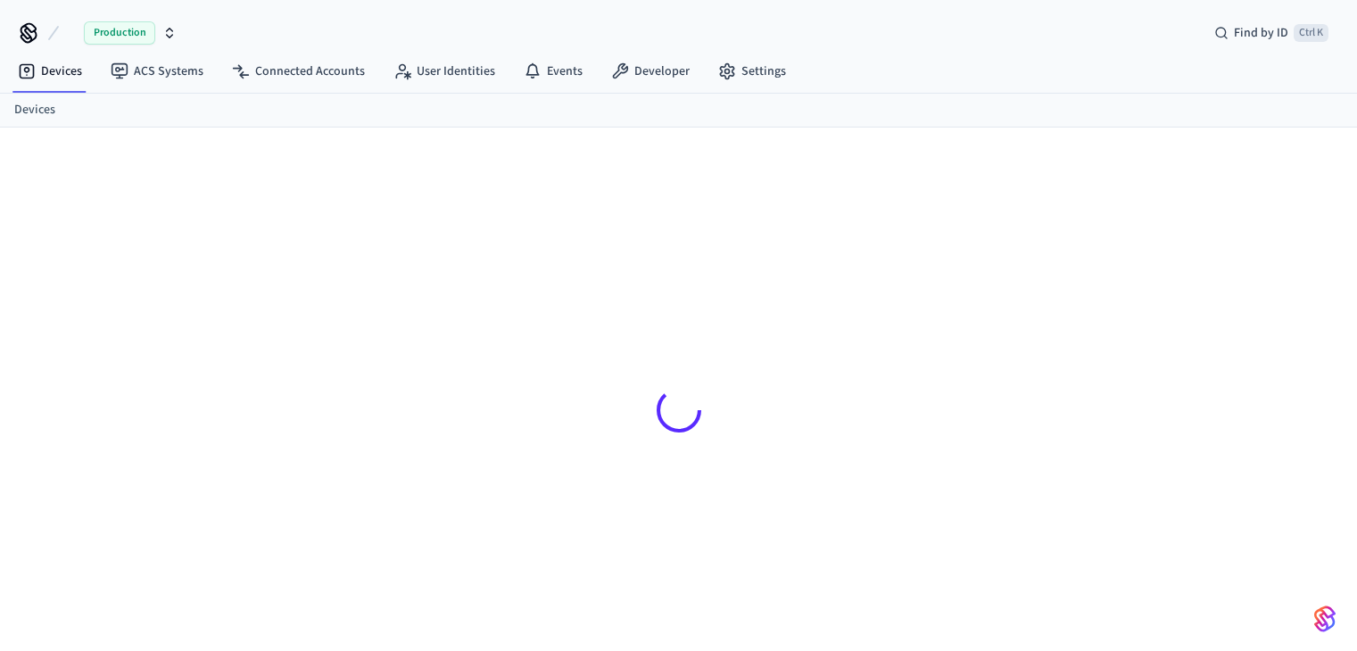
scroll to position [23, 0]
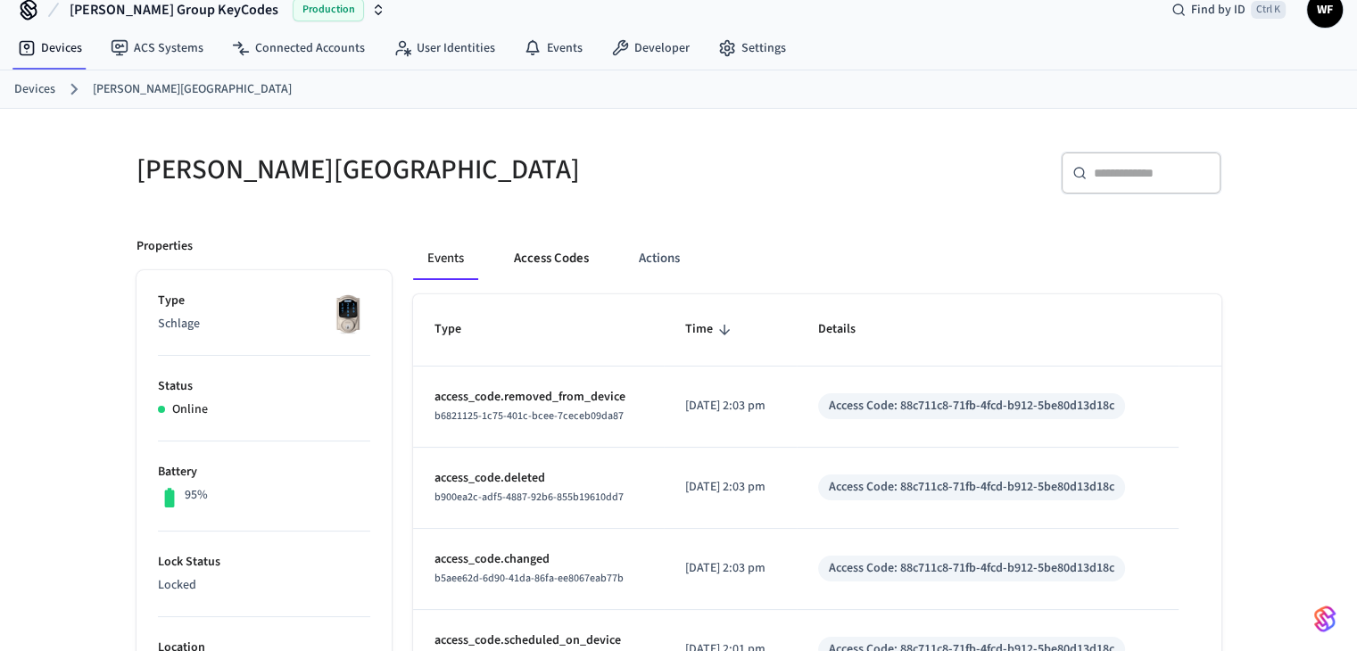
click at [591, 252] on button "Access Codes" at bounding box center [552, 258] width 104 height 43
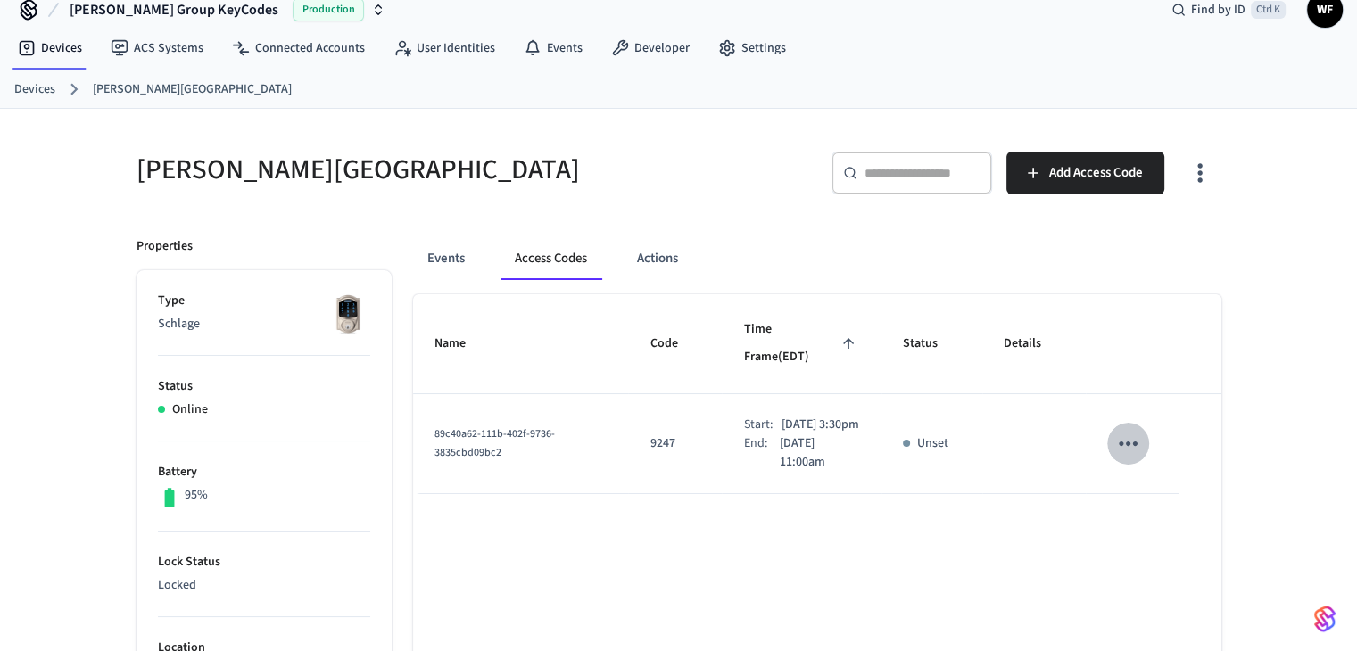
click at [1121, 430] on icon "sticky table" at bounding box center [1129, 444] width 28 height 28
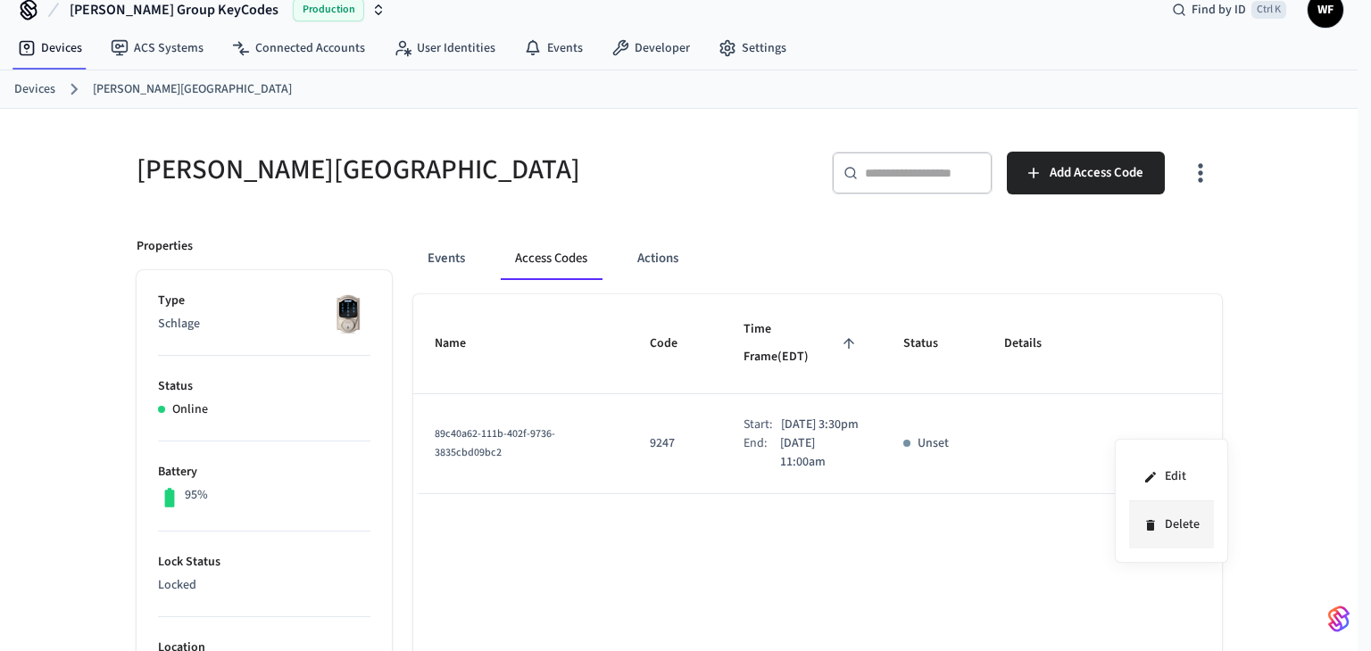
click at [1193, 536] on li "Delete" at bounding box center [1171, 525] width 85 height 47
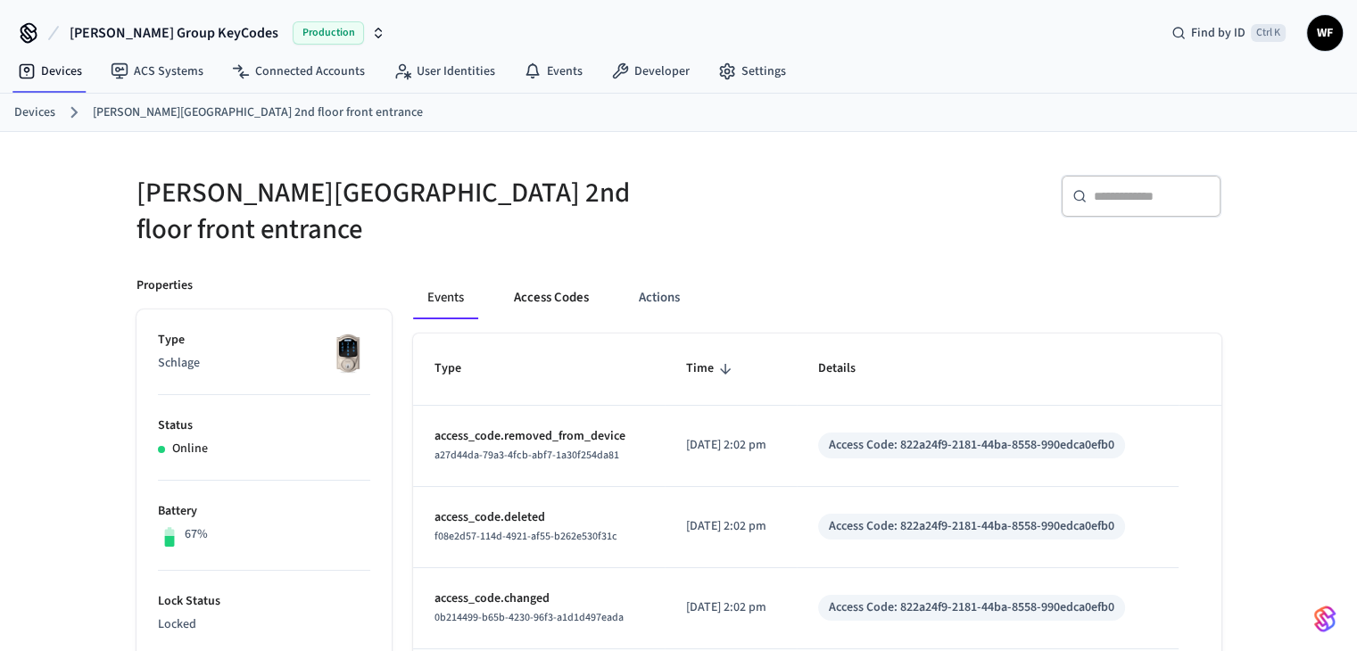
click at [544, 291] on button "Access Codes" at bounding box center [552, 298] width 104 height 43
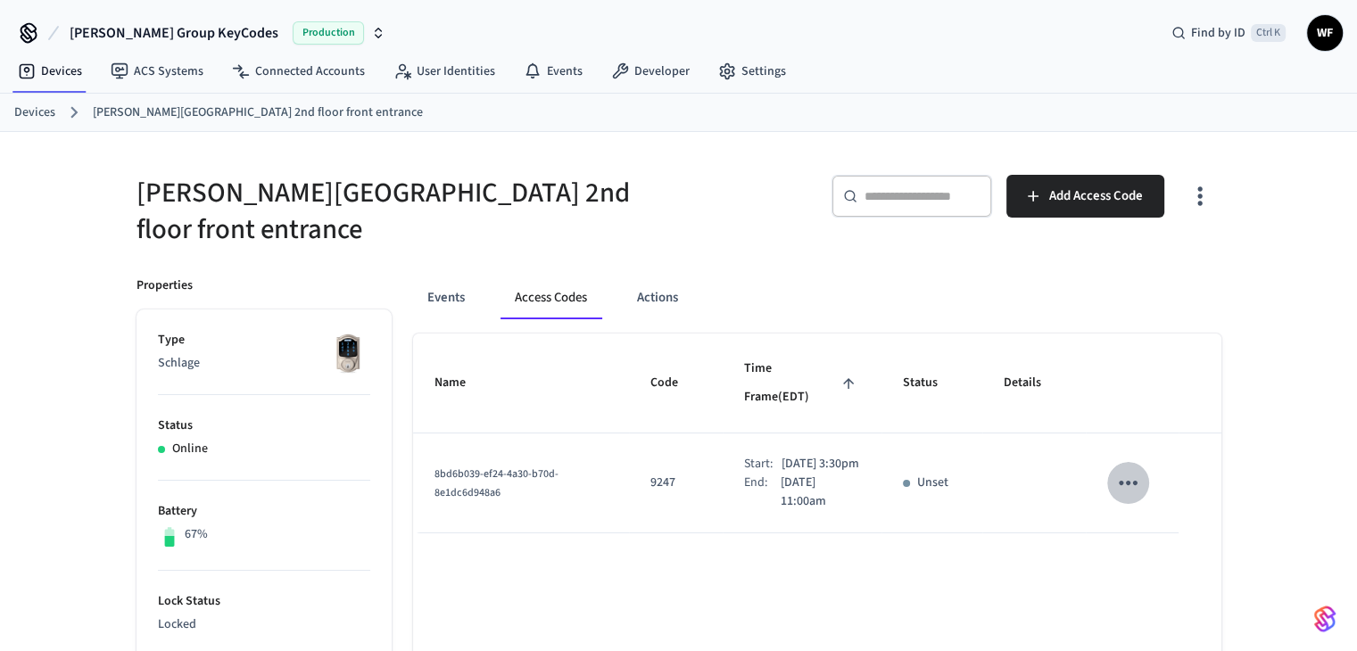
click at [1131, 462] on button "sticky table" at bounding box center [1129, 483] width 42 height 42
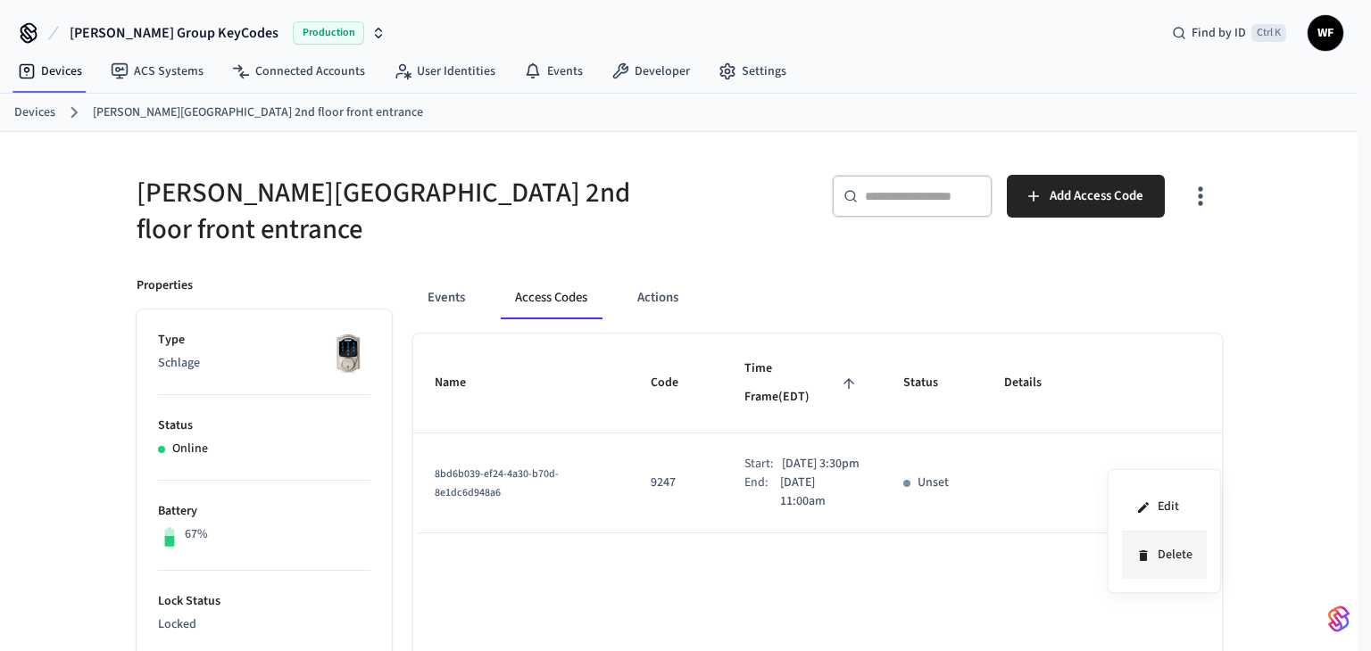
click at [1173, 558] on li "Delete" at bounding box center [1164, 555] width 85 height 47
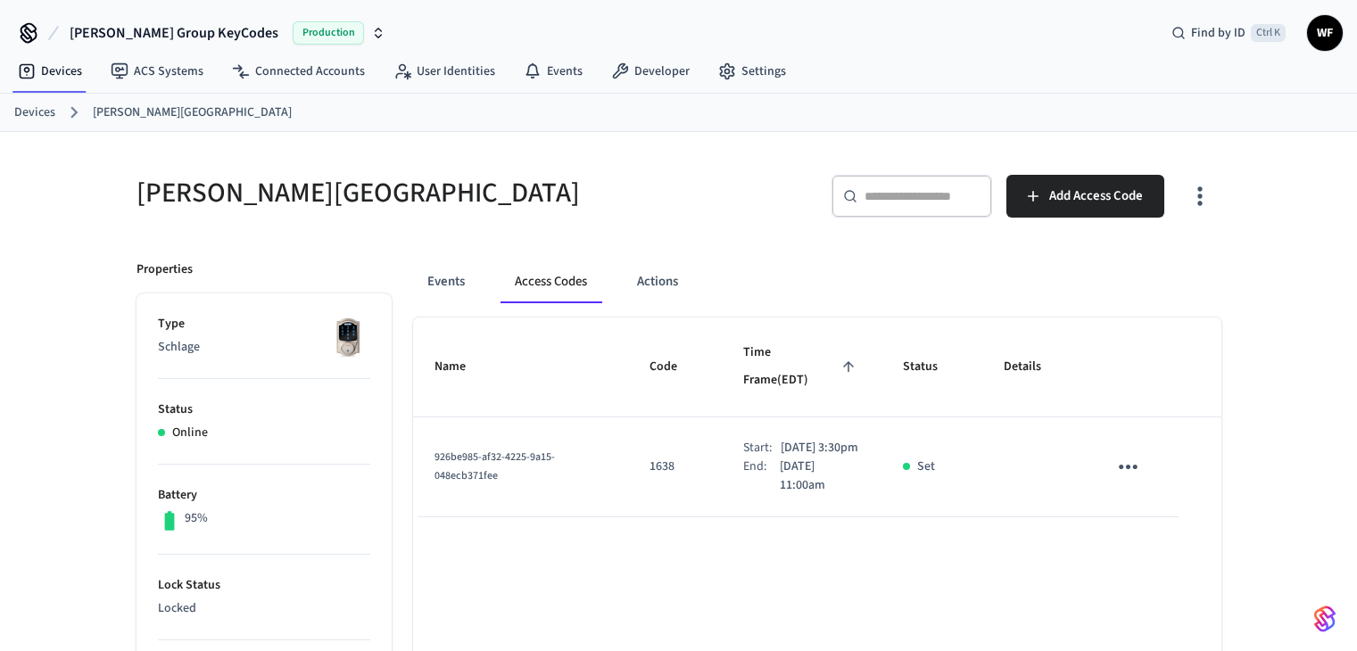
scroll to position [23, 0]
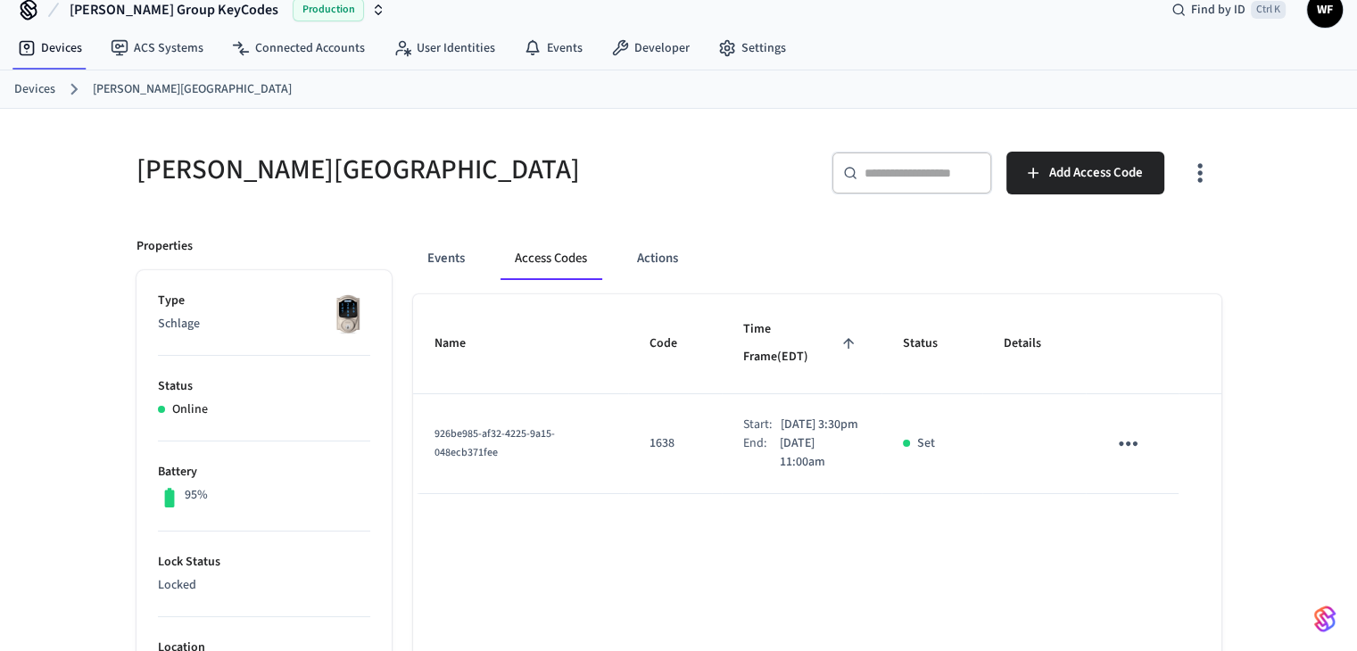
click at [1128, 442] on icon "sticky table" at bounding box center [1128, 444] width 19 height 4
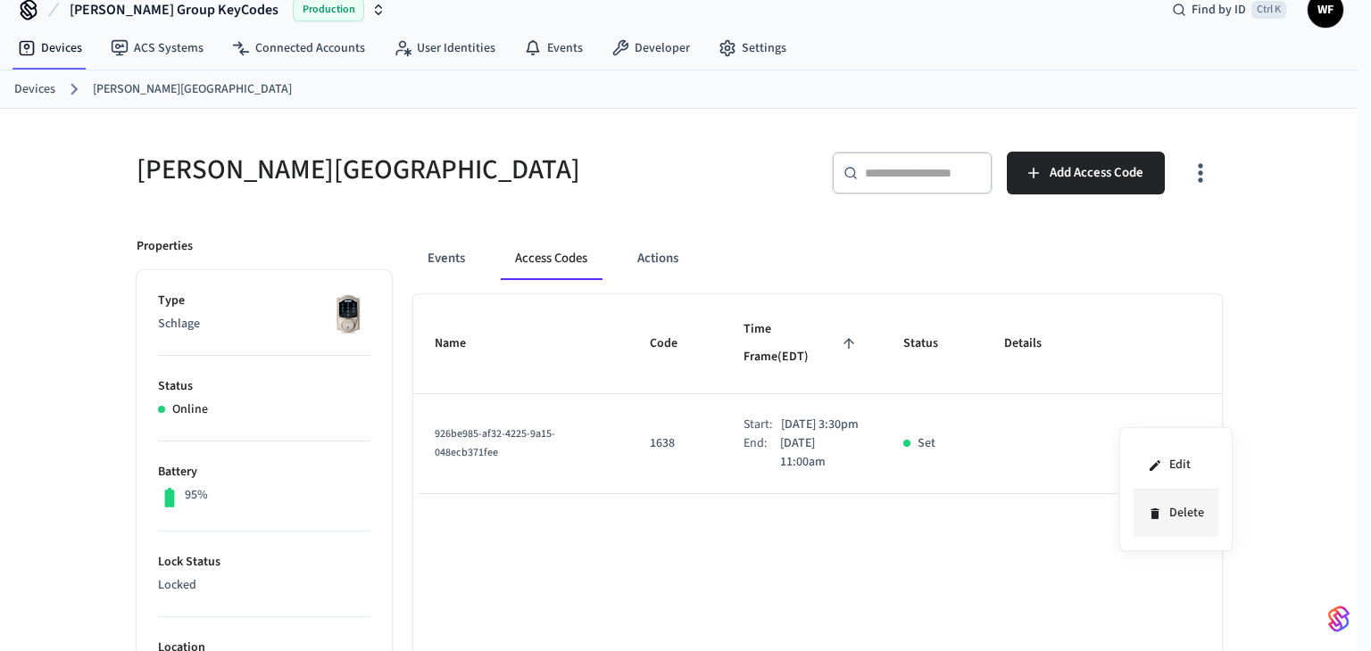
click at [1154, 518] on icon at bounding box center [1154, 514] width 8 height 11
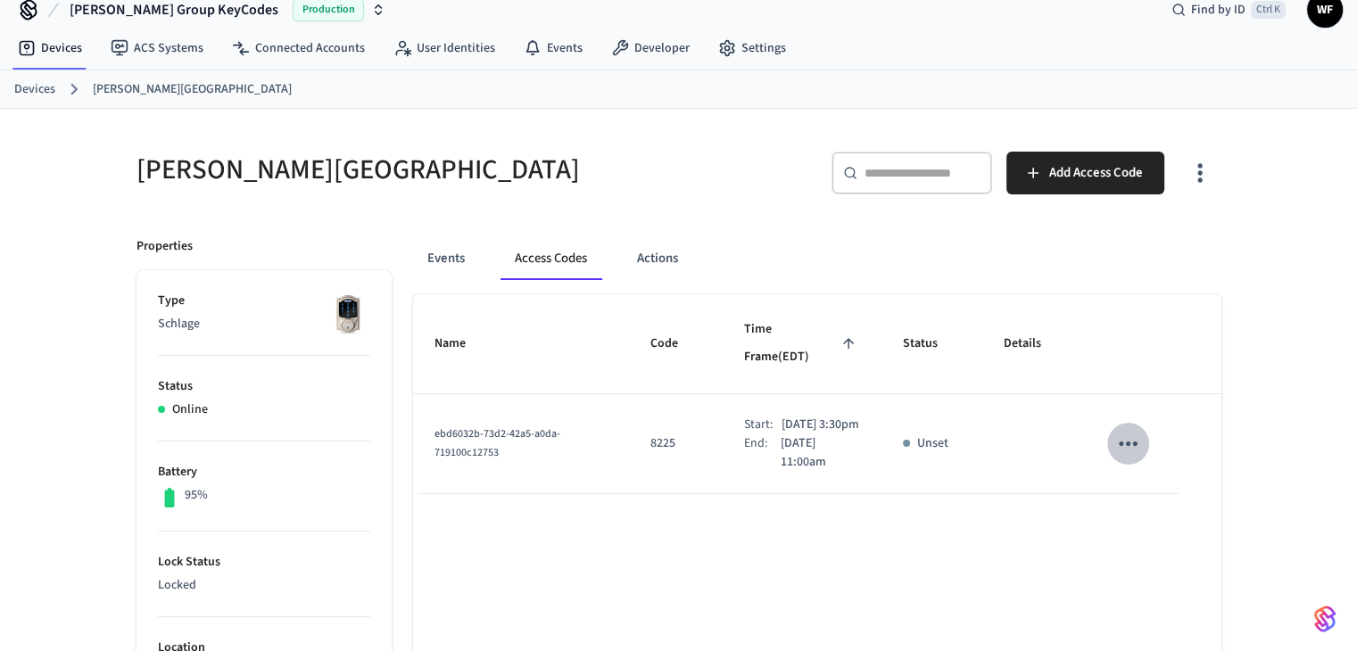
click at [1123, 430] on icon "sticky table" at bounding box center [1129, 444] width 28 height 28
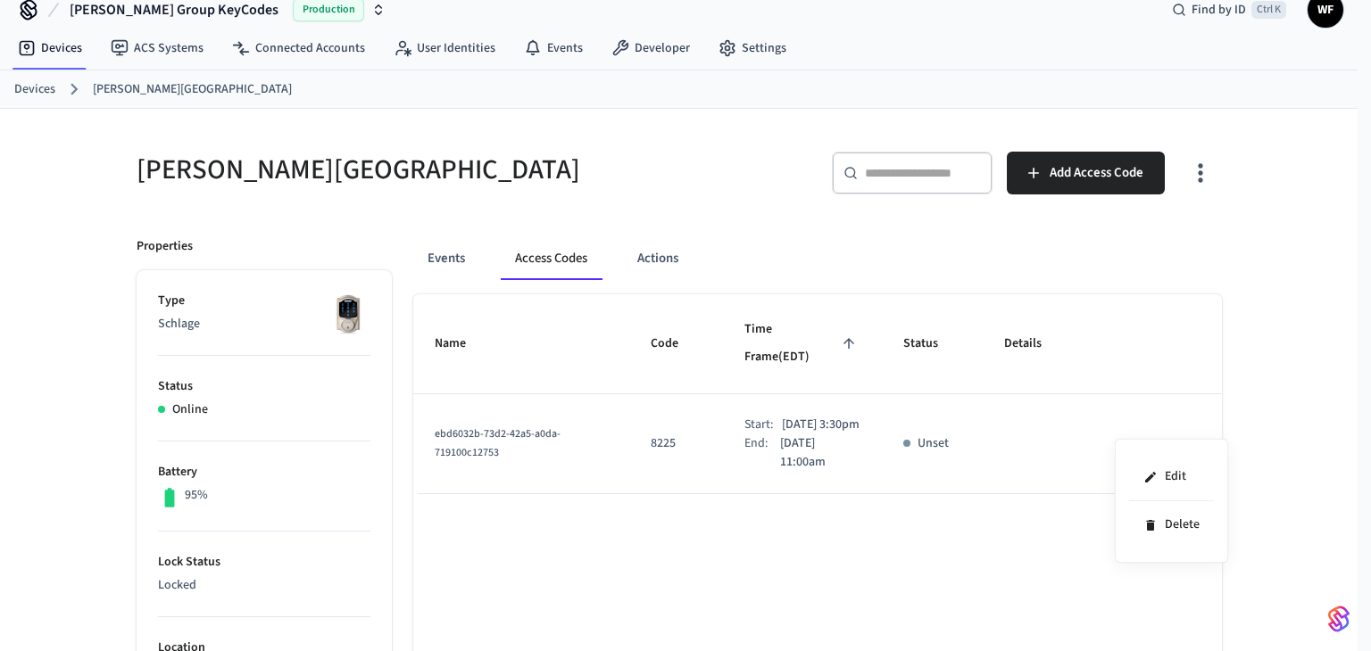
click at [1217, 535] on div "Edit Delete" at bounding box center [1171, 501] width 113 height 124
click at [1181, 523] on li "Delete" at bounding box center [1171, 525] width 85 height 47
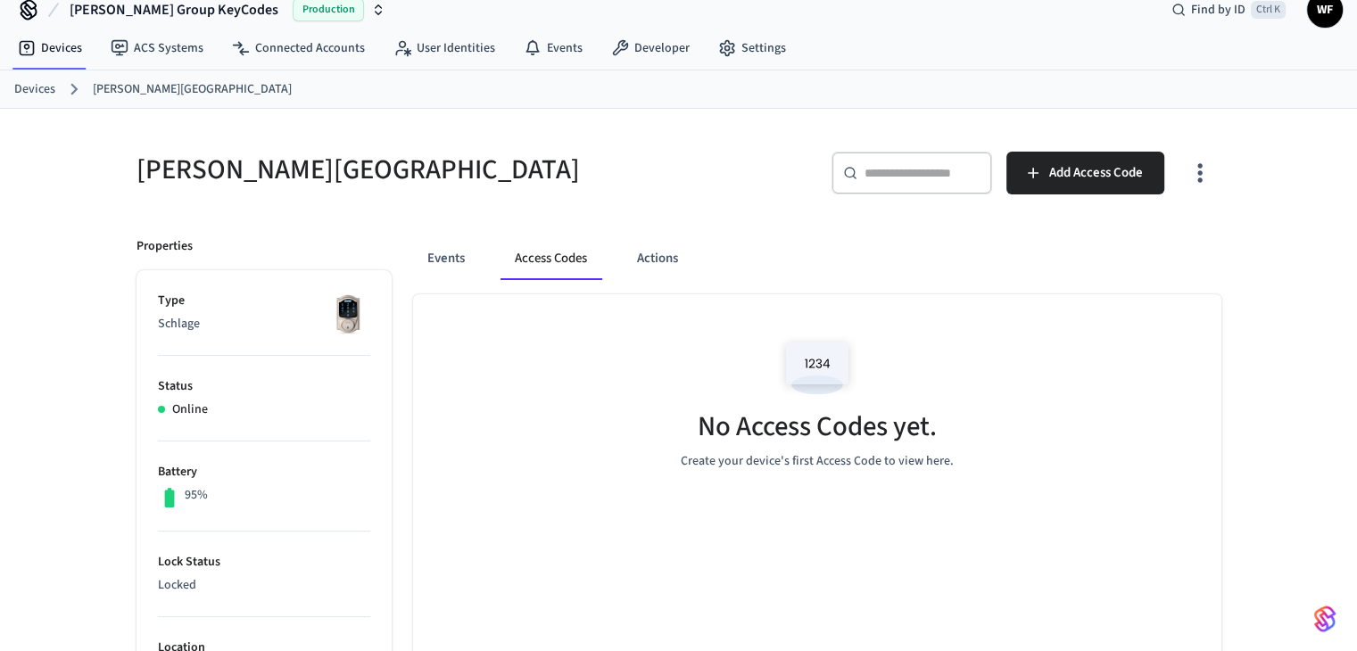
click at [37, 88] on link "Devices" at bounding box center [34, 89] width 41 height 19
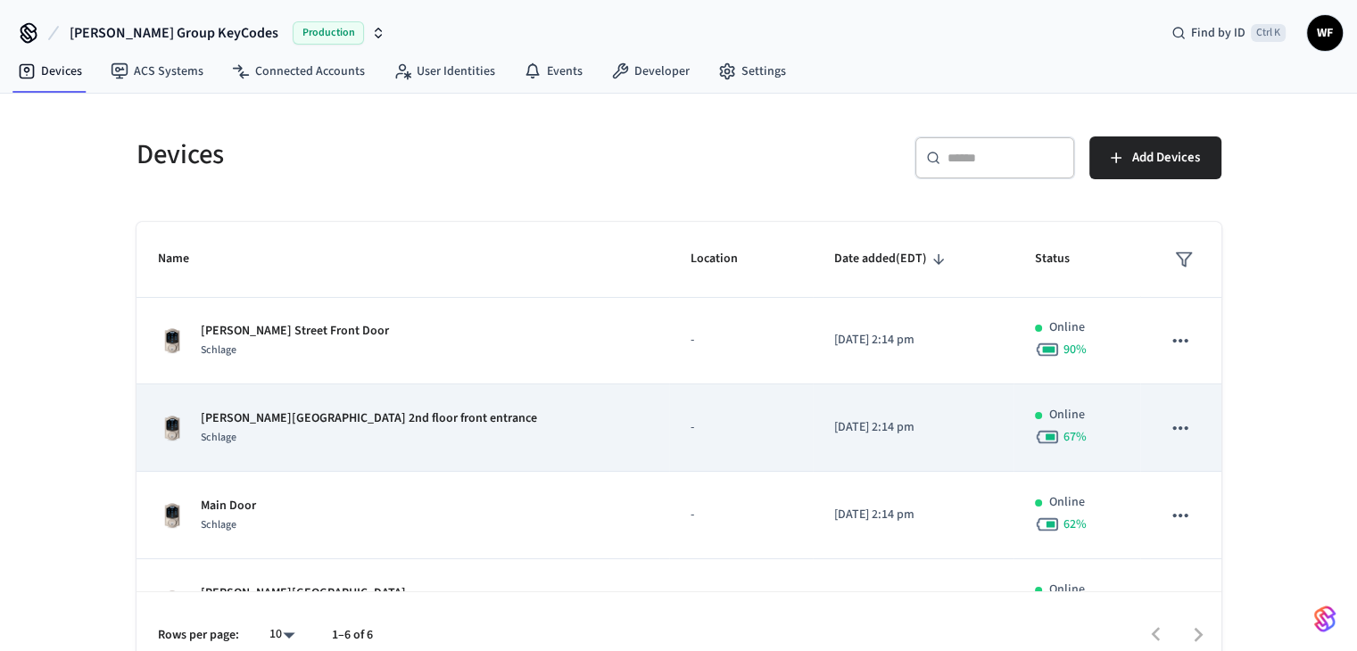
scroll to position [178, 0]
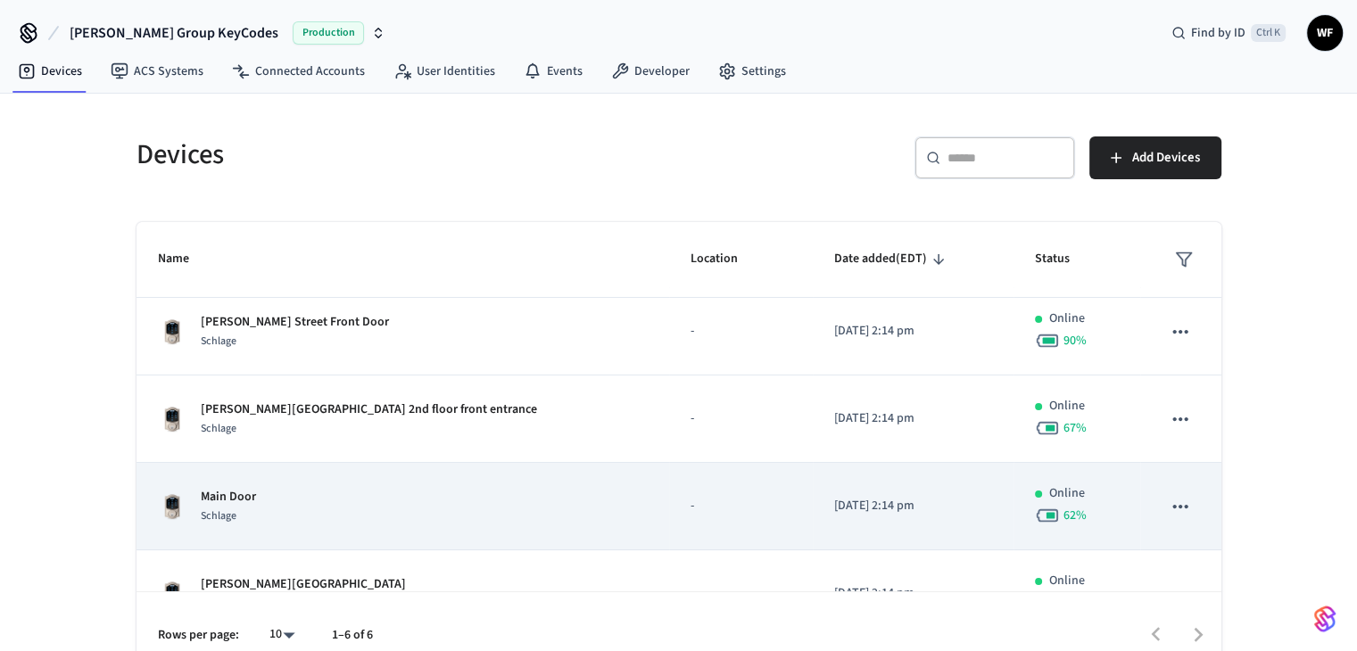
click at [1169, 497] on icon "sticky table" at bounding box center [1180, 506] width 23 height 23
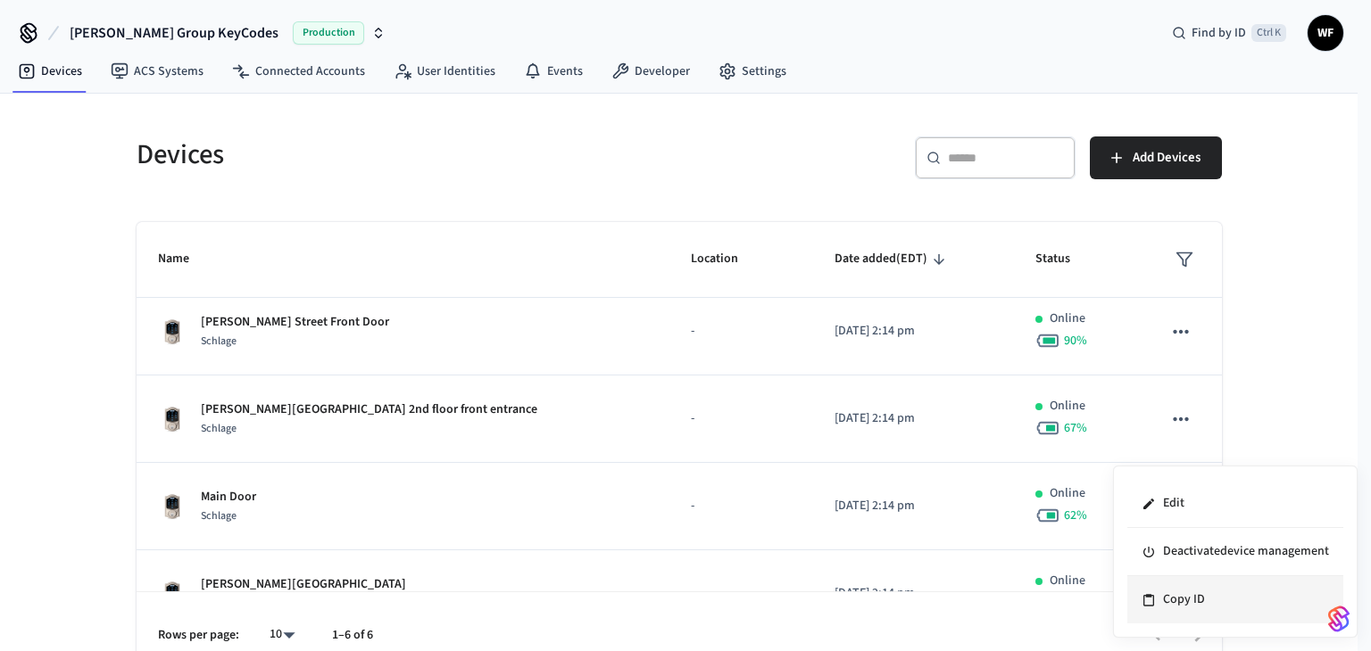
click at [1148, 605] on icon at bounding box center [1148, 600] width 14 height 14
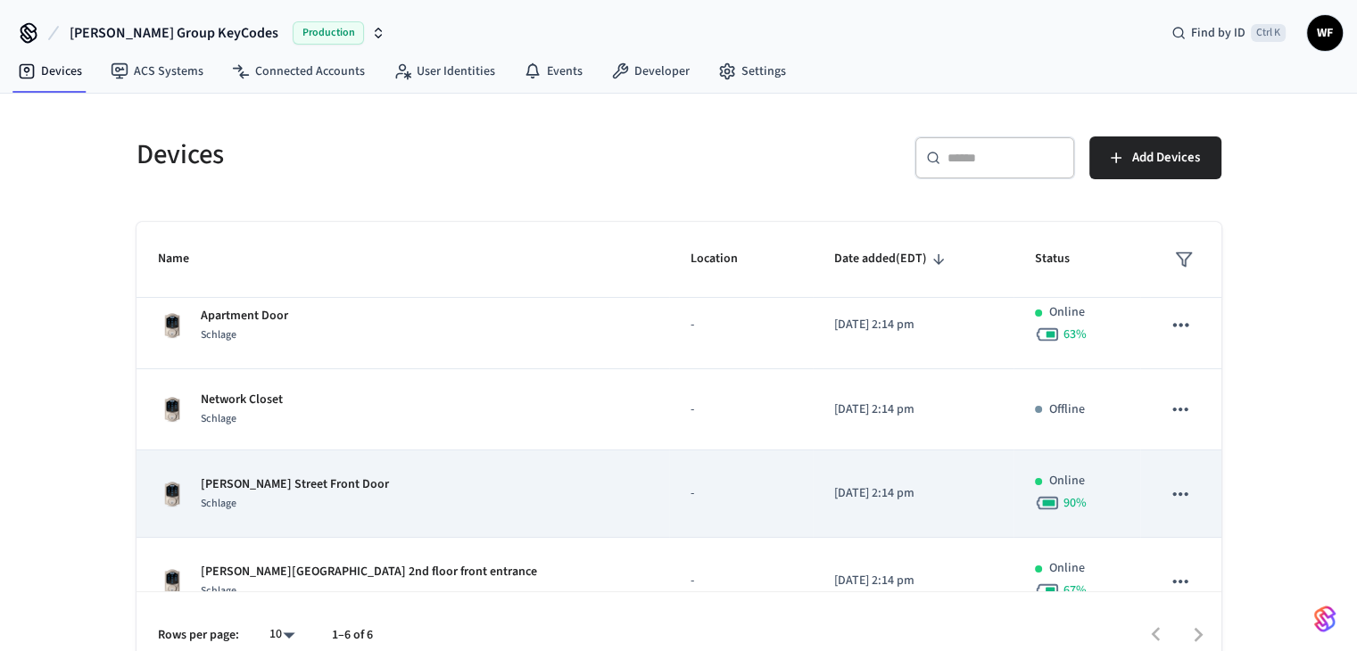
scroll to position [0, 0]
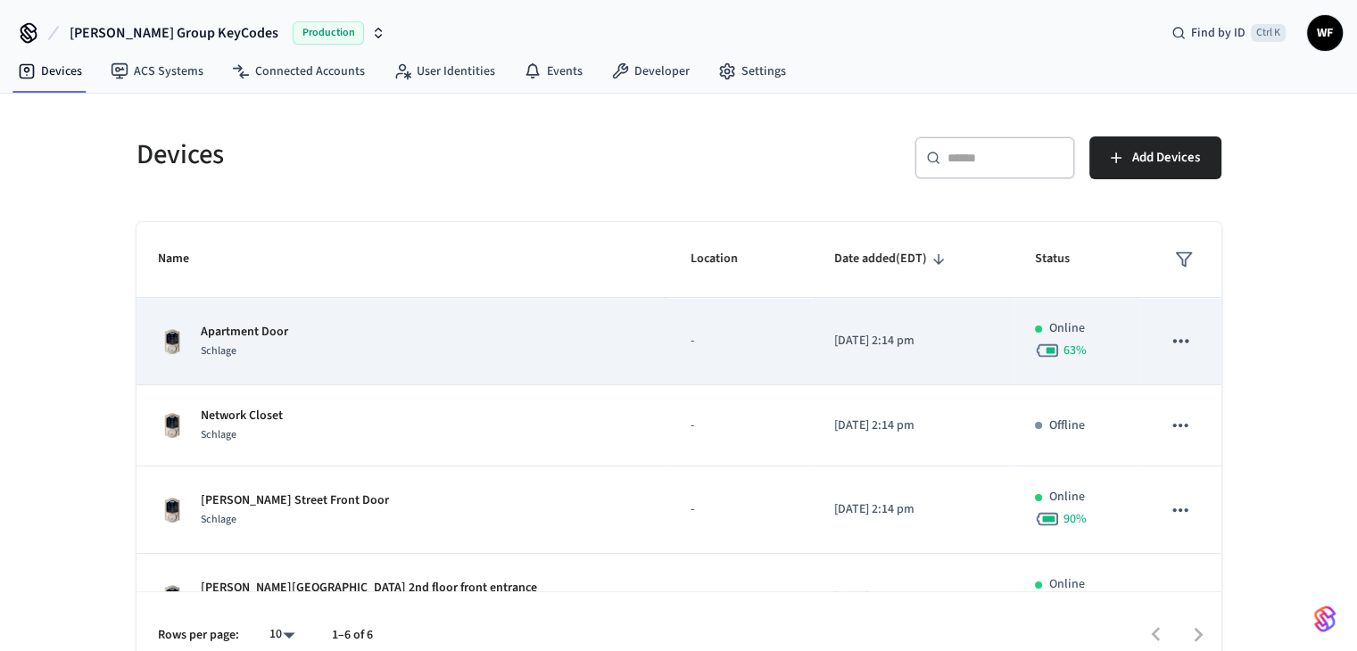
click at [309, 344] on div "Apartment Door Schlage" at bounding box center [403, 341] width 491 height 37
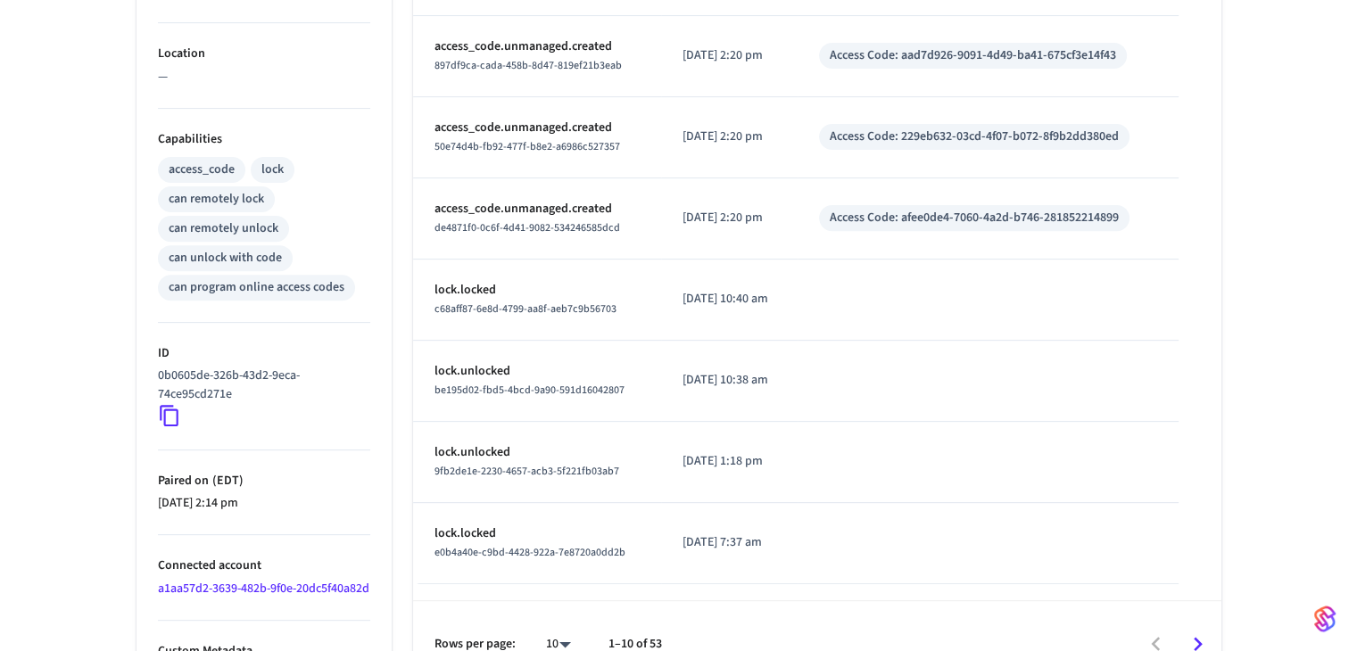
scroll to position [625, 0]
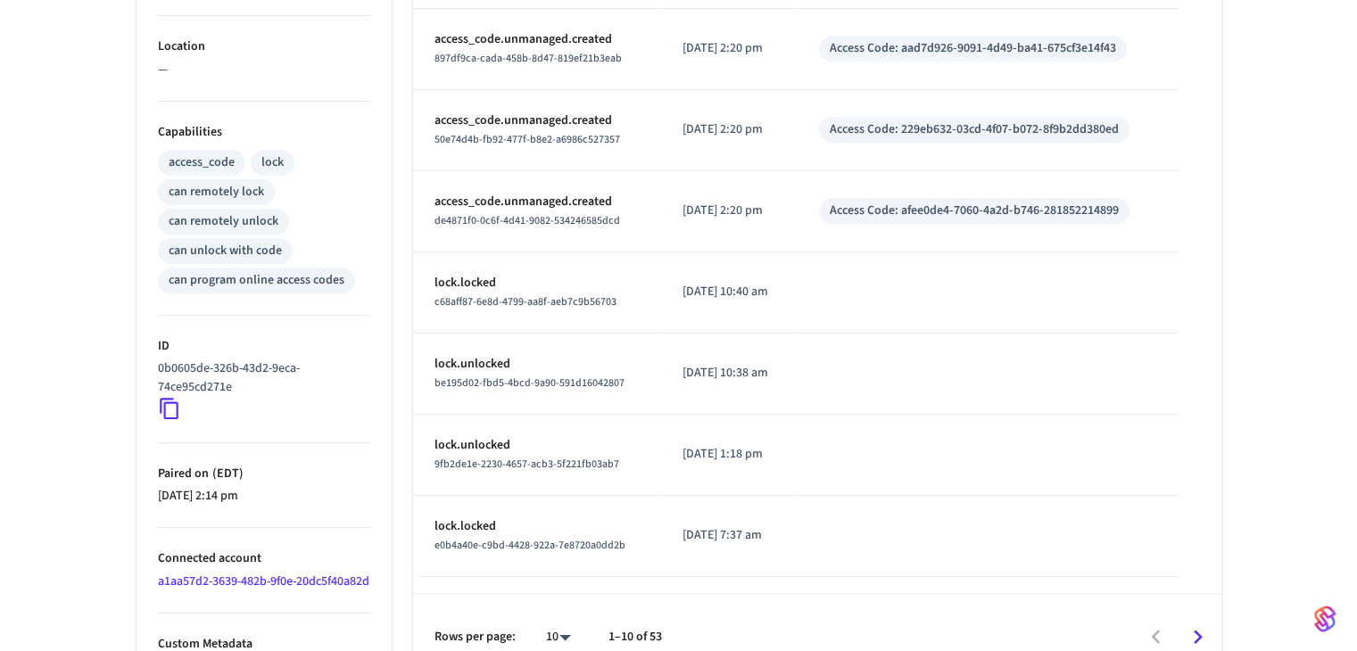
click at [164, 411] on icon at bounding box center [169, 409] width 19 height 21
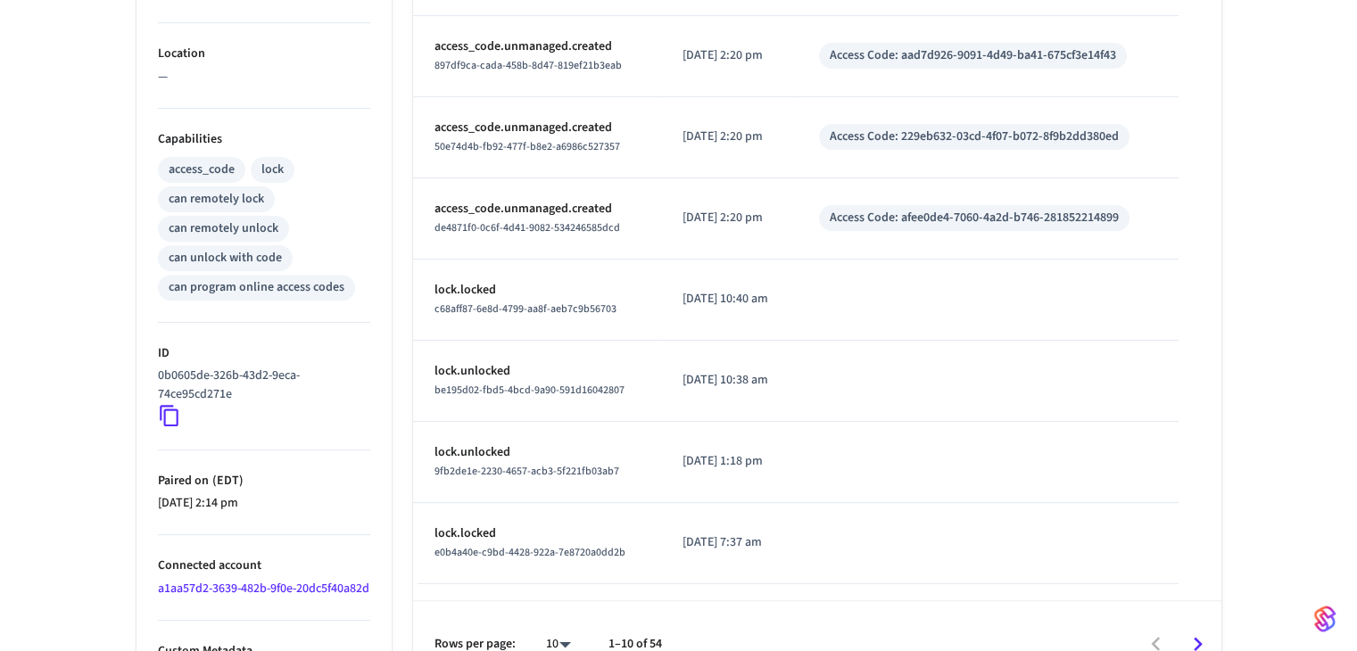
scroll to position [178, 0]
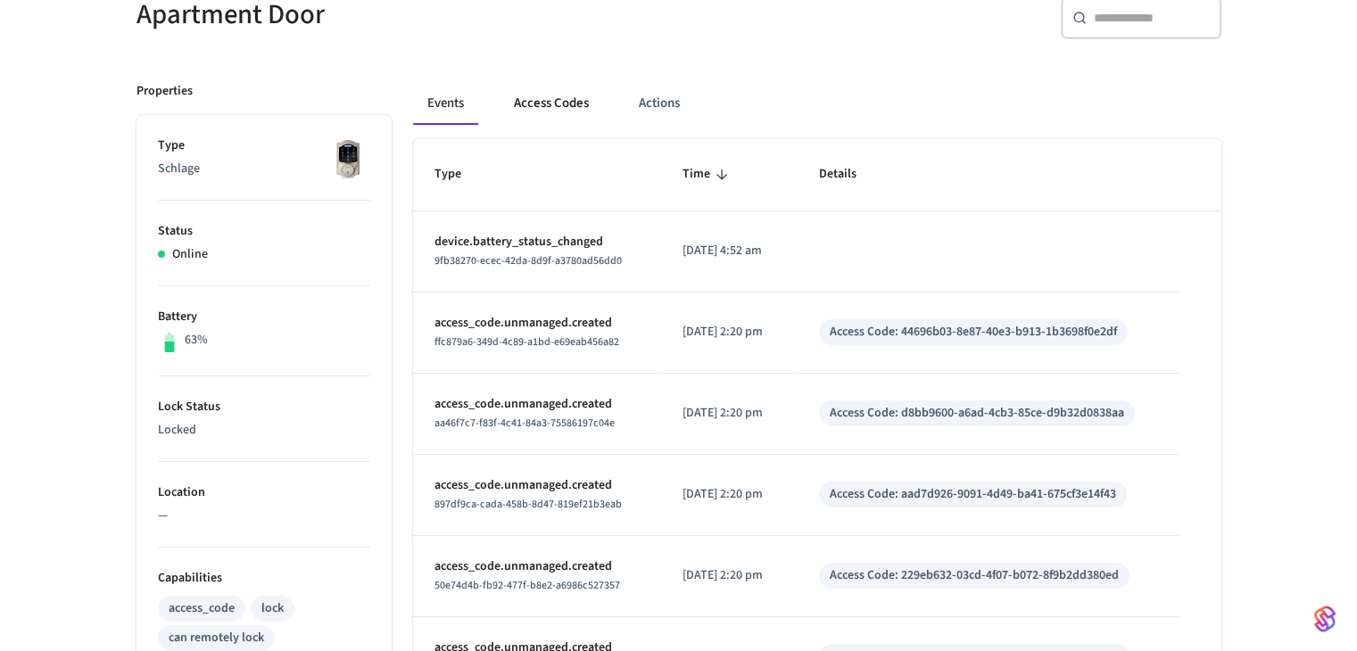
click at [543, 98] on button "Access Codes" at bounding box center [552, 103] width 104 height 43
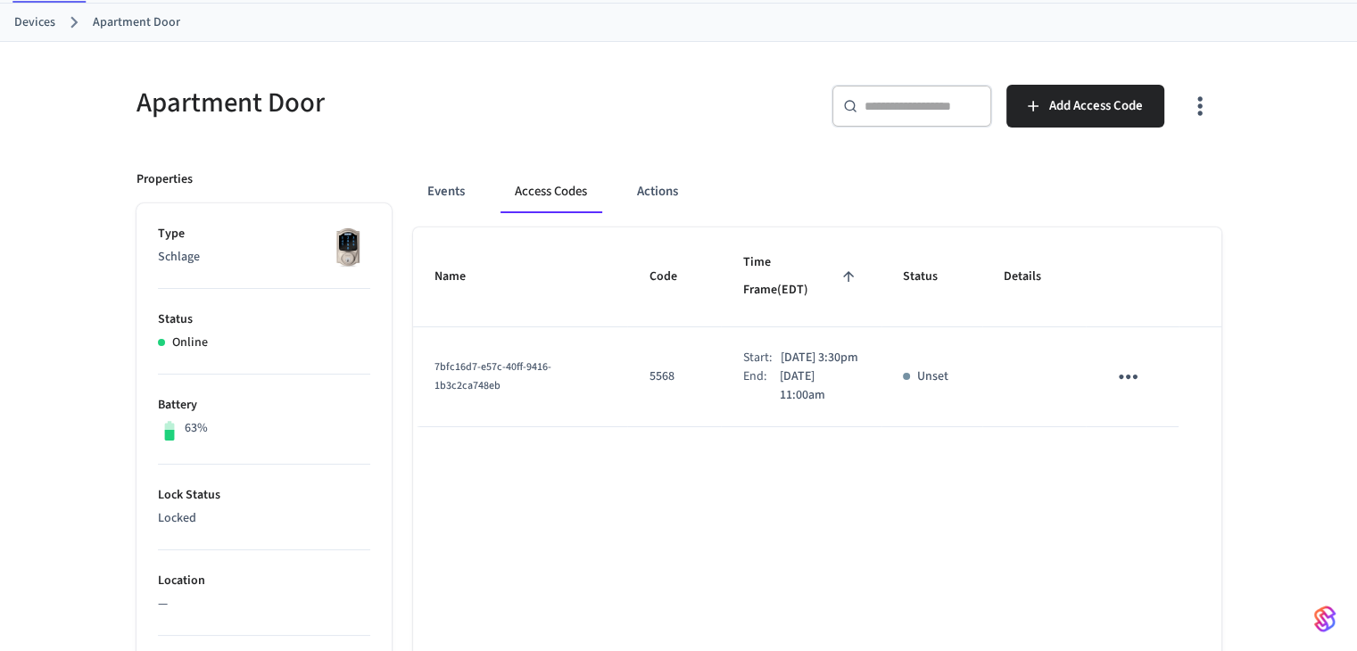
scroll to position [89, 0]
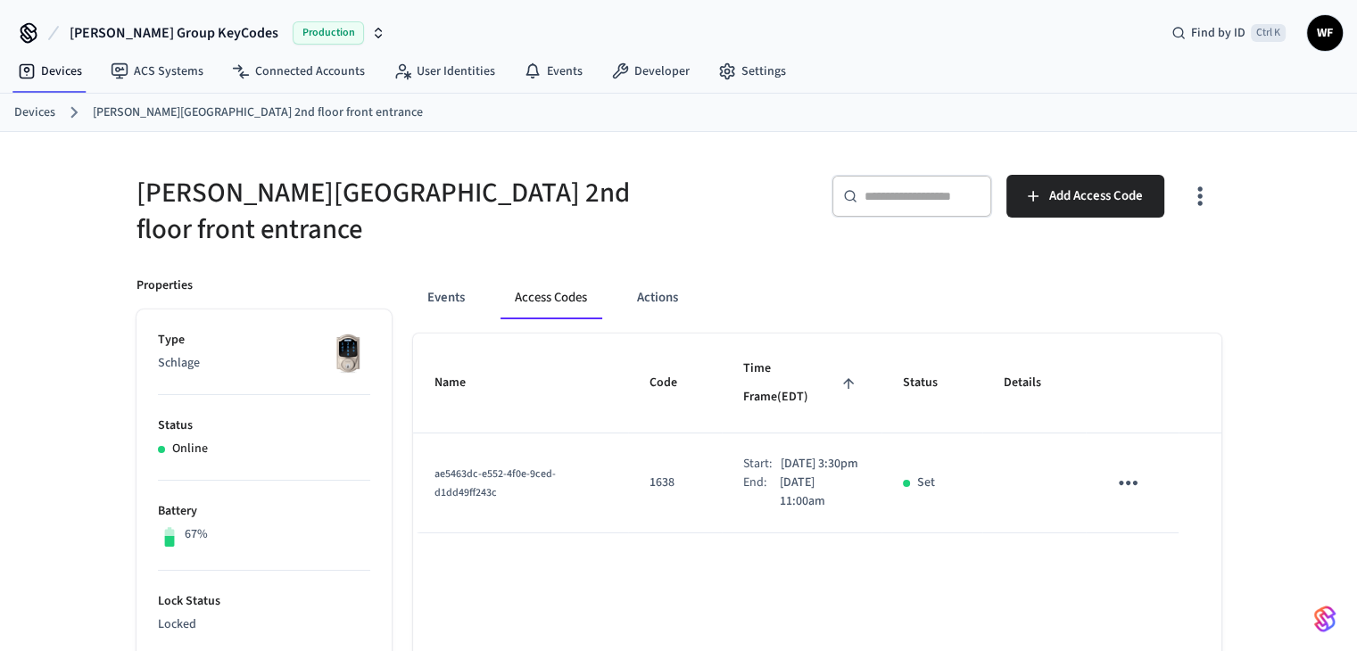
click at [1127, 467] on button "sticky table" at bounding box center [1129, 483] width 42 height 42
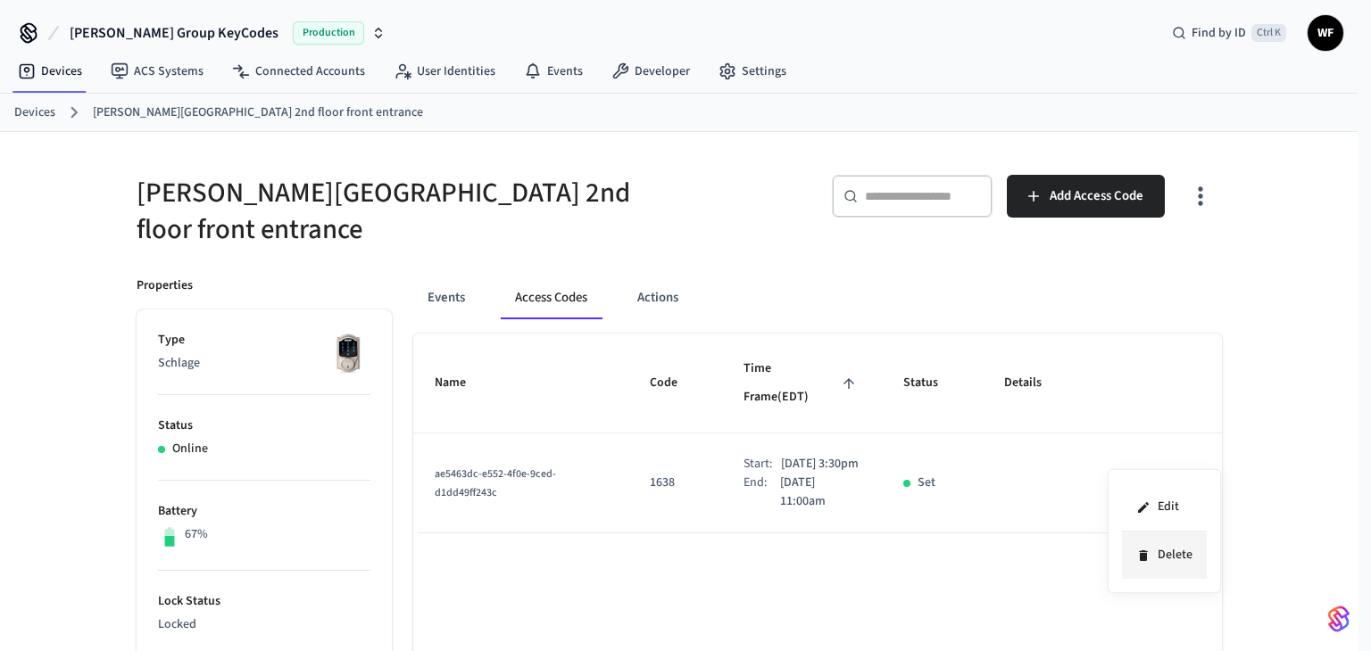
click at [1173, 560] on li "Delete" at bounding box center [1164, 555] width 85 height 47
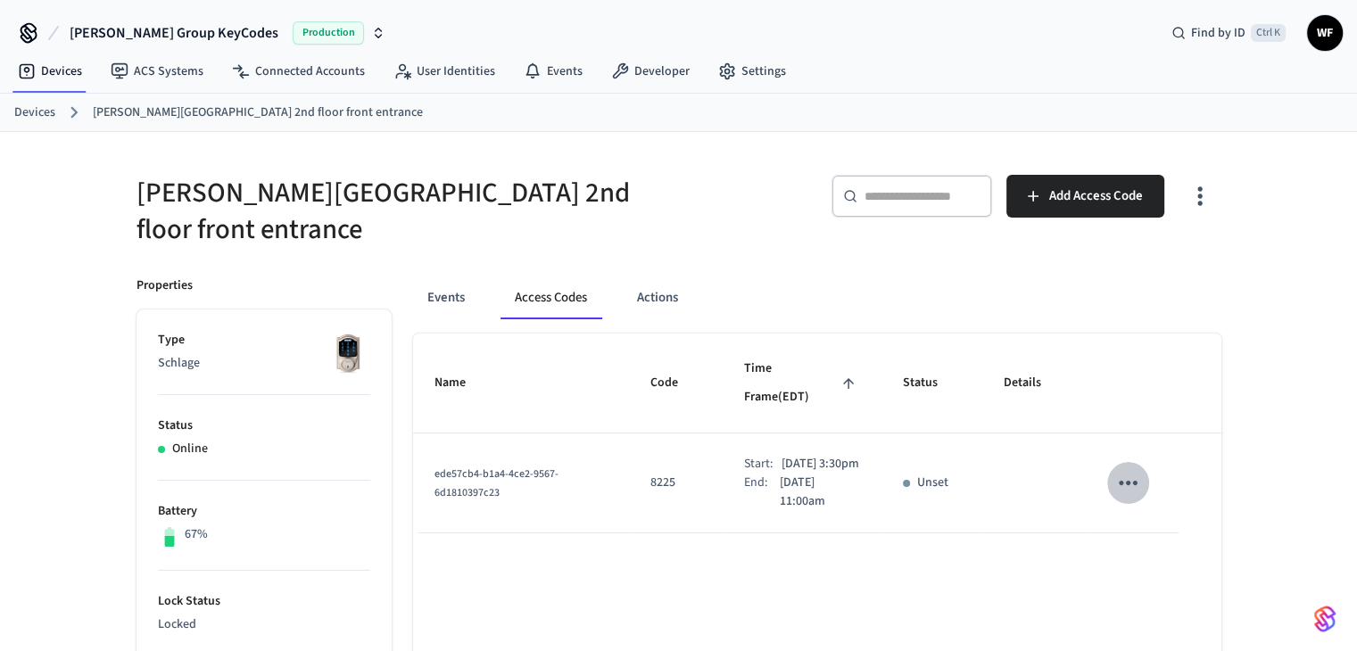
click at [1133, 469] on icon "sticky table" at bounding box center [1129, 483] width 28 height 28
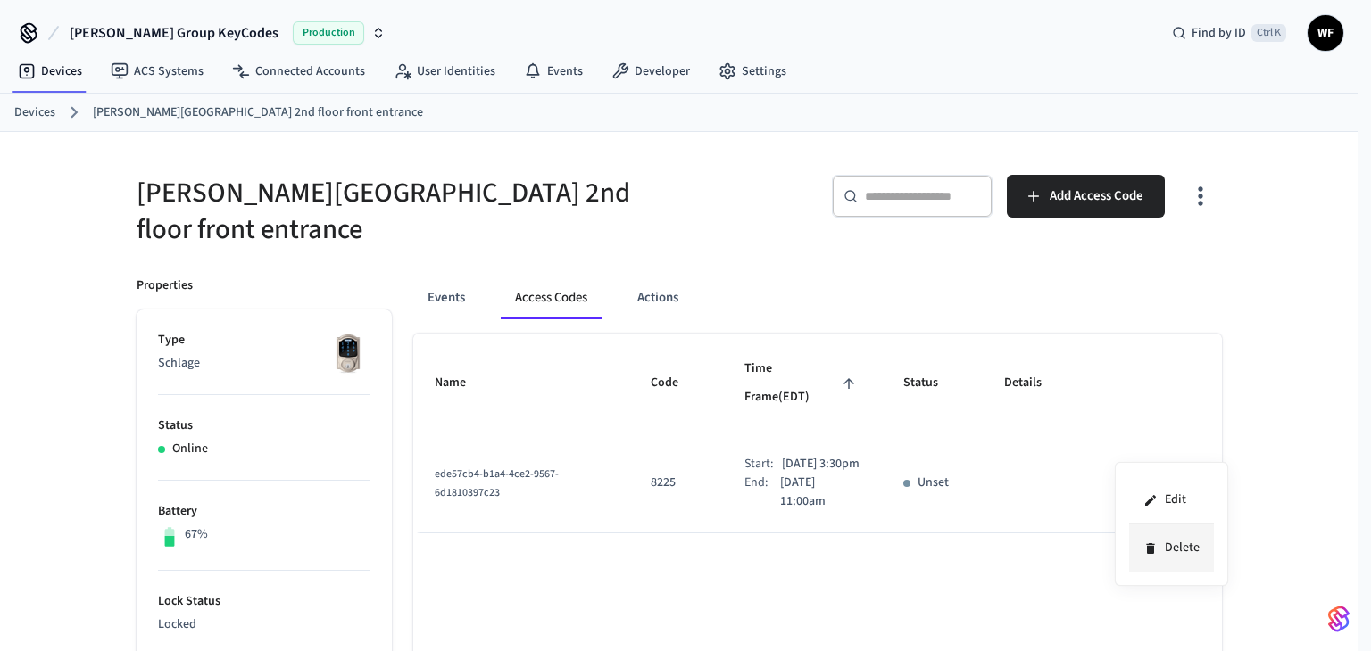
click at [1171, 558] on li "Delete" at bounding box center [1171, 548] width 85 height 47
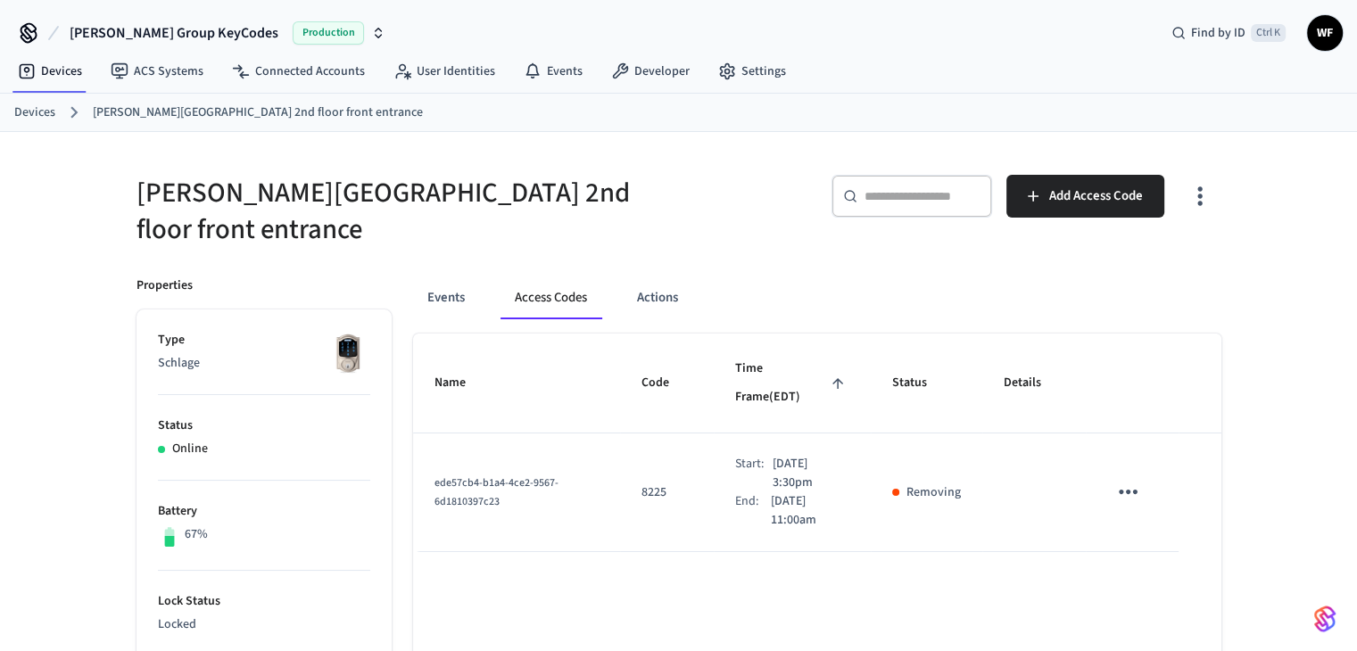
click at [37, 112] on link "Devices" at bounding box center [34, 113] width 41 height 19
click at [46, 119] on link "Devices" at bounding box center [34, 113] width 41 height 19
